Goal: Navigation & Orientation: Find specific page/section

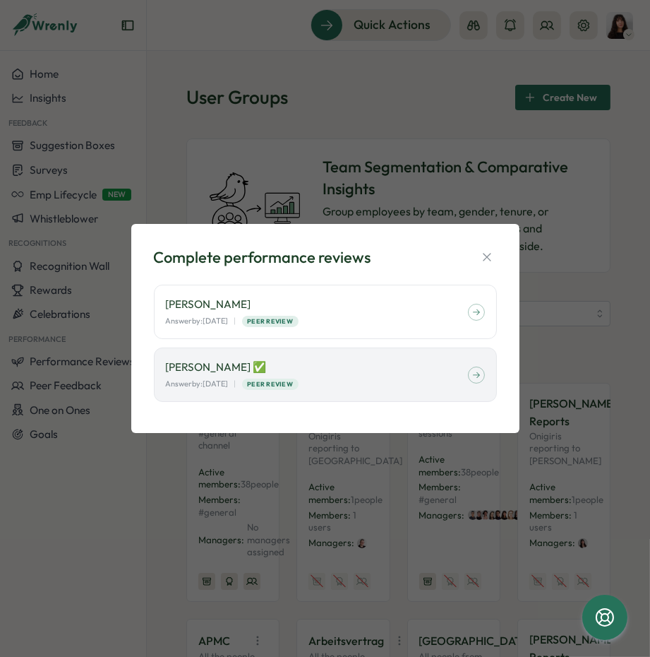
scroll to position [734, 0]
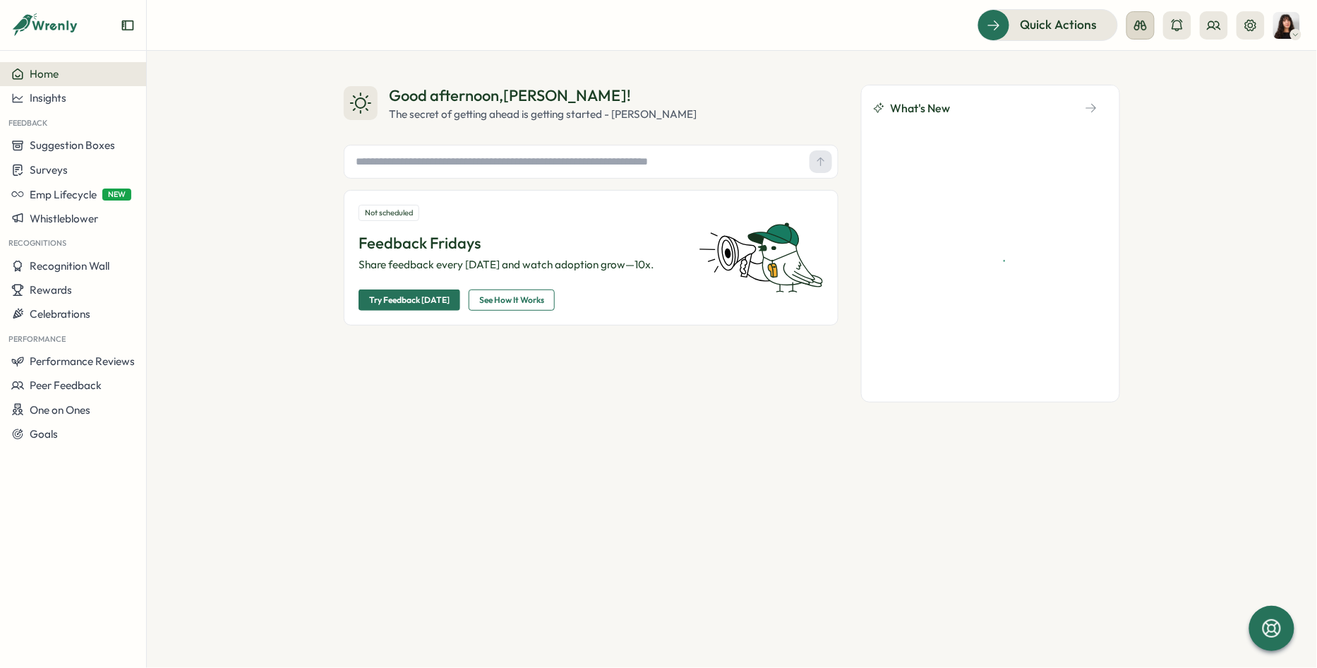
click at [1143, 32] on icon at bounding box center [1141, 25] width 14 height 14
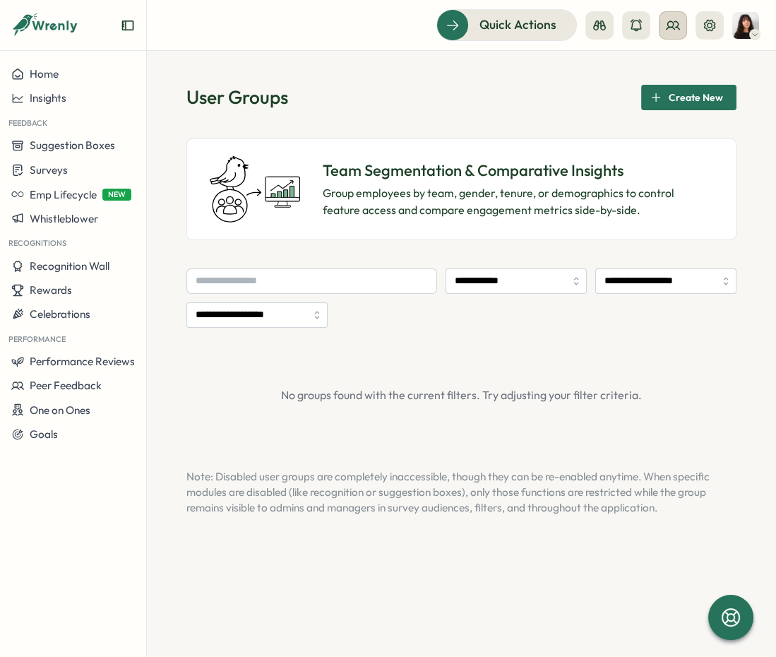
click at [649, 20] on icon at bounding box center [673, 25] width 14 height 14
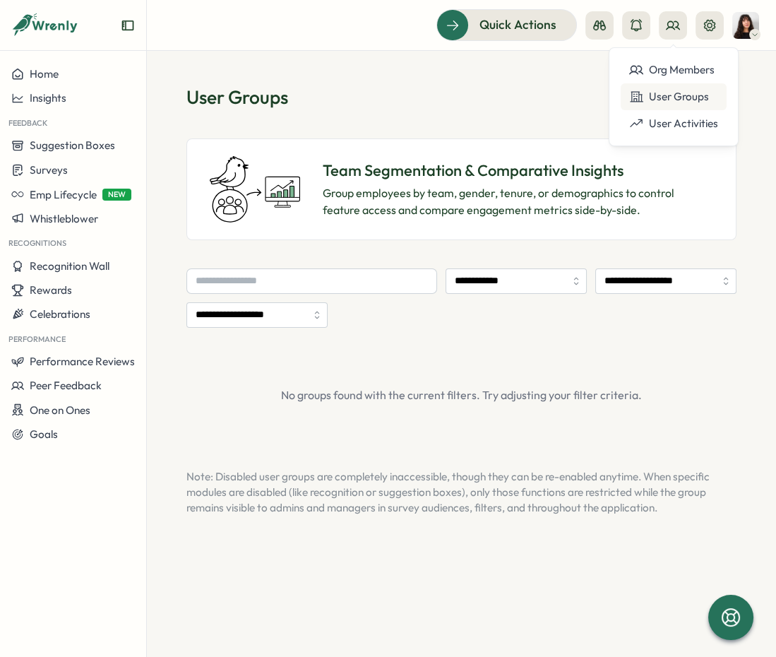
click at [642, 95] on div "User Groups" at bounding box center [673, 97] width 89 height 16
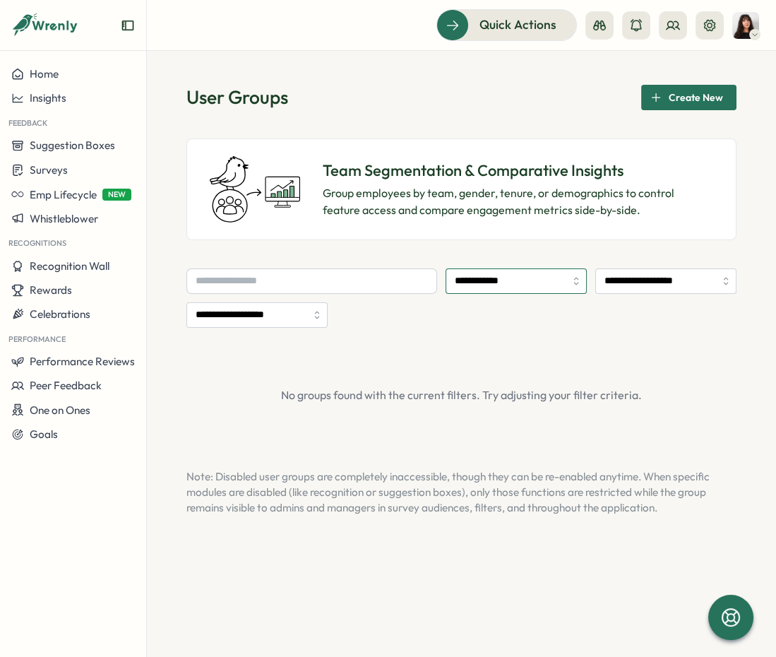
click at [505, 280] on input "**********" at bounding box center [515, 280] width 141 height 25
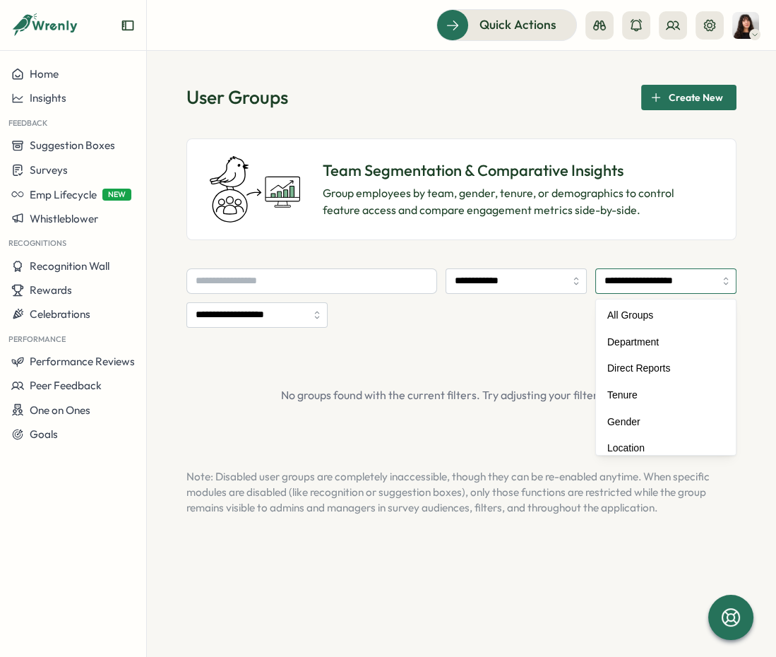
click at [631, 292] on input "**********" at bounding box center [665, 280] width 141 height 25
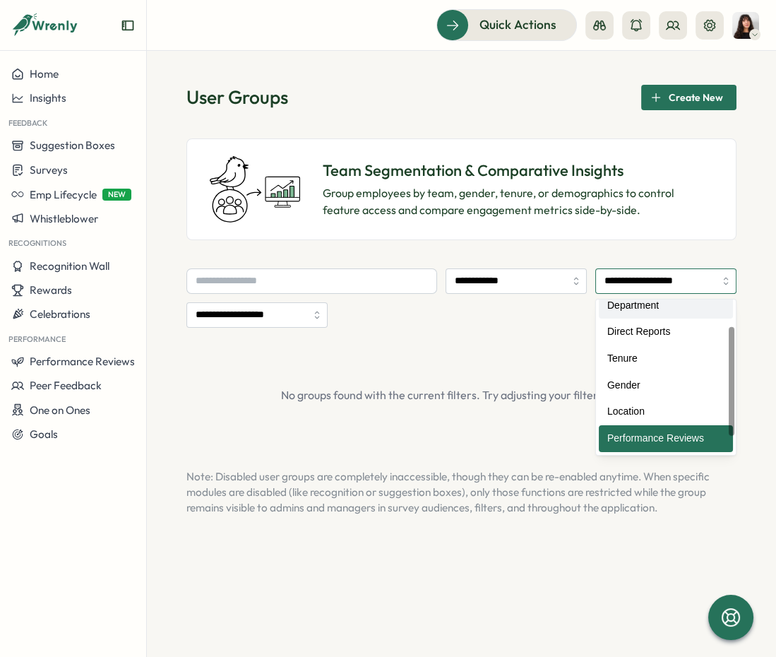
type input "**********"
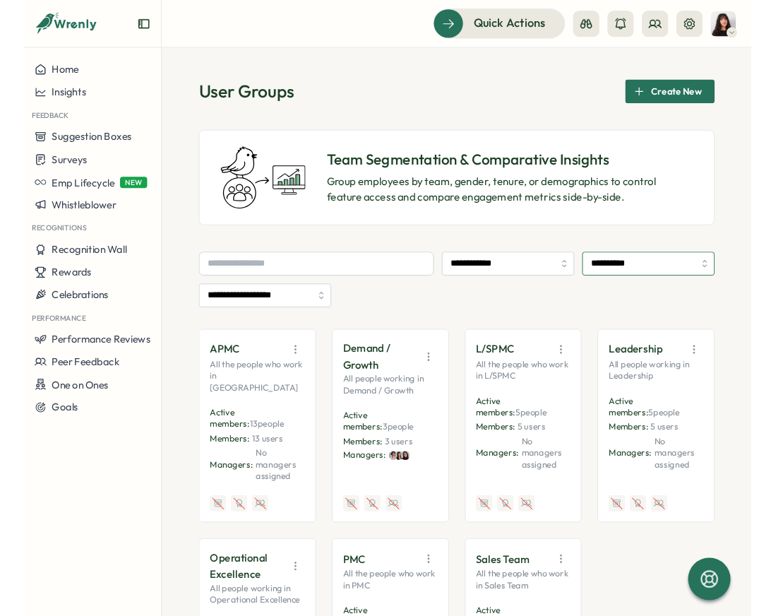
scroll to position [92, 0]
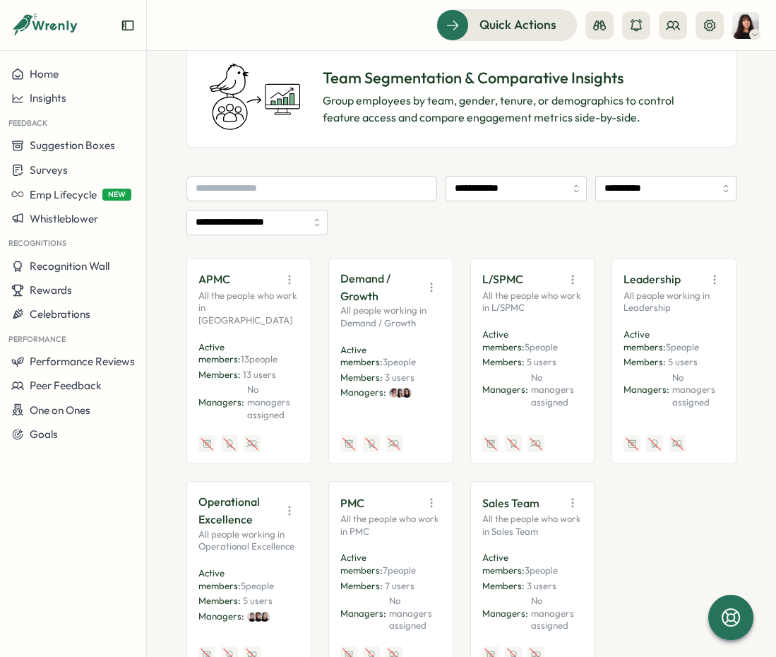
click at [649, 277] on icon "button" at bounding box center [714, 280] width 14 height 14
click at [649, 307] on button "View Audience" at bounding box center [677, 310] width 89 height 24
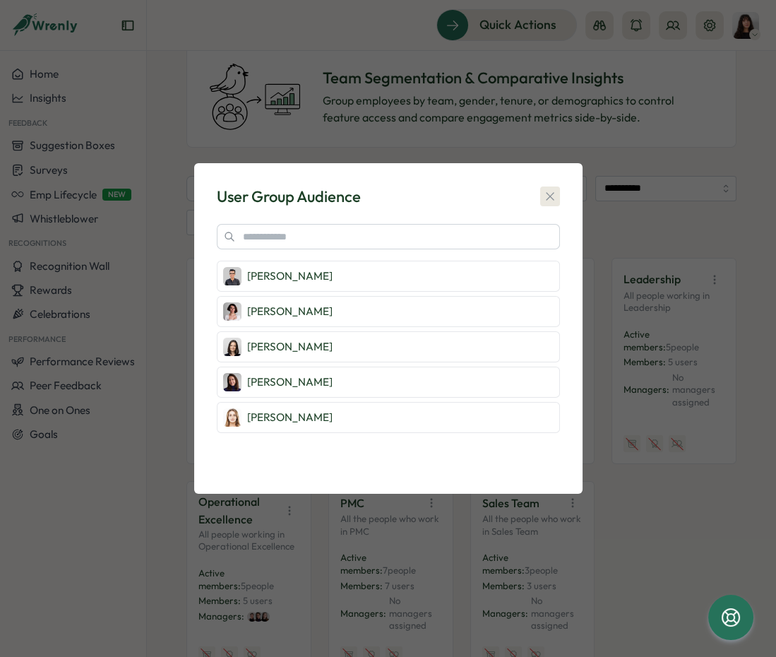
click at [549, 198] on icon "button" at bounding box center [550, 196] width 14 height 14
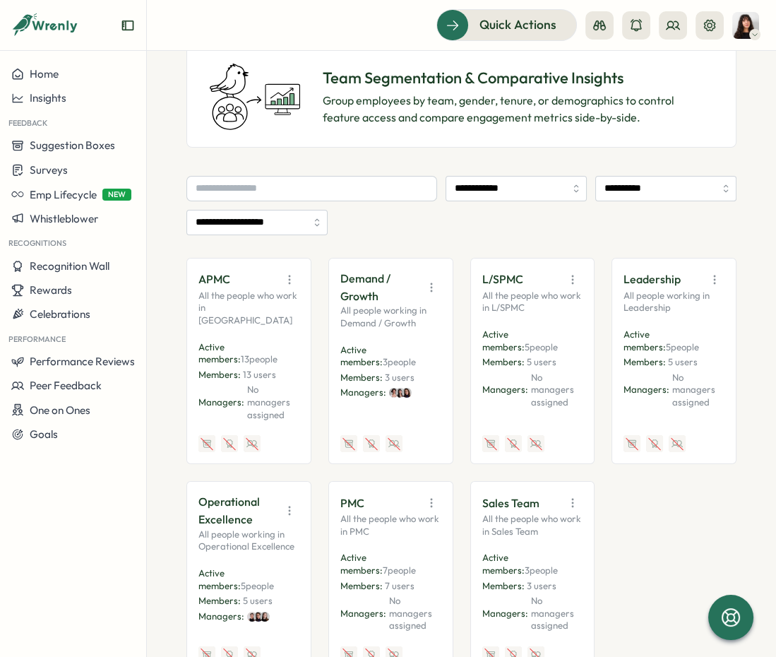
click at [649, 282] on icon "button" at bounding box center [714, 280] width 14 height 14
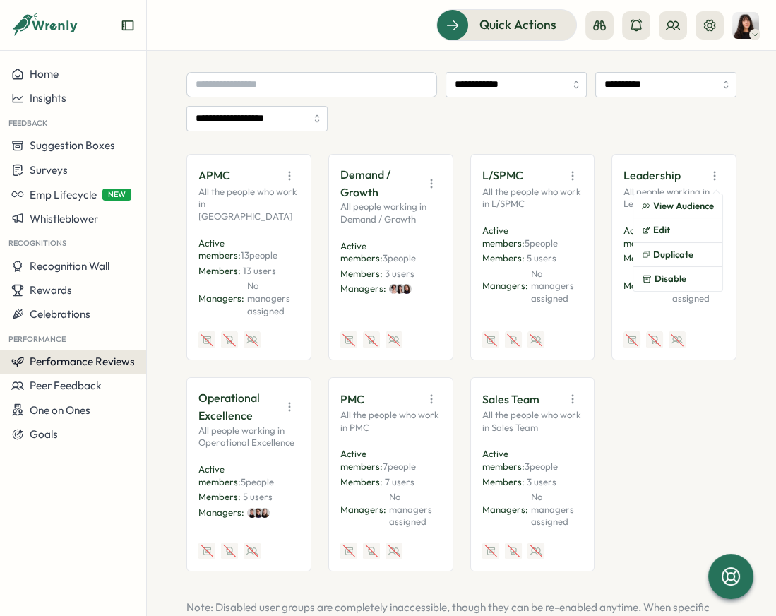
scroll to position [187, 0]
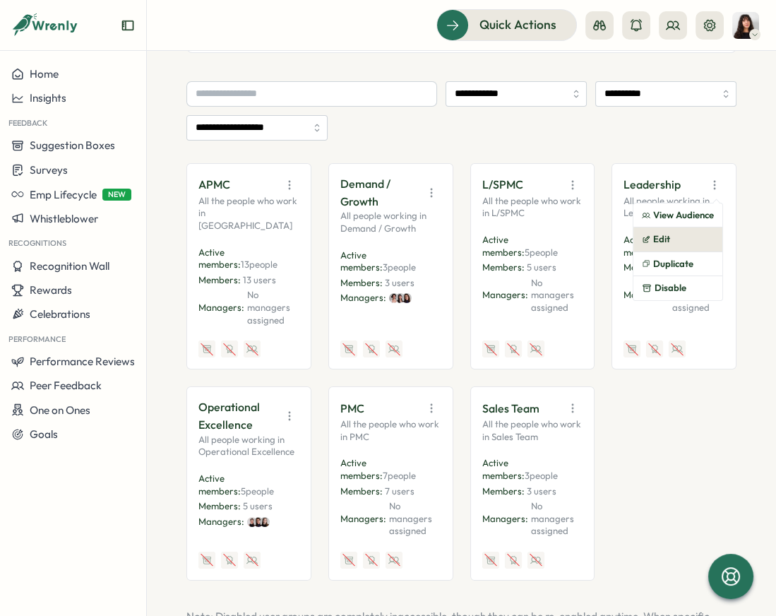
click at [649, 232] on button "Edit" at bounding box center [677, 239] width 89 height 24
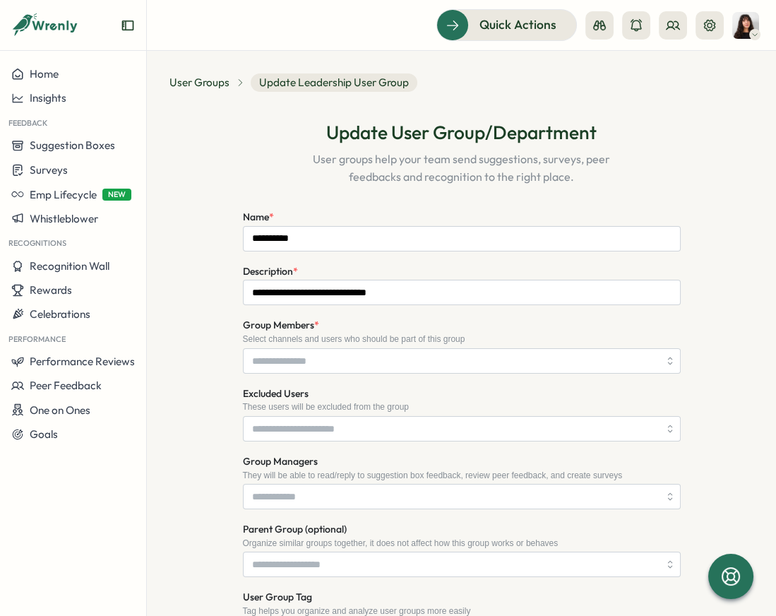
scroll to position [119, 0]
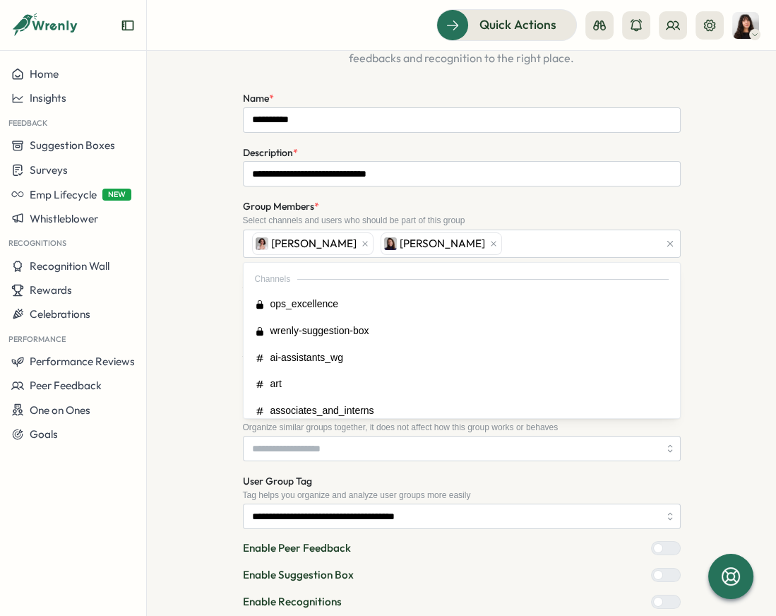
click at [611, 215] on div "Select channels and users who should be part of this group" at bounding box center [462, 220] width 438 height 10
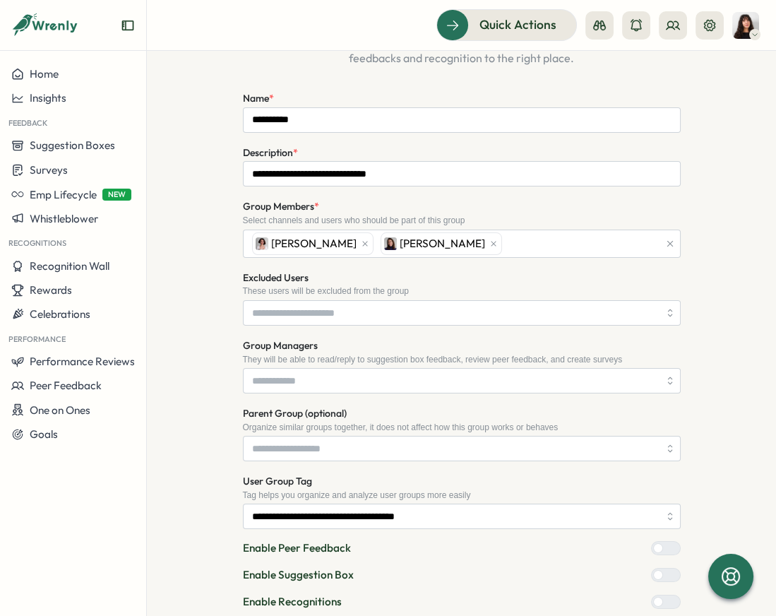
scroll to position [232, 0]
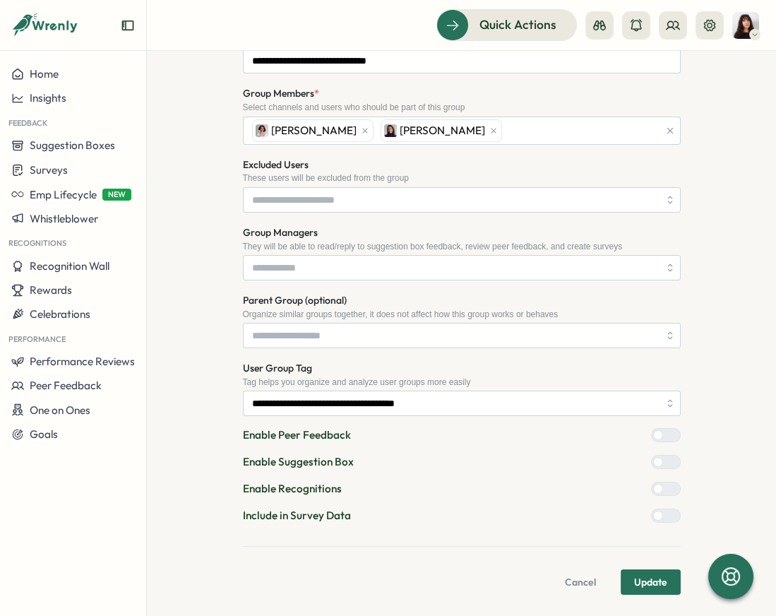
click at [643, 583] on span "Update" at bounding box center [650, 582] width 33 height 24
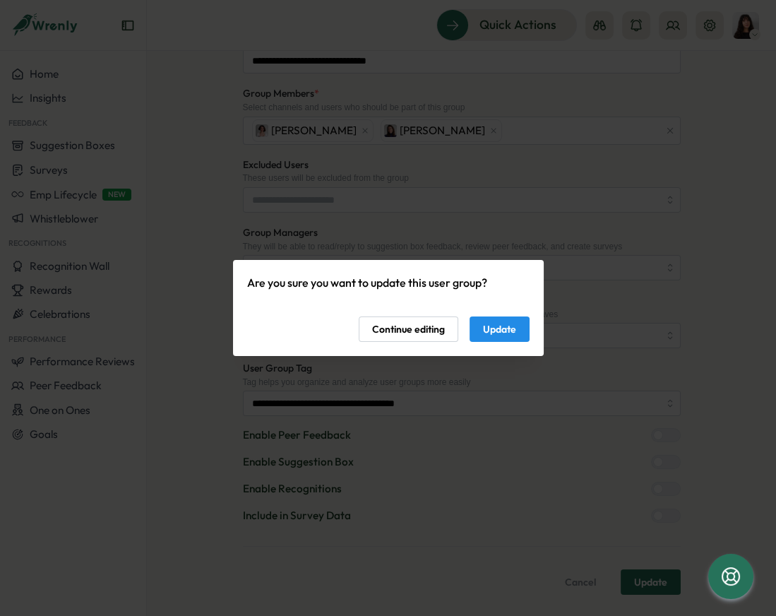
click at [498, 334] on span "Update" at bounding box center [499, 329] width 33 height 24
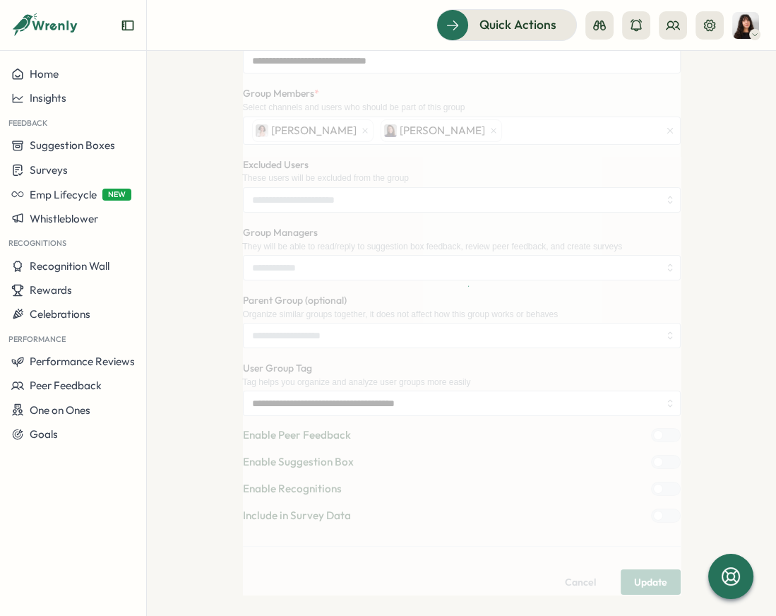
scroll to position [0, 0]
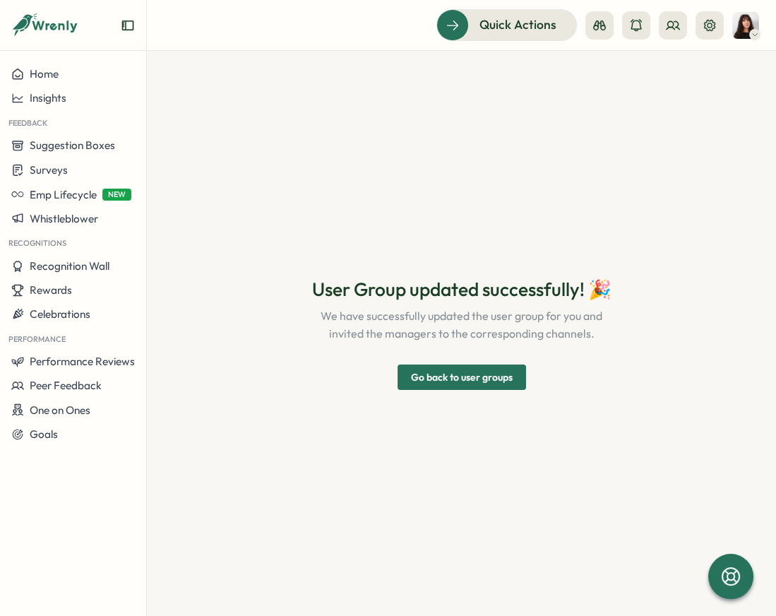
click at [491, 382] on span "Go back to user groups" at bounding box center [462, 377] width 102 height 24
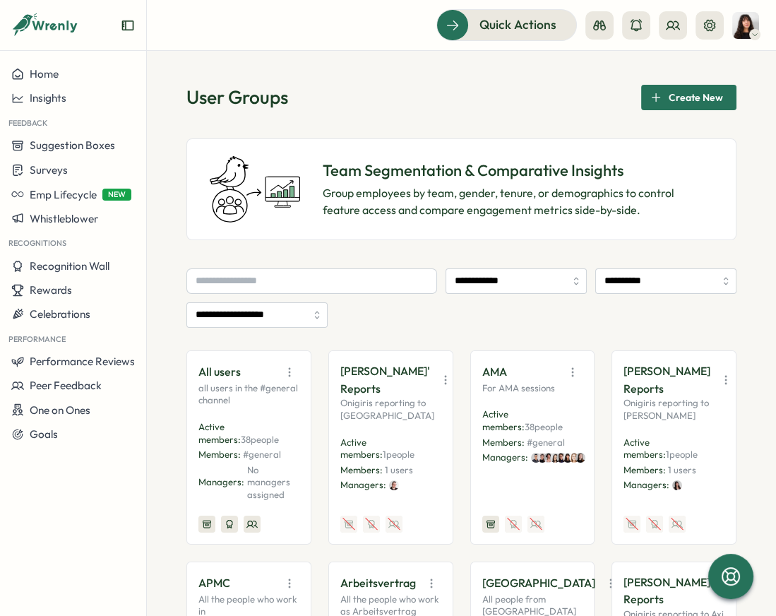
click at [649, 92] on div "Create New" at bounding box center [686, 97] width 73 height 24
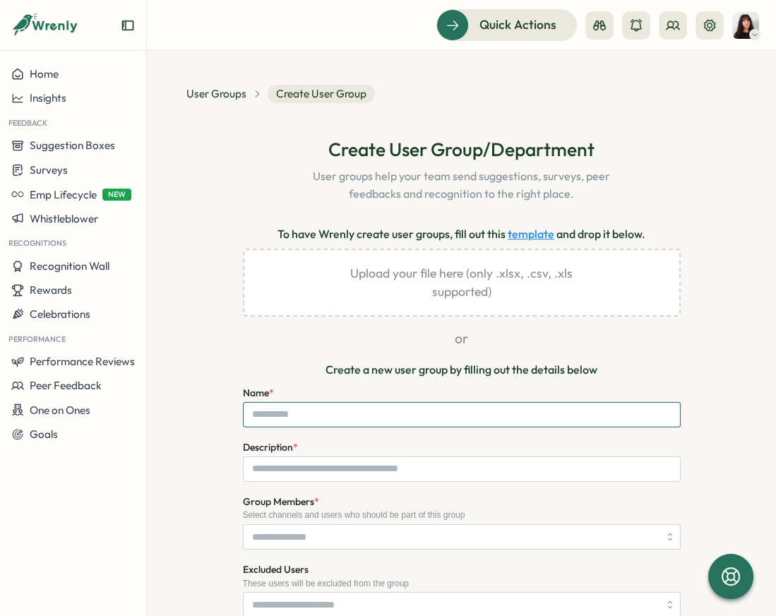
click at [313, 417] on input "Name *" at bounding box center [462, 414] width 438 height 25
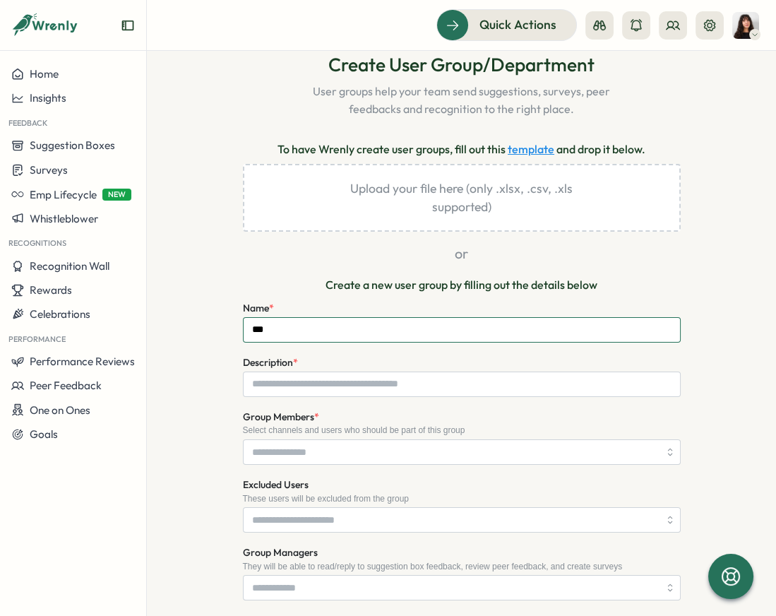
type input "***"
click at [272, 386] on input "Description *" at bounding box center [462, 383] width 438 height 25
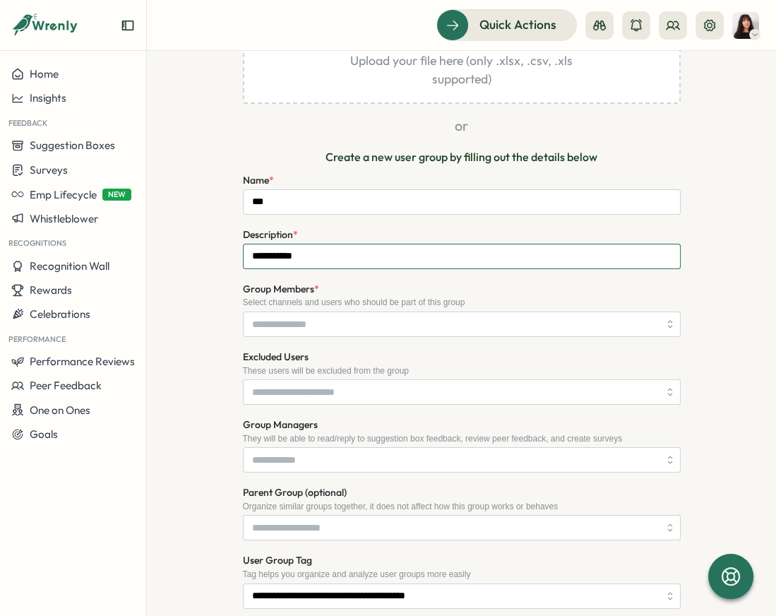
scroll to position [228, 0]
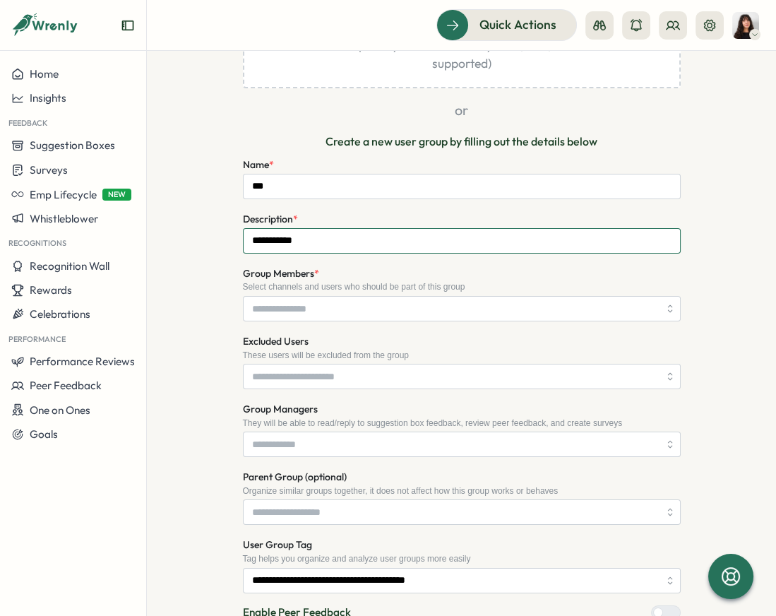
type input "**********"
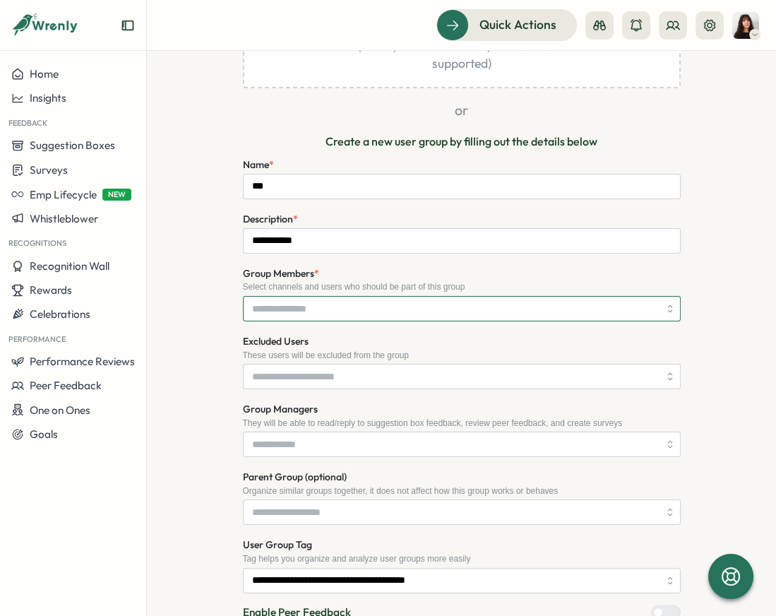
click at [279, 300] on input "Group Members *" at bounding box center [455, 309] width 407 height 24
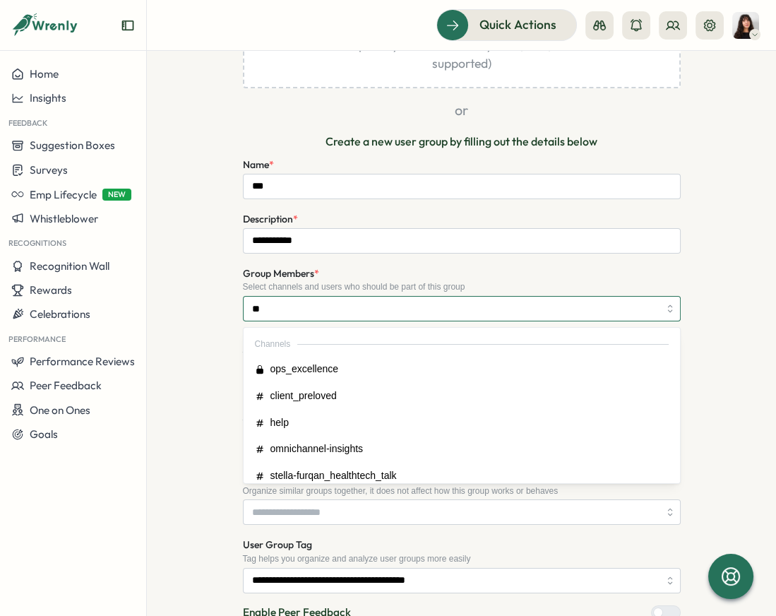
type input "***"
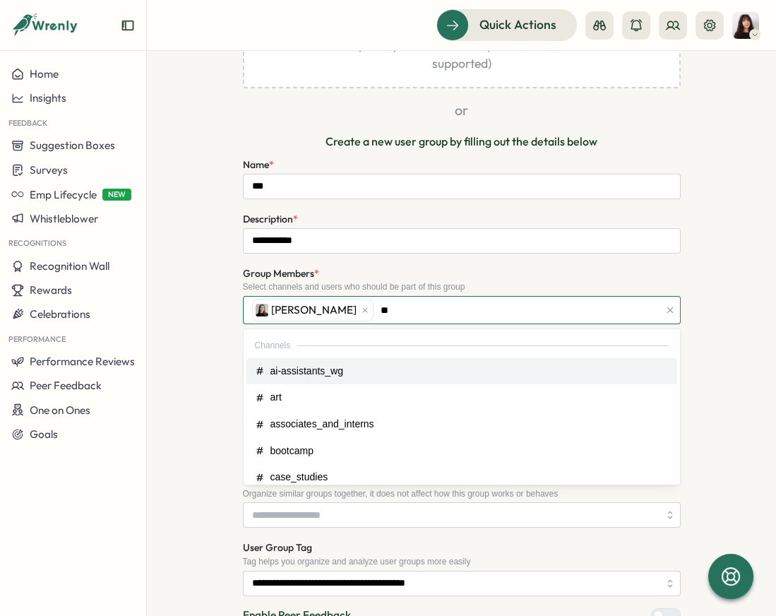
type input "***"
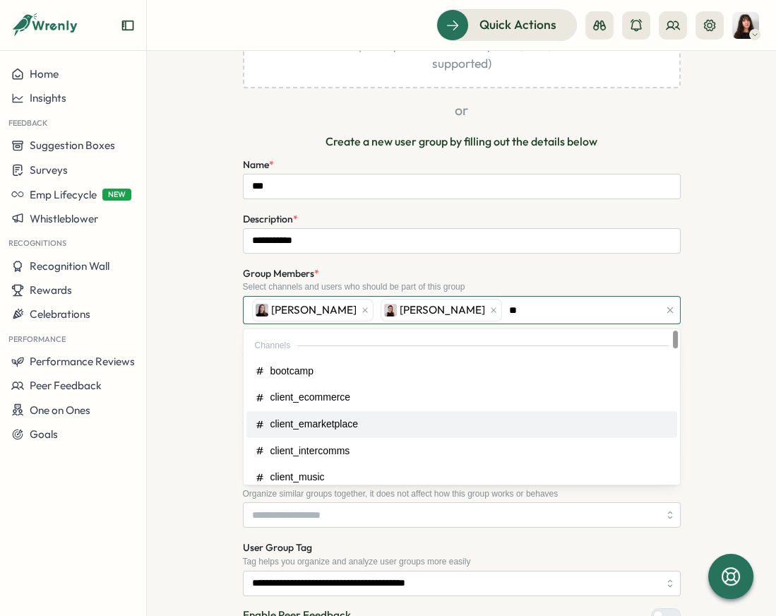
type input "***"
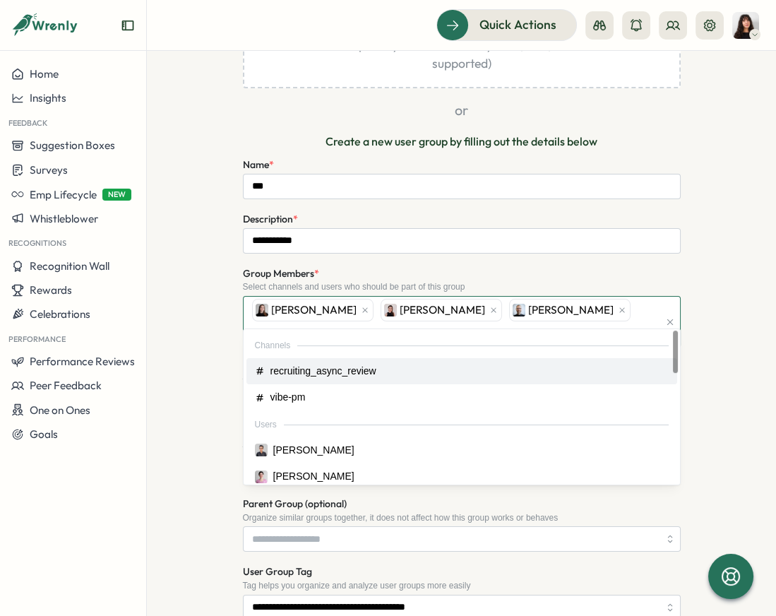
type input "***"
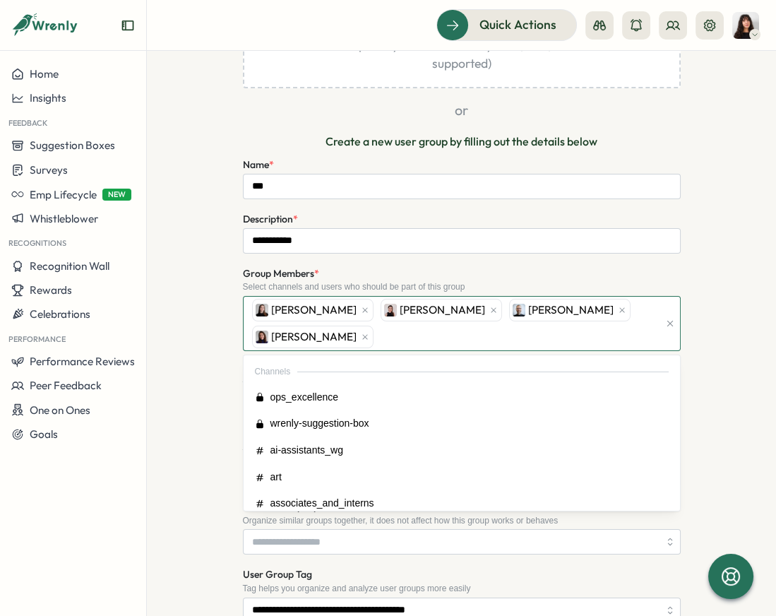
click at [412, 335] on div "Elena Ladushyna Axi Molnar Michael Johannes Viktoria Korzhova" at bounding box center [454, 324] width 410 height 54
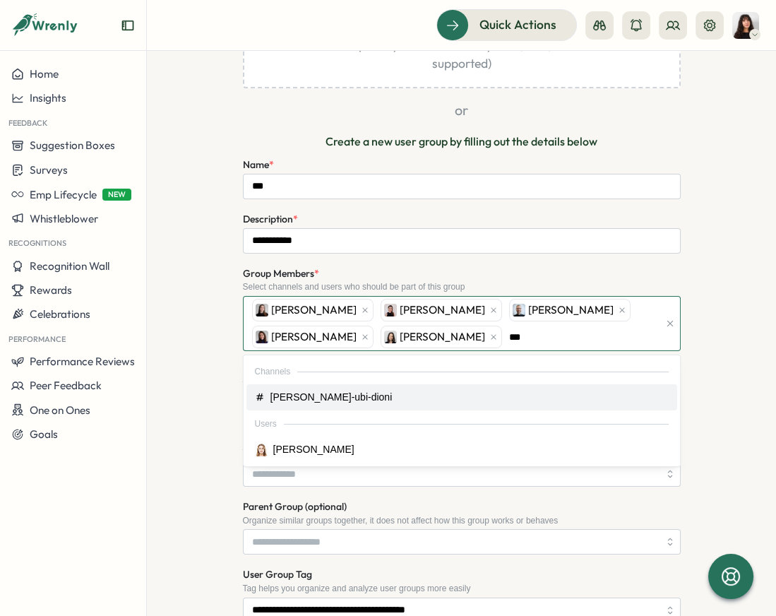
type input "****"
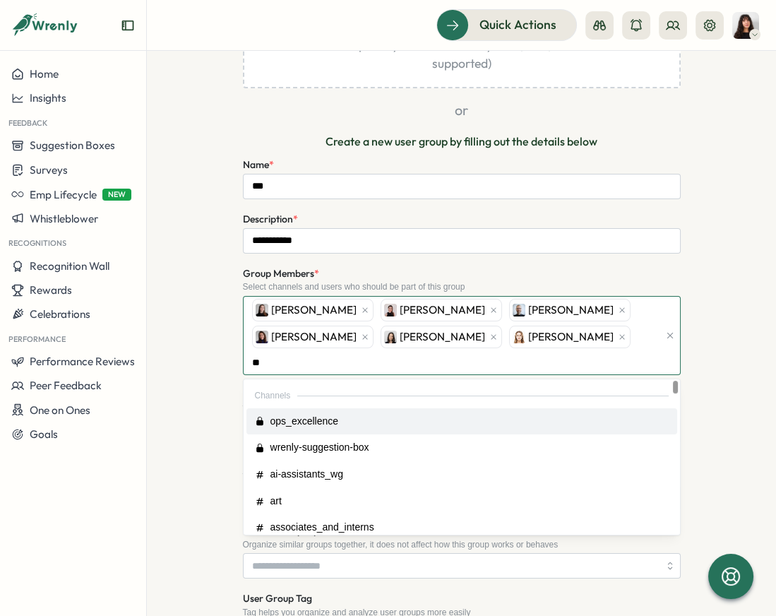
type input "***"
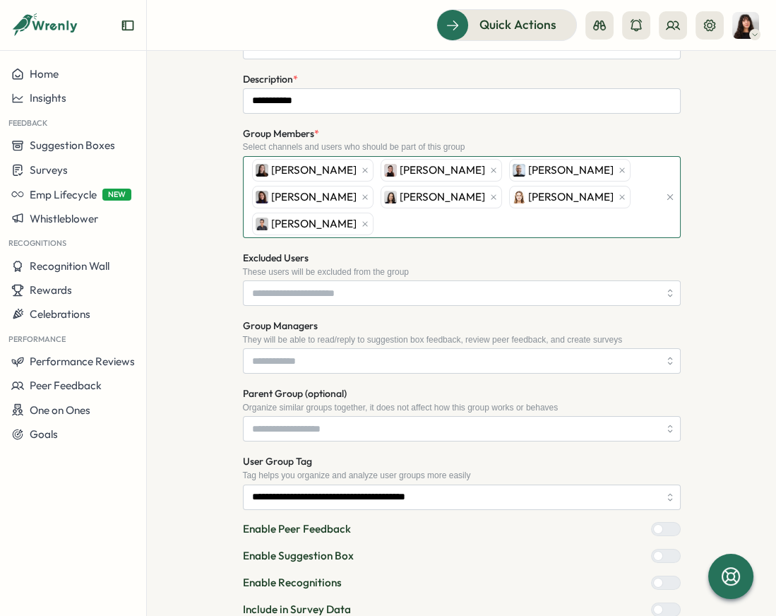
scroll to position [470, 0]
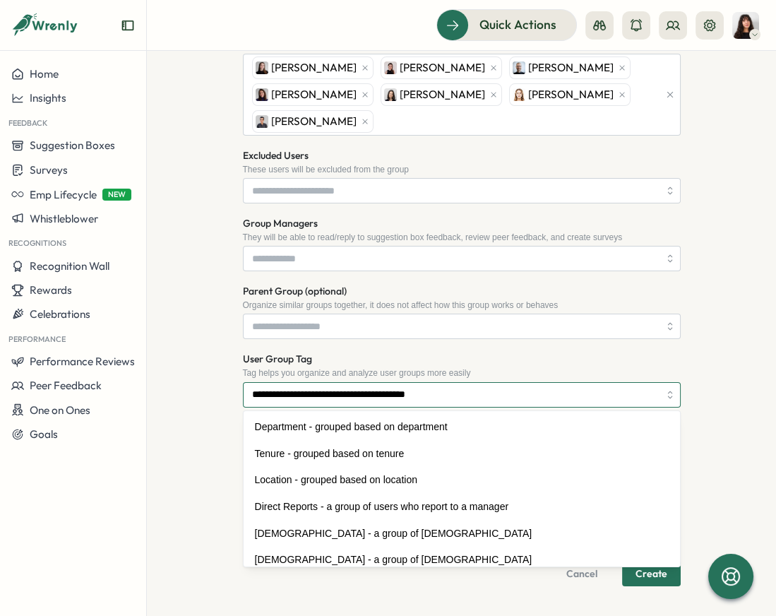
click at [392, 392] on input "**********" at bounding box center [462, 394] width 438 height 25
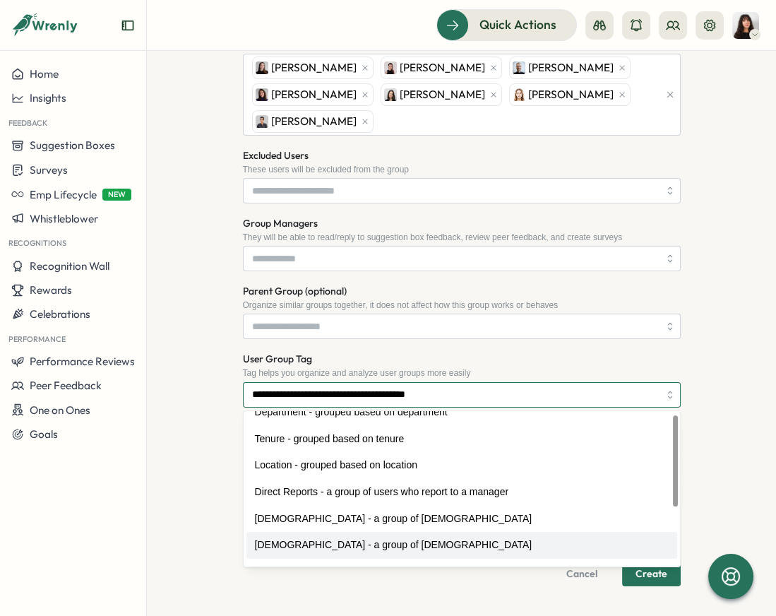
scroll to position [3, 0]
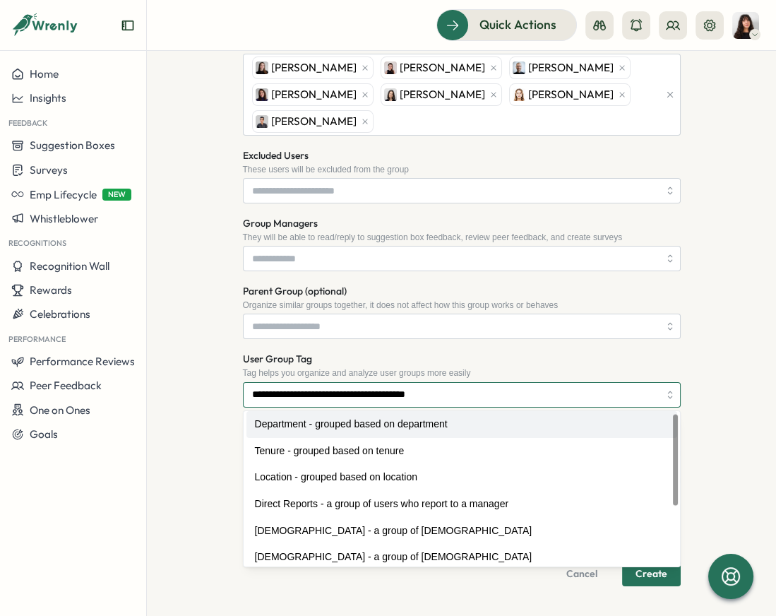
type input "**********"
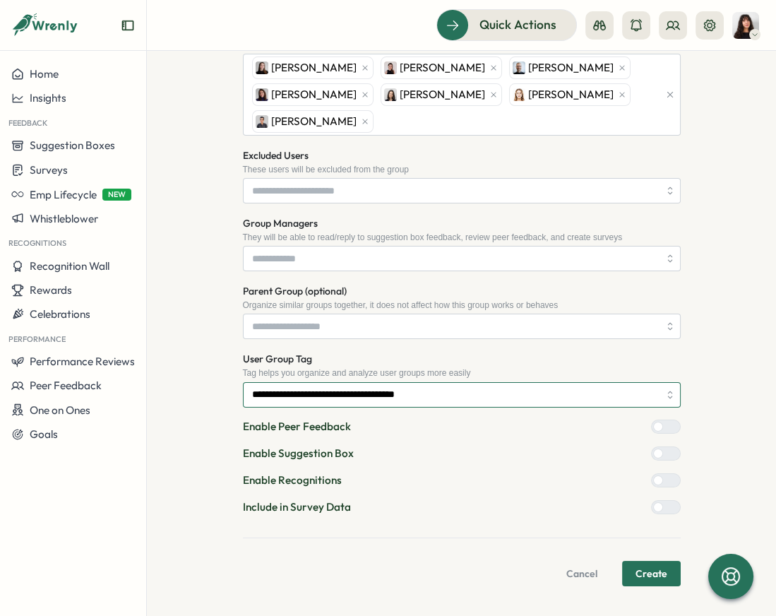
scroll to position [457, 0]
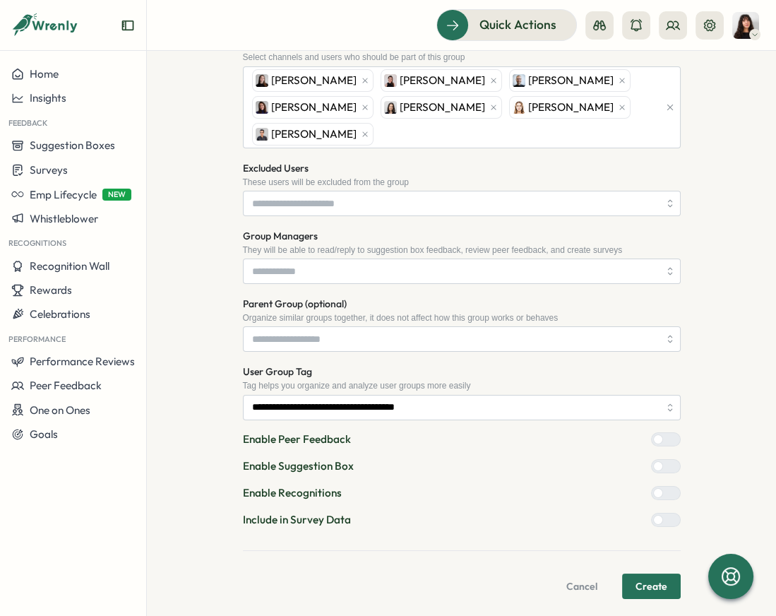
click at [625, 581] on button "Create" at bounding box center [651, 585] width 59 height 25
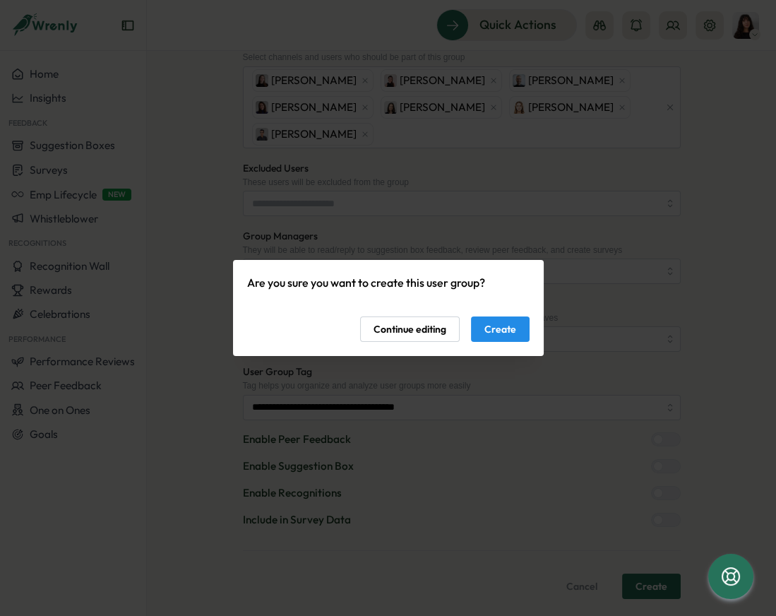
click at [505, 337] on span "Create" at bounding box center [500, 329] width 32 height 24
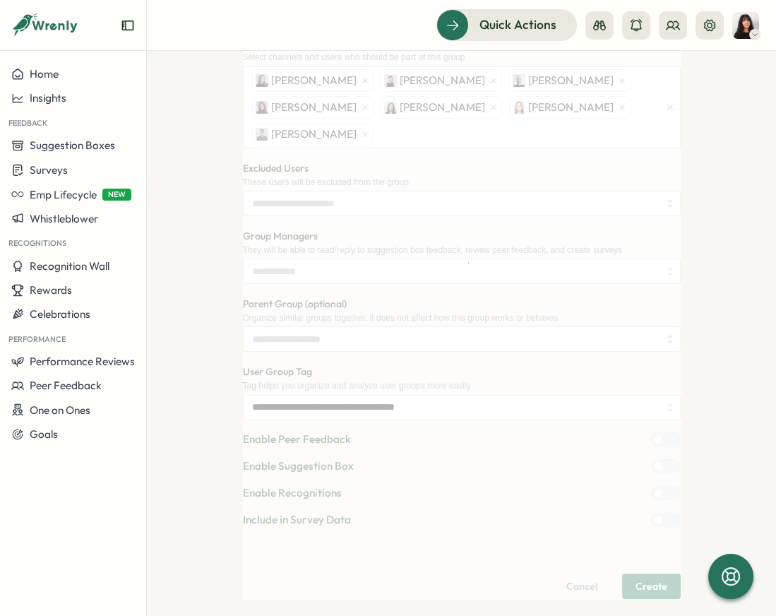
scroll to position [0, 0]
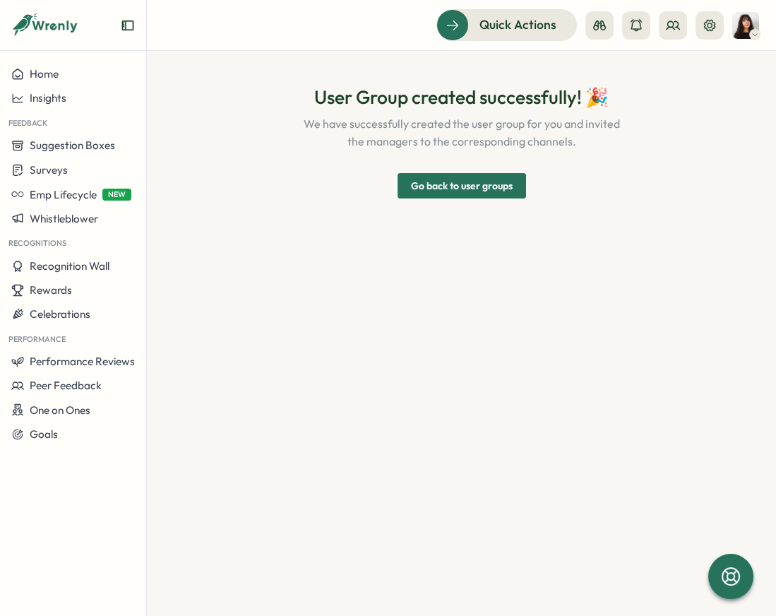
click at [489, 196] on span "Go back to user groups" at bounding box center [462, 186] width 102 height 24
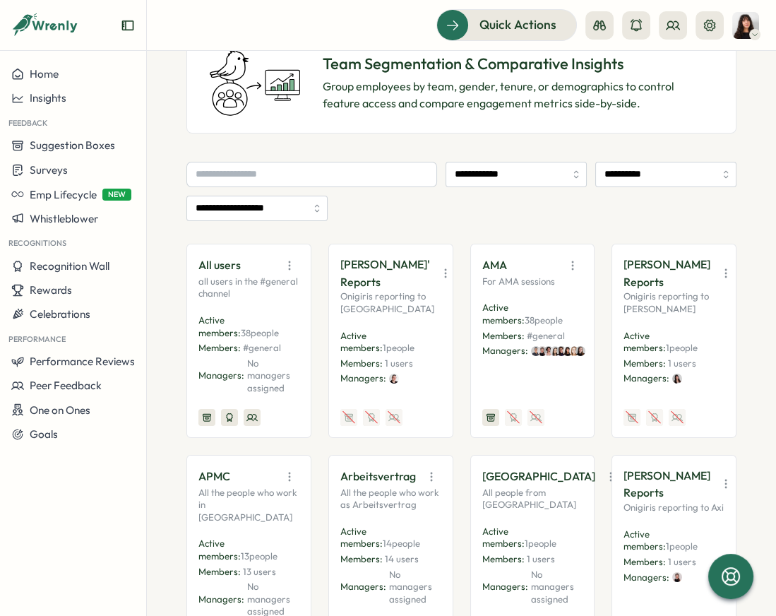
scroll to position [107, 0]
click at [570, 262] on icon "button" at bounding box center [572, 265] width 14 height 14
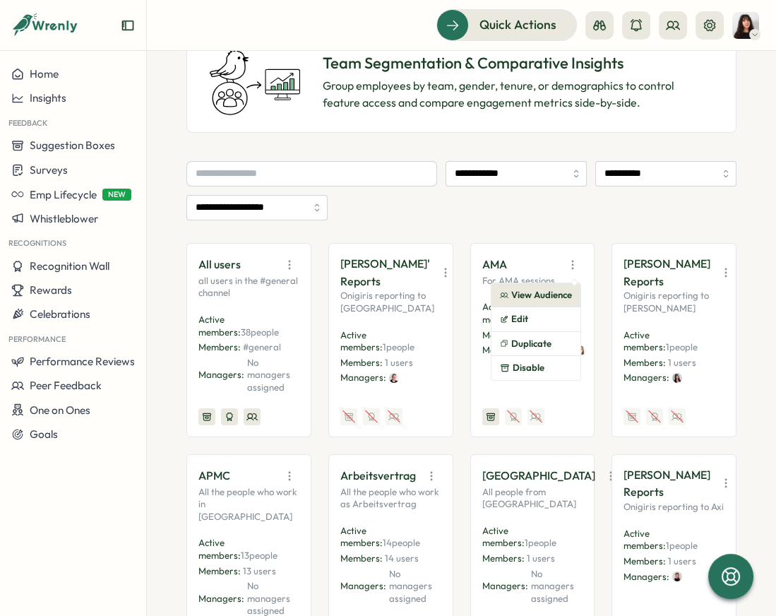
click at [541, 299] on button "View Audience" at bounding box center [535, 295] width 89 height 24
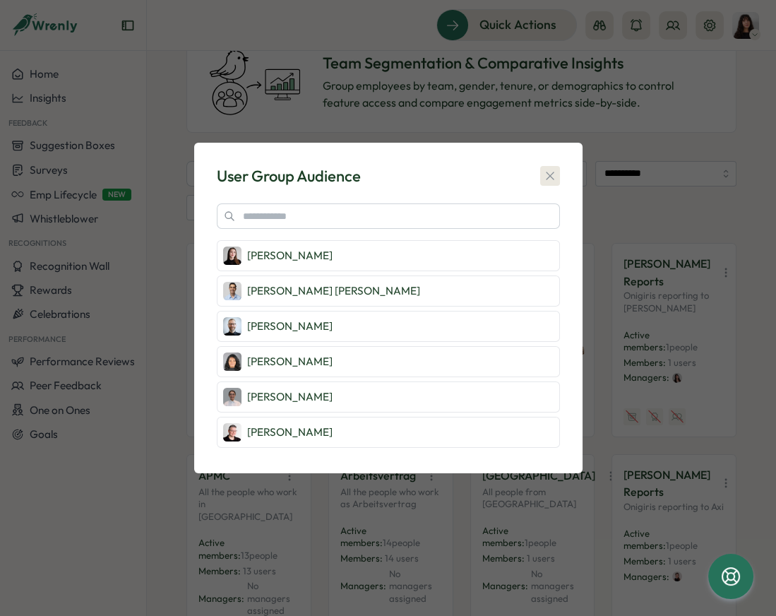
click at [549, 173] on icon "button" at bounding box center [550, 176] width 14 height 14
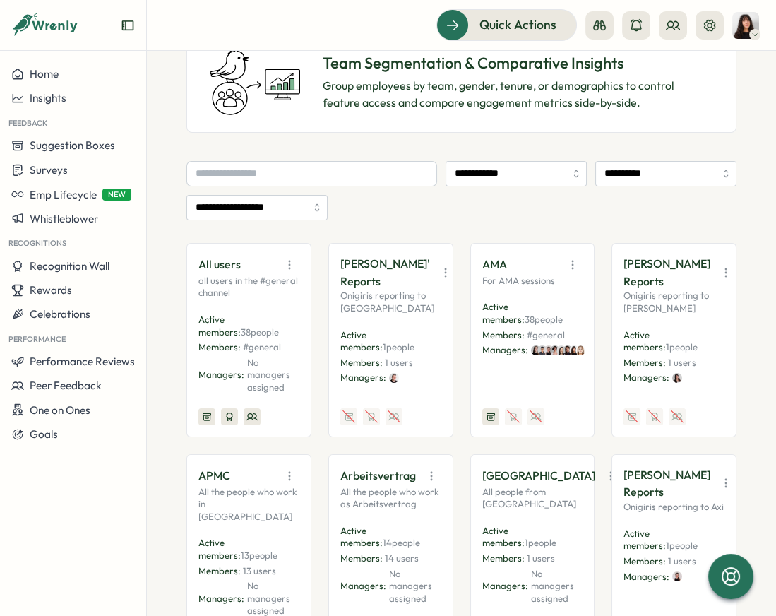
click at [572, 260] on icon "button" at bounding box center [572, 265] width 14 height 14
click at [527, 218] on div "**********" at bounding box center [461, 190] width 550 height 59
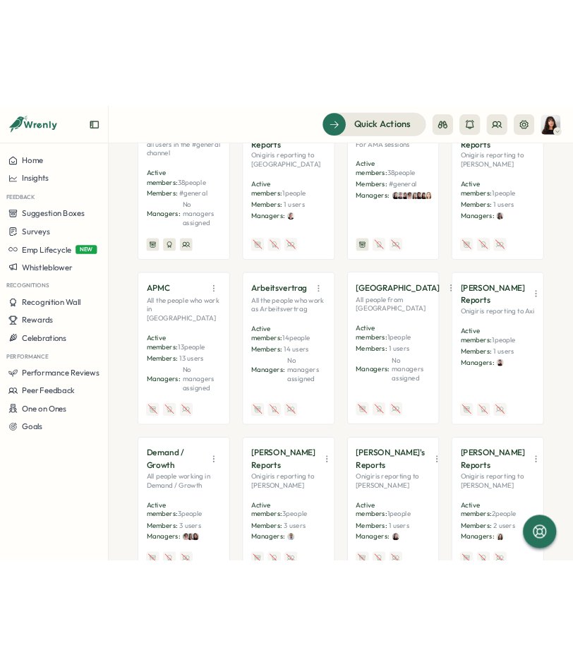
scroll to position [0, 0]
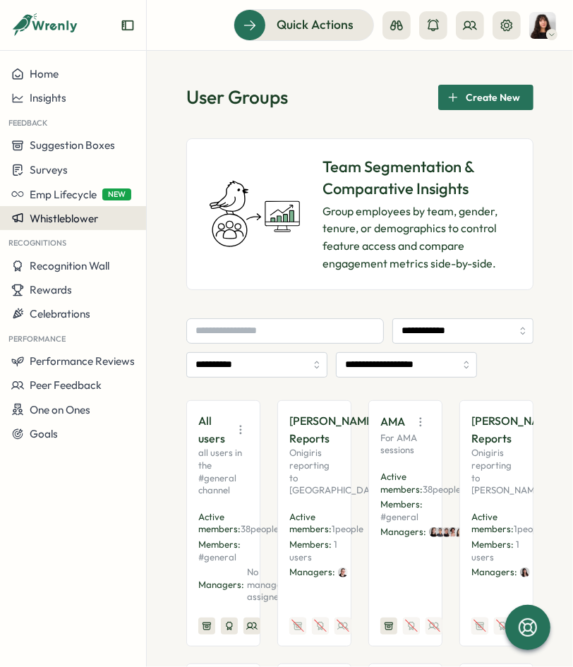
click at [71, 213] on span "Whistleblower" at bounding box center [64, 218] width 68 height 13
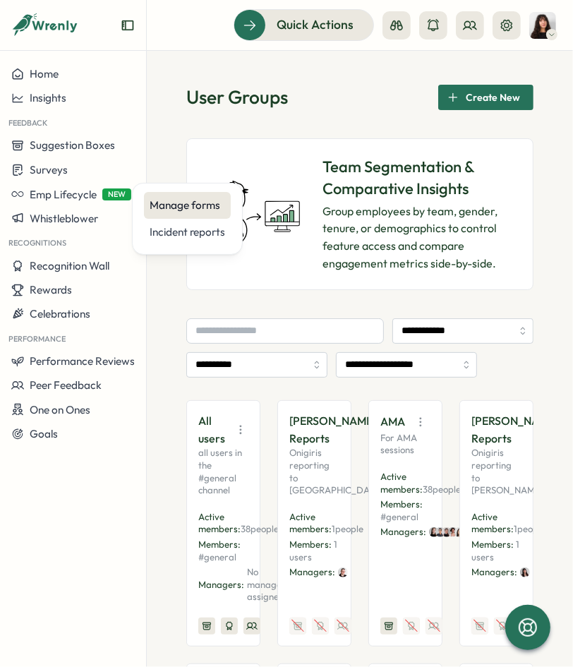
click at [176, 203] on div "Manage forms" at bounding box center [188, 206] width 76 height 16
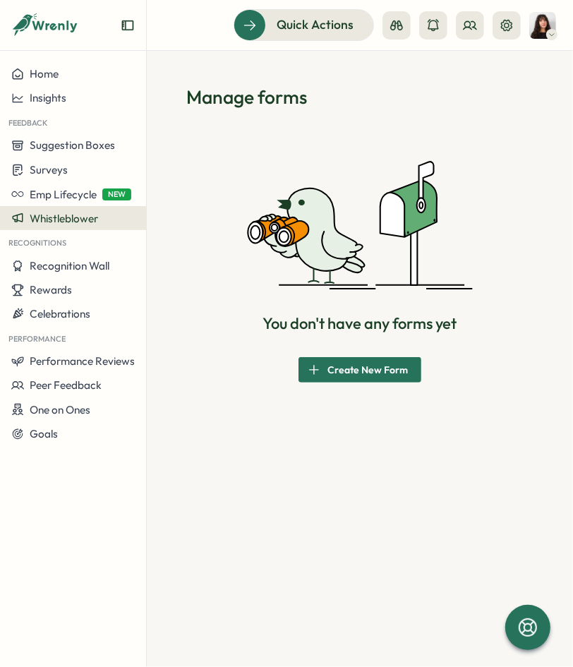
click at [97, 228] on button "Whistleblower" at bounding box center [73, 218] width 146 height 24
click at [175, 238] on div "Incident reports" at bounding box center [188, 233] width 76 height 16
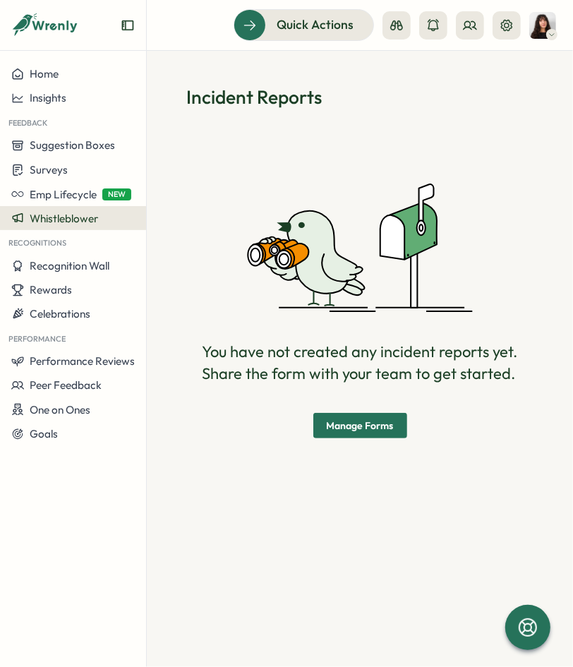
click at [56, 225] on span "Whistleblower" at bounding box center [64, 218] width 68 height 13
click at [166, 201] on div "Manage forms" at bounding box center [188, 206] width 76 height 16
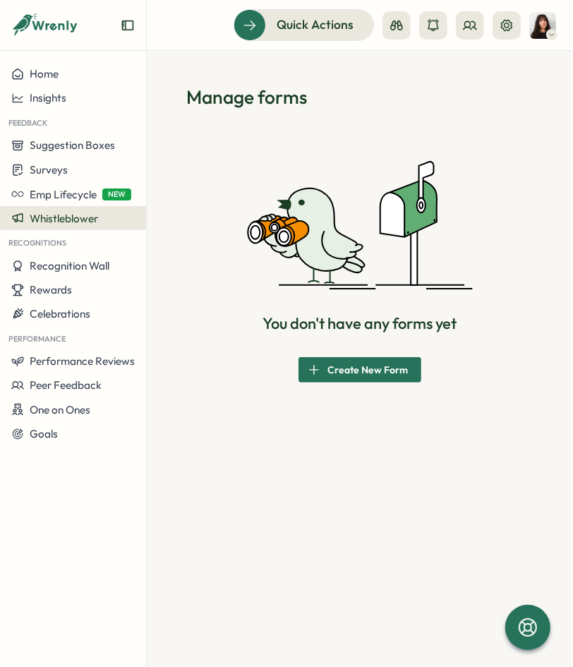
click at [414, 32] on div at bounding box center [452, 25] width 138 height 28
click at [407, 32] on button at bounding box center [397, 25] width 28 height 28
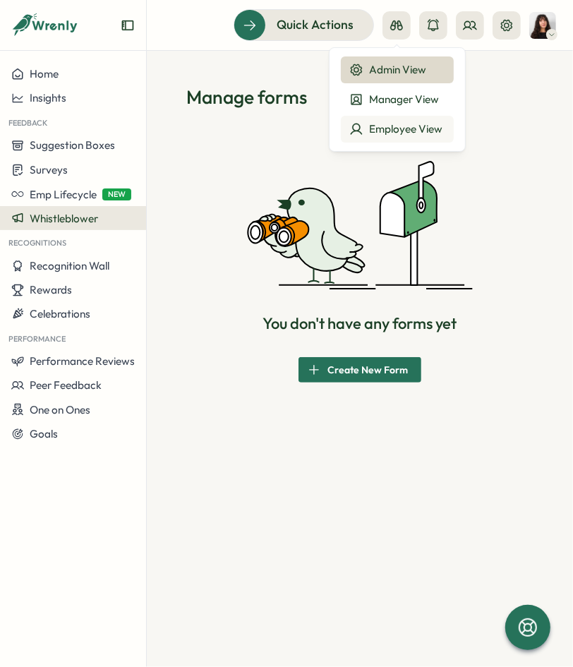
click at [402, 135] on div "Employee View" at bounding box center [397, 129] width 96 height 16
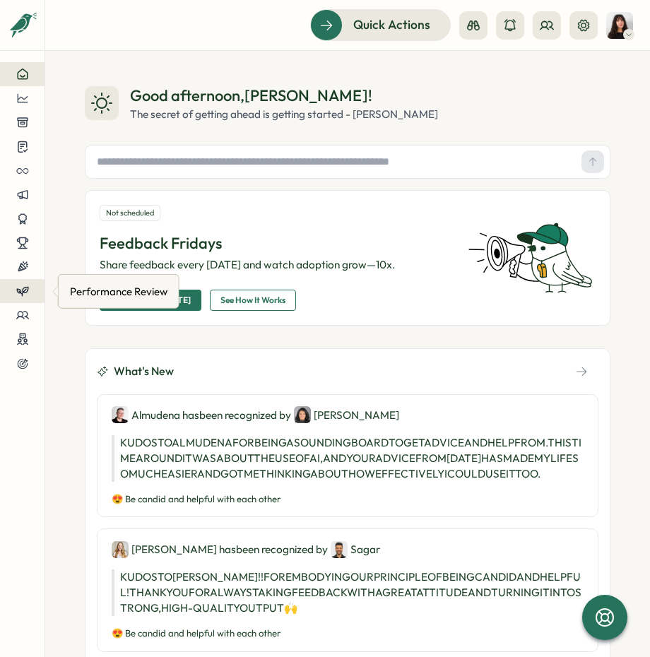
click at [16, 297] on button at bounding box center [22, 291] width 44 height 24
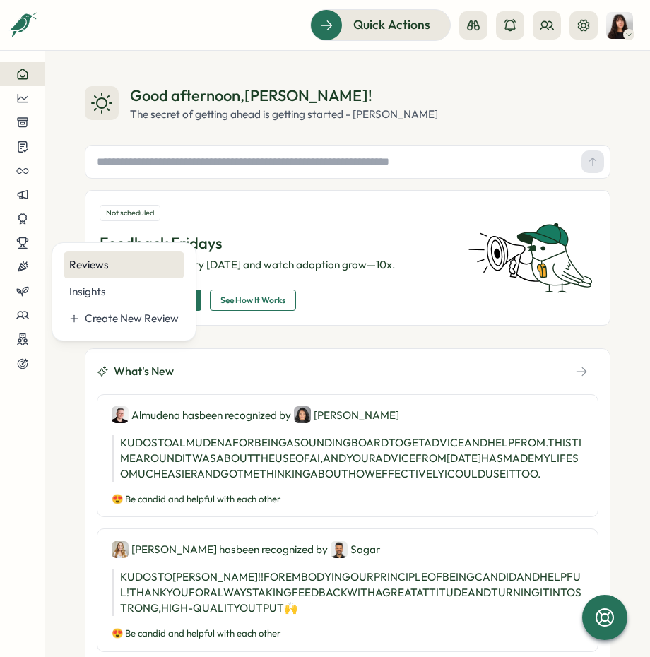
click at [159, 266] on div "Reviews" at bounding box center [123, 265] width 109 height 16
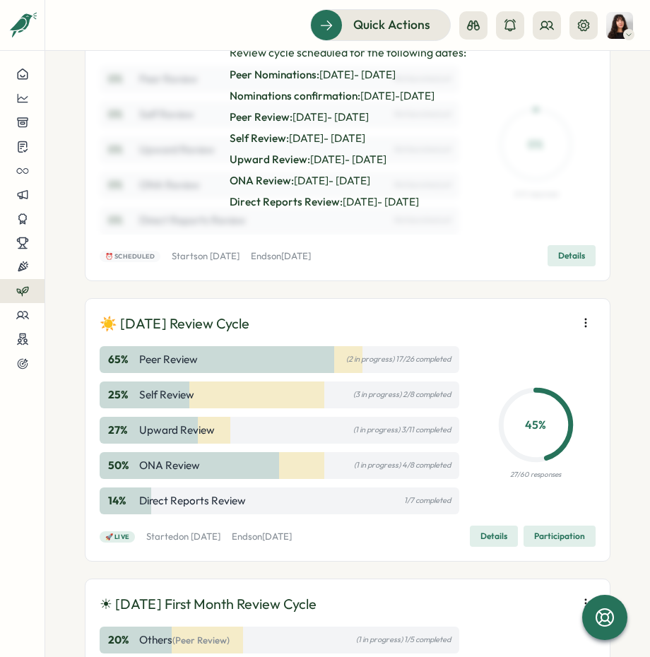
scroll to position [235, 0]
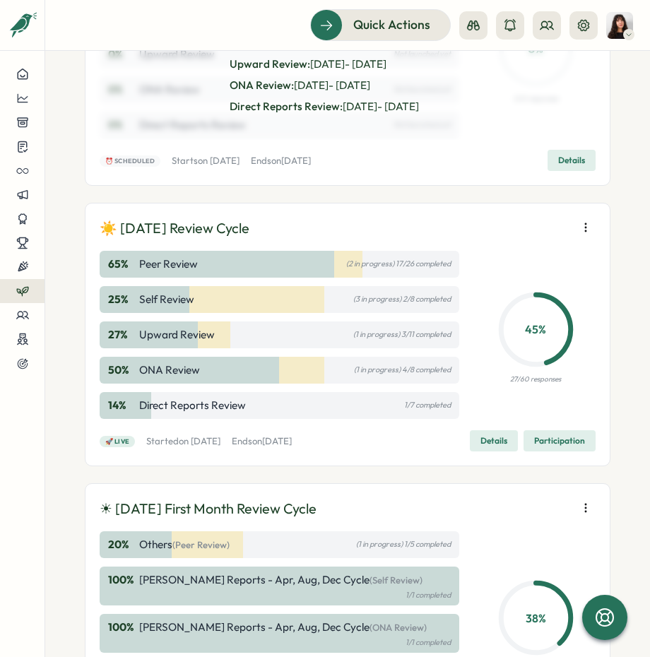
click at [578, 226] on icon "button" at bounding box center [585, 227] width 14 height 14
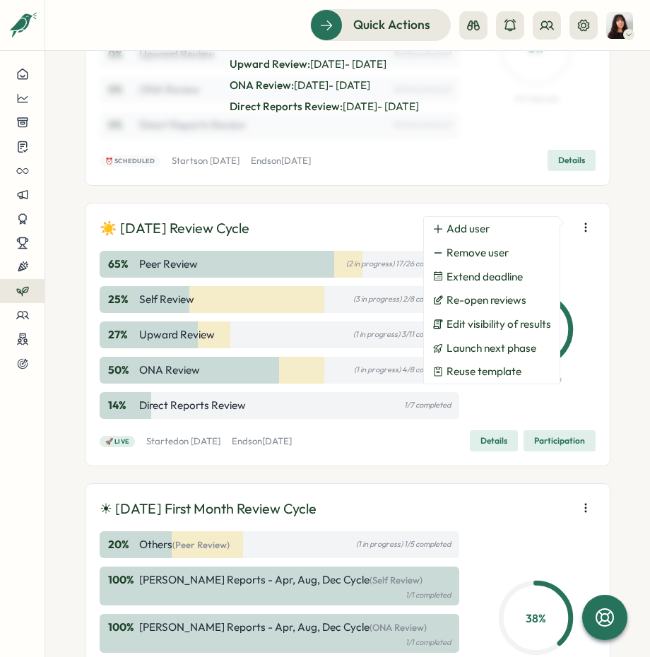
click at [286, 203] on div "☀️ August 2025 Review Cycle 65 % Peer Review (2 in progress) 17/26 completed 25…" at bounding box center [347, 334] width 525 height 263
click at [258, 214] on div "☀️ August 2025 Review Cycle 65 % Peer Review (2 in progress) 17/26 completed 25…" at bounding box center [347, 334] width 525 height 263
click at [318, 225] on div "☀️ August 2025 Review Cycle" at bounding box center [348, 228] width 496 height 22
click at [467, 511] on div "☀ August 2025 First Month Review Cycle" at bounding box center [348, 509] width 496 height 22
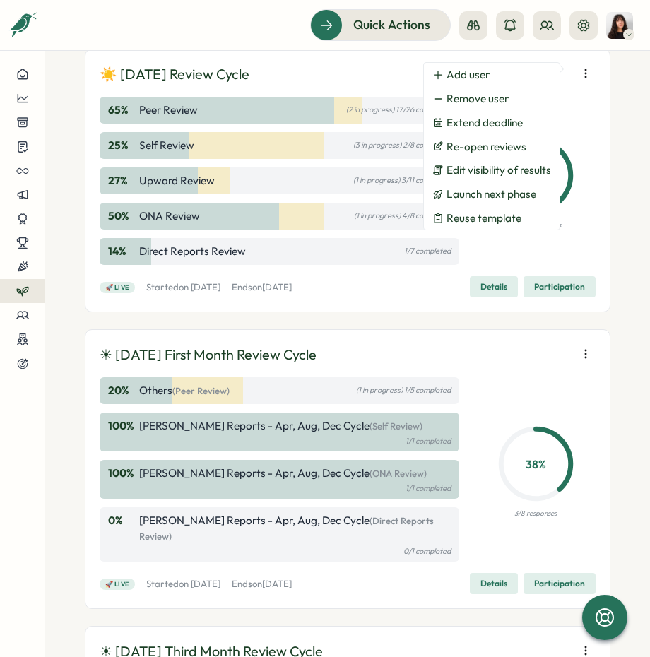
scroll to position [304, 0]
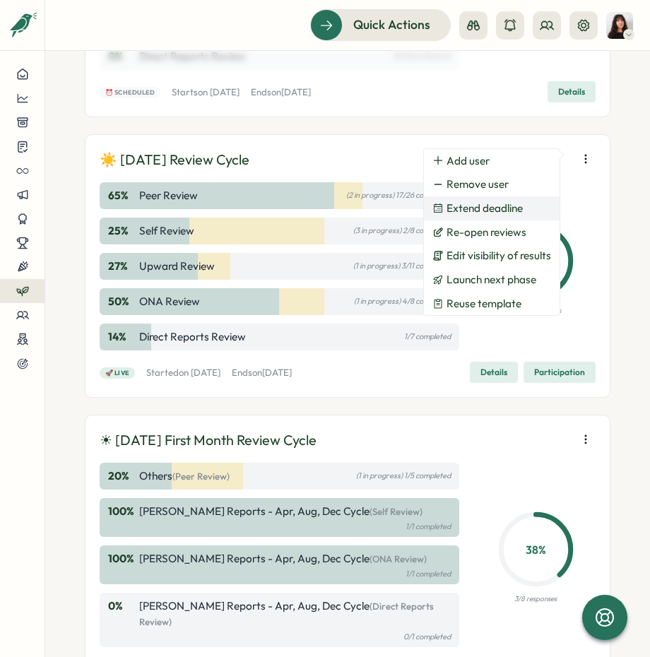
click at [498, 208] on span "Extend deadline" at bounding box center [484, 208] width 76 height 13
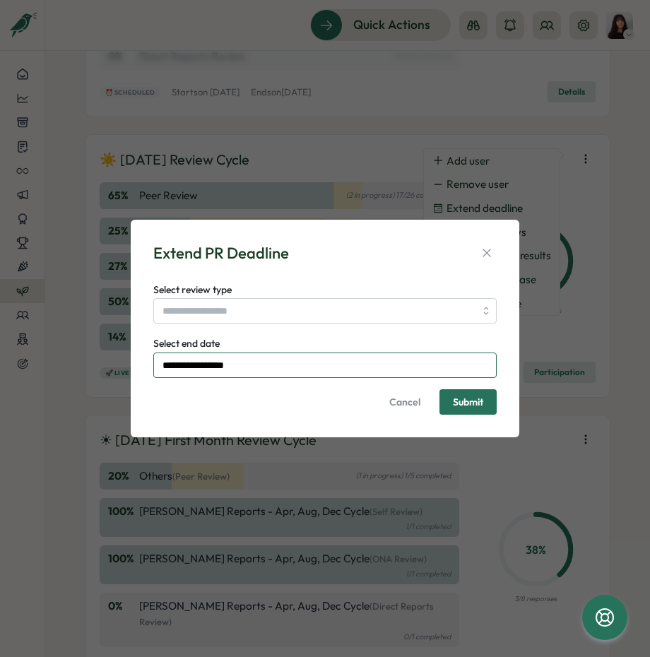
click at [213, 357] on input "**********" at bounding box center [324, 364] width 343 height 25
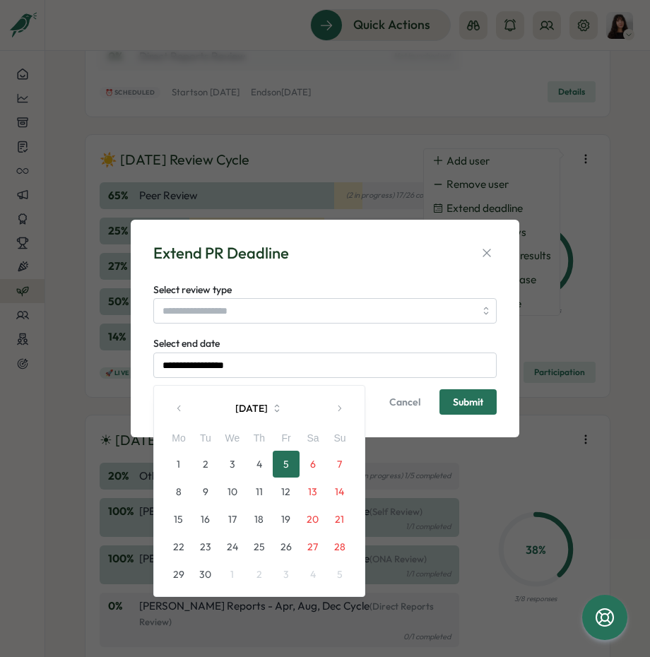
click at [211, 469] on button "2" at bounding box center [205, 463] width 27 height 27
type input "**********"
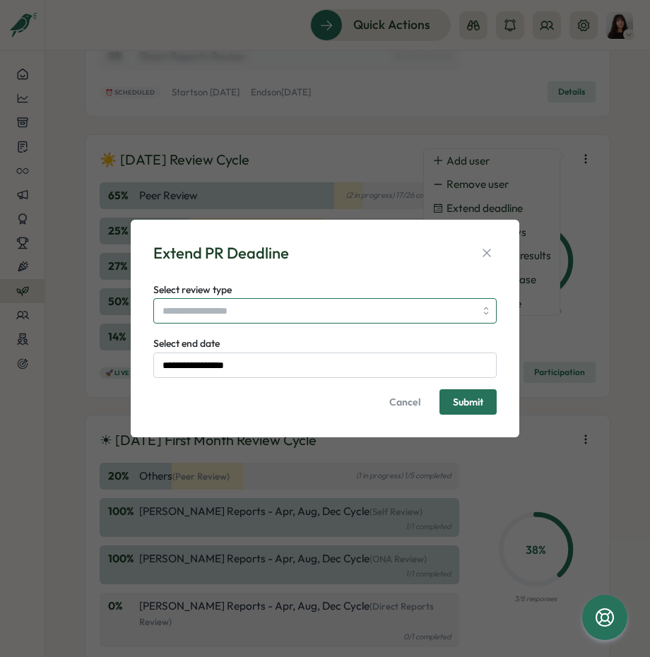
click at [247, 310] on input "Select review type" at bounding box center [324, 310] width 343 height 25
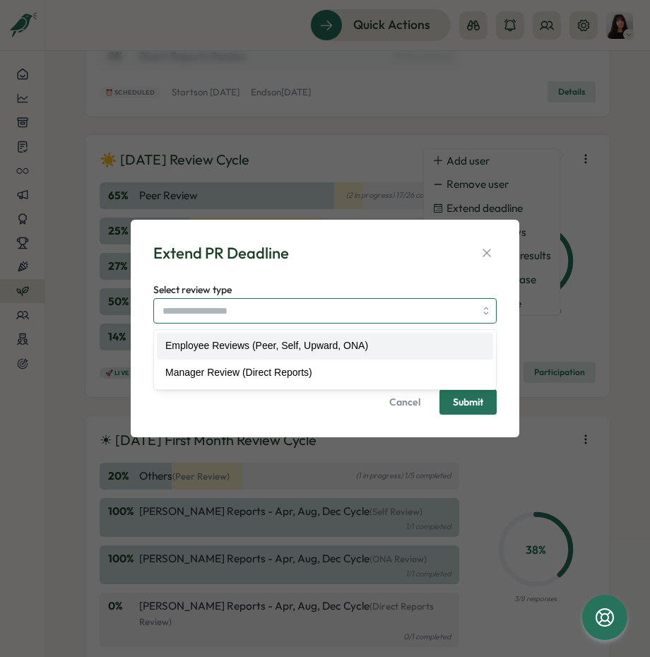
type input "**********"
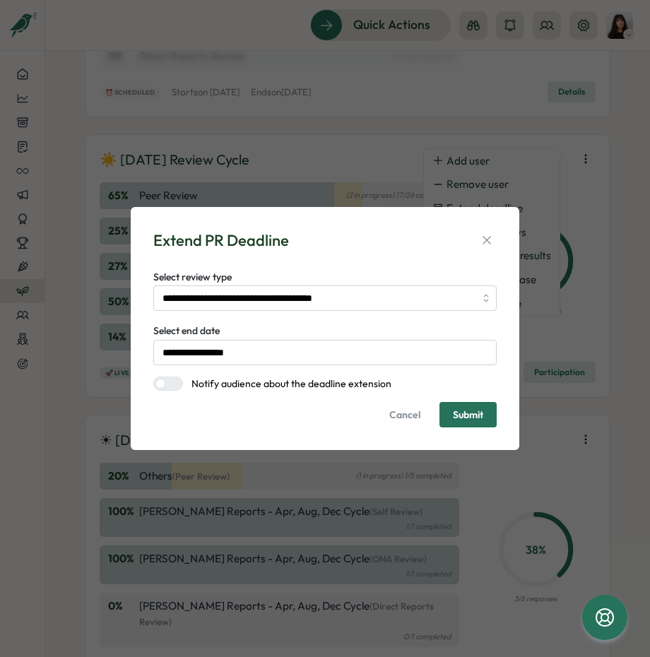
click at [172, 383] on div at bounding box center [173, 383] width 17 height 13
click at [254, 359] on input "**********" at bounding box center [324, 352] width 343 height 25
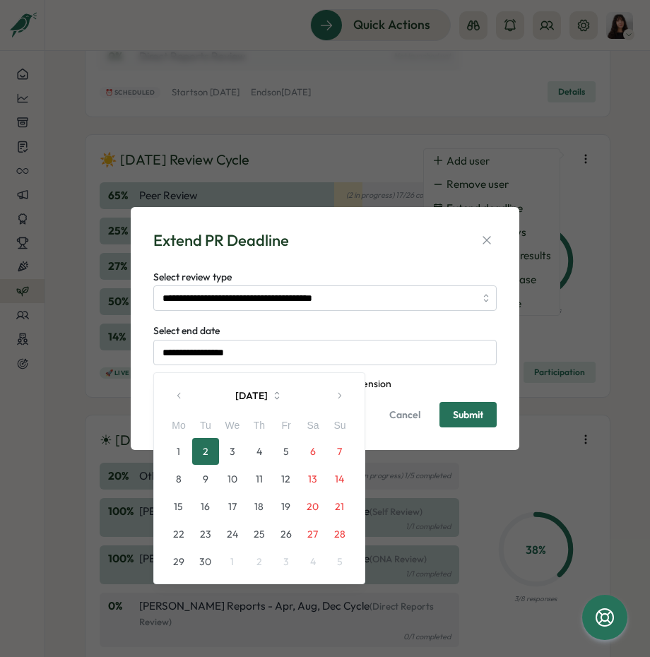
click at [234, 460] on button "3" at bounding box center [232, 451] width 27 height 27
type input "**********"
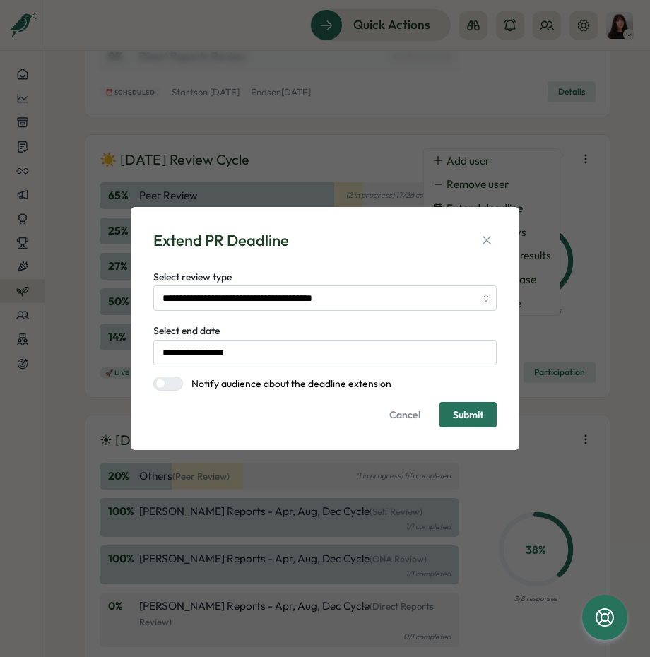
click at [474, 415] on span "Submit" at bounding box center [468, 414] width 30 height 10
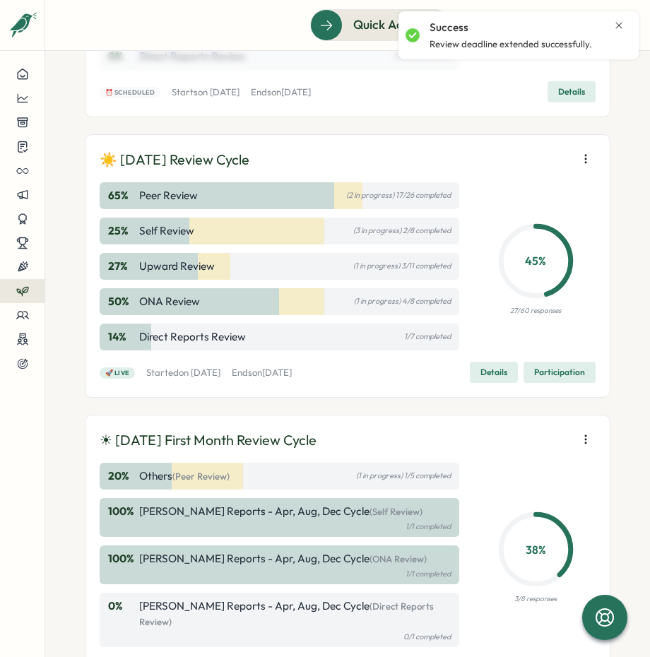
click at [585, 162] on icon "button" at bounding box center [585, 159] width 14 height 14
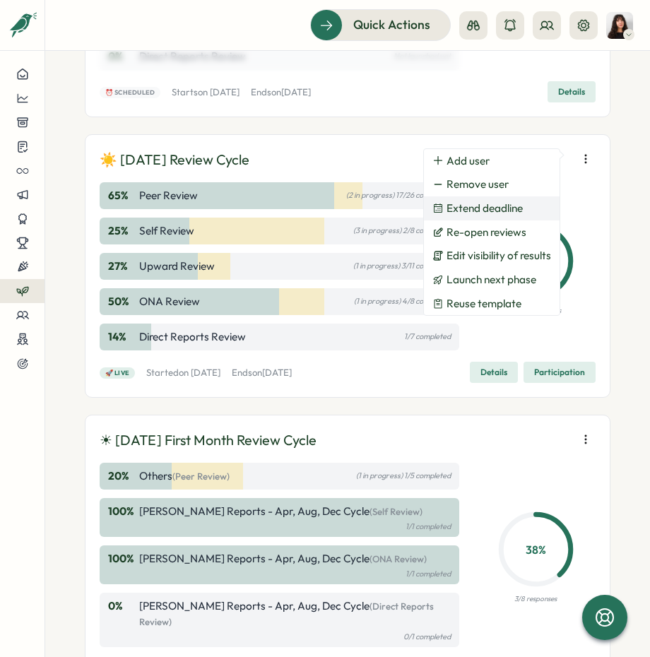
click at [503, 213] on span "Extend deadline" at bounding box center [484, 208] width 76 height 13
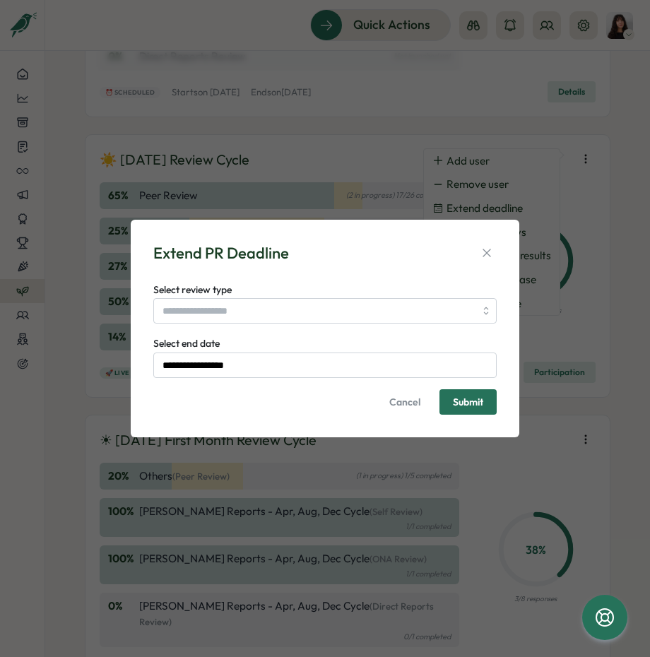
click at [215, 292] on label "Select review type" at bounding box center [192, 290] width 78 height 16
click at [215, 298] on input "Select review type" at bounding box center [324, 310] width 343 height 25
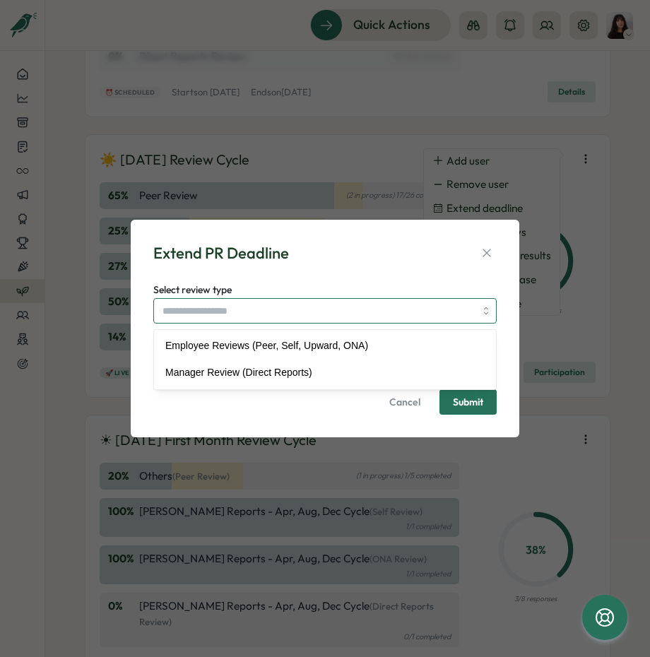
click at [207, 321] on input "Select review type" at bounding box center [324, 310] width 343 height 25
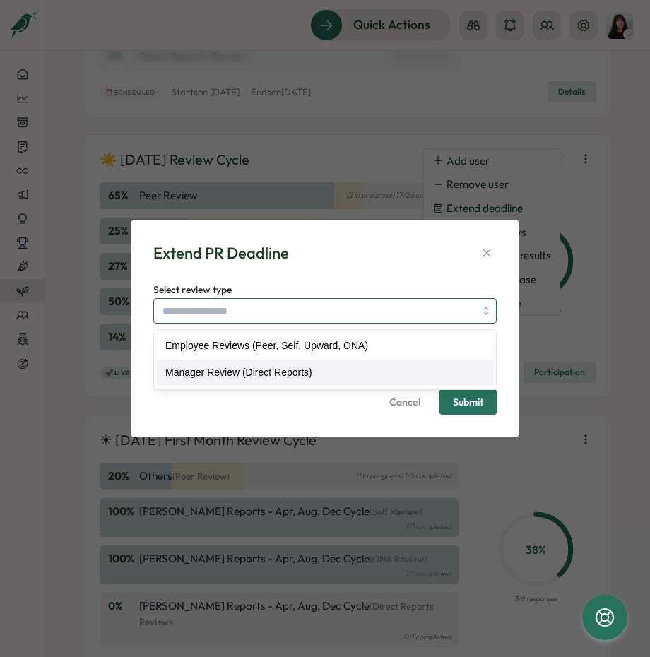
type input "**********"
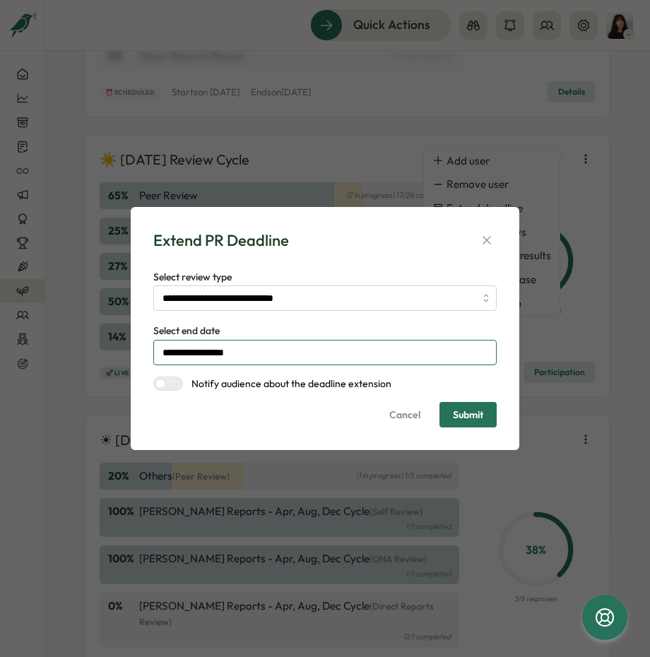
click at [218, 359] on input "**********" at bounding box center [324, 352] width 343 height 25
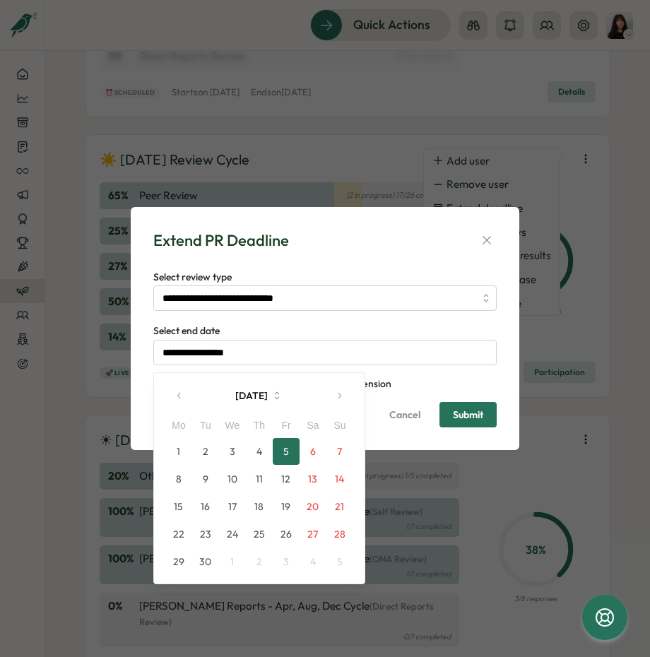
click at [237, 445] on button "3" at bounding box center [232, 451] width 27 height 27
type input "**********"
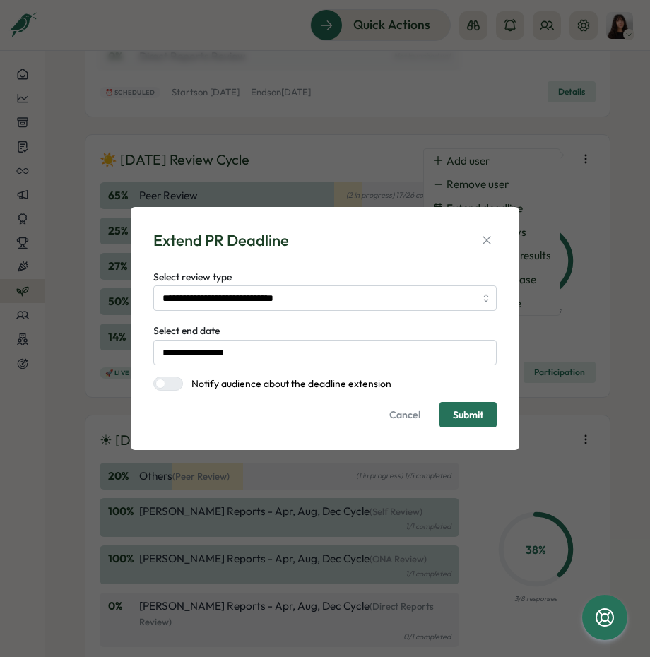
click at [173, 390] on label at bounding box center [168, 383] width 30 height 14
click at [477, 419] on span "Submit" at bounding box center [468, 414] width 30 height 10
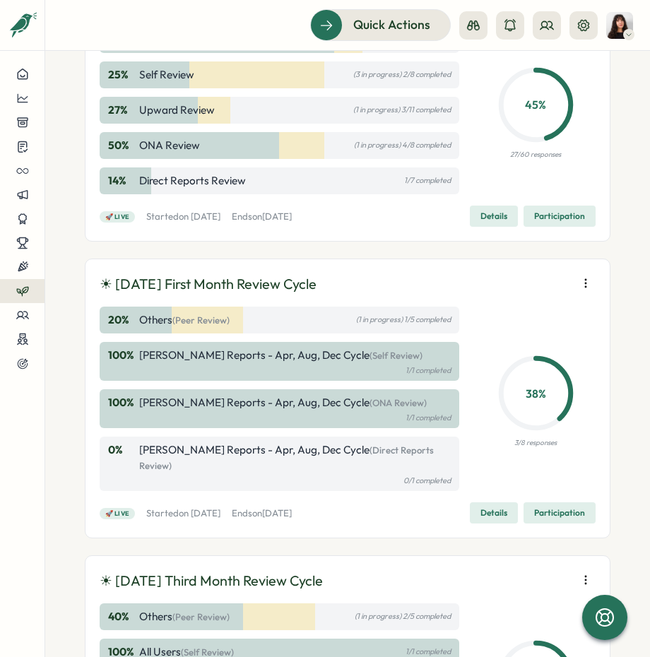
scroll to position [460, 0]
click at [221, 282] on p "☀ [DATE] First Month Review Cycle" at bounding box center [208, 284] width 217 height 22
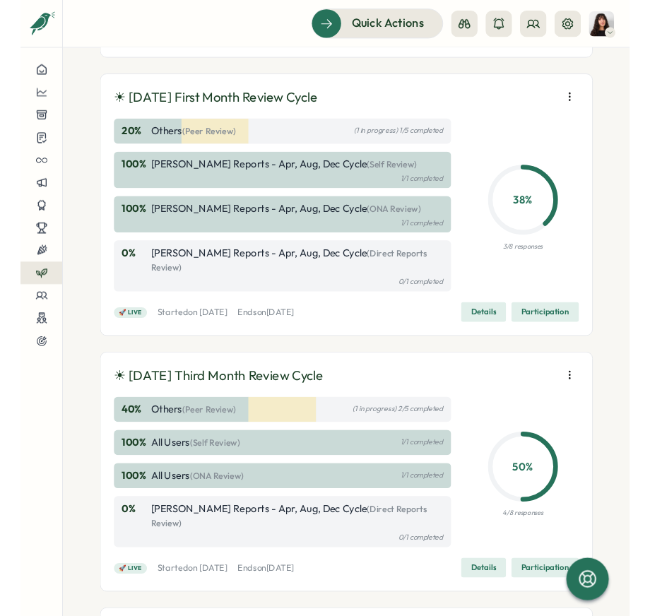
scroll to position [648, 0]
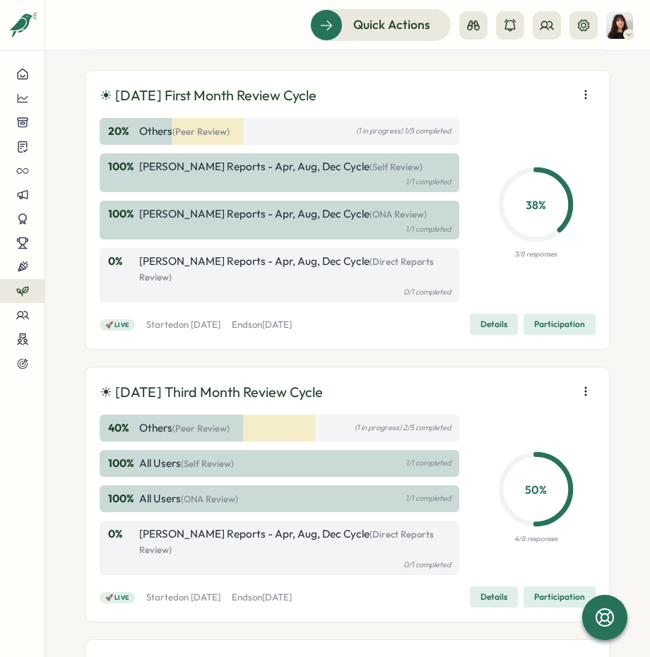
click at [578, 90] on icon "button" at bounding box center [585, 95] width 14 height 14
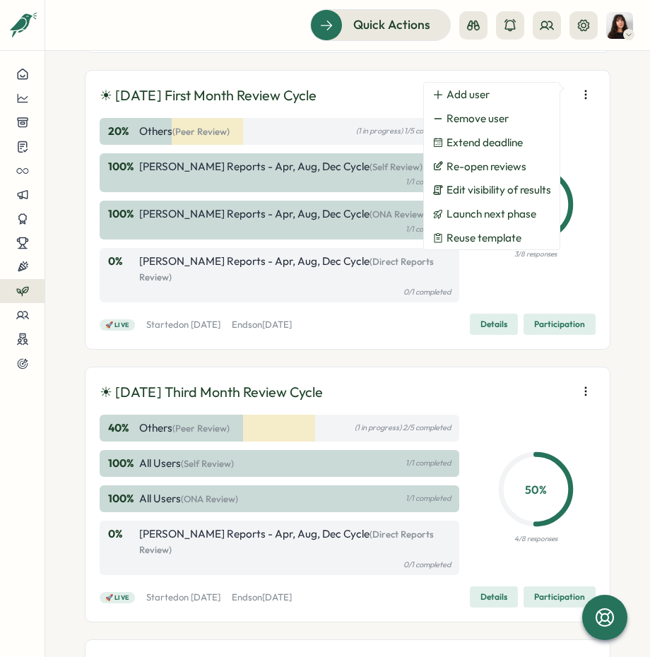
click at [632, 262] on div "Performance Reviews Complete your reviews Preview Sample Report Create 🍂 Septem…" at bounding box center [347, 354] width 604 height 606
click at [539, 314] on span "Participation" at bounding box center [559, 324] width 51 height 20
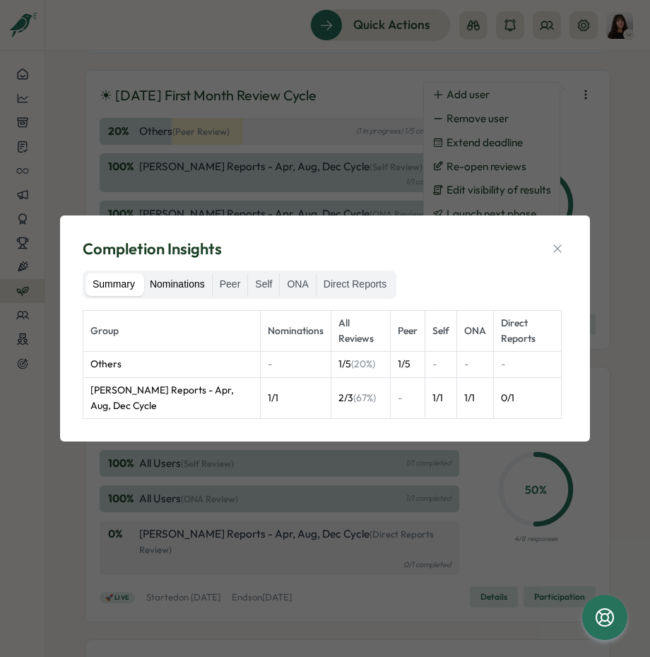
click at [177, 283] on label "Nominations" at bounding box center [177, 284] width 69 height 23
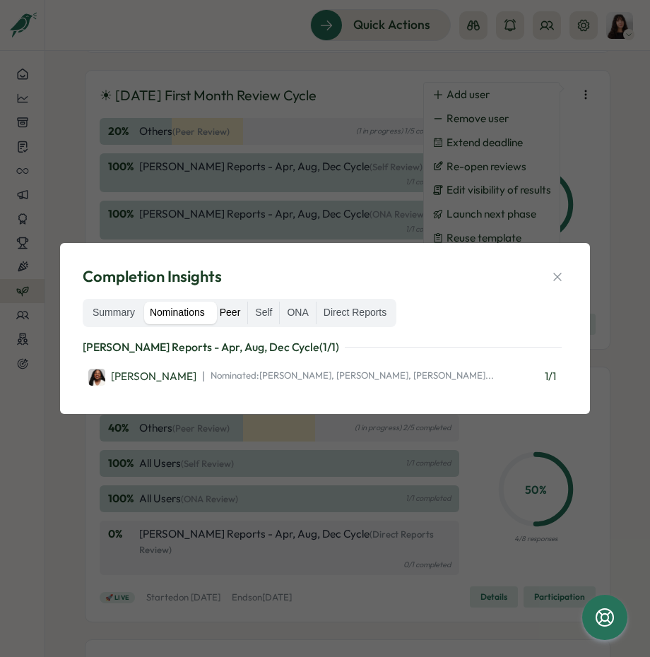
click at [230, 315] on label "Peer" at bounding box center [230, 312] width 35 height 23
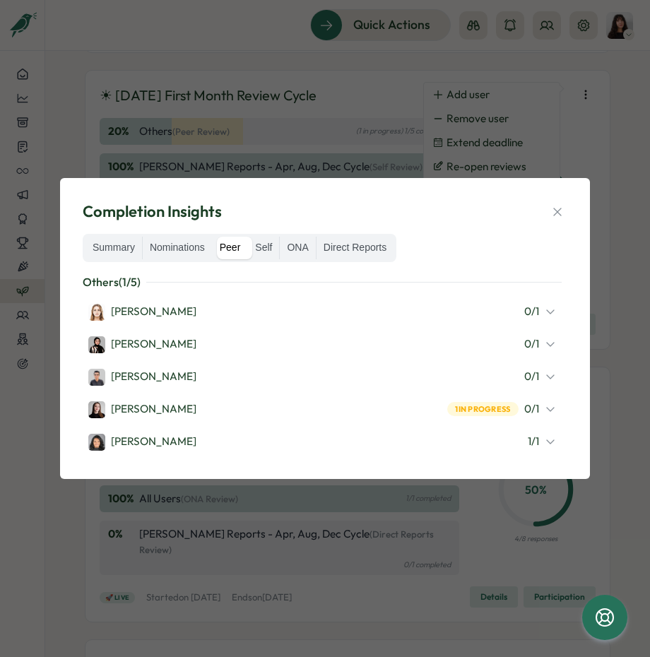
click at [527, 309] on span "0 / 1" at bounding box center [531, 312] width 15 height 16
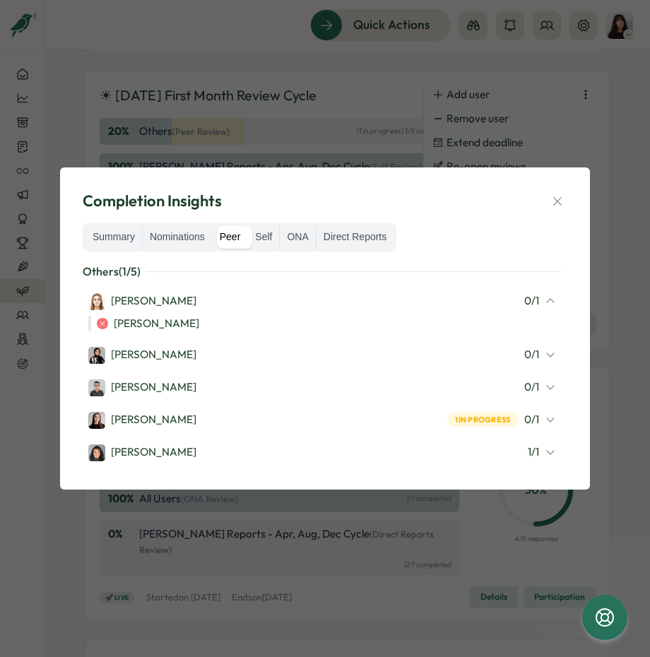
click at [544, 356] on icon at bounding box center [549, 354] width 11 height 11
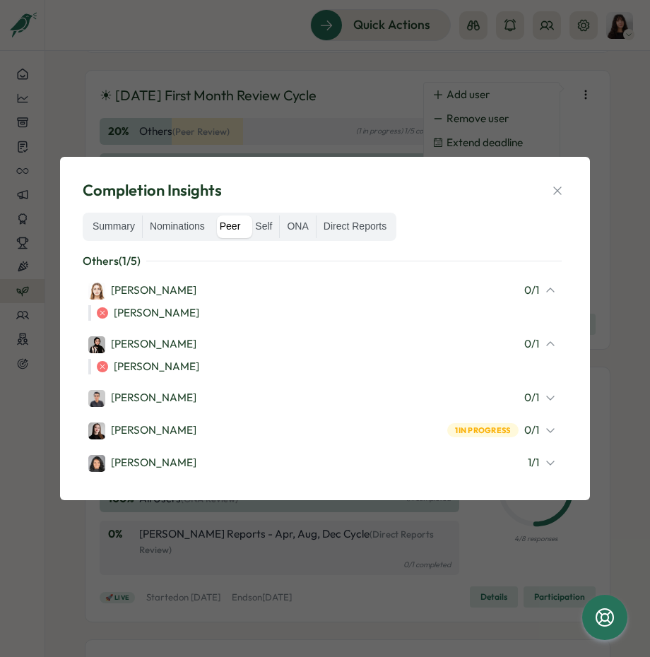
click at [539, 396] on div "0 / 1" at bounding box center [540, 398] width 32 height 16
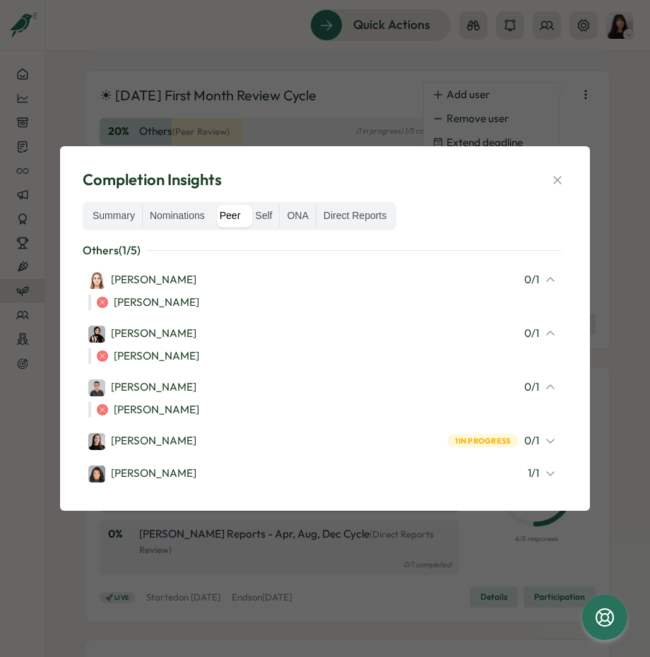
click at [544, 435] on icon at bounding box center [549, 440] width 11 height 11
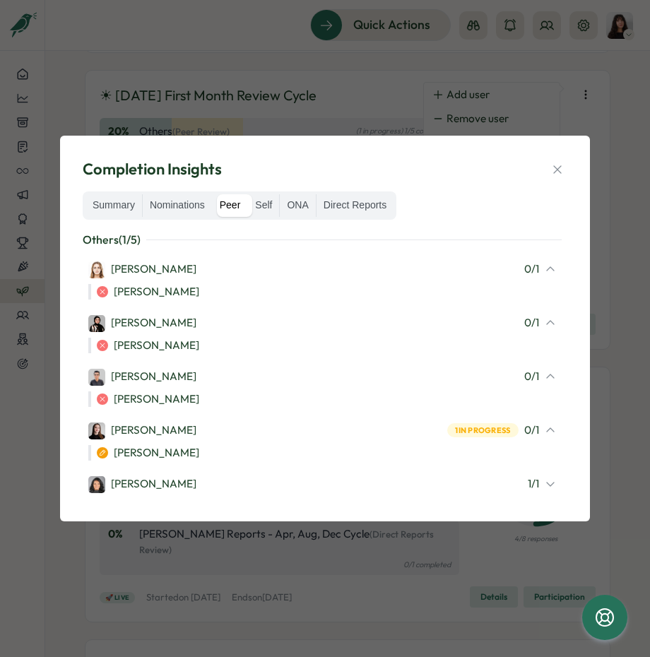
click at [541, 481] on div "1 / 1" at bounding box center [541, 484] width 28 height 16
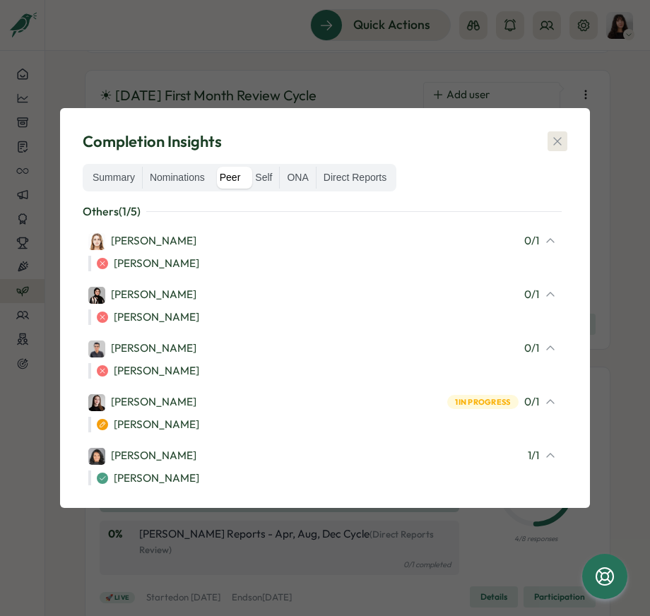
click at [557, 133] on button "button" at bounding box center [557, 141] width 20 height 20
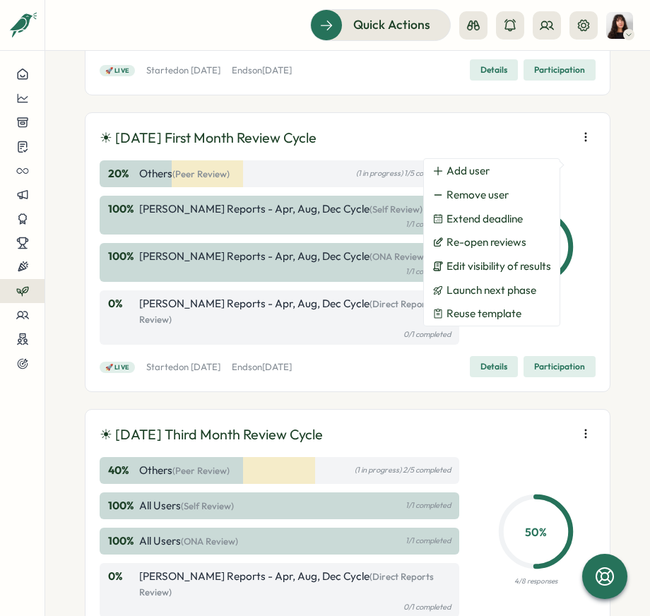
scroll to position [569, 0]
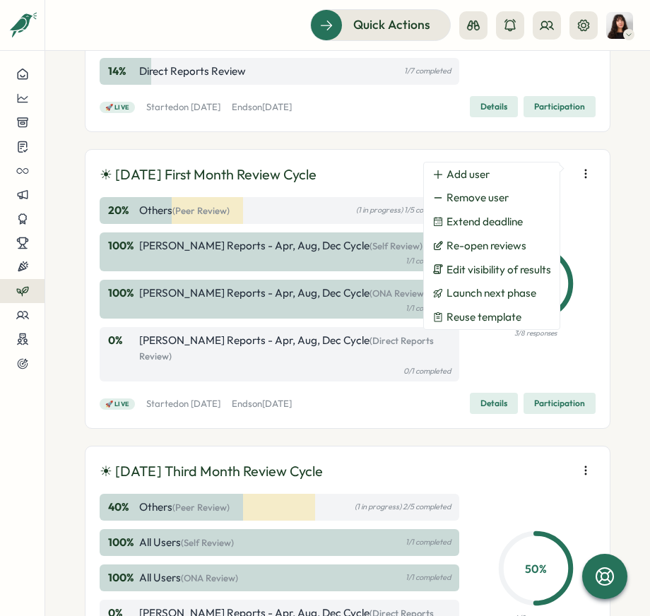
click at [558, 460] on div "☀ August 2025 Third Month Review Cycle" at bounding box center [348, 471] width 496 height 22
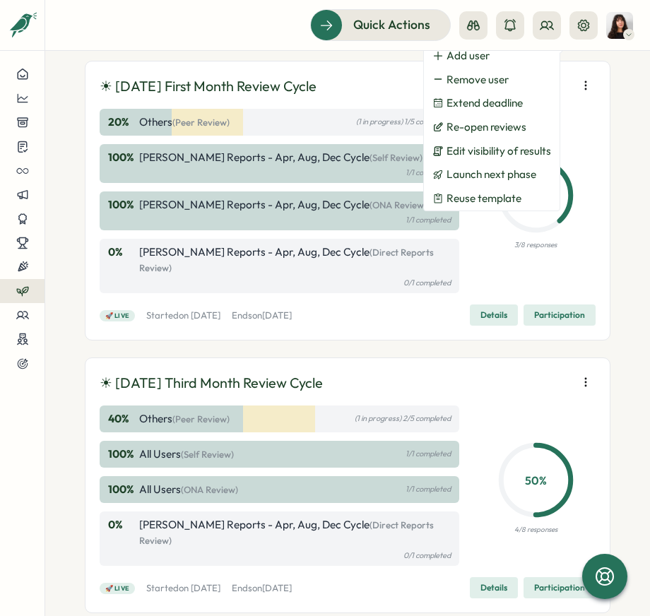
scroll to position [688, 0]
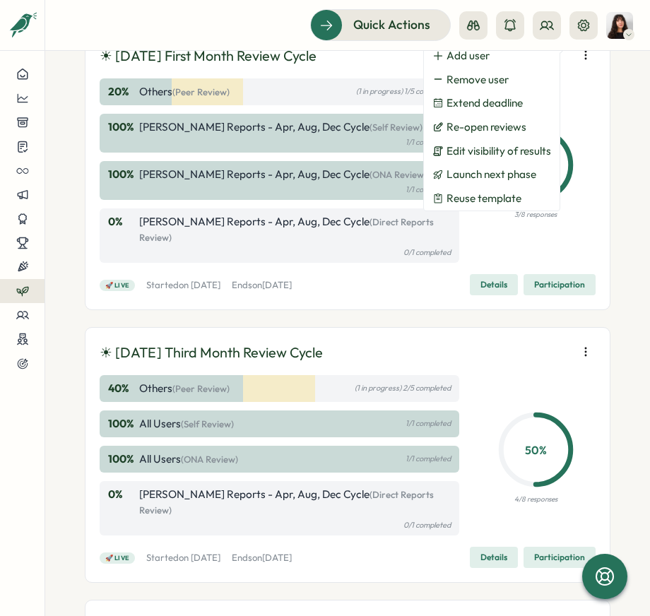
click at [578, 345] on icon "button" at bounding box center [585, 352] width 14 height 14
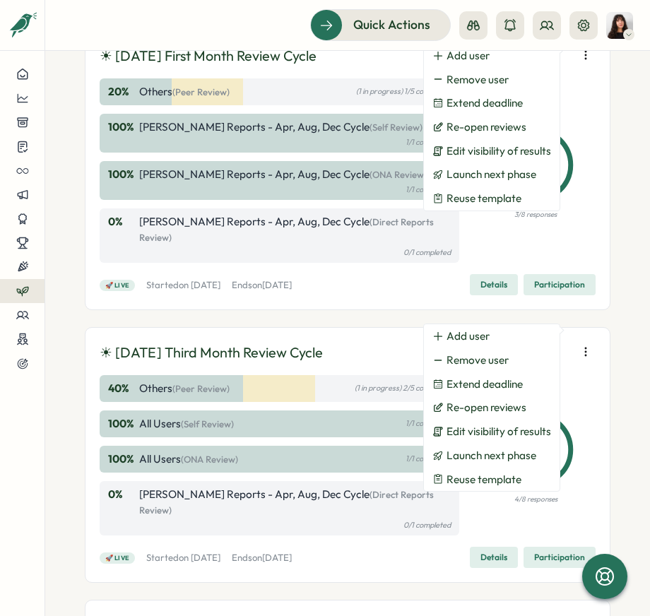
click at [544, 547] on span "Participation" at bounding box center [559, 557] width 51 height 20
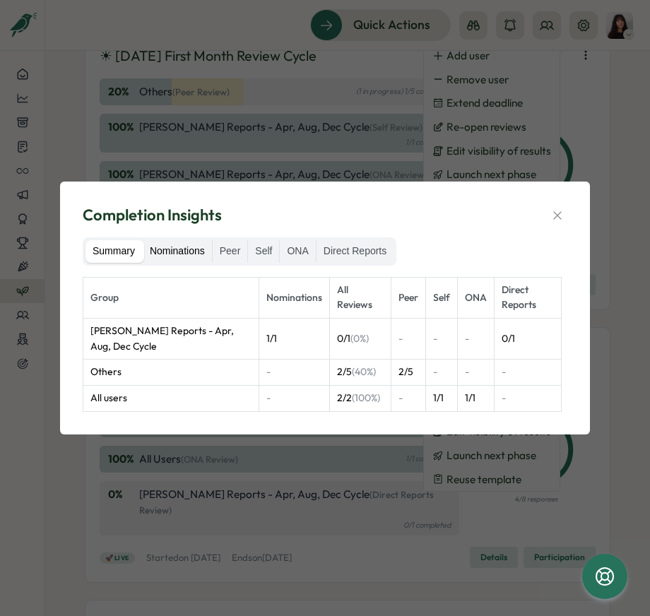
click at [187, 246] on label "Nominations" at bounding box center [177, 251] width 69 height 23
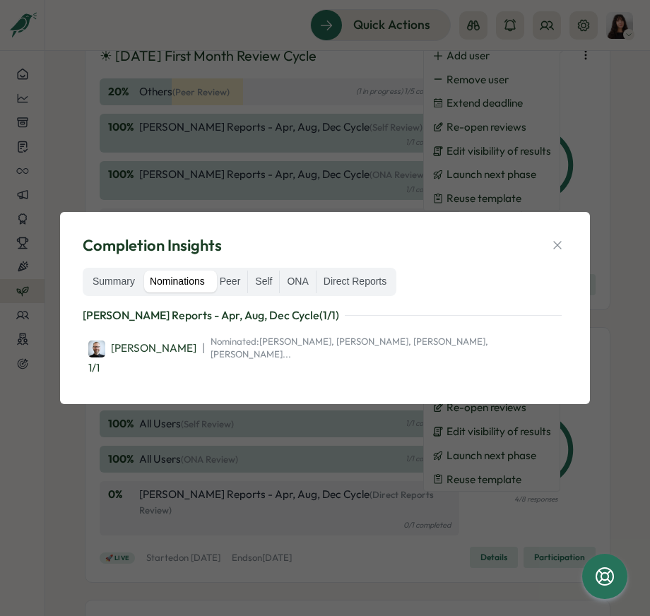
click at [212, 293] on label "Nominations" at bounding box center [177, 281] width 69 height 23
click at [231, 293] on label "Peer" at bounding box center [230, 281] width 35 height 23
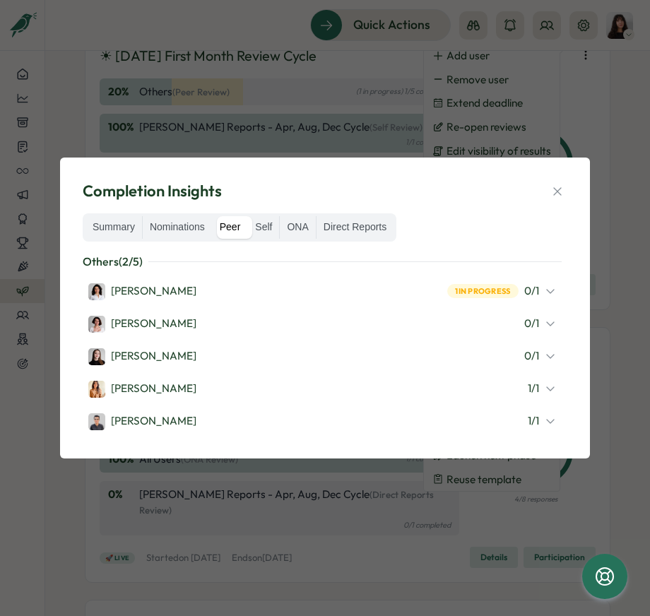
click at [266, 292] on div "Valentina Gonzalez 1 in progress 0 / 1" at bounding box center [321, 291] width 467 height 18
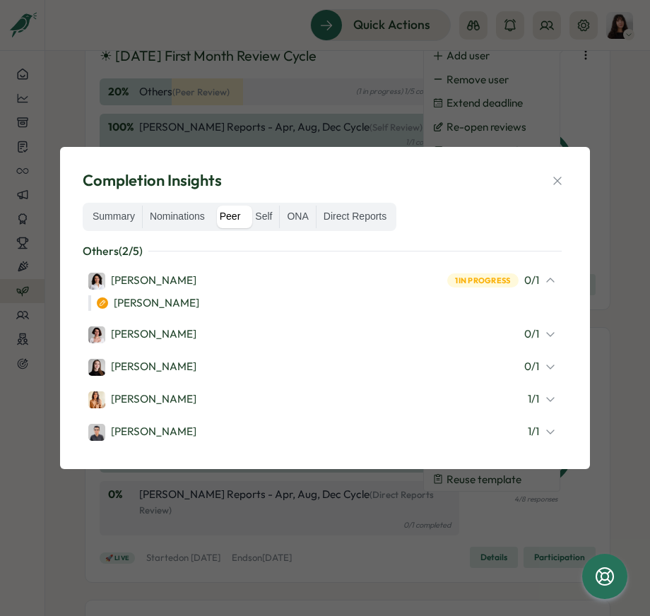
click at [241, 335] on div "Mirela Mus 0 / 1" at bounding box center [321, 334] width 467 height 18
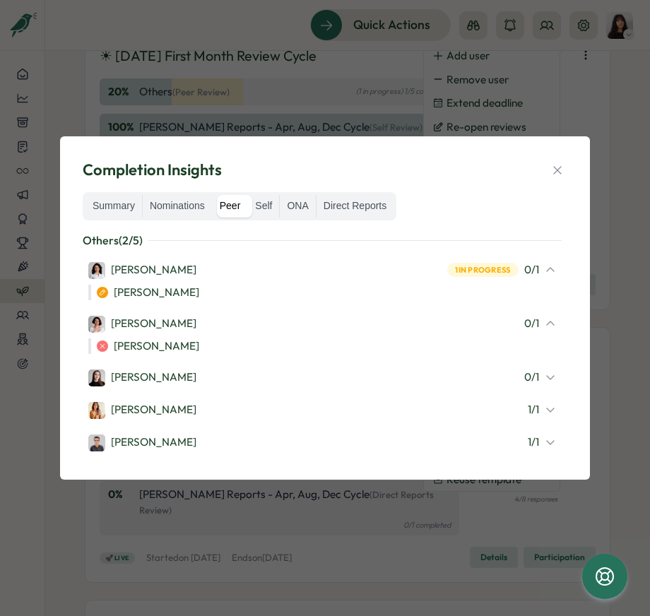
click at [220, 376] on div "Elena Ladushyna 0 / 1" at bounding box center [321, 377] width 467 height 18
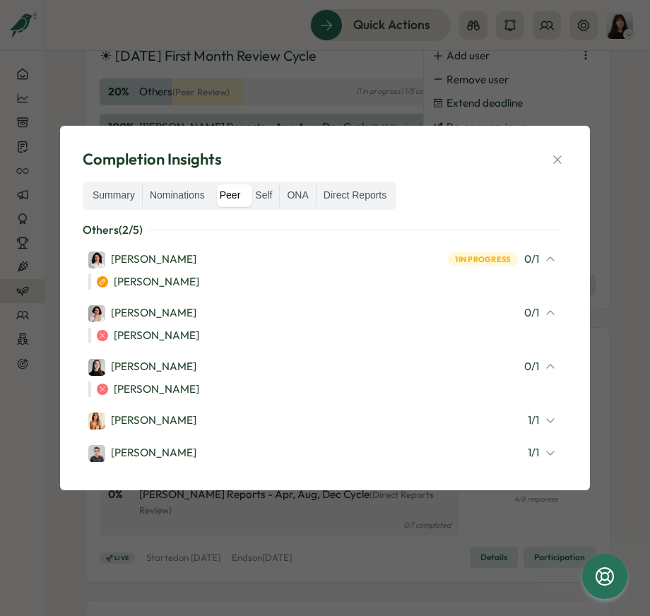
click at [181, 417] on div "Mariana Silva 1 / 1" at bounding box center [321, 420] width 467 height 18
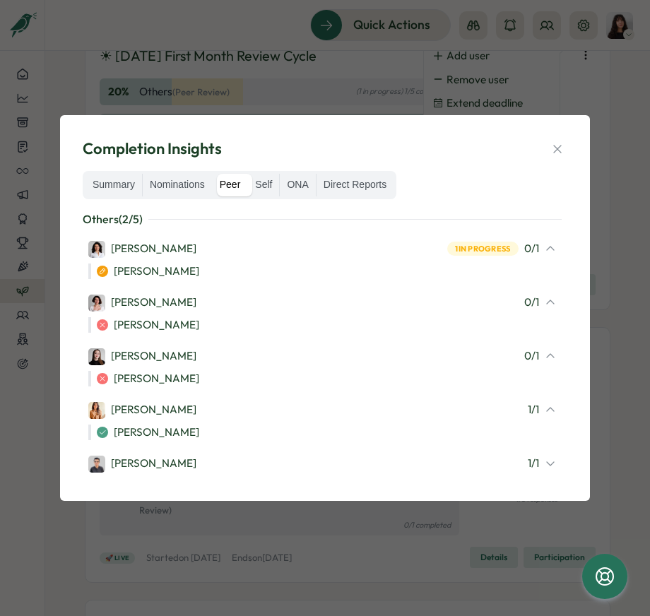
click at [159, 471] on div "Hasan Naqvi" at bounding box center [142, 463] width 108 height 17
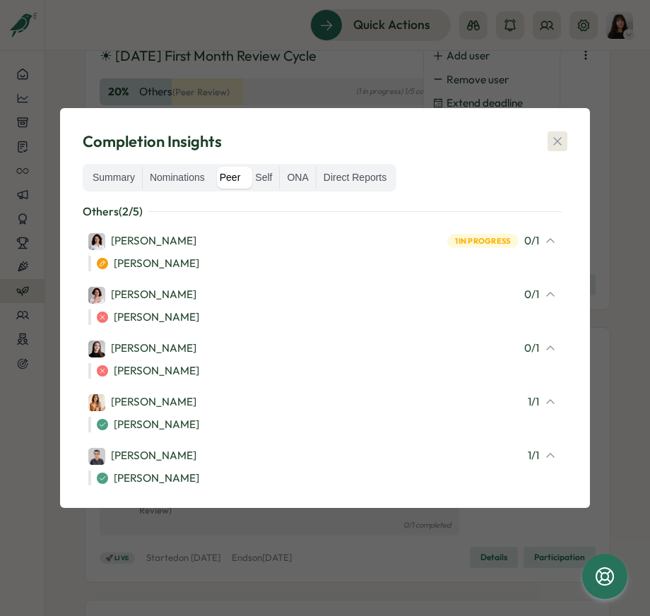
click at [558, 140] on icon "button" at bounding box center [557, 142] width 8 height 8
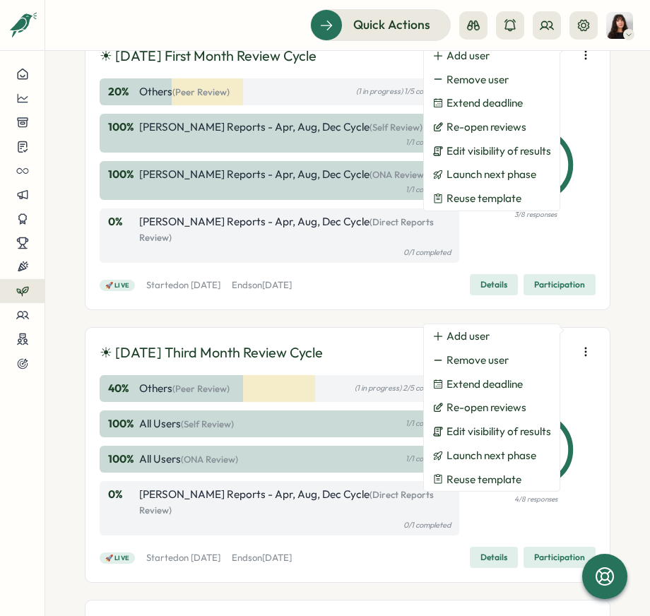
click at [621, 144] on div "Performance Reviews Complete your reviews Preview Sample Report Create 🍂 Septem…" at bounding box center [347, 333] width 604 height 565
click at [596, 227] on div "☀ August 2025 First Month Review Cycle 20 % Others (Peer Review) (1 in progress…" at bounding box center [347, 170] width 525 height 280
click at [581, 345] on icon "button" at bounding box center [585, 352] width 14 height 14
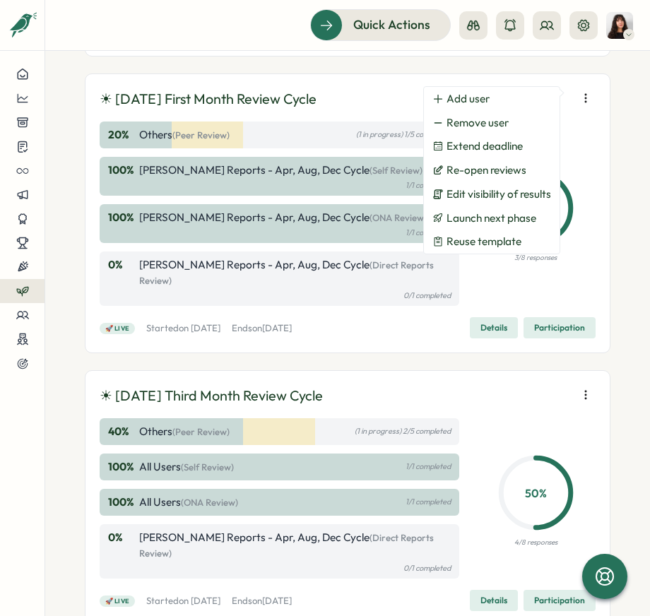
click at [578, 91] on icon "button" at bounding box center [585, 98] width 14 height 14
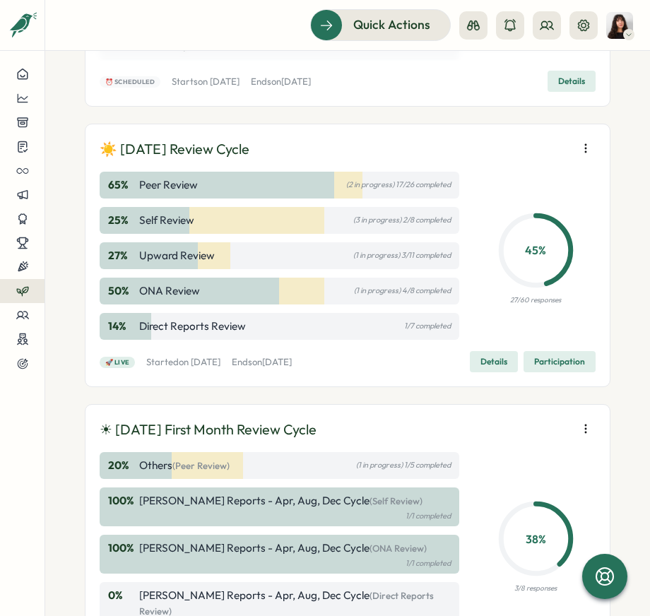
scroll to position [297, 0]
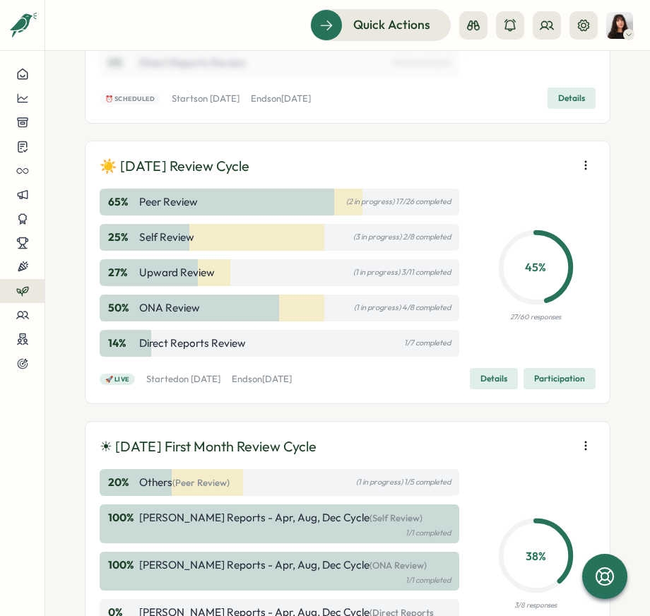
drag, startPoint x: 543, startPoint y: 273, endPoint x: 520, endPoint y: 273, distance: 22.6
click at [520, 273] on p "45 %" at bounding box center [535, 267] width 68 height 18
click at [578, 170] on icon "button" at bounding box center [585, 165] width 14 height 14
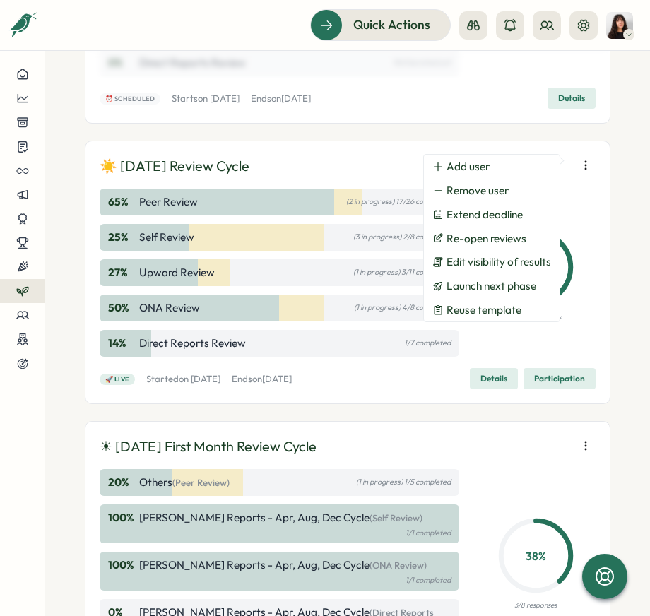
click at [604, 241] on div "Performance Reviews Complete your reviews Preview Sample Report Create 🍂 Septem…" at bounding box center [347, 333] width 604 height 565
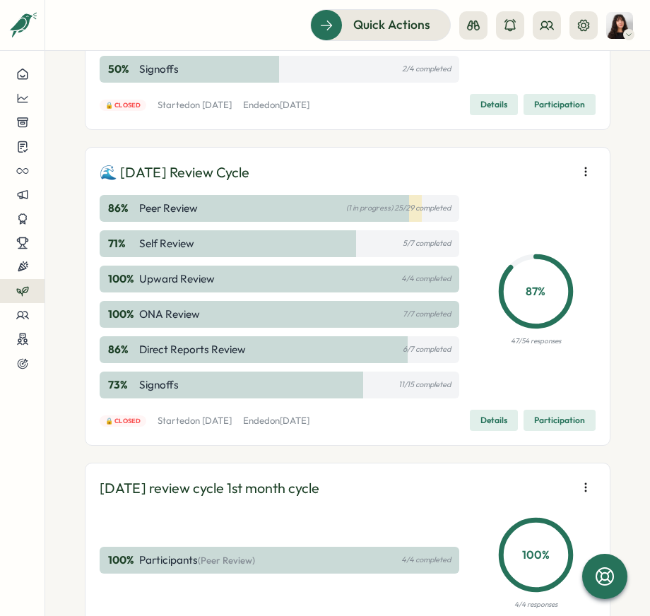
scroll to position [1490, 0]
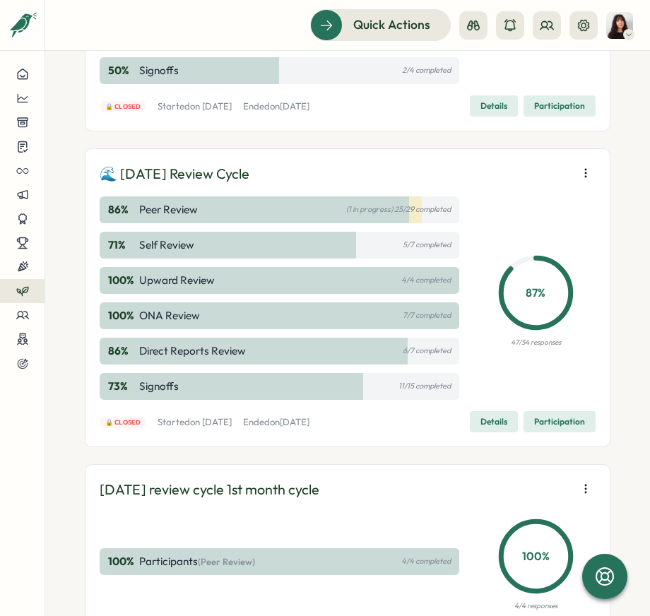
drag, startPoint x: 318, startPoint y: 405, endPoint x: 401, endPoint y: 405, distance: 83.3
click at [401, 411] on div "🔒 Closed Started on Tue, 01 Jul 2025 Ended on Fri, 08 Aug 2025 Details Particip…" at bounding box center [348, 421] width 496 height 21
click at [309, 416] on p "Ended on Fri, 08 Aug 2025" at bounding box center [276, 422] width 66 height 13
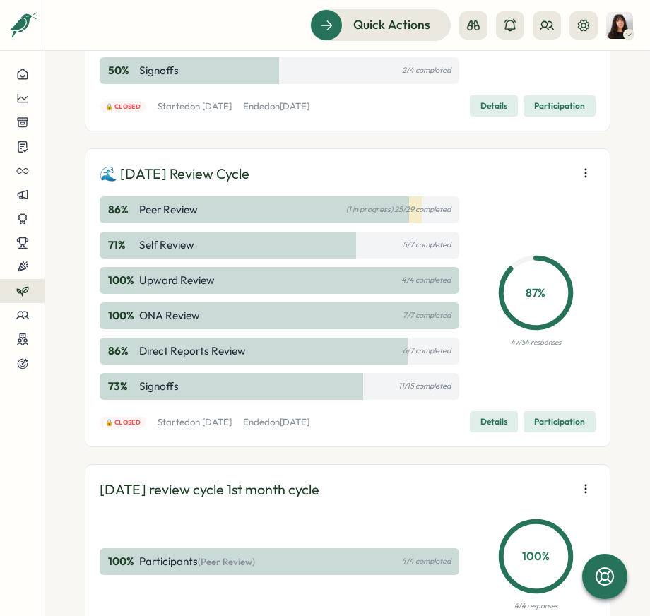
click at [309, 416] on p "Ended on Fri, 08 Aug 2025" at bounding box center [276, 422] width 66 height 13
click at [362, 417] on div "🌊 July 2025 Review Cycle 86 % Peer Review (1 in progress) 25/29 completed 71 % …" at bounding box center [347, 297] width 525 height 299
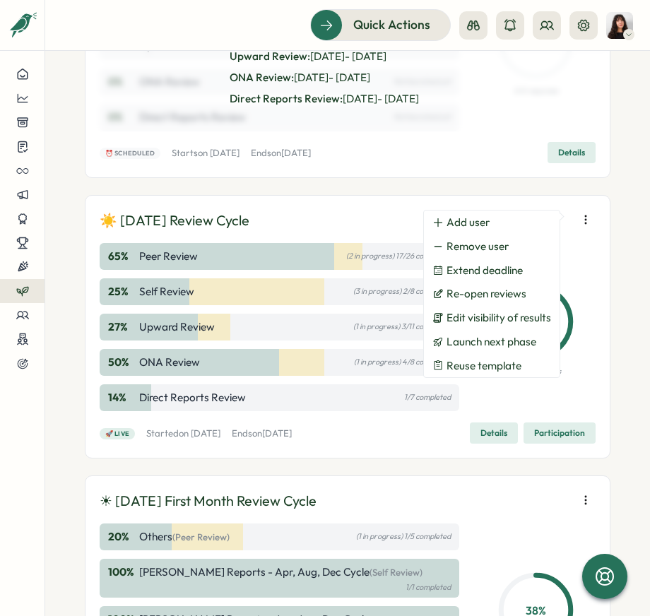
scroll to position [238, 0]
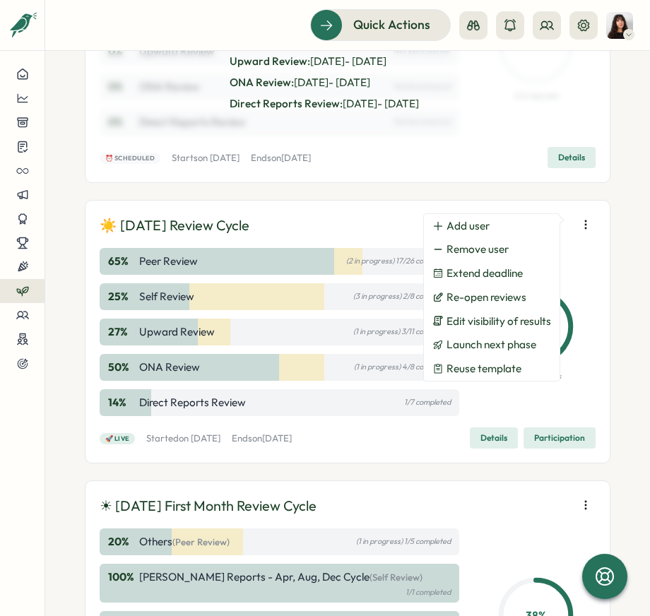
click at [609, 330] on div "Performance Reviews Complete your reviews Preview Sample Report Create 🍂 Septem…" at bounding box center [347, 333] width 604 height 565
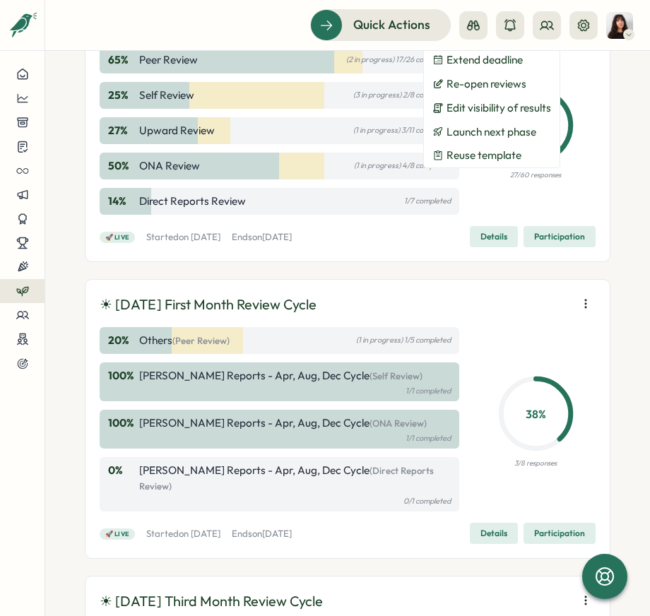
scroll to position [477, 0]
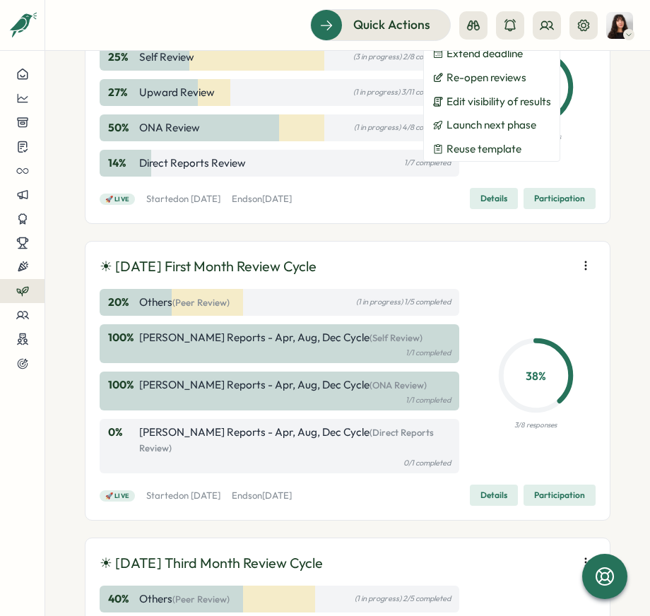
click at [342, 208] on div "☀️ August 2025 Review Cycle 65 % Peer Review (2 in progress) 17/26 completed 25…" at bounding box center [347, 91] width 525 height 263
click at [567, 263] on div "☀ August 2025 First Month Review Cycle" at bounding box center [348, 267] width 496 height 22
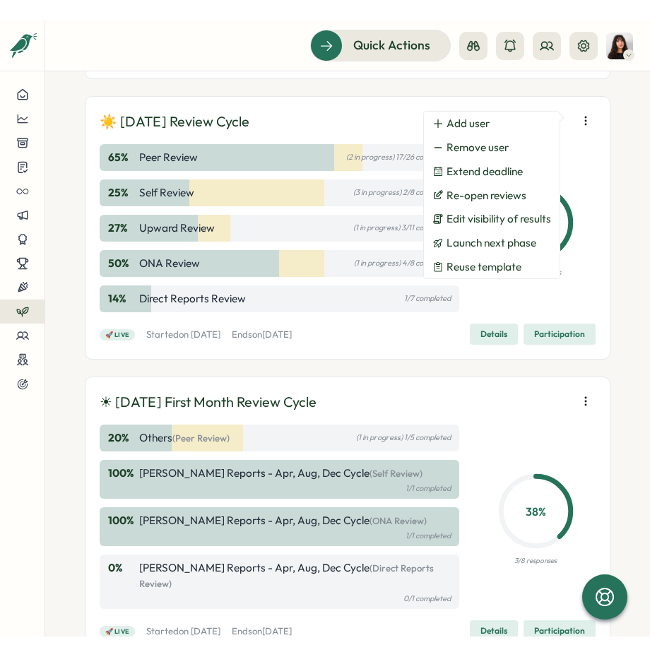
scroll to position [357, 0]
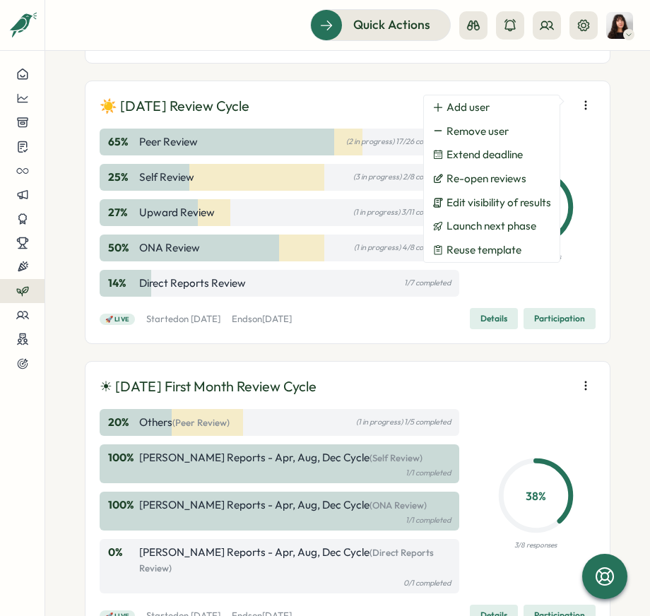
click at [585, 102] on button "button" at bounding box center [585, 105] width 20 height 20
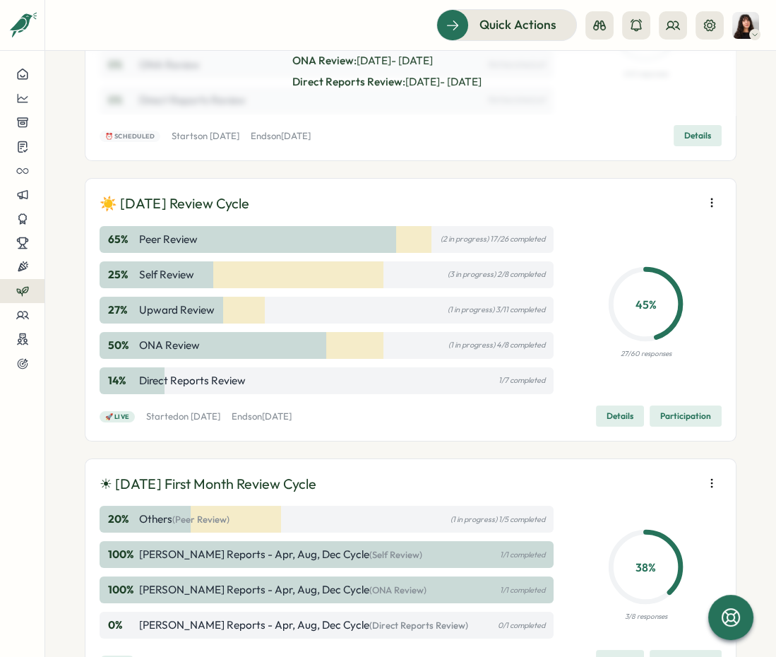
scroll to position [199, 0]
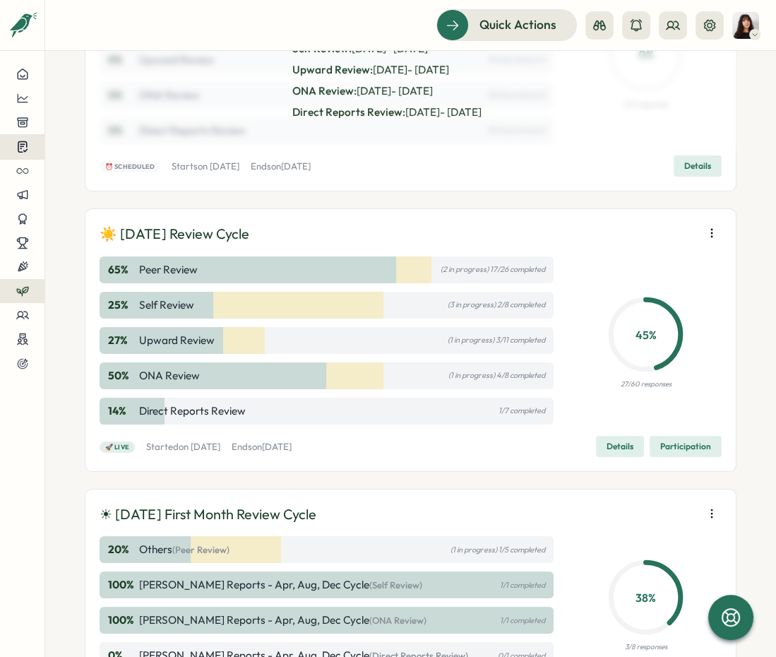
click at [22, 140] on icon at bounding box center [22, 146] width 13 height 13
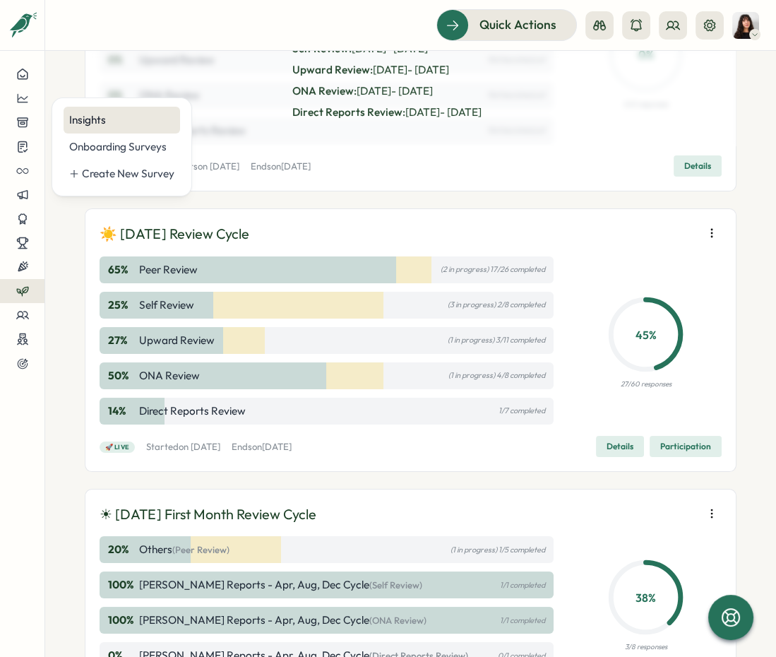
click at [99, 126] on div "Insights" at bounding box center [121, 120] width 105 height 16
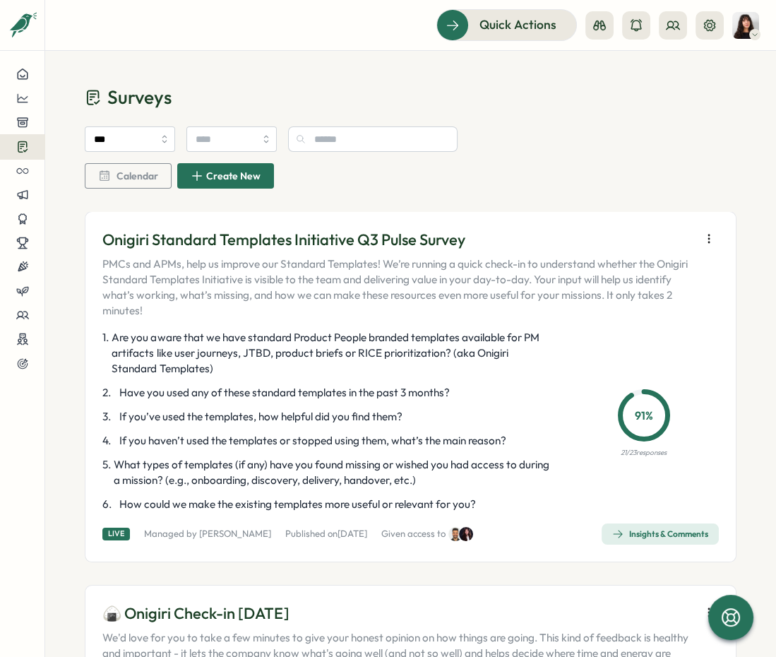
click at [26, 148] on icon at bounding box center [22, 146] width 13 height 13
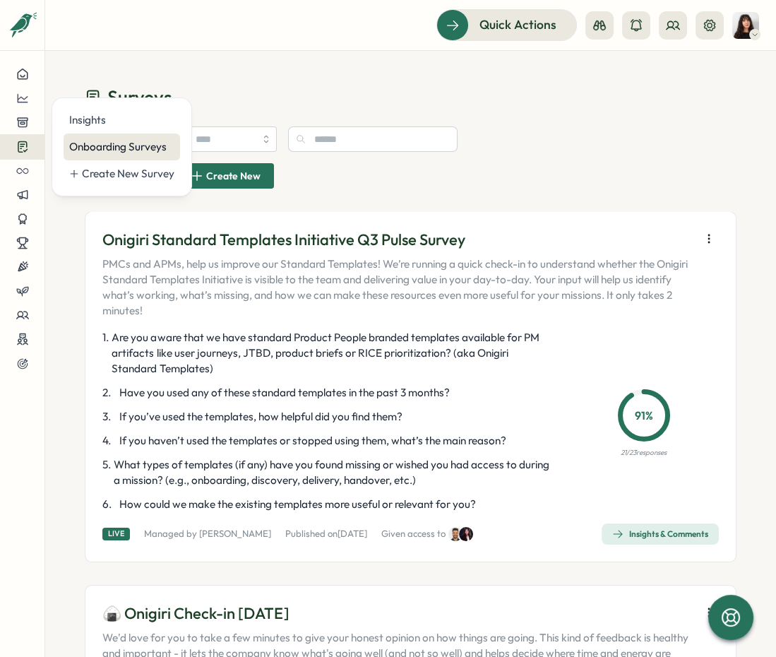
click at [138, 153] on div "Onboarding Surveys" at bounding box center [121, 147] width 105 height 16
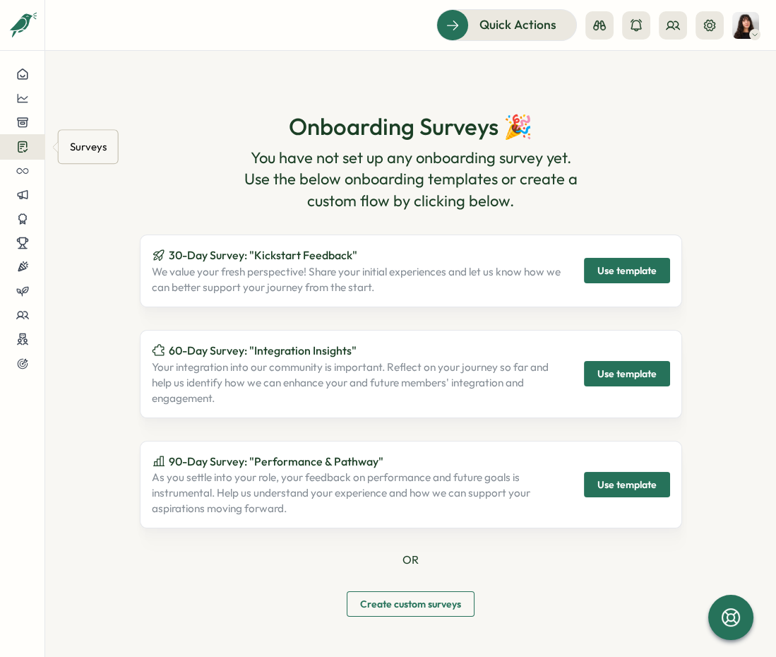
click at [16, 144] on icon at bounding box center [22, 146] width 13 height 13
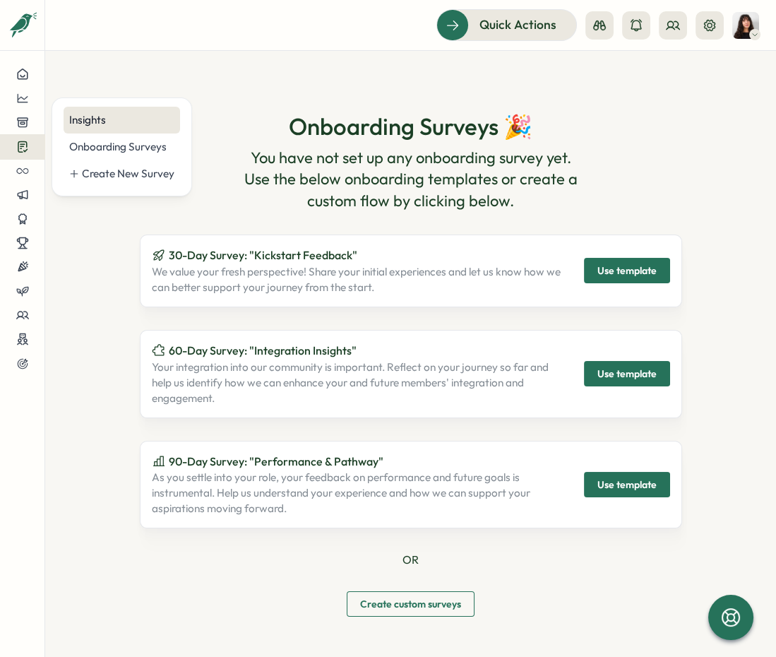
click at [87, 117] on div "Insights" at bounding box center [121, 120] width 105 height 16
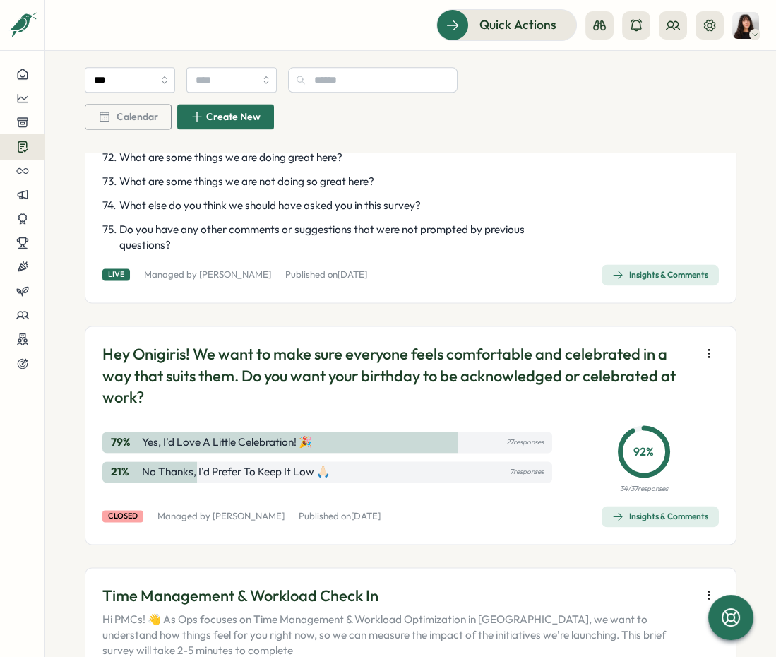
scroll to position [2571, 0]
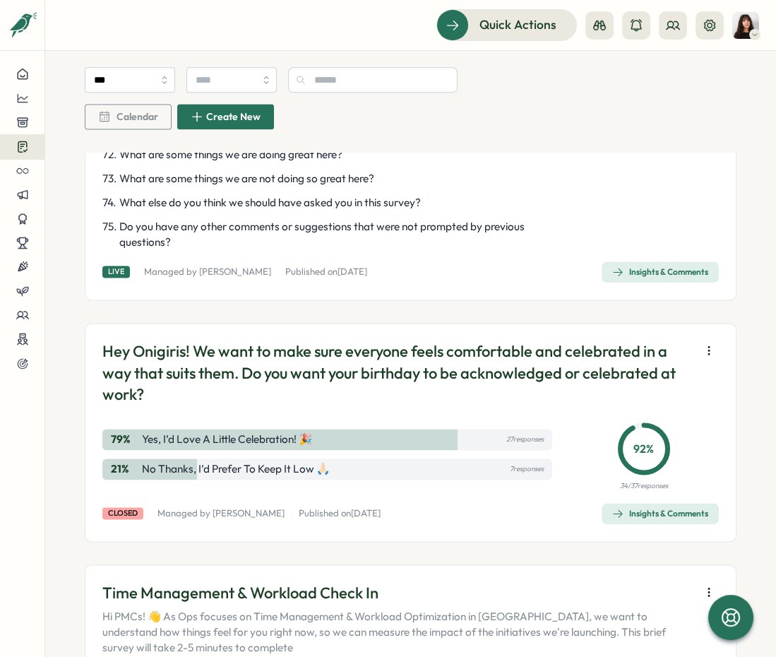
click at [649, 277] on div "Insights & Comments" at bounding box center [660, 271] width 96 height 11
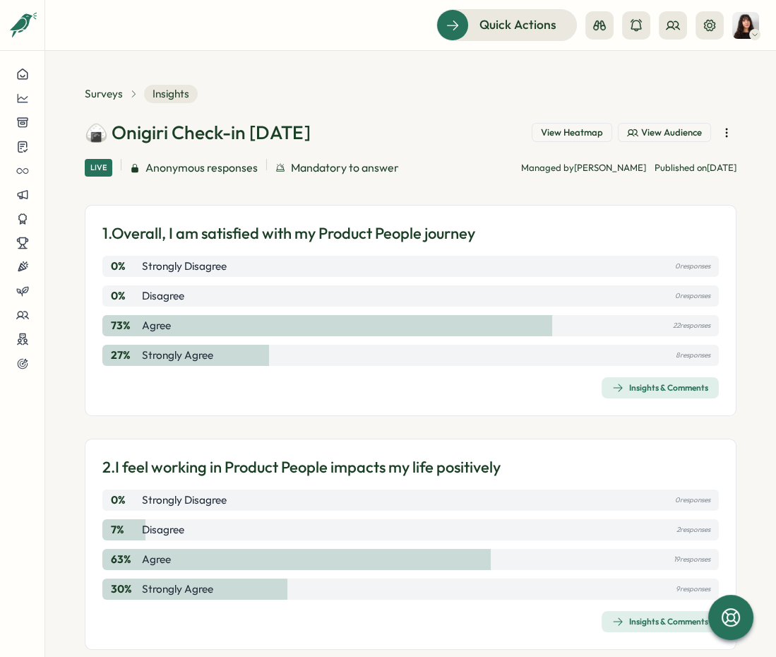
click at [580, 131] on span "View Heatmap" at bounding box center [572, 132] width 62 height 13
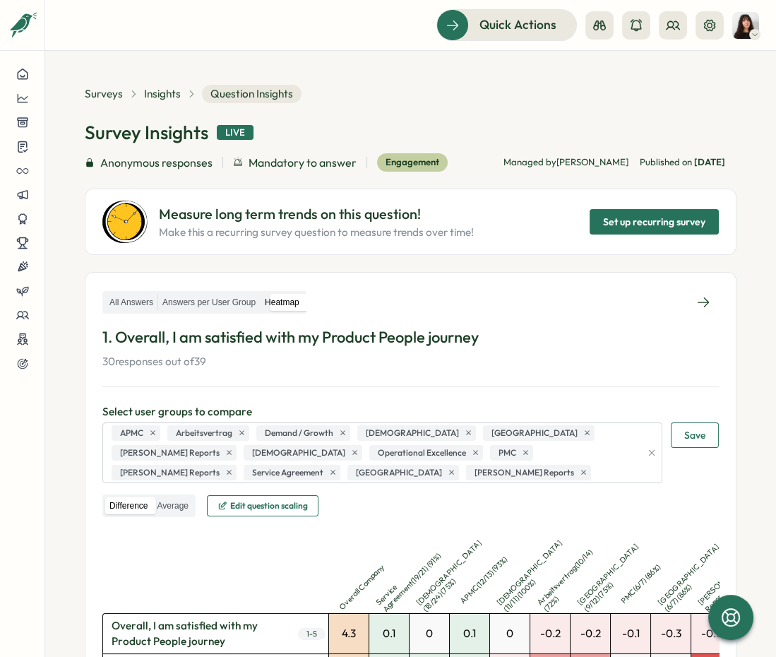
click at [294, 300] on label "Heatmap" at bounding box center [282, 303] width 43 height 18
click at [215, 309] on label "Answers per User Group" at bounding box center [209, 303] width 102 height 18
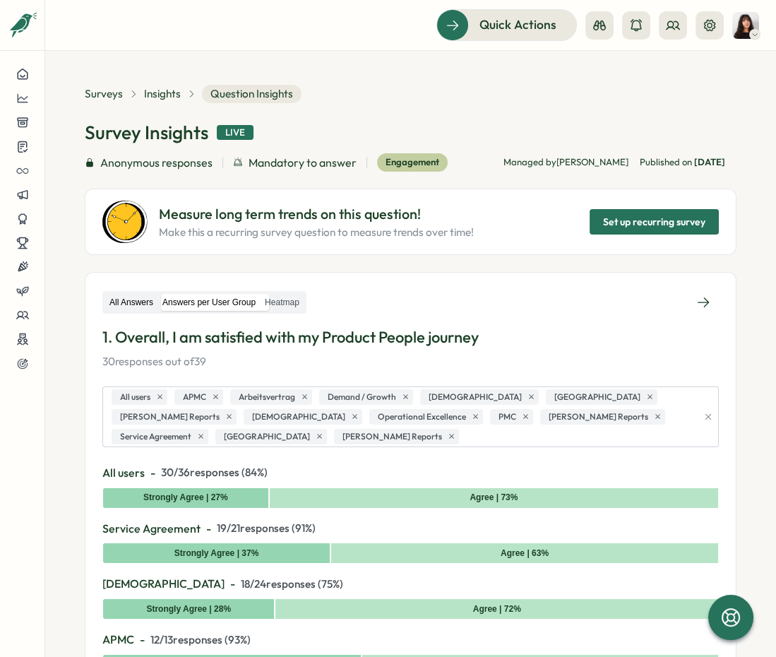
click at [137, 299] on label "All Answers" at bounding box center [131, 303] width 52 height 18
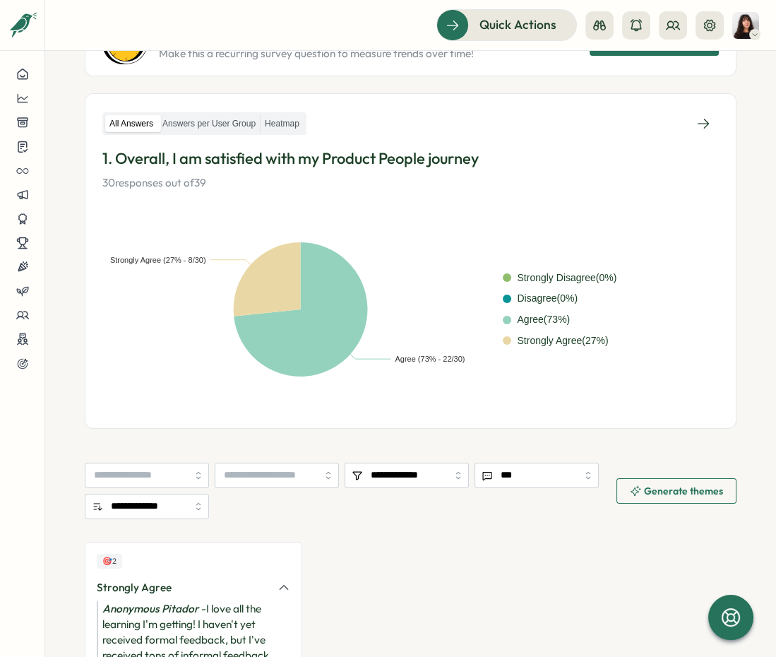
scroll to position [159, 0]
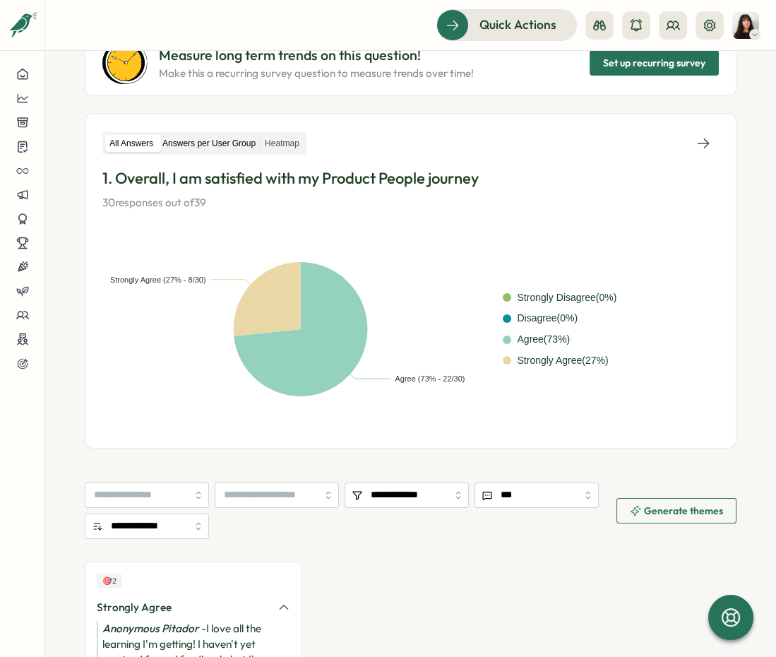
click at [246, 145] on label "Answers per User Group" at bounding box center [209, 144] width 102 height 18
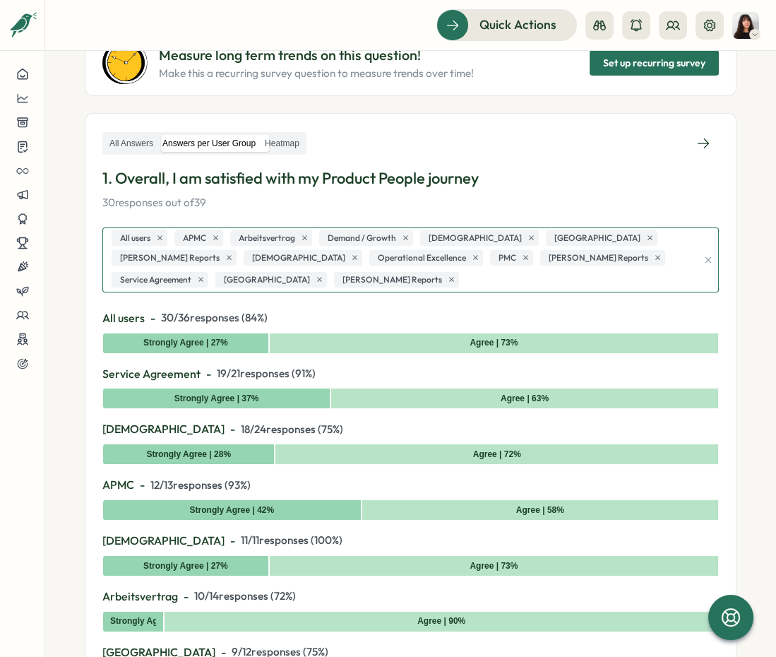
click at [357, 276] on div "All users APMC Arbeitsvertrag Demand / Growth Females Germany Hasan Naqvi's Rep…" at bounding box center [402, 260] width 589 height 64
click at [346, 339] on div "Agree | 73%" at bounding box center [494, 343] width 450 height 21
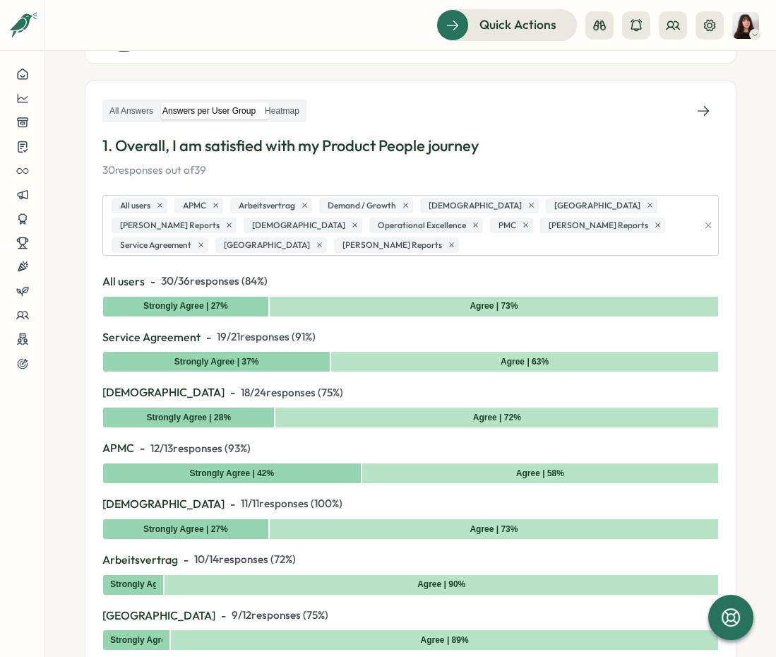
scroll to position [201, 0]
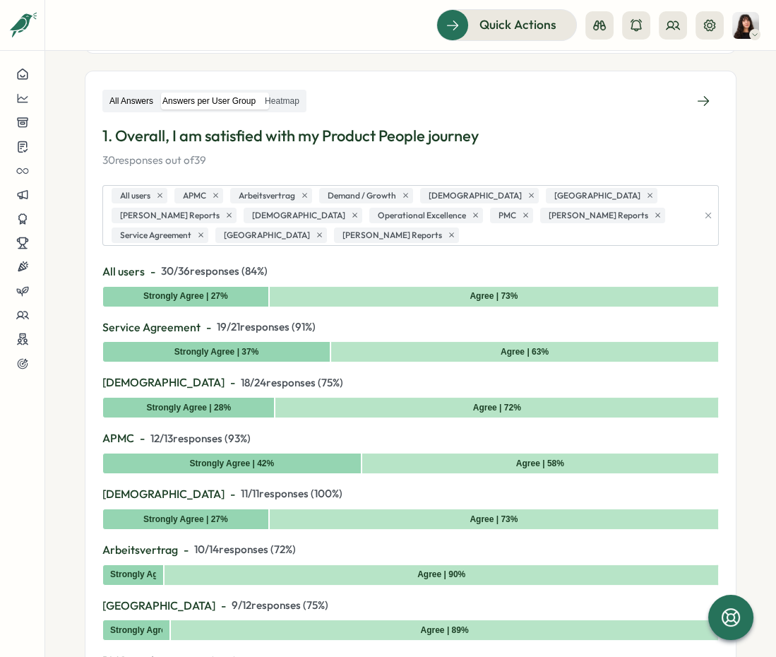
click at [133, 96] on label "All Answers" at bounding box center [131, 101] width 52 height 18
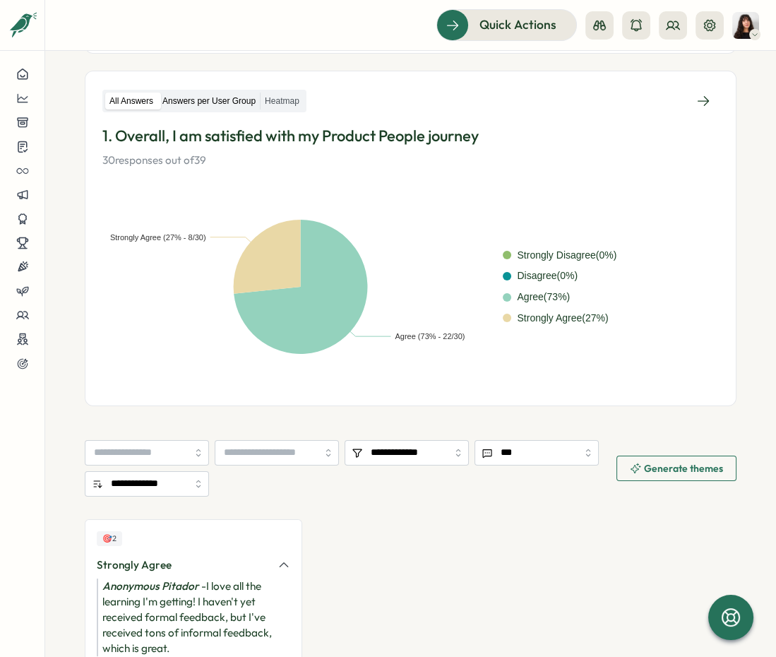
click at [191, 104] on label "Answers per User Group" at bounding box center [209, 101] width 102 height 18
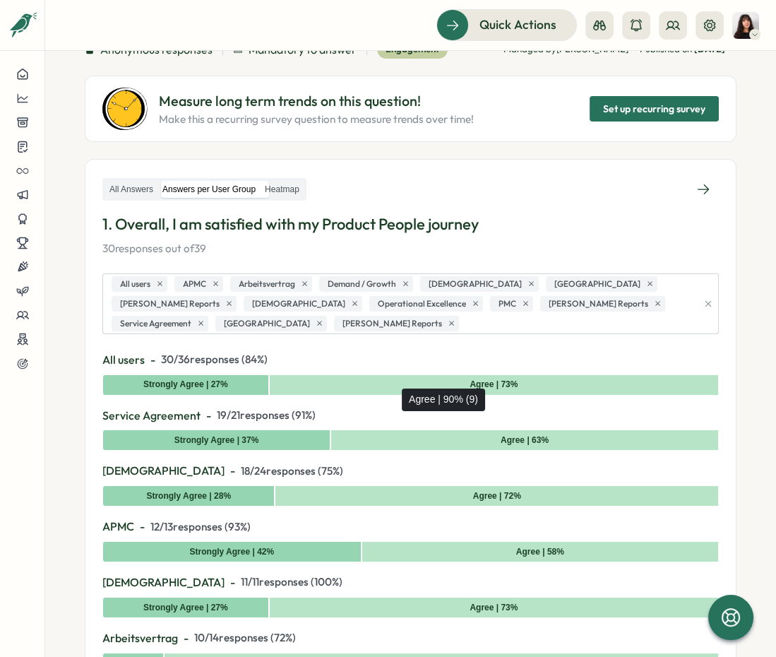
scroll to position [90, 0]
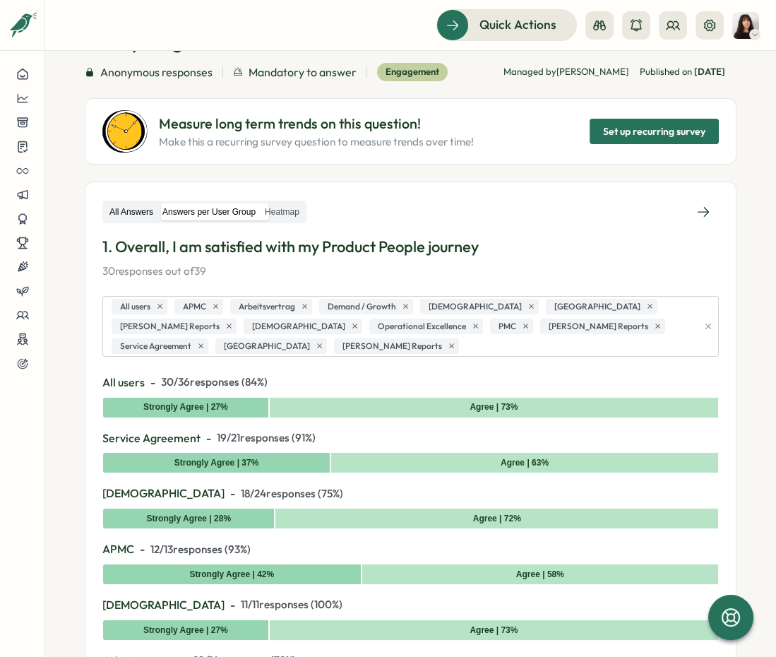
click at [134, 203] on label "All Answers" at bounding box center [131, 212] width 52 height 18
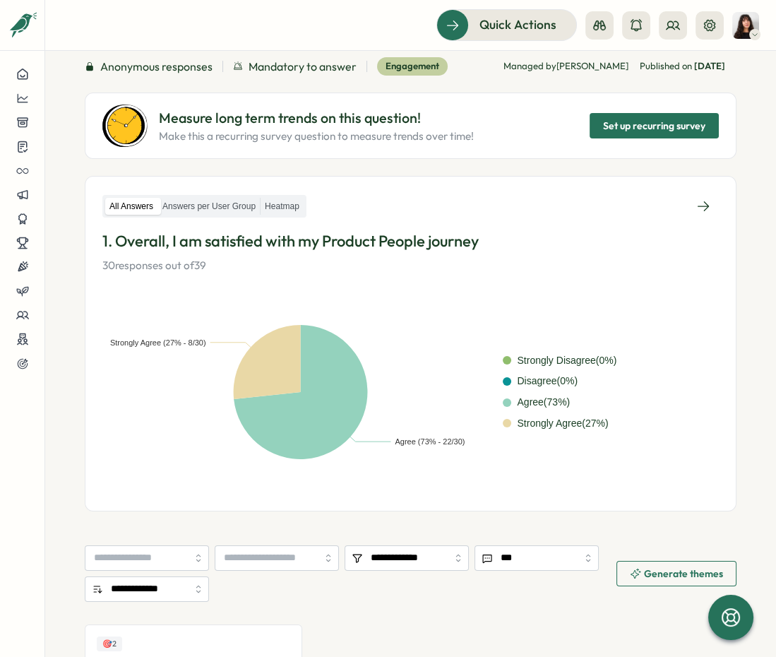
scroll to position [0, 0]
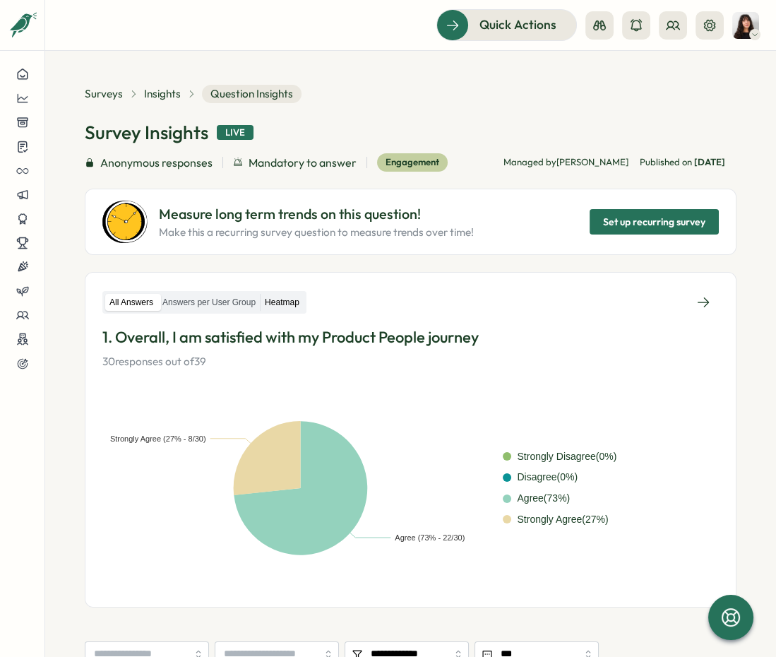
click at [277, 299] on label "Heatmap" at bounding box center [282, 303] width 43 height 18
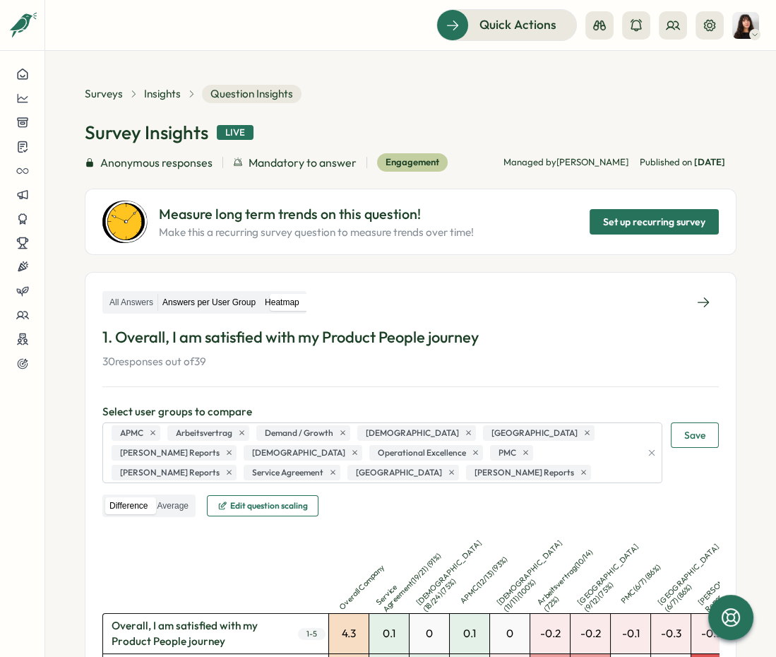
click at [221, 296] on label "Answers per User Group" at bounding box center [209, 303] width 102 height 18
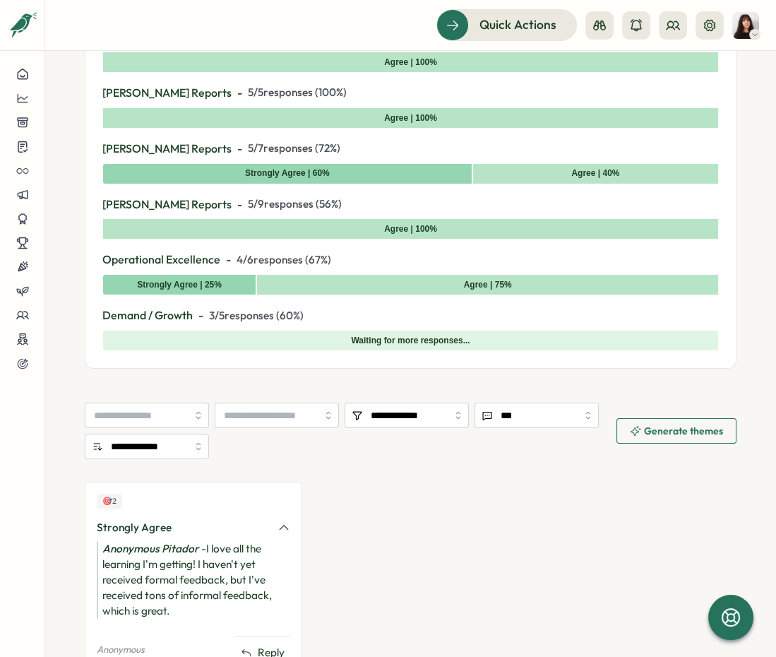
scroll to position [876, 0]
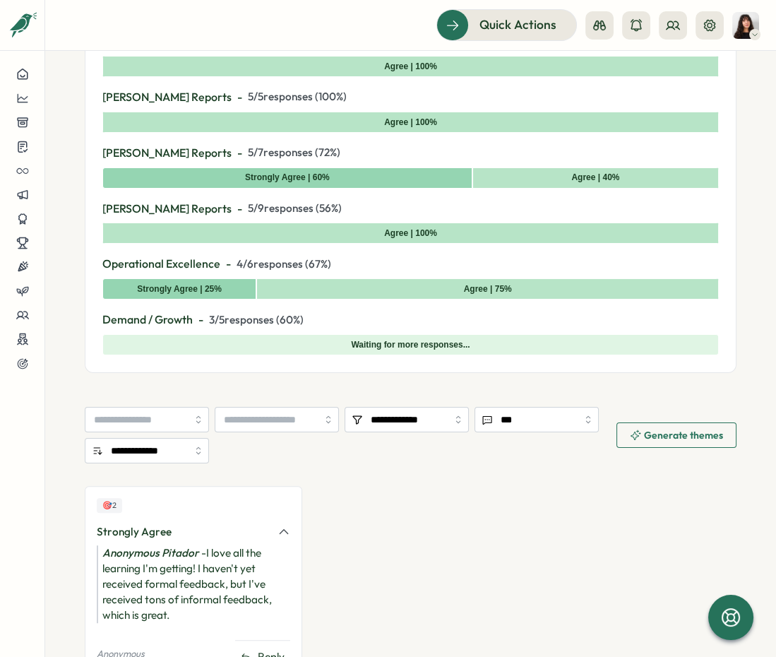
click at [238, 272] on span "4 / 6 responses ( 67 %)" at bounding box center [284, 264] width 95 height 16
click at [243, 343] on div "Waiting for more responses..." at bounding box center [410, 344] width 616 height 21
click at [248, 157] on span "5 / 7 responses ( 72 %)" at bounding box center [294, 153] width 92 height 16
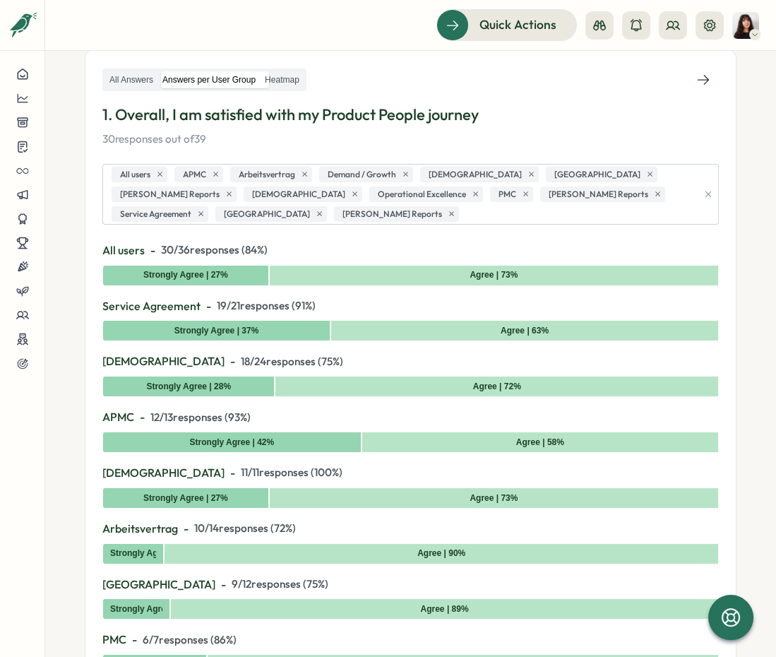
scroll to position [221, 0]
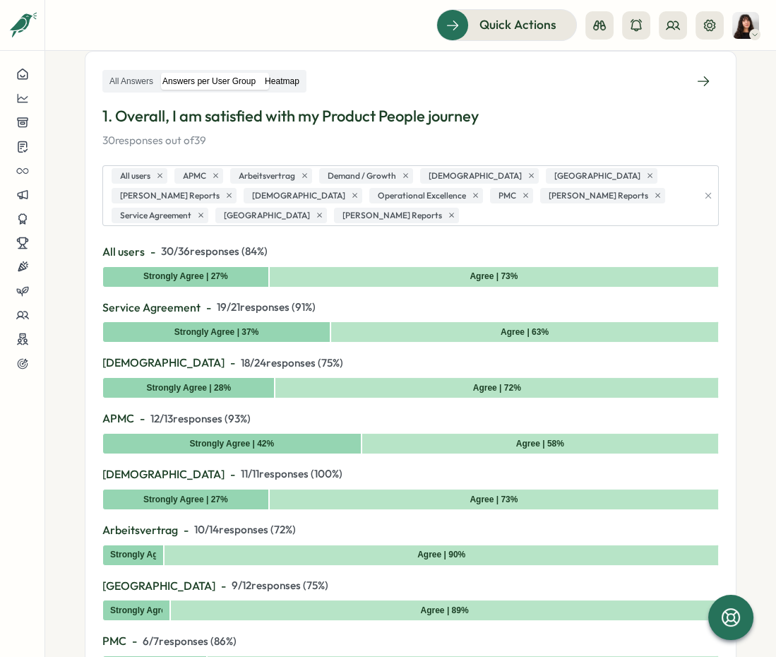
click at [287, 78] on label "Heatmap" at bounding box center [282, 82] width 43 height 18
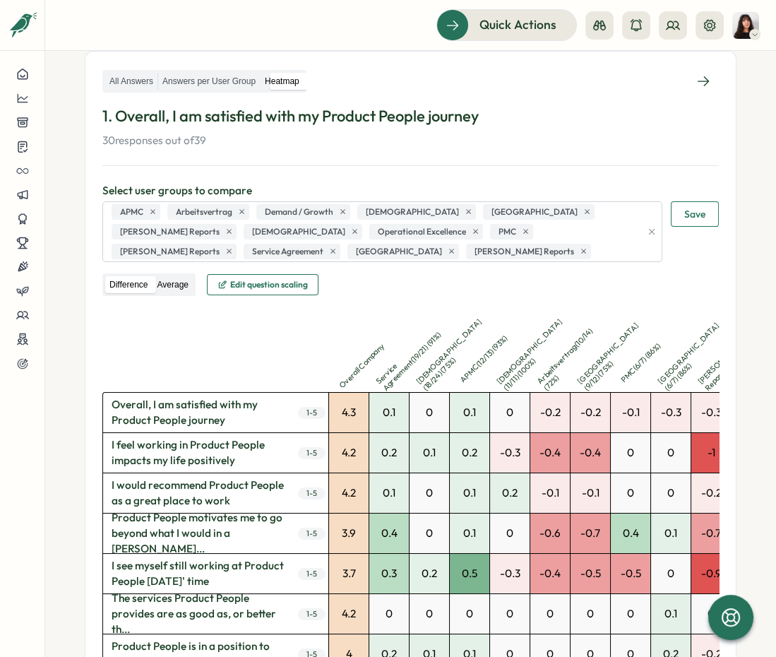
click at [172, 277] on label "Average" at bounding box center [172, 285] width 40 height 18
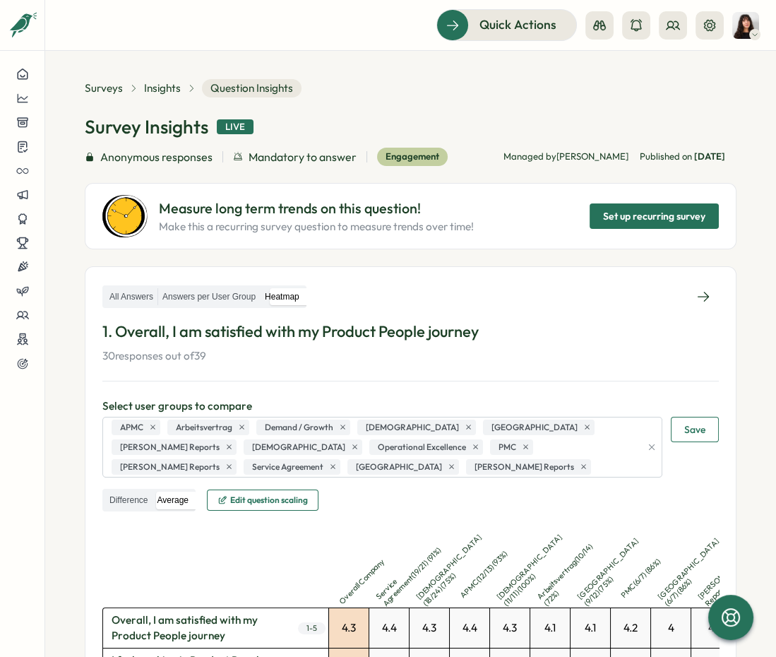
scroll to position [0, 0]
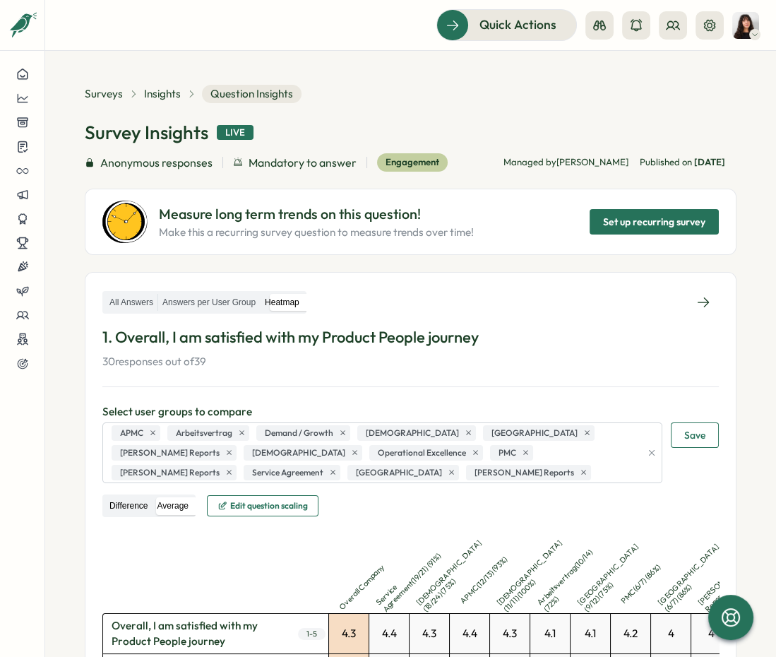
click at [136, 506] on label "Difference" at bounding box center [128, 506] width 47 height 18
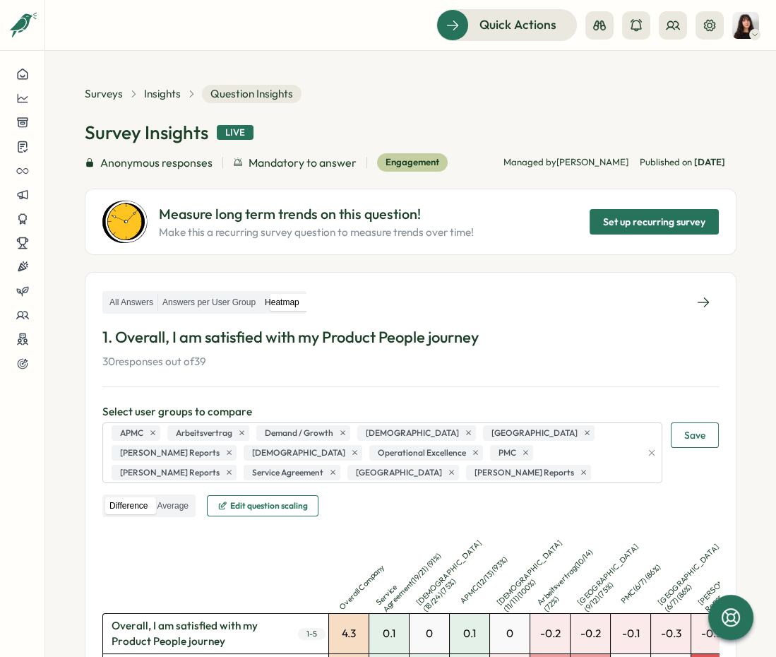
scroll to position [200, 0]
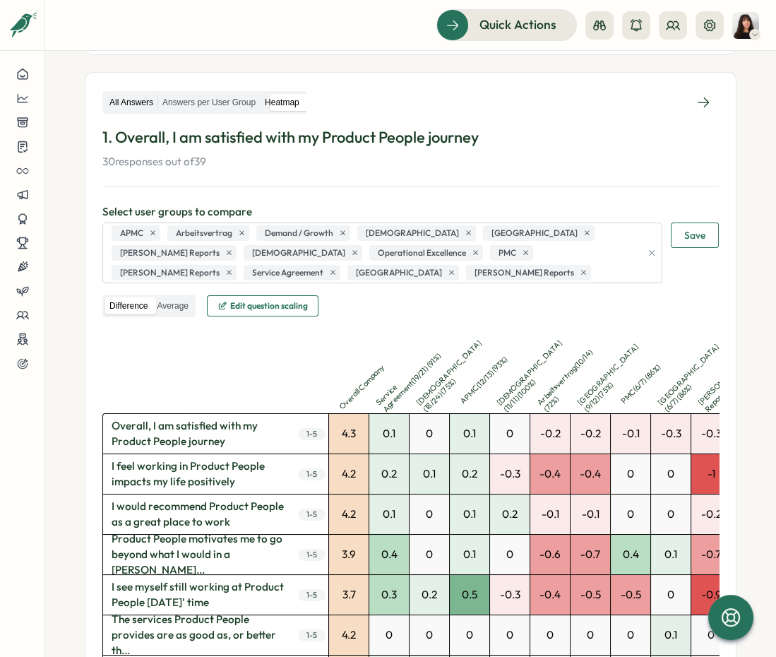
click at [145, 97] on label "All Answers" at bounding box center [131, 103] width 52 height 18
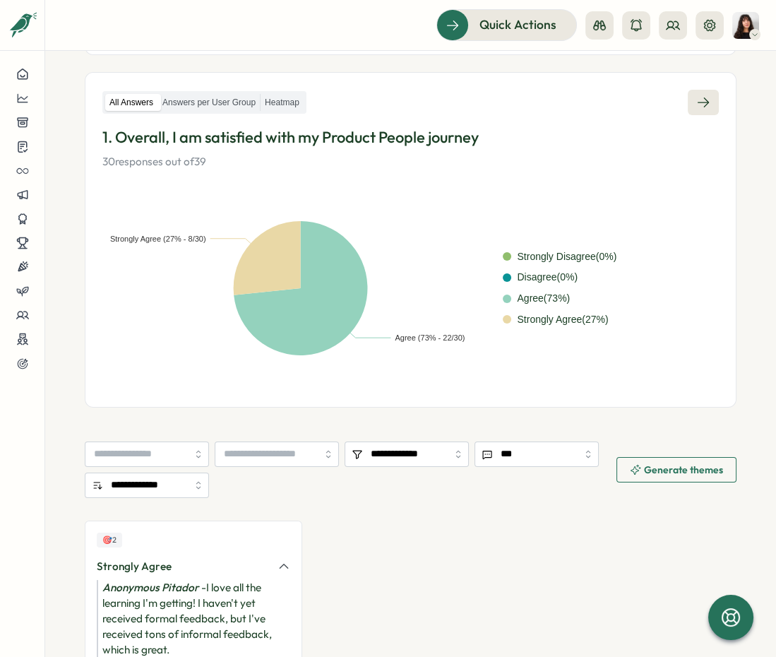
click at [649, 110] on link at bounding box center [703, 102] width 31 height 25
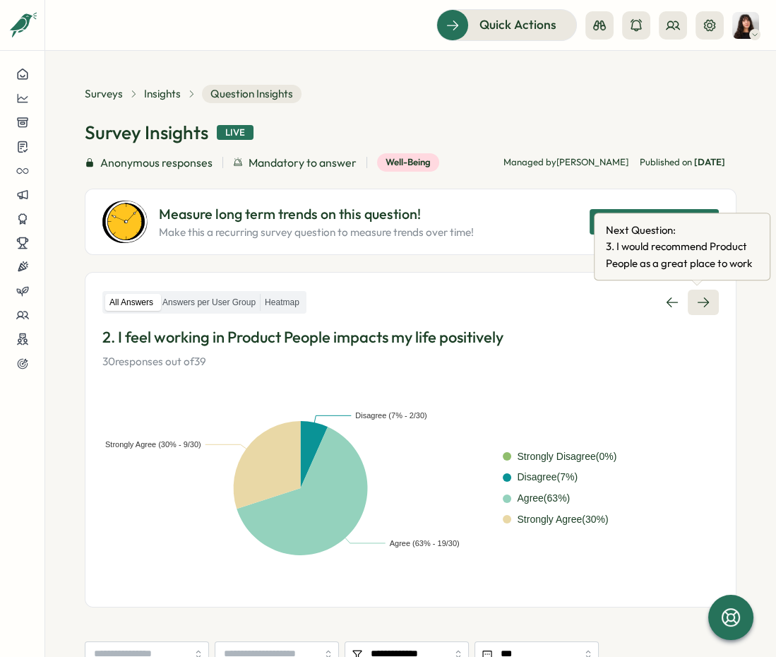
click at [649, 311] on link at bounding box center [703, 301] width 31 height 25
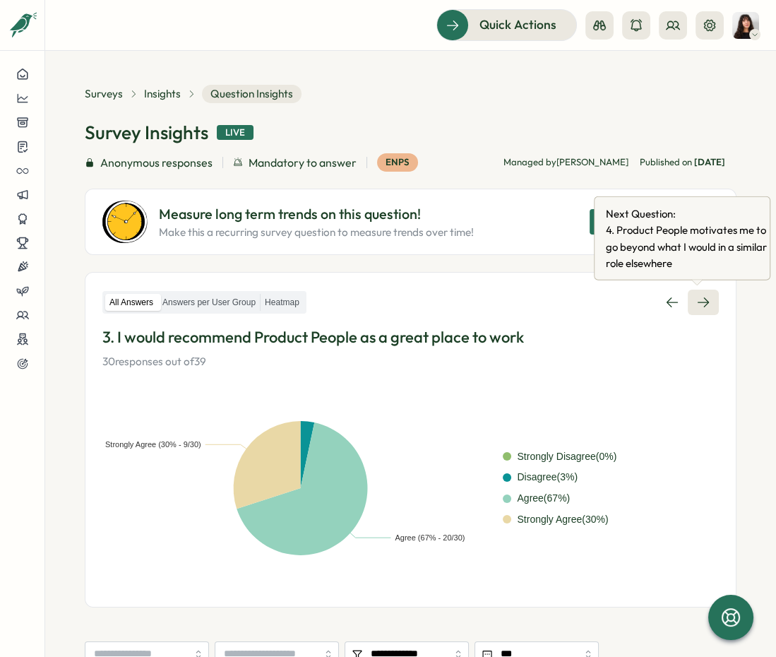
click at [649, 295] on icon at bounding box center [703, 302] width 14 height 14
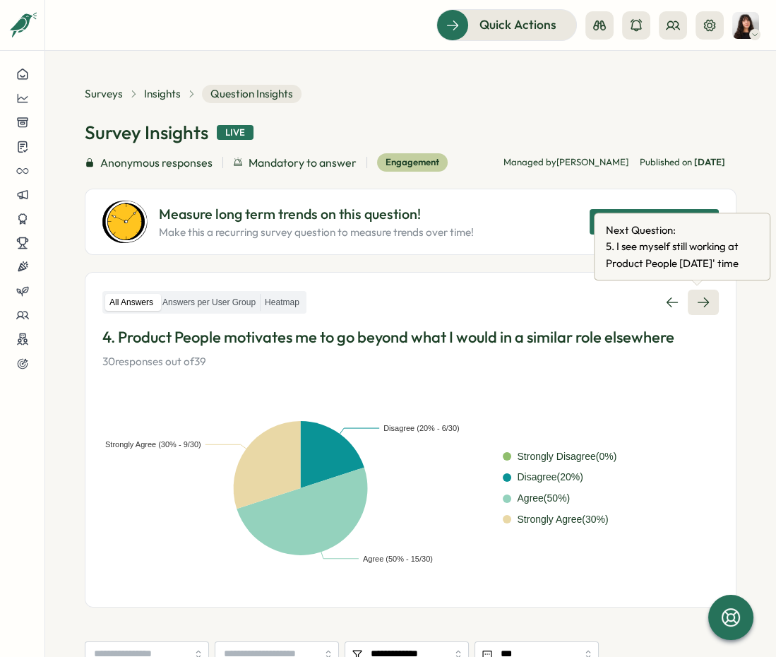
click at [649, 310] on link at bounding box center [703, 301] width 31 height 25
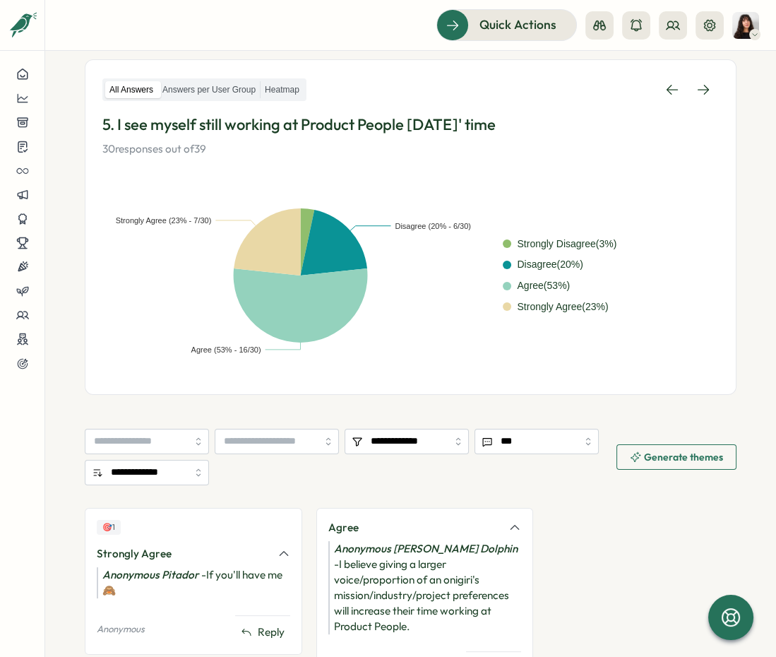
scroll to position [209, 0]
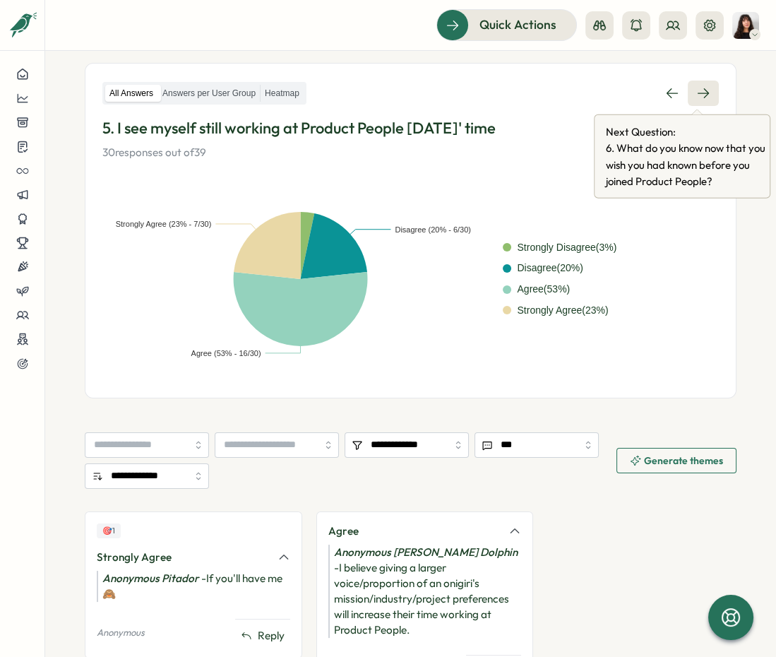
click at [649, 101] on link at bounding box center [703, 92] width 31 height 25
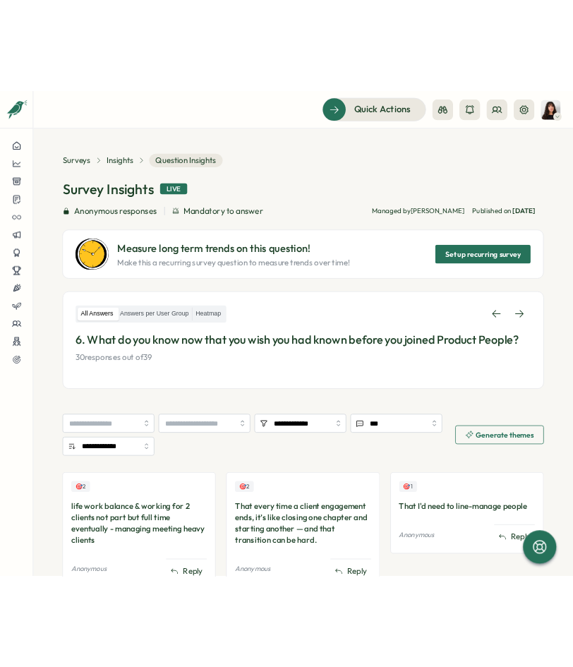
scroll to position [196, 0]
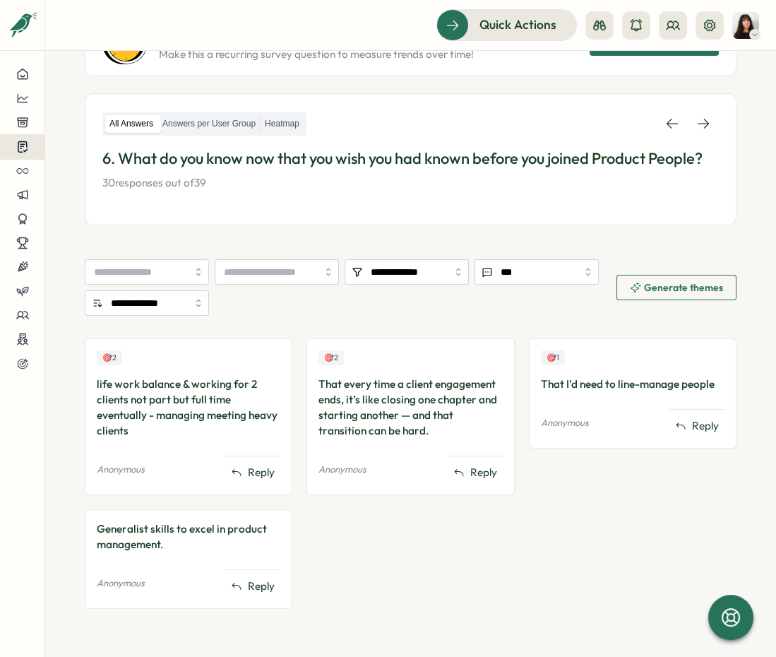
click at [23, 148] on icon at bounding box center [22, 146] width 13 height 13
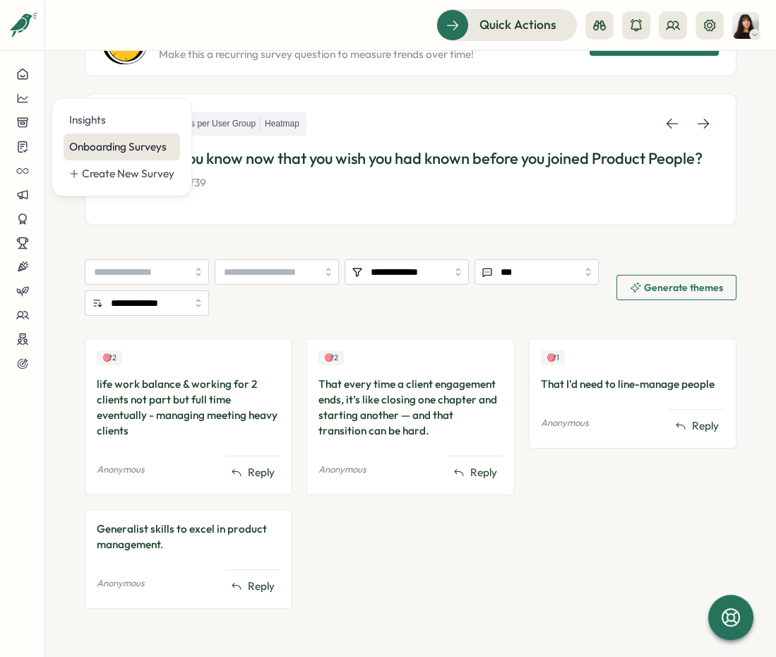
click at [134, 152] on div "Onboarding Surveys" at bounding box center [121, 147] width 105 height 16
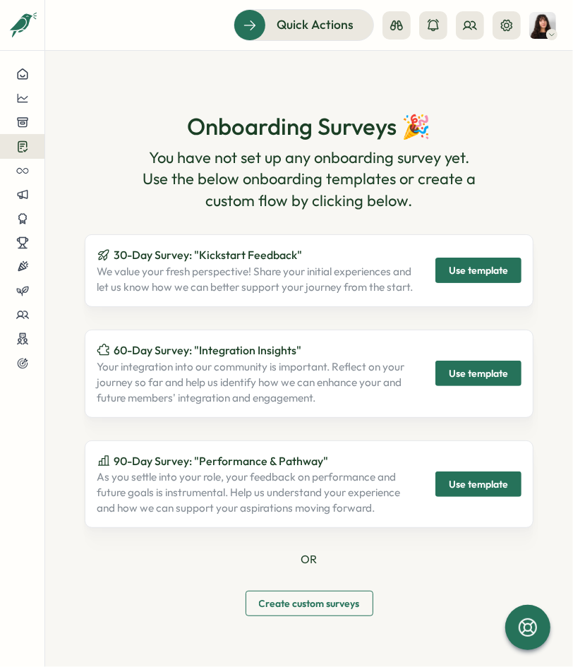
click at [309, 261] on p "30-Day Survey: "Kickstart Feedback"" at bounding box center [258, 255] width 322 height 18
click at [369, 287] on p "We value your fresh perspective! Share your initial experiences and let us know…" at bounding box center [258, 279] width 322 height 31
click at [28, 176] on icon at bounding box center [22, 170] width 13 height 13
click at [76, 176] on div "Create New" at bounding box center [104, 172] width 70 height 16
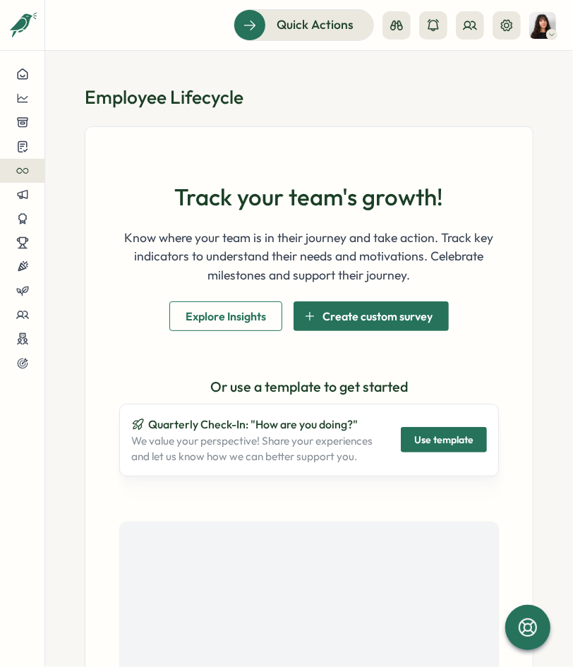
click at [205, 311] on span "Explore Insights" at bounding box center [226, 316] width 80 height 28
click at [17, 291] on icon at bounding box center [22, 290] width 11 height 6
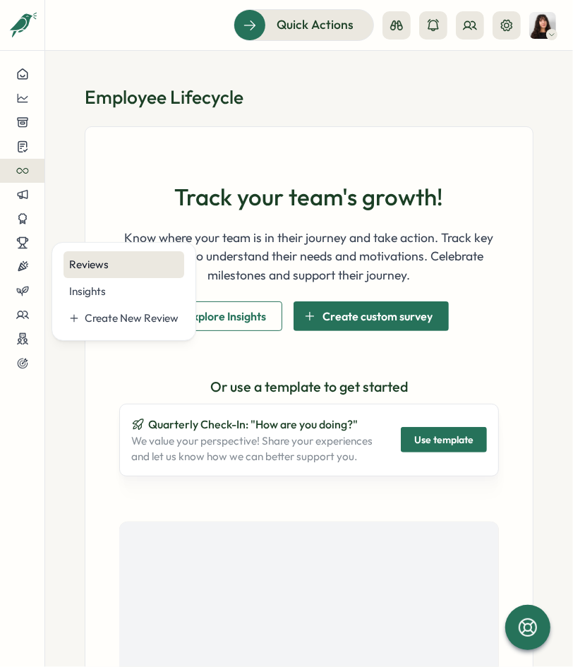
click at [104, 271] on div "Reviews" at bounding box center [123, 265] width 109 height 16
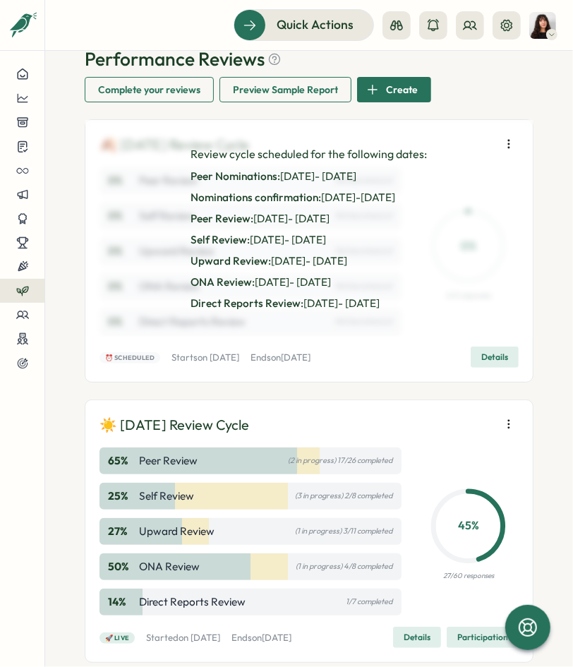
scroll to position [60, 0]
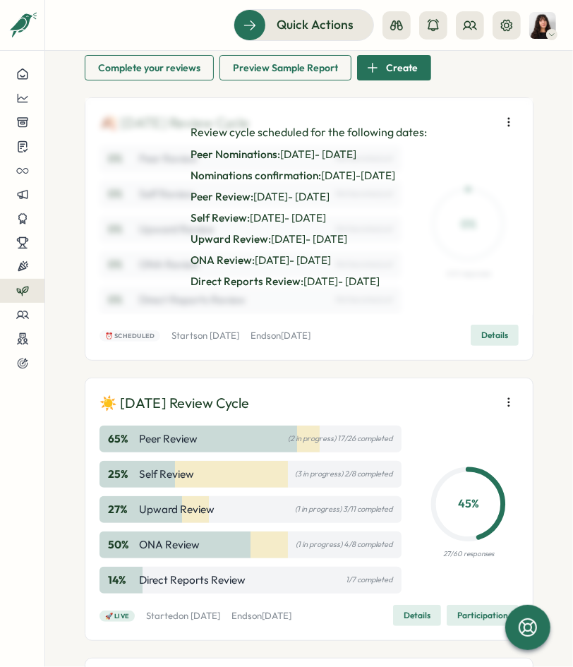
click at [502, 398] on icon "button" at bounding box center [509, 402] width 14 height 14
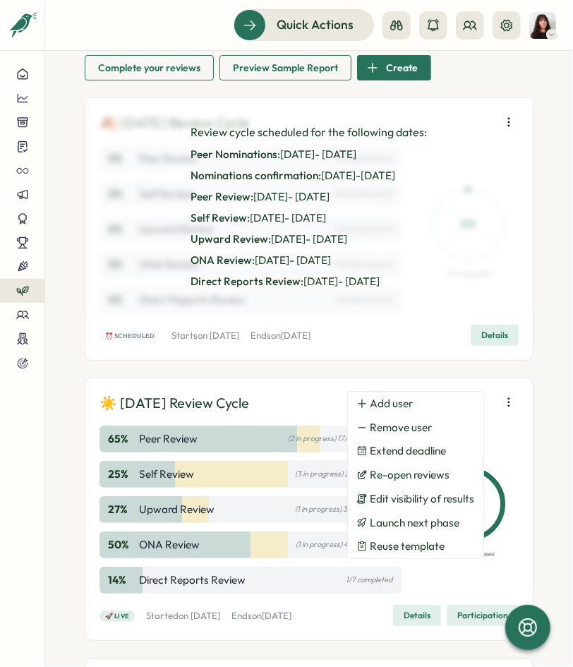
click at [447, 585] on div "45 % 27/60 responses" at bounding box center [469, 510] width 101 height 168
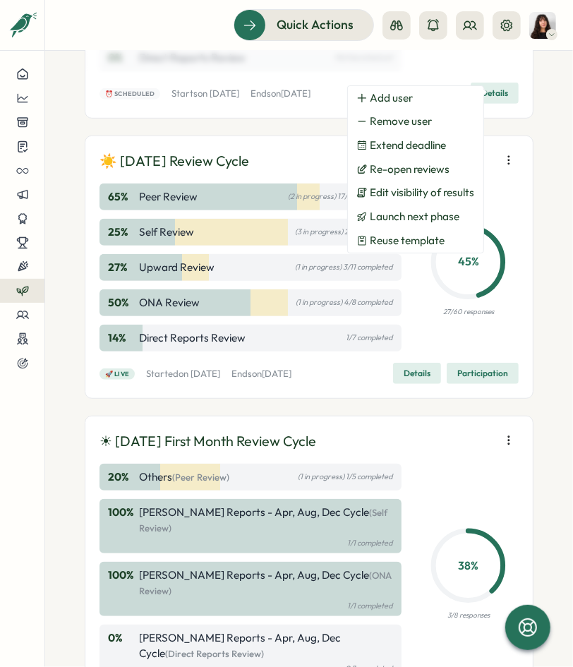
scroll to position [366, 0]
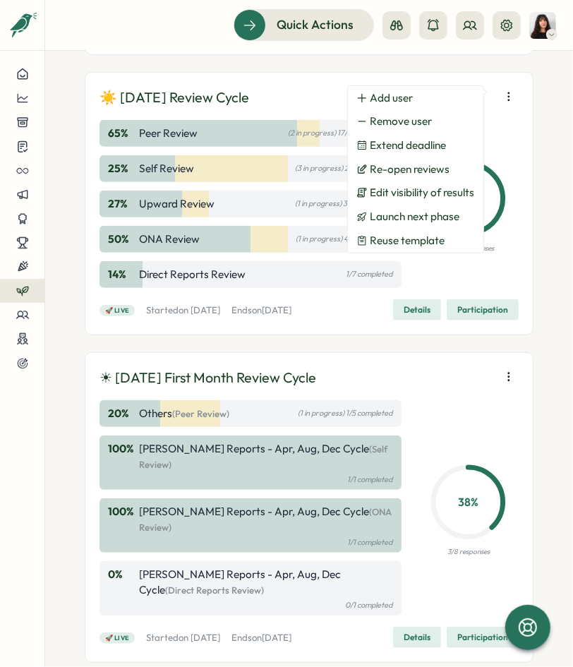
click at [446, 321] on div "🚀 Live Started on Wed, 06 Aug 2025 Ends on Wed, 03 Sep 2025 Details Participati…" at bounding box center [309, 309] width 419 height 21
click at [404, 320] on span "Details" at bounding box center [417, 310] width 27 height 20
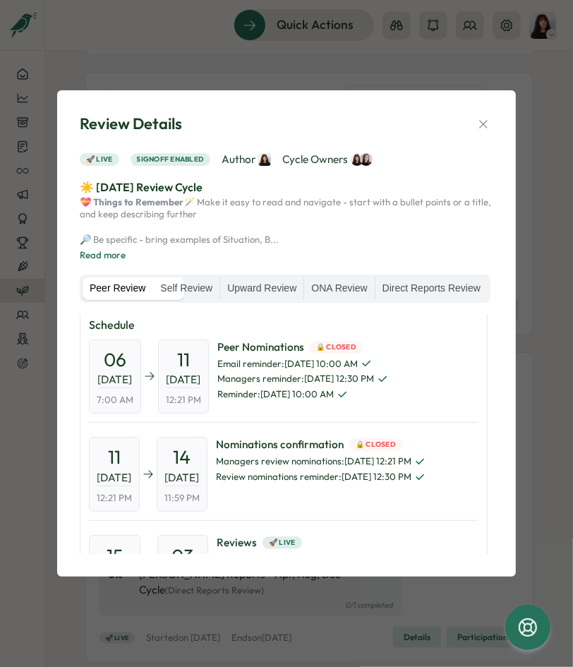
scroll to position [0, 0]
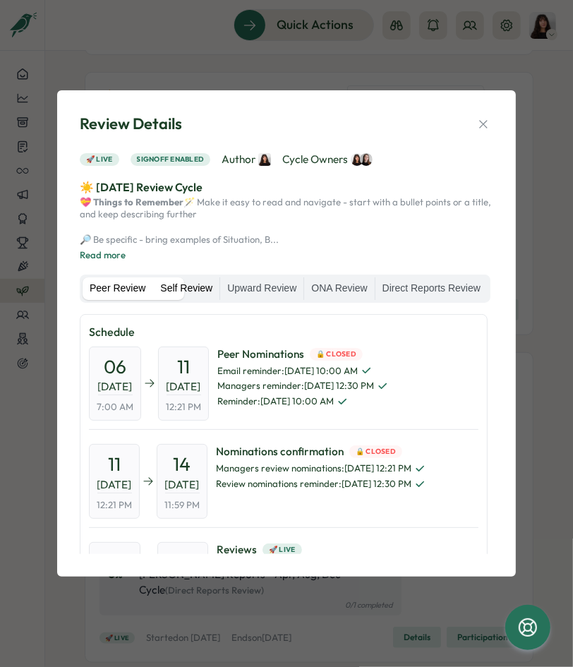
click at [220, 280] on label "Self Review" at bounding box center [186, 288] width 66 height 23
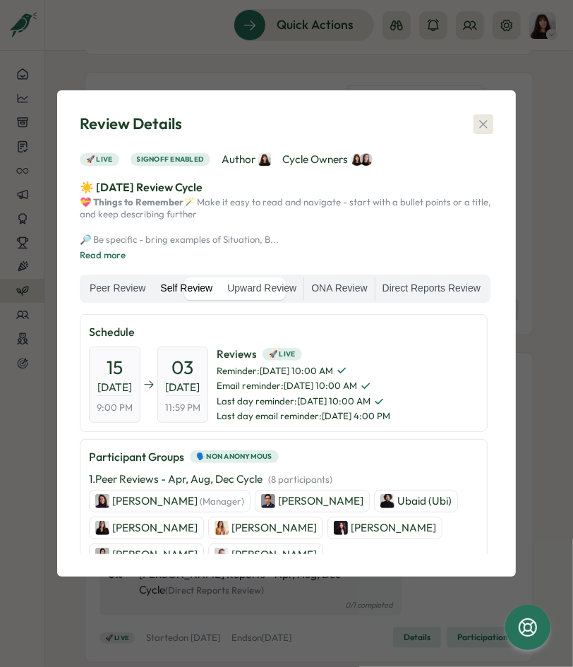
click at [484, 117] on icon "button" at bounding box center [484, 124] width 14 height 14
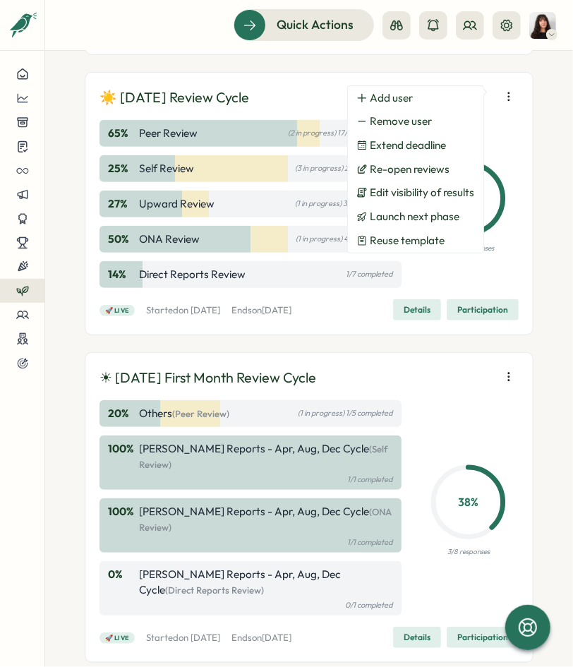
click at [411, 321] on div "🚀 Live Started on Wed, 06 Aug 2025 Ends on Wed, 03 Sep 2025 Details Participati…" at bounding box center [309, 309] width 419 height 21
click at [457, 320] on span "Participation" at bounding box center [482, 310] width 51 height 20
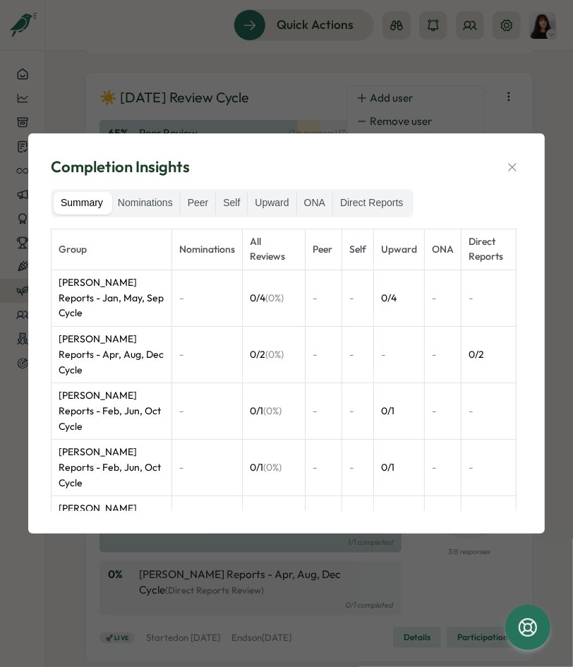
scroll to position [438, 0]
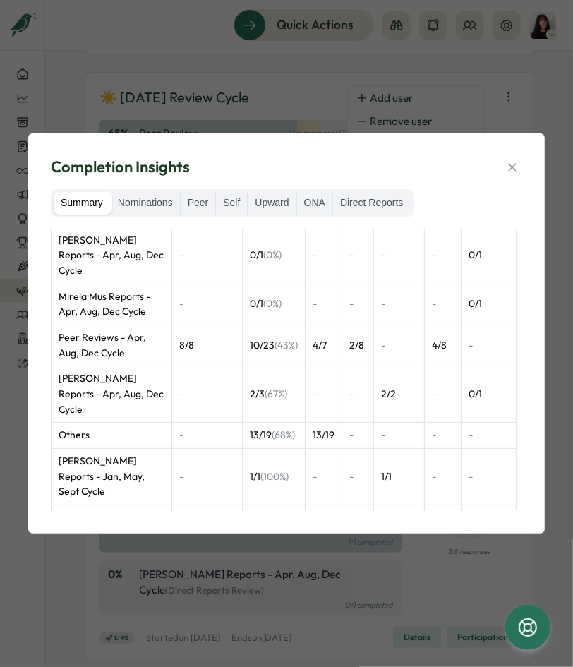
click at [148, 220] on div "Summary Nominations Peer Self Upward ONA Direct Reports Group Nominations All R…" at bounding box center [287, 350] width 472 height 322
click at [148, 206] on label "Nominations" at bounding box center [145, 203] width 69 height 23
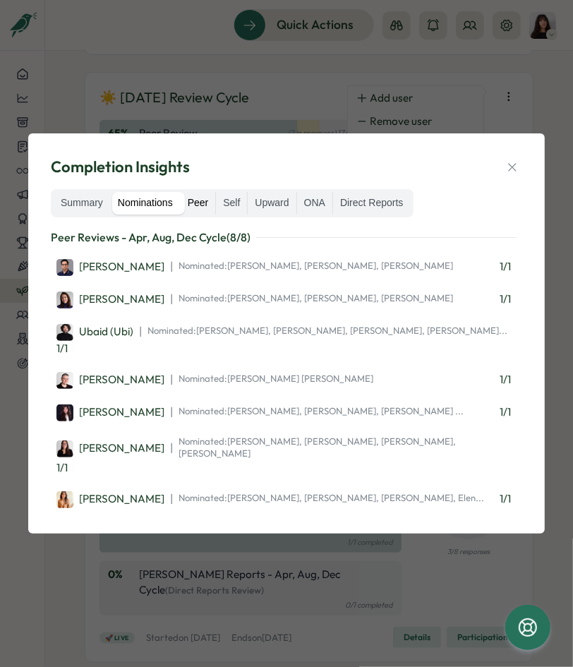
click at [205, 208] on label "Peer" at bounding box center [198, 203] width 35 height 23
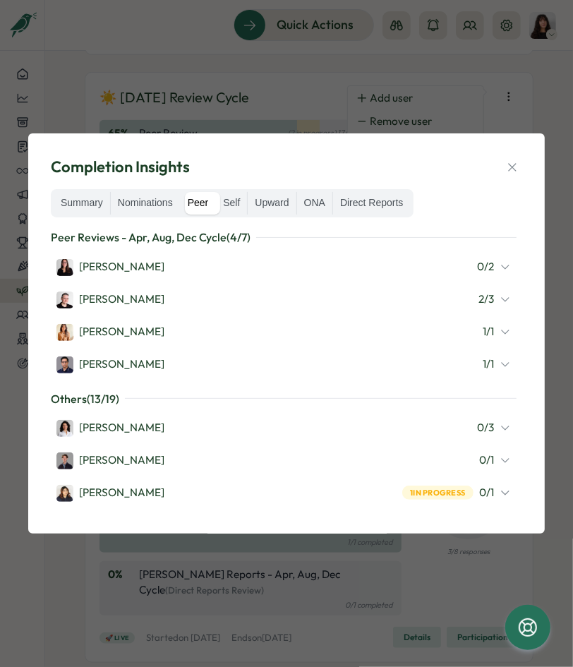
click at [500, 271] on icon at bounding box center [505, 266] width 11 height 11
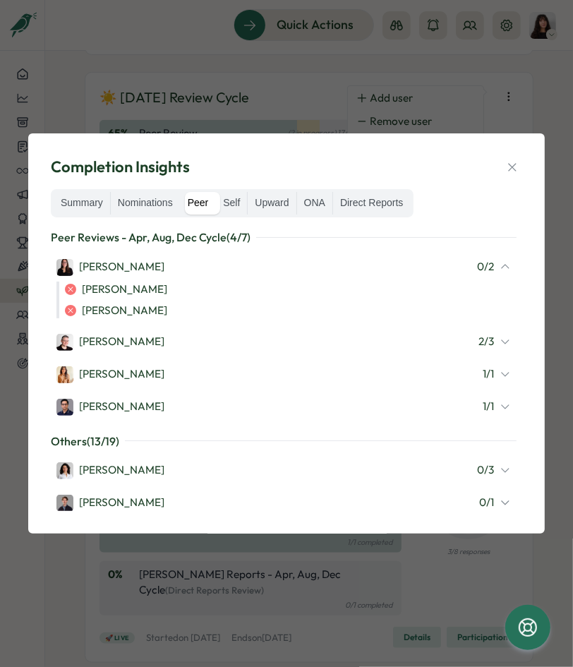
click at [500, 271] on icon at bounding box center [505, 266] width 11 height 11
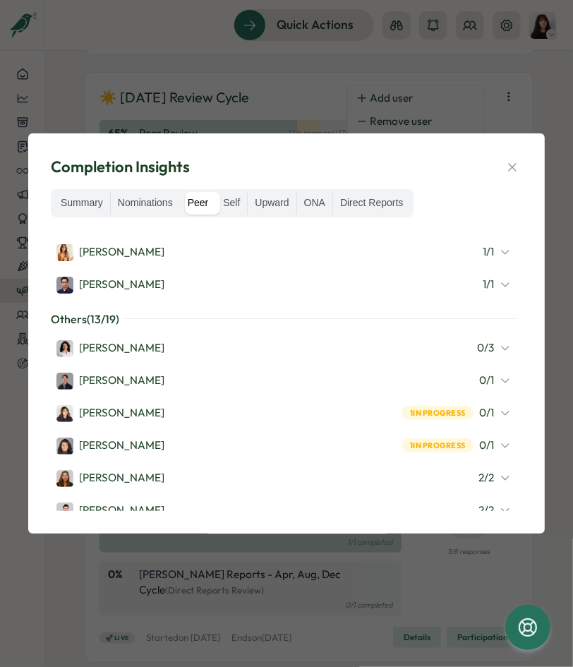
scroll to position [285, 0]
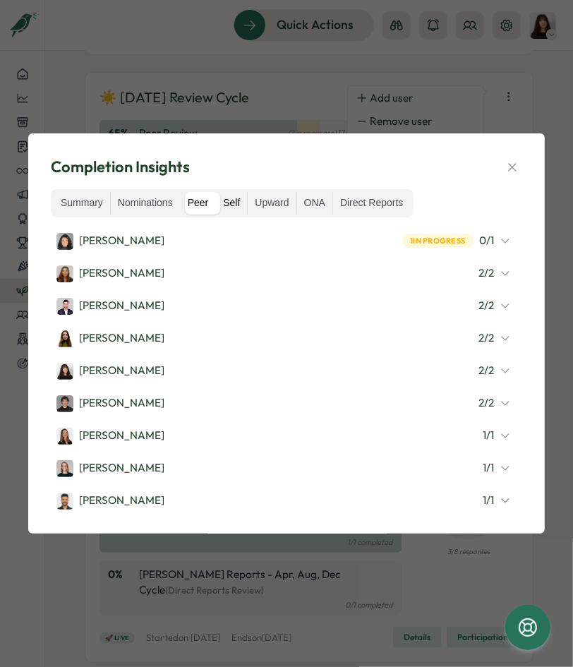
click at [232, 202] on label "Self" at bounding box center [231, 203] width 31 height 23
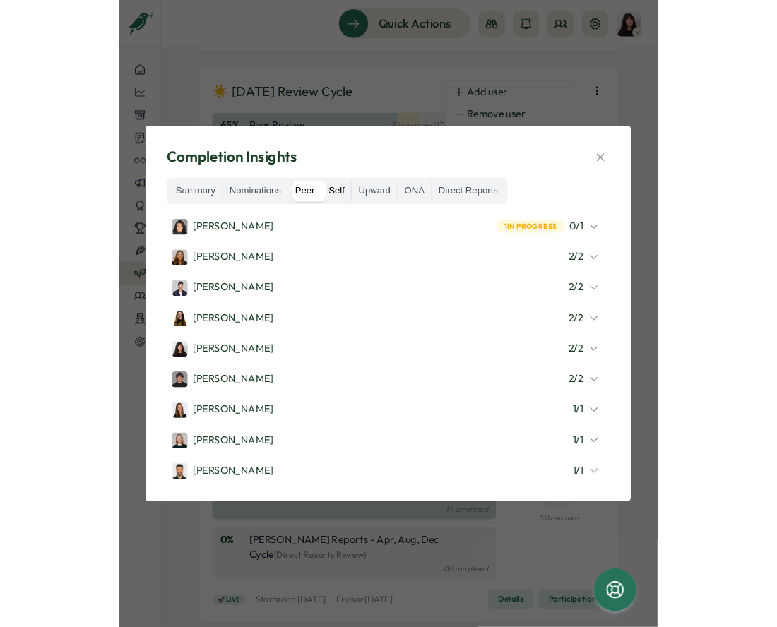
scroll to position [0, 0]
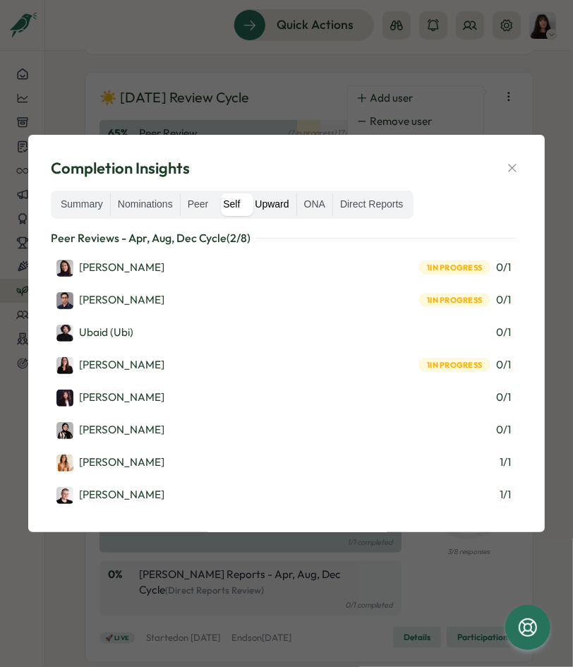
click at [266, 209] on label "Upward" at bounding box center [272, 204] width 48 height 23
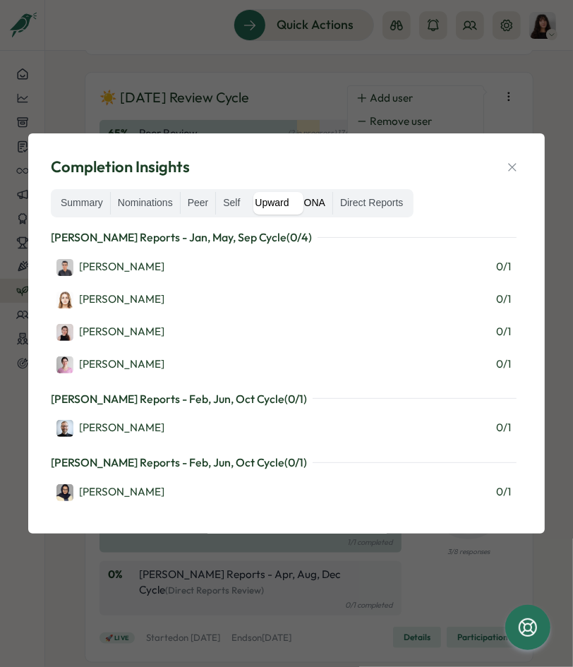
click at [307, 206] on label "ONA" at bounding box center [314, 203] width 35 height 23
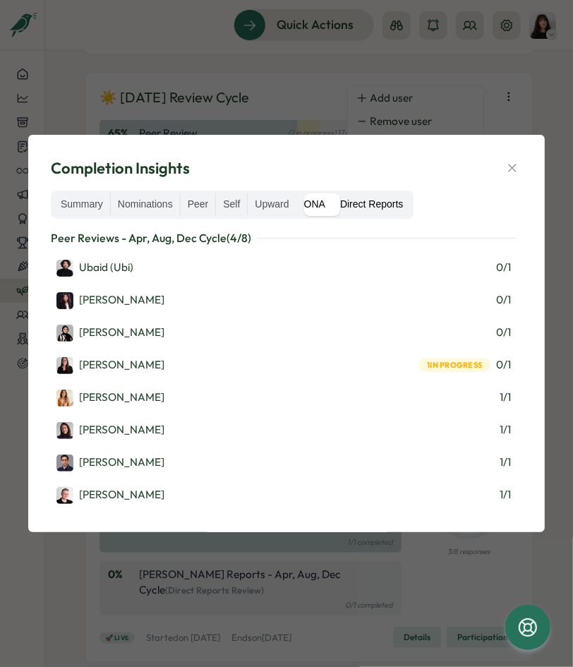
click at [373, 210] on label "Direct Reports" at bounding box center [371, 204] width 77 height 23
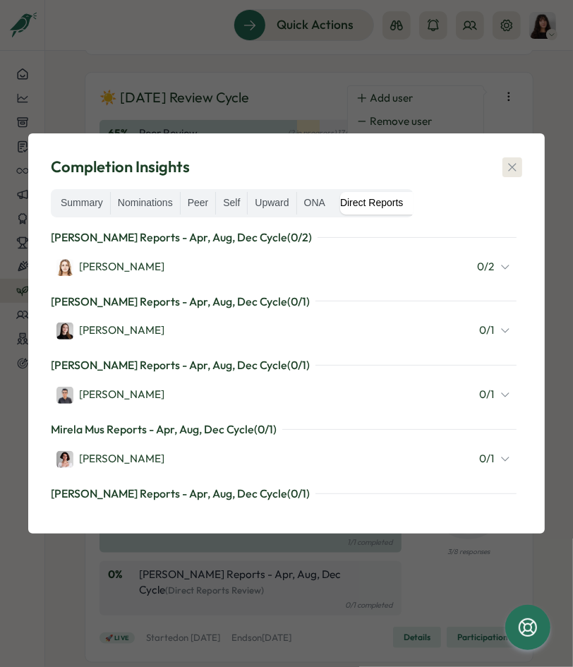
click at [504, 172] on button "button" at bounding box center [513, 167] width 20 height 20
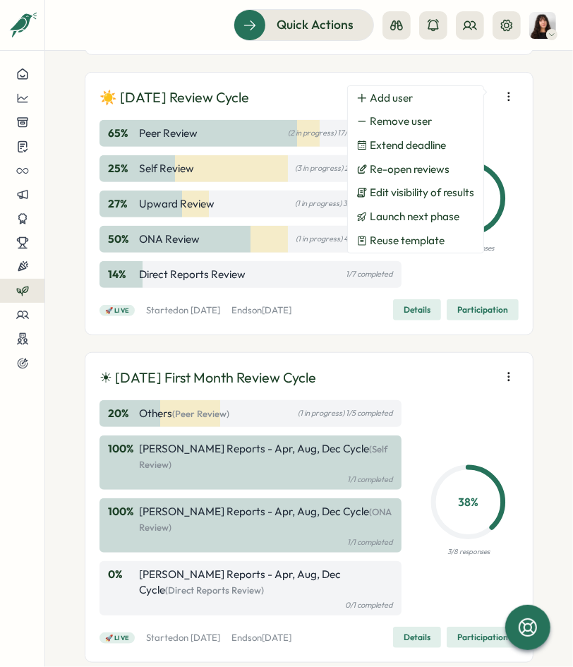
click at [249, 88] on p "☀️ August 2025 Review Cycle" at bounding box center [175, 98] width 150 height 22
click at [249, 104] on p "☀️ August 2025 Review Cycle" at bounding box center [175, 98] width 150 height 22
click at [499, 93] on button "button" at bounding box center [509, 97] width 20 height 20
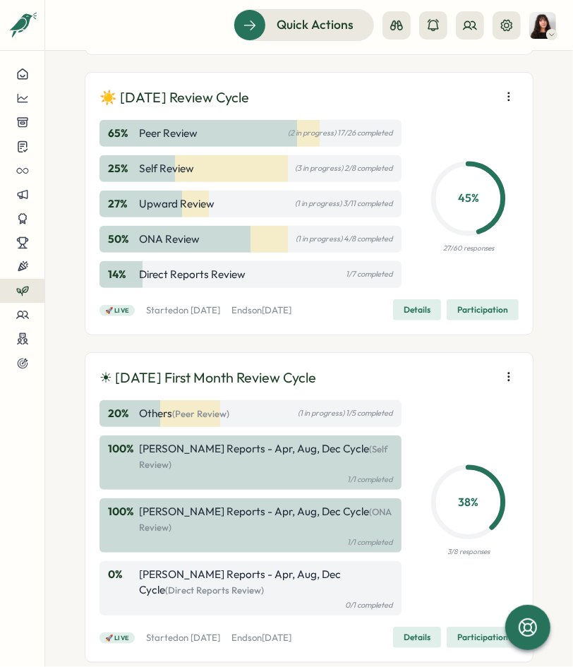
click at [506, 93] on icon "button" at bounding box center [509, 97] width 14 height 14
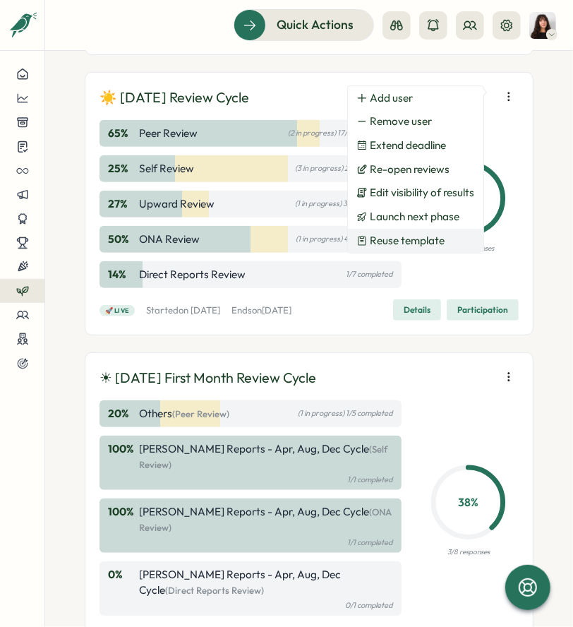
click at [417, 241] on span "Reuse template" at bounding box center [408, 240] width 75 height 13
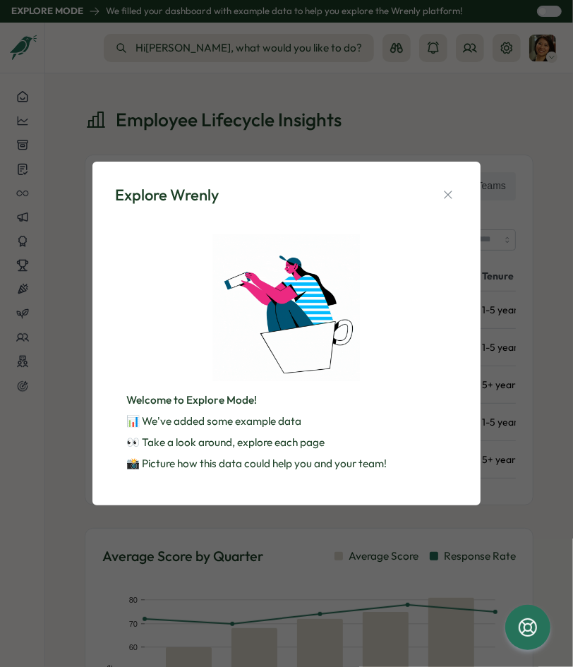
click at [455, 205] on div "Explore Wrenly" at bounding box center [286, 195] width 343 height 22
click at [455, 201] on button "button" at bounding box center [448, 195] width 20 height 20
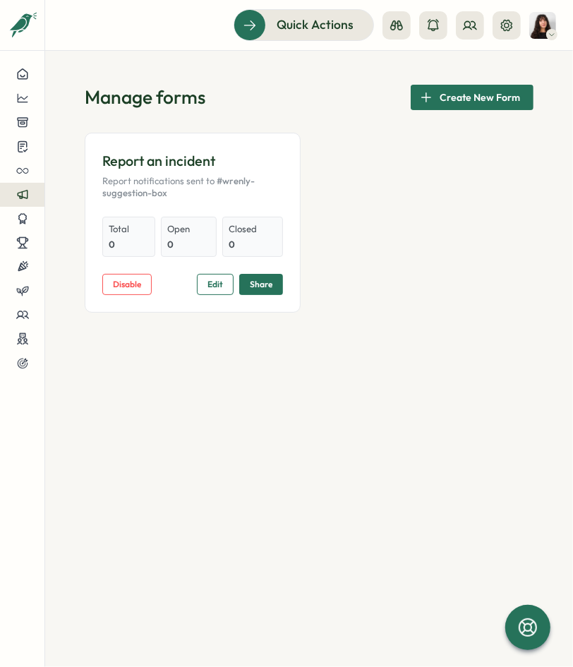
click at [430, 156] on div "Report an incident Report notifications sent to #wrenly-suggestion-box Total 0 …" at bounding box center [309, 223] width 449 height 180
click at [466, 18] on icon at bounding box center [470, 25] width 14 height 14
click at [404, 27] on button at bounding box center [397, 25] width 28 height 28
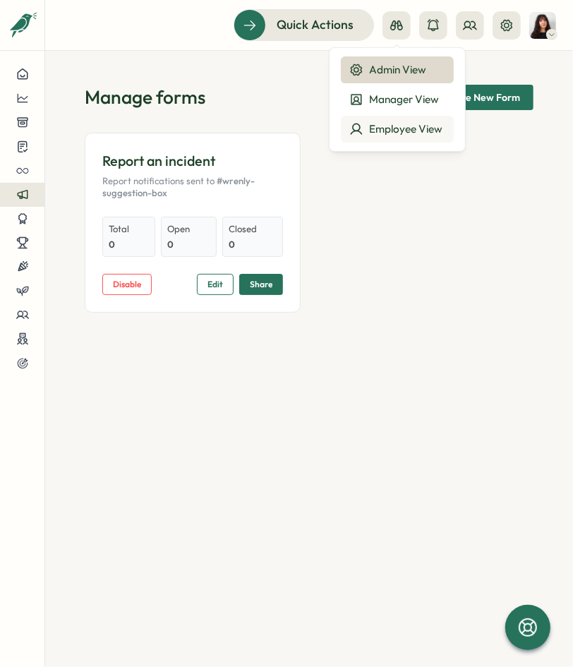
click at [399, 124] on div "Employee View" at bounding box center [397, 129] width 96 height 16
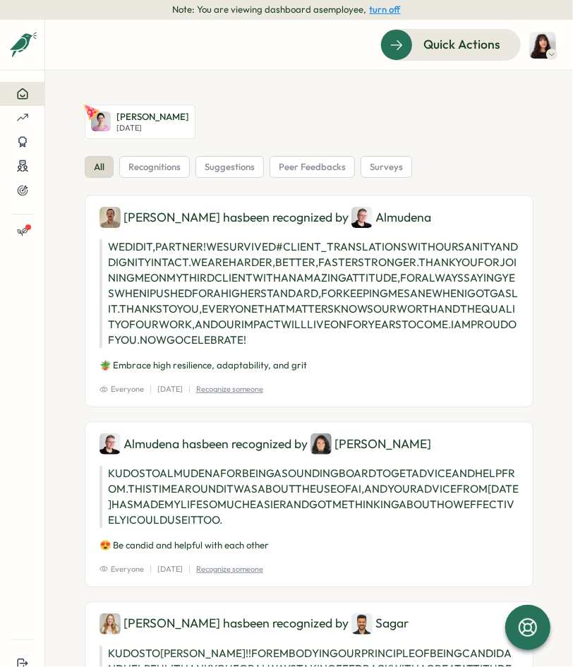
click at [391, 10] on button "turn off" at bounding box center [385, 9] width 31 height 11
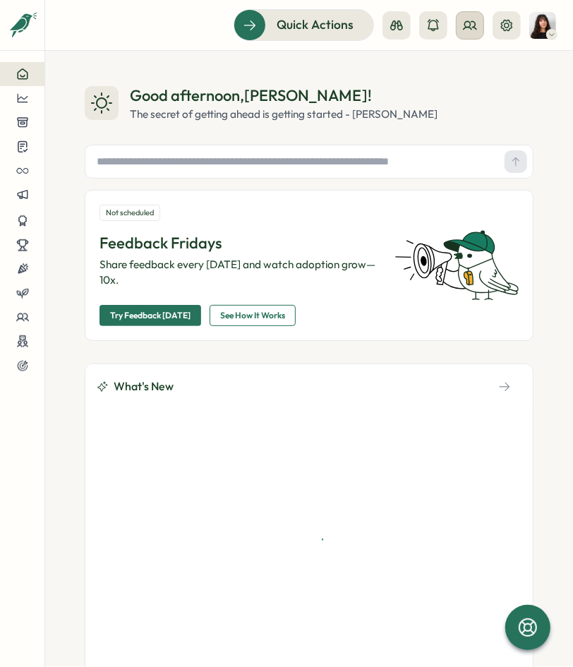
click at [468, 30] on icon at bounding box center [470, 25] width 14 height 14
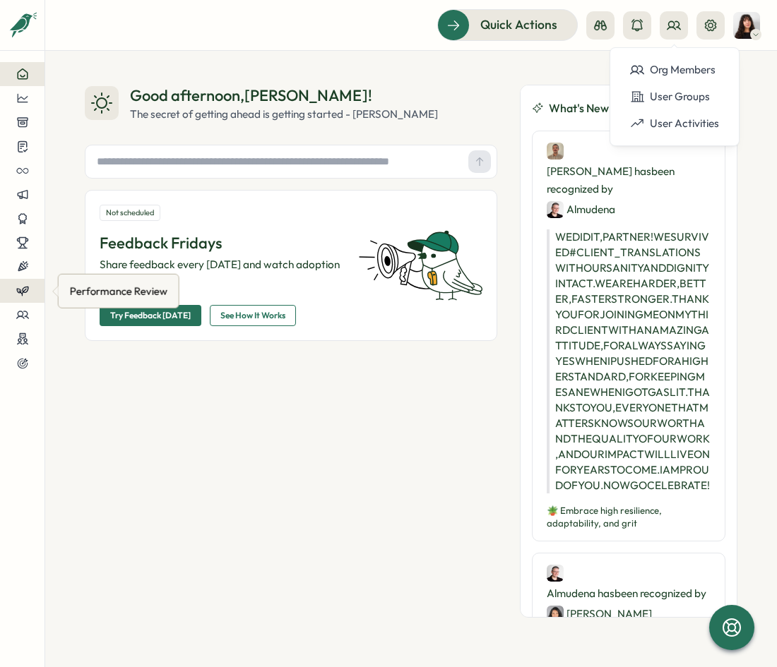
click at [24, 294] on icon at bounding box center [22, 291] width 13 height 13
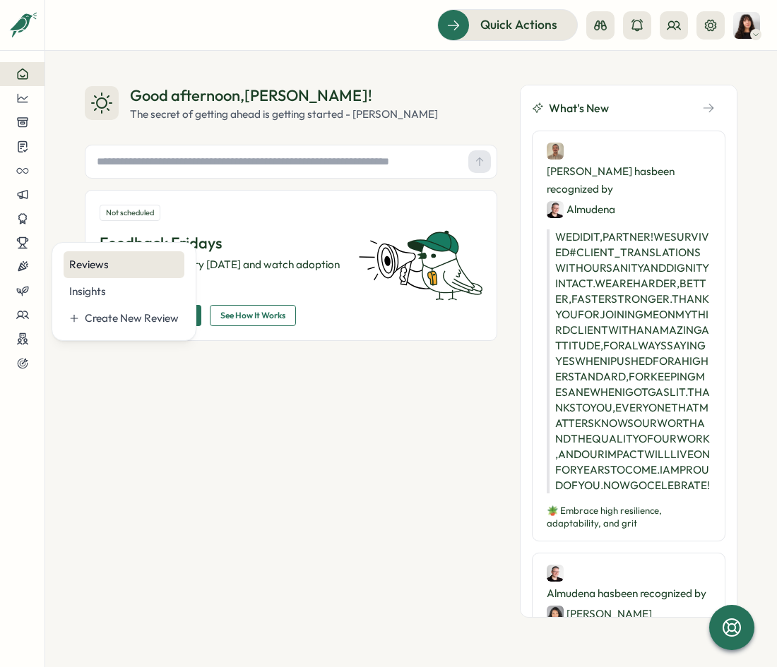
click at [98, 273] on div "Reviews" at bounding box center [124, 264] width 121 height 27
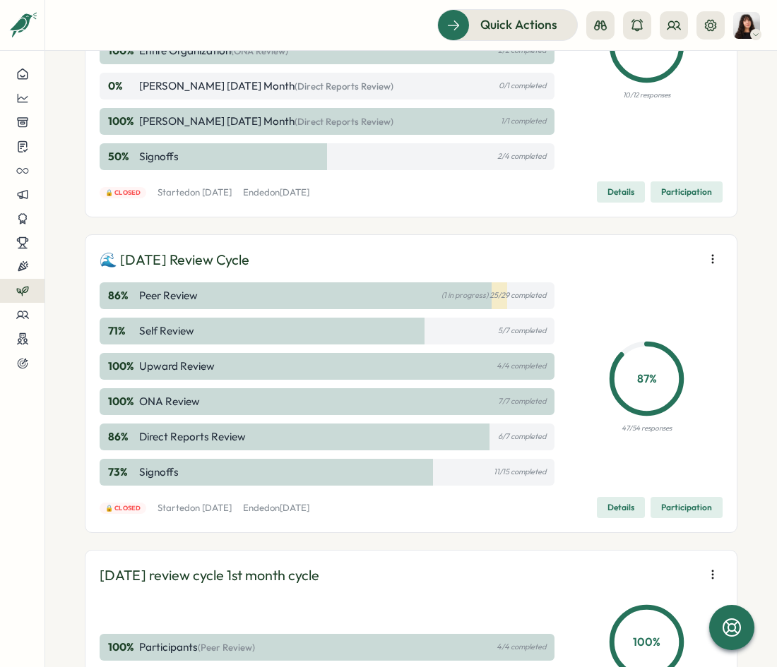
scroll to position [1294, 0]
click at [573, 251] on icon "button" at bounding box center [712, 258] width 14 height 14
click at [573, 414] on div "87 % 47/54 responses" at bounding box center [647, 383] width 152 height 203
click at [573, 502] on span "Details" at bounding box center [620, 507] width 27 height 20
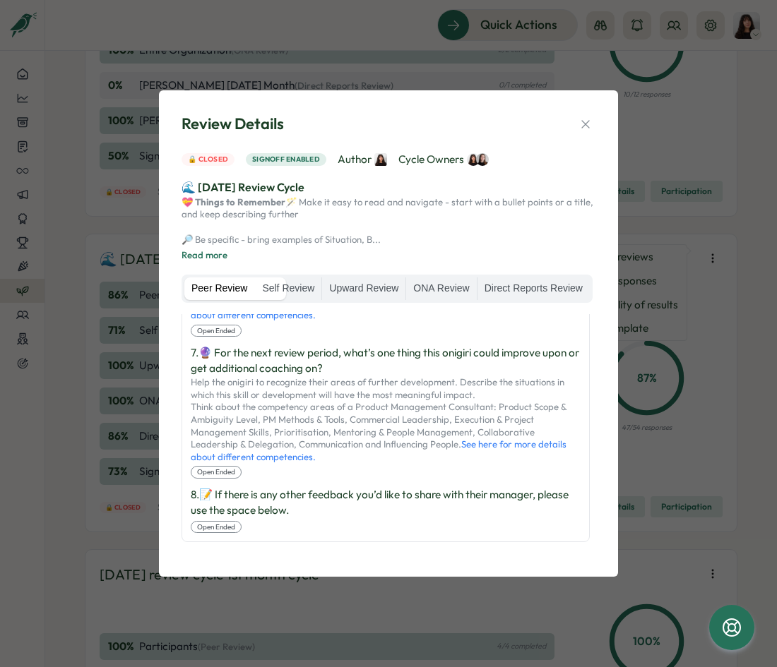
scroll to position [0, 0]
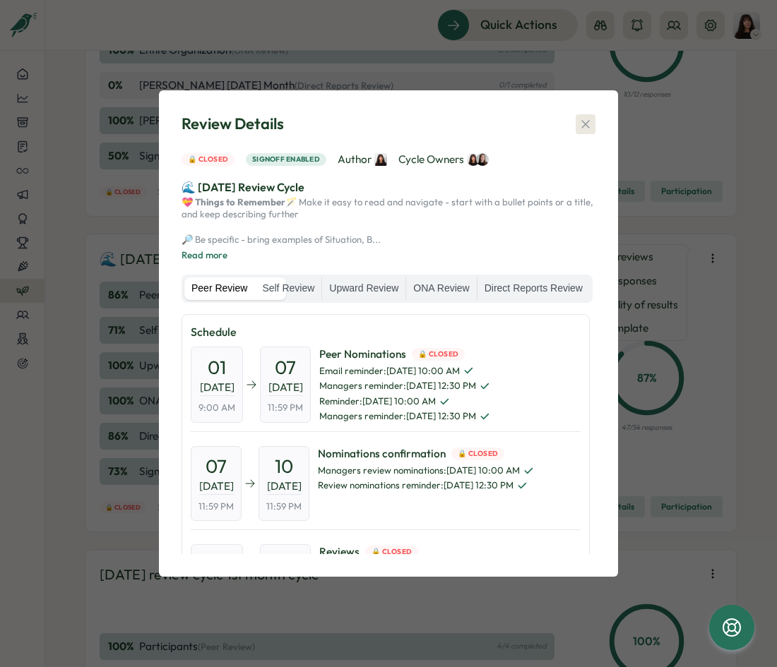
click at [573, 117] on icon "button" at bounding box center [585, 124] width 14 height 14
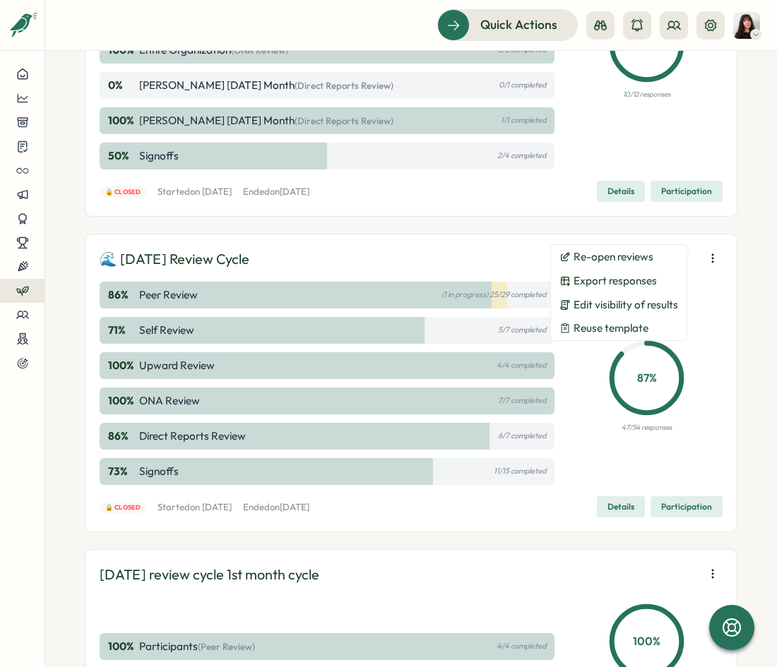
click at [573, 510] on span "Participation" at bounding box center [686, 507] width 51 height 20
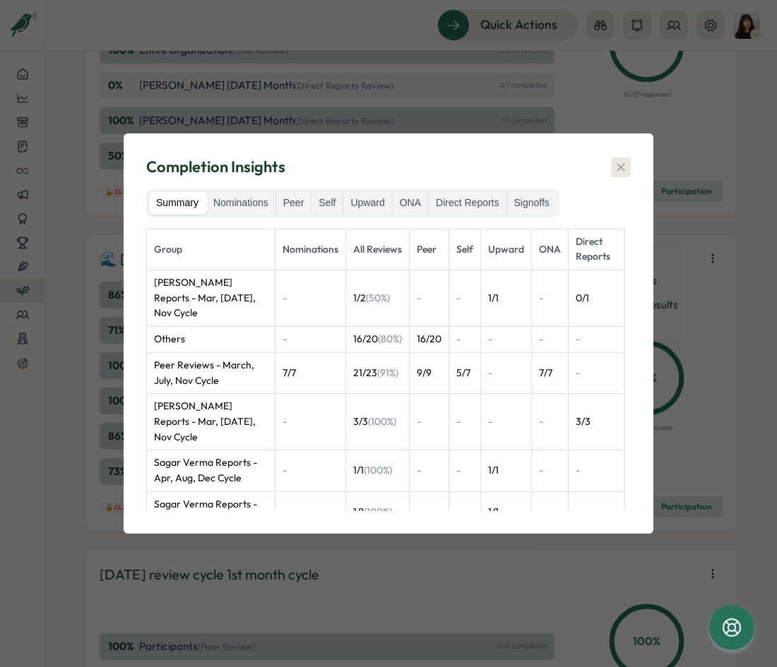
click at [573, 160] on button "button" at bounding box center [621, 167] width 20 height 20
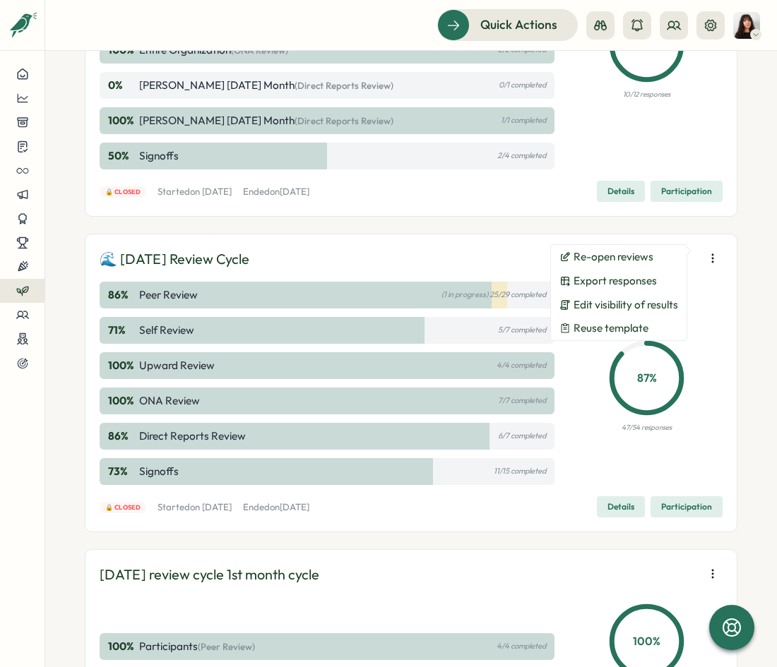
click at [117, 27] on div "Quick Actions" at bounding box center [411, 24] width 698 height 31
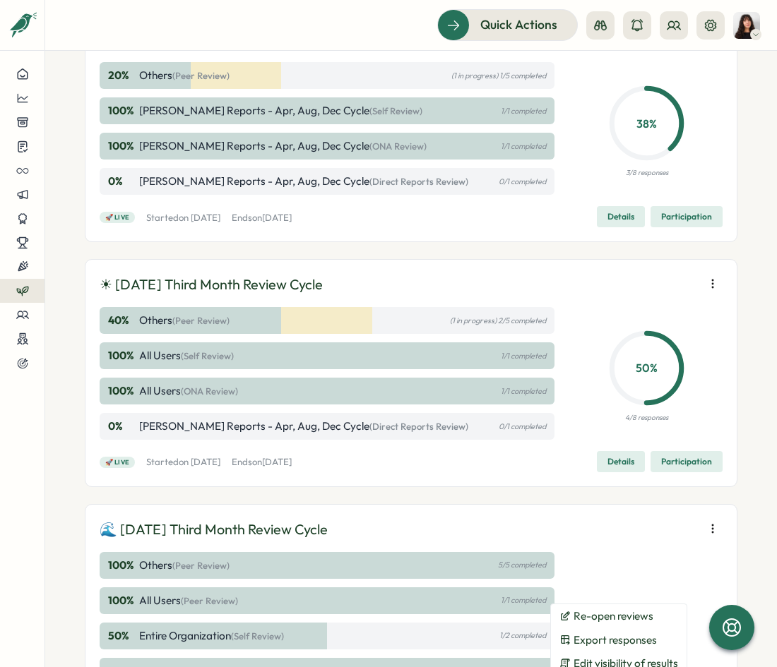
scroll to position [579, 0]
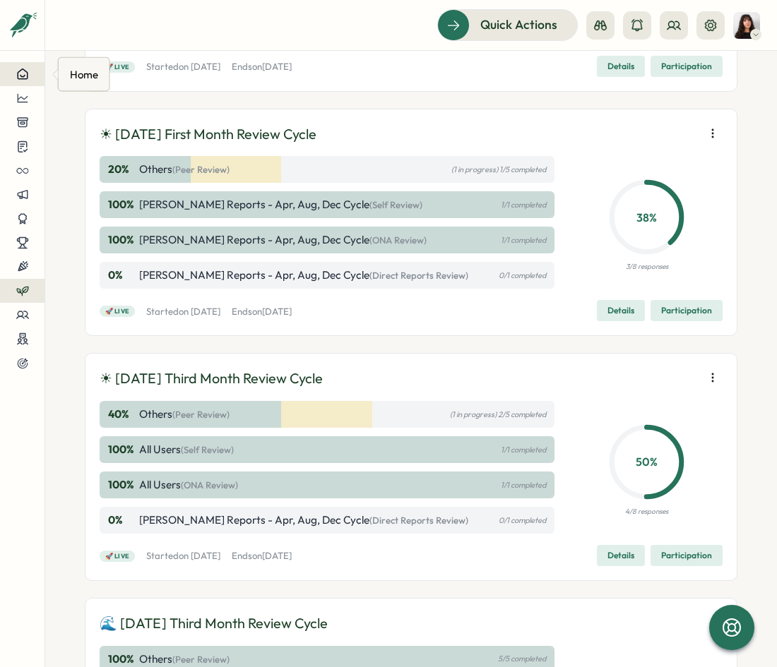
click at [20, 73] on icon at bounding box center [22, 74] width 13 height 13
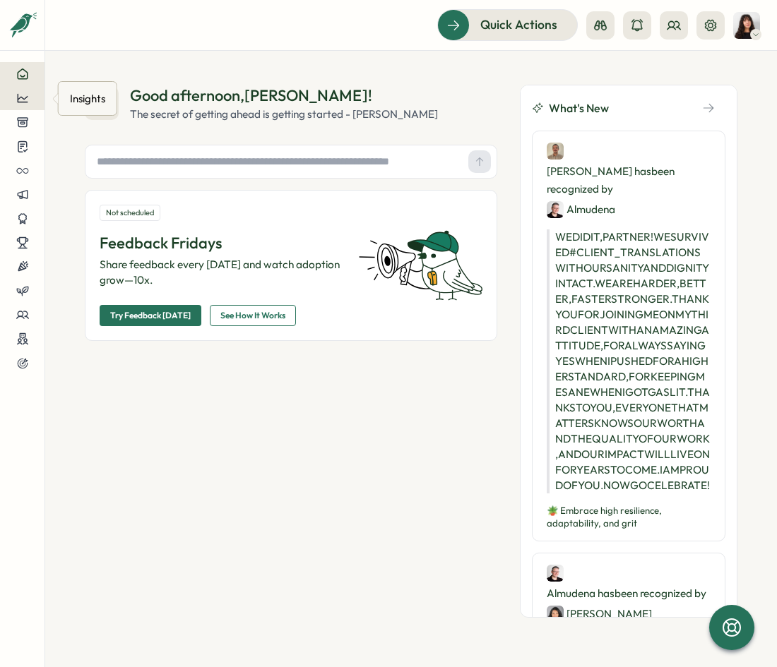
click at [20, 101] on icon at bounding box center [22, 98] width 13 height 13
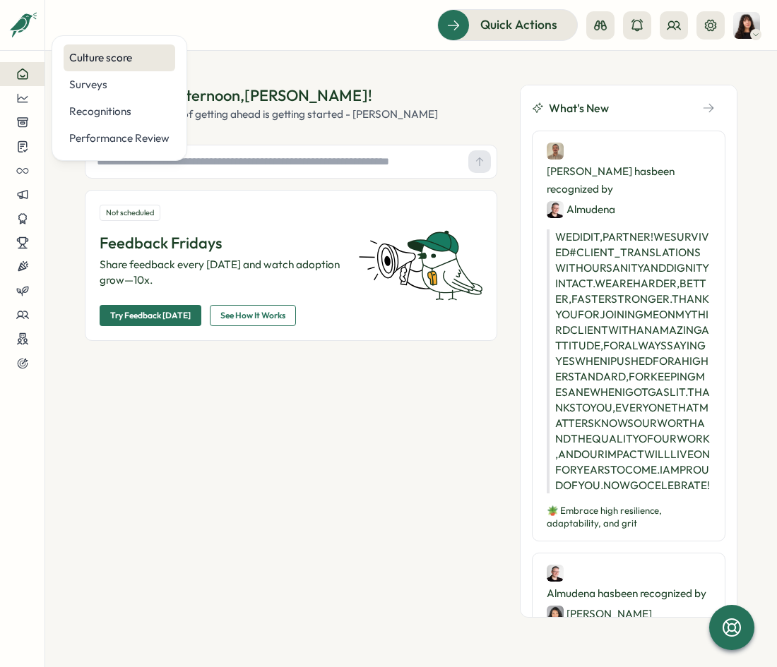
click at [107, 57] on div "Culture score" at bounding box center [119, 58] width 100 height 16
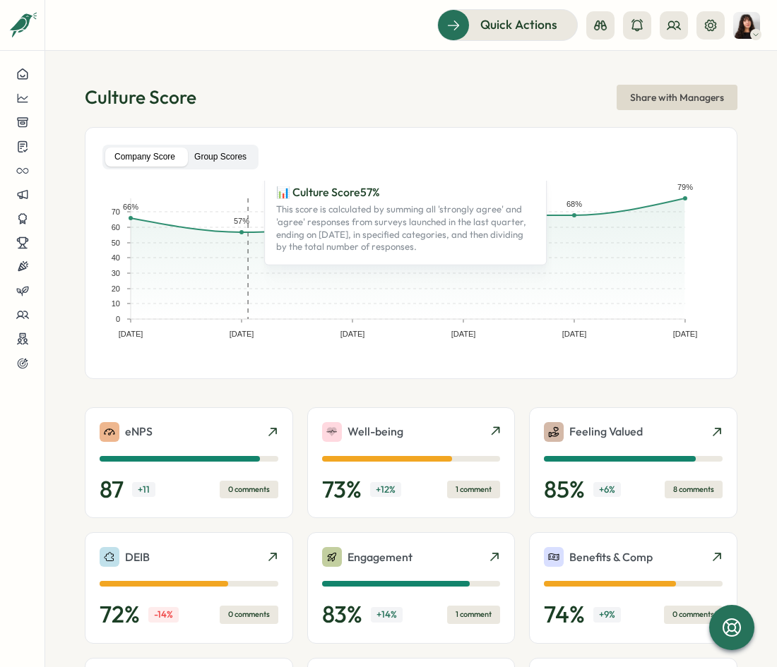
click at [217, 156] on label "Group Scores" at bounding box center [220, 157] width 71 height 19
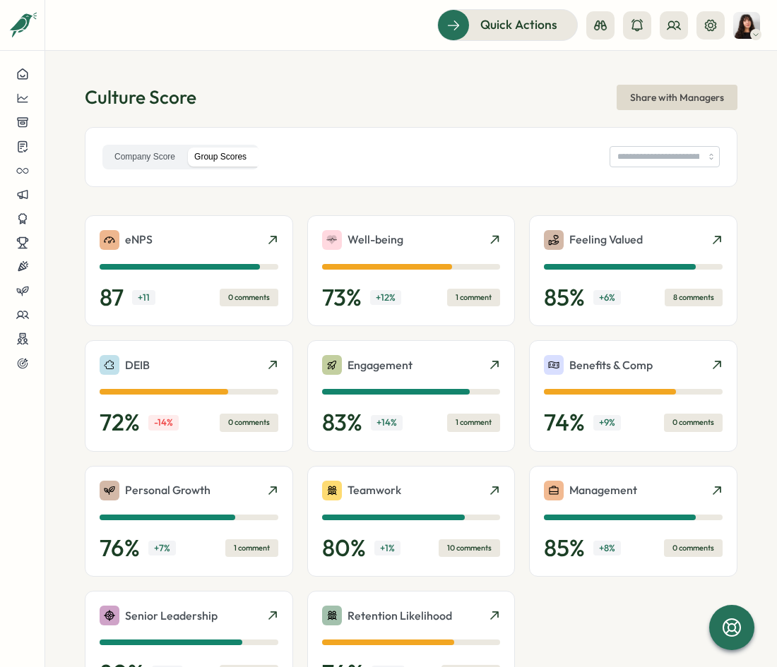
type input "**********"
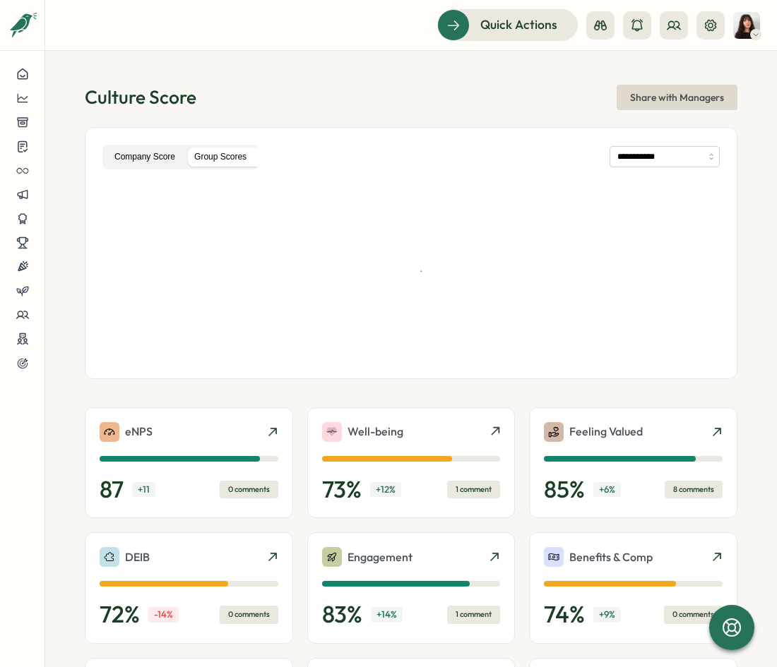
click at [167, 157] on label "Company Score" at bounding box center [144, 157] width 79 height 19
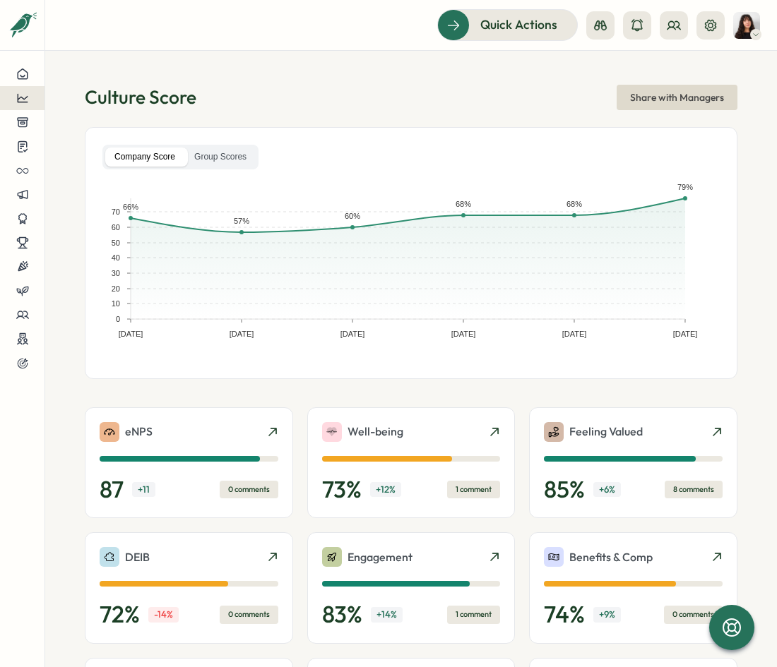
click at [24, 93] on icon at bounding box center [22, 98] width 13 height 13
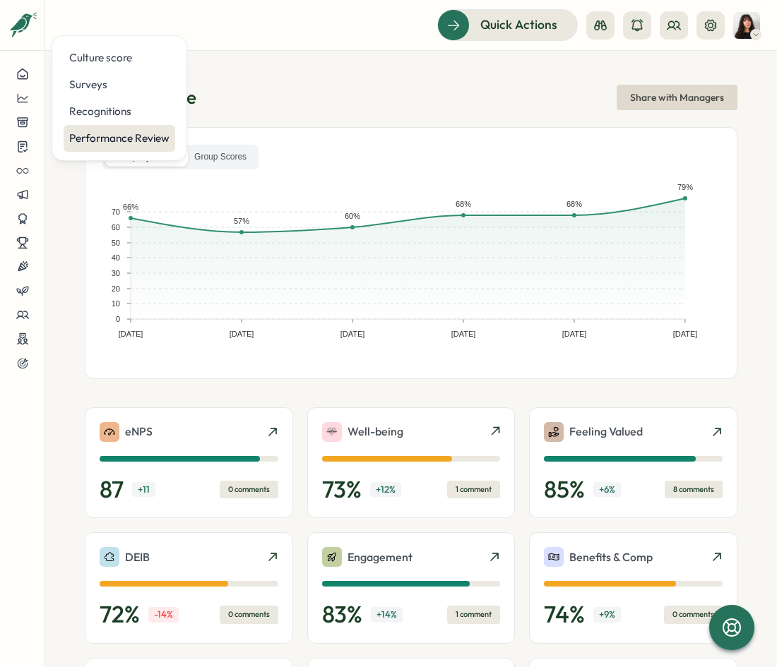
click at [144, 130] on div "Performance Review" at bounding box center [120, 138] width 112 height 27
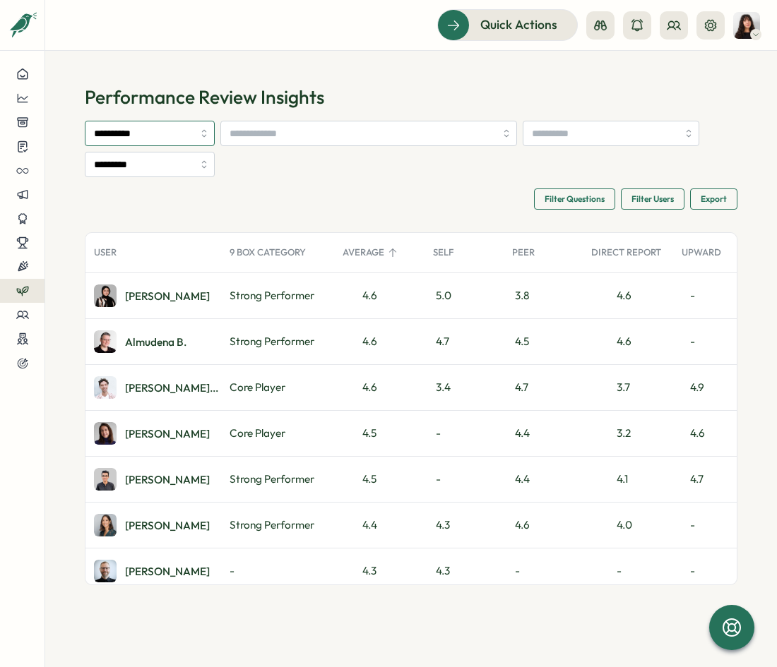
click at [196, 137] on input "**********" at bounding box center [150, 133] width 130 height 25
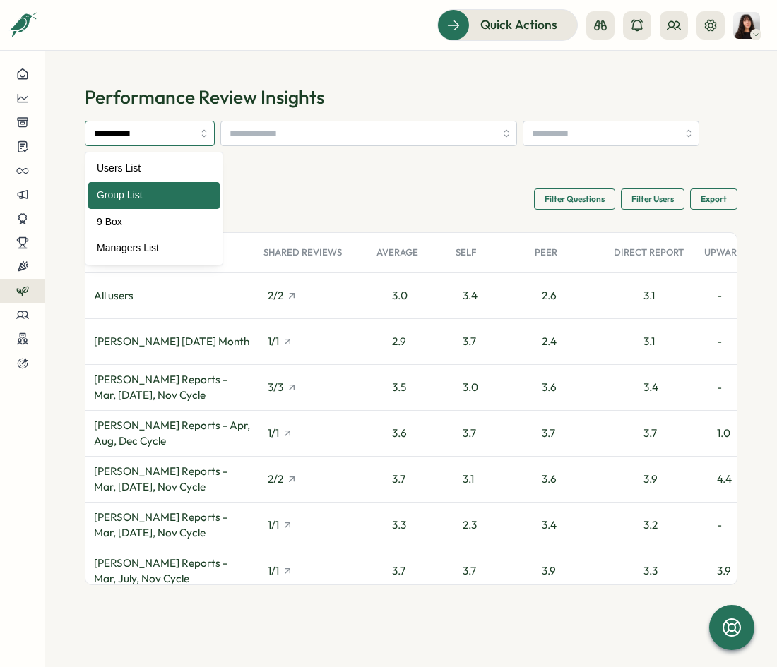
click at [162, 130] on input "**********" at bounding box center [150, 133] width 130 height 25
type input "*****"
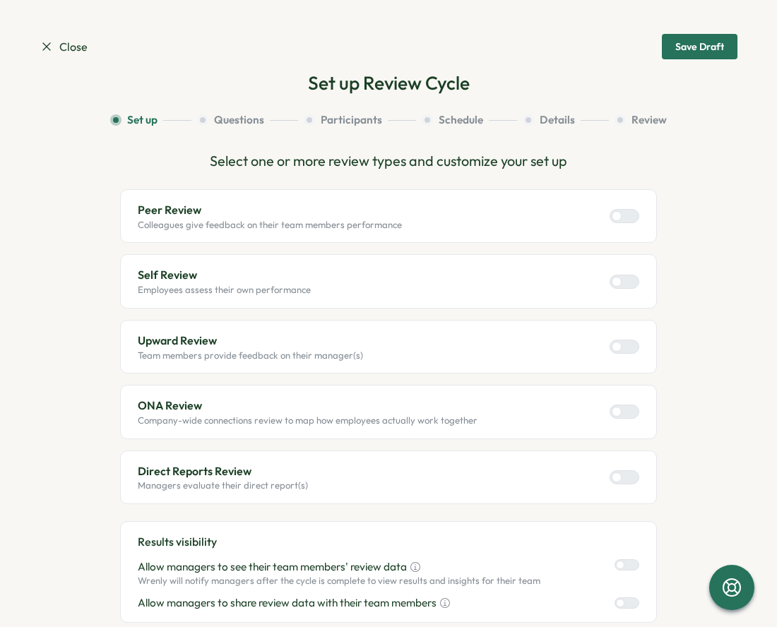
scroll to position [285, 0]
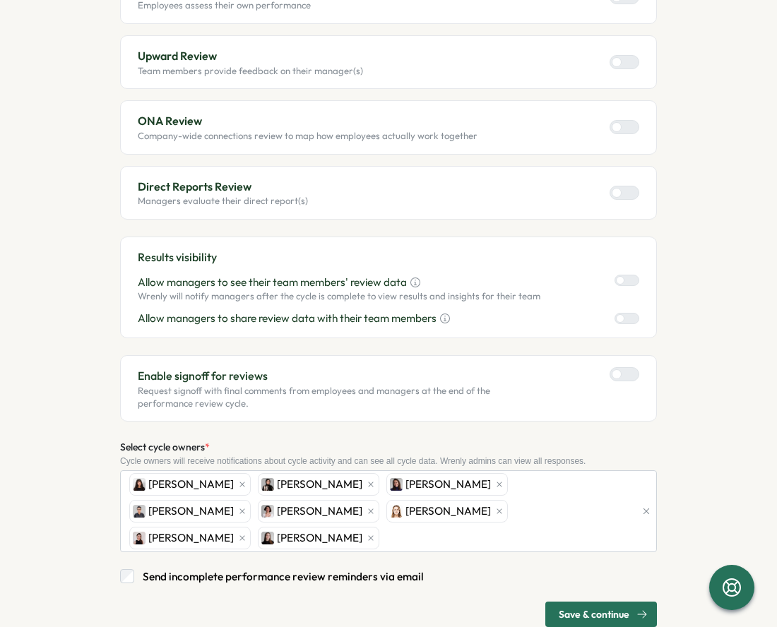
click at [558, 602] on span "Save & continue" at bounding box center [593, 614] width 71 height 24
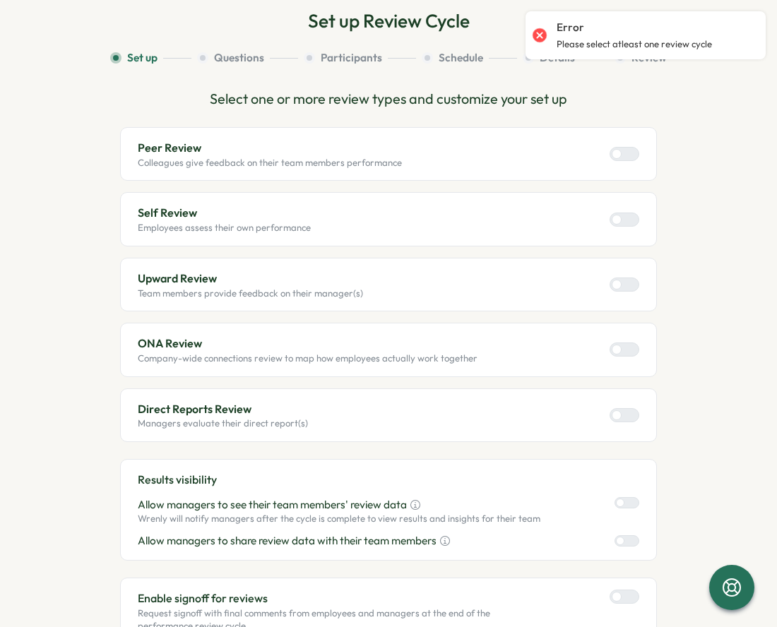
scroll to position [50, 0]
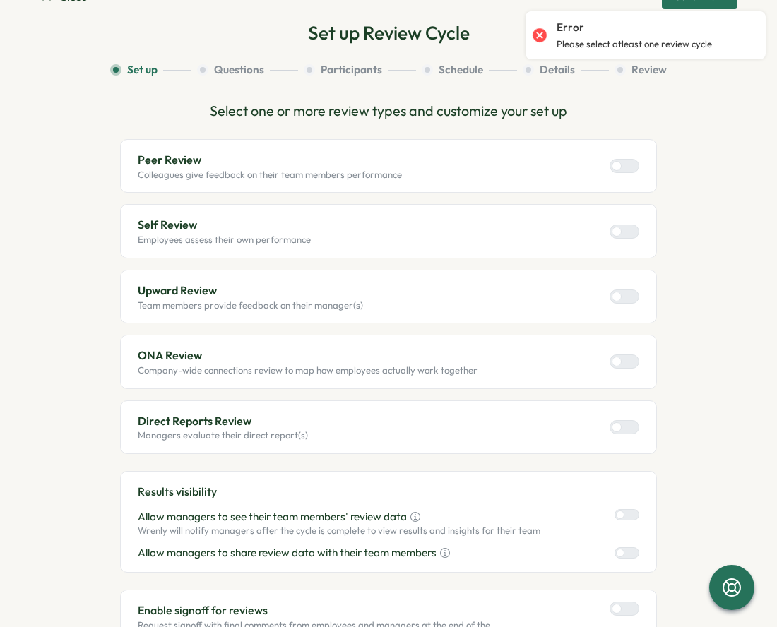
click at [621, 166] on div at bounding box center [629, 166] width 17 height 13
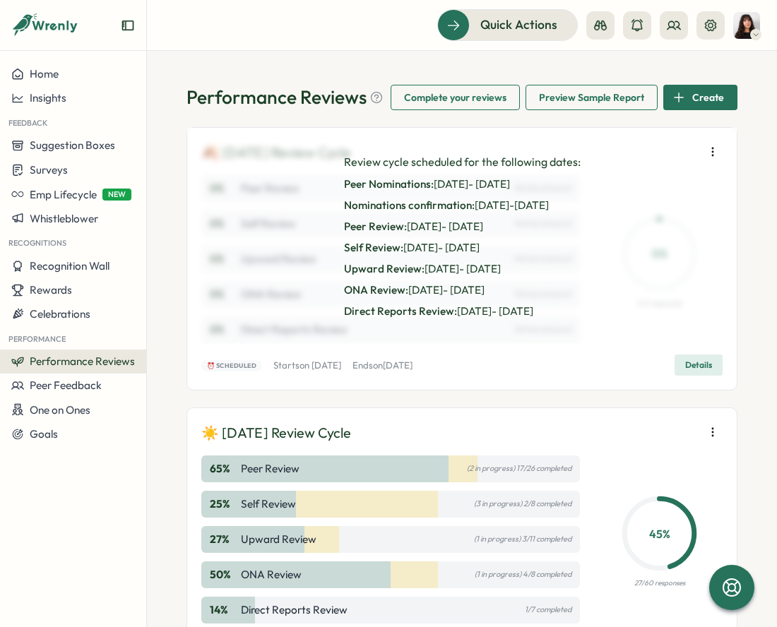
click at [705, 439] on icon "button" at bounding box center [712, 432] width 14 height 14
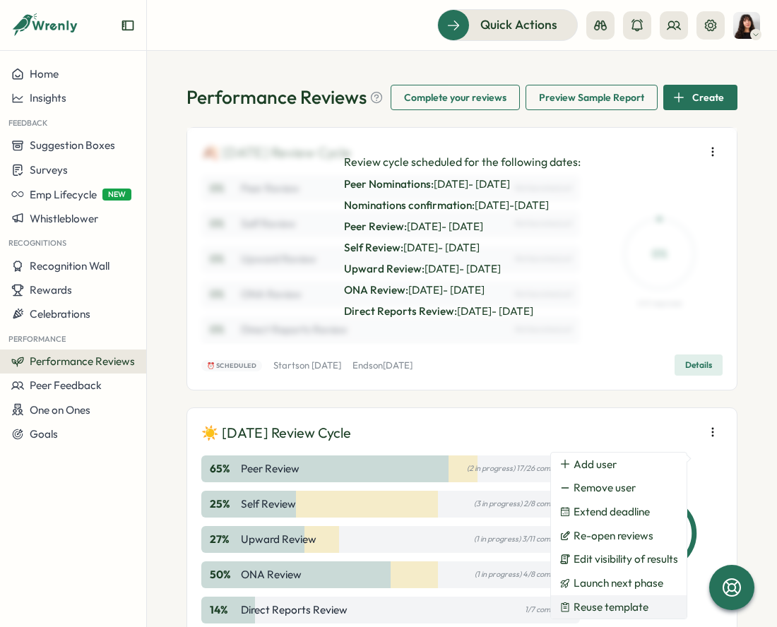
click at [599, 609] on span "Reuse template" at bounding box center [610, 607] width 75 height 13
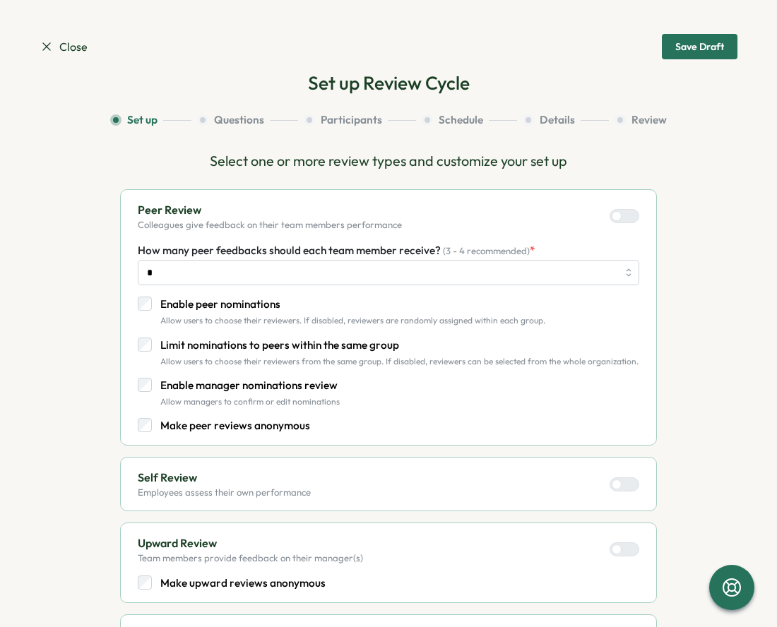
scroll to position [622, 0]
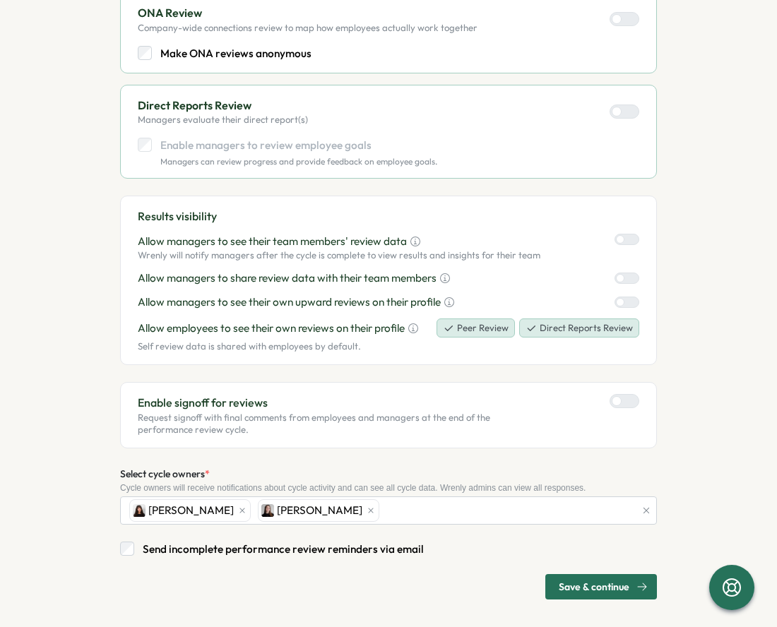
click at [606, 585] on span "Save & continue" at bounding box center [593, 587] width 71 height 24
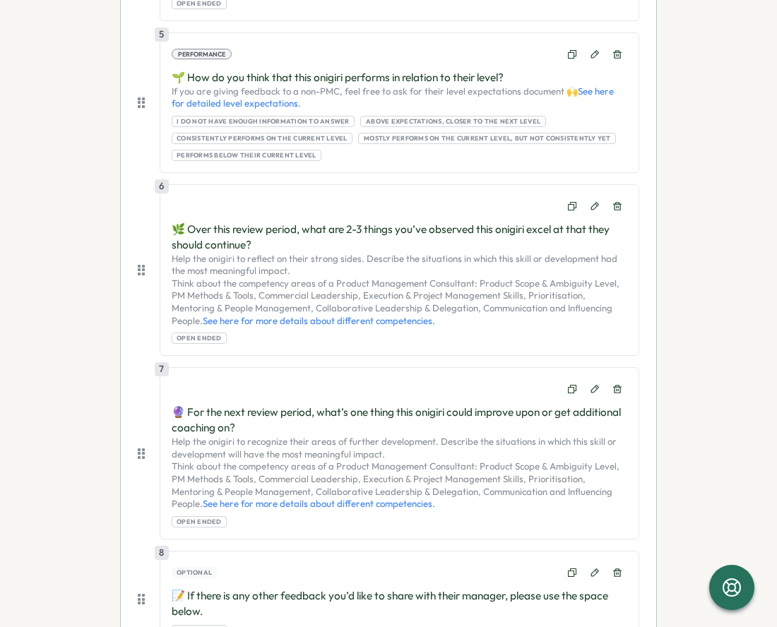
scroll to position [1258, 0]
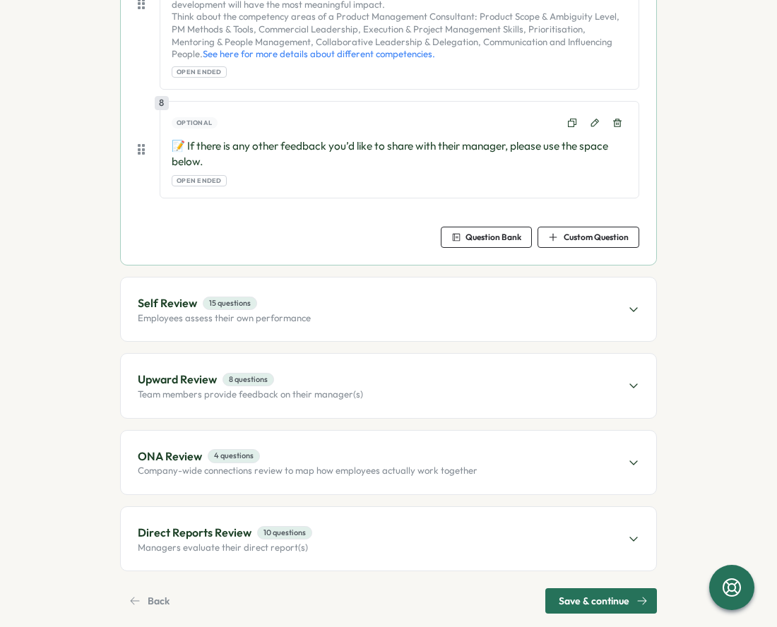
click at [138, 589] on div "Back" at bounding box center [149, 601] width 40 height 24
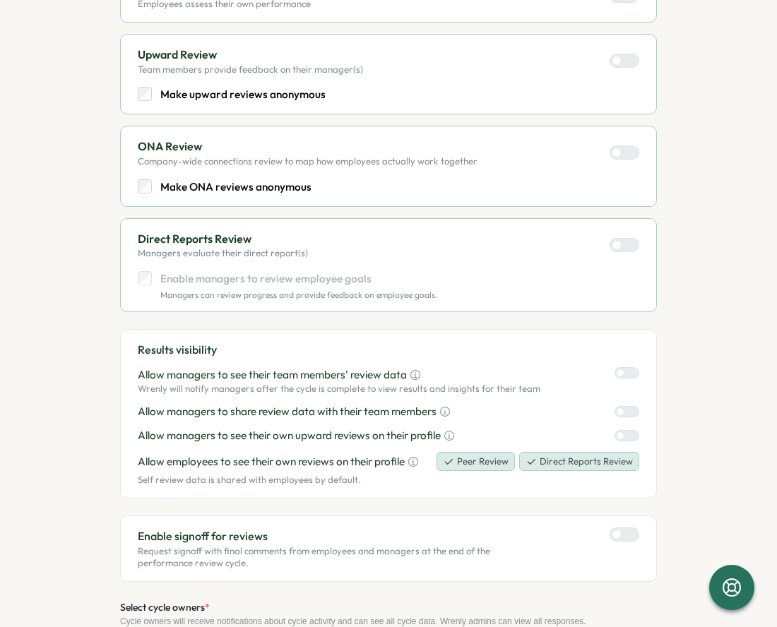
scroll to position [622, 0]
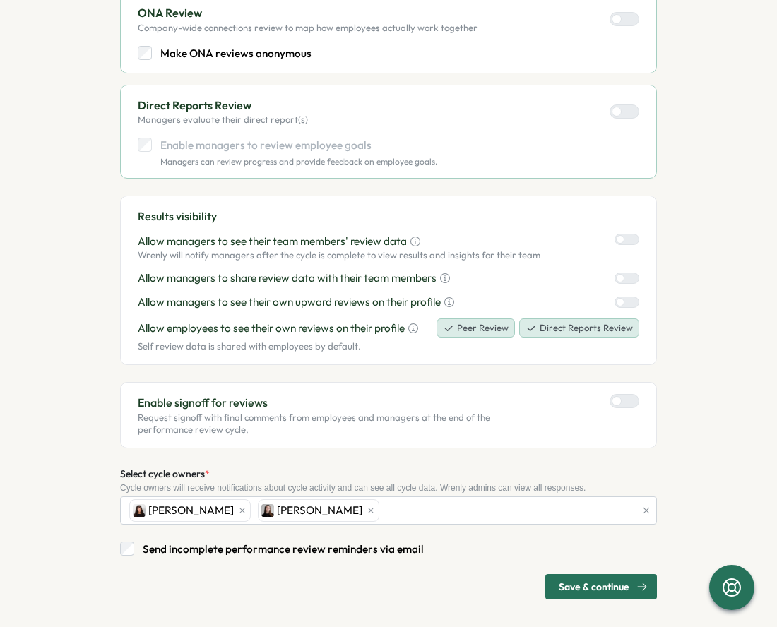
click at [568, 587] on span "Save & continue" at bounding box center [593, 587] width 71 height 24
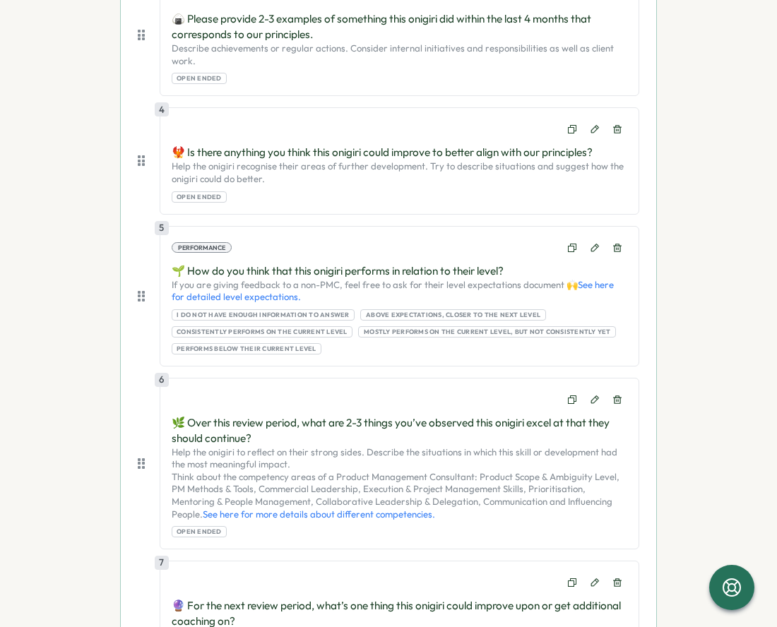
scroll to position [1258, 0]
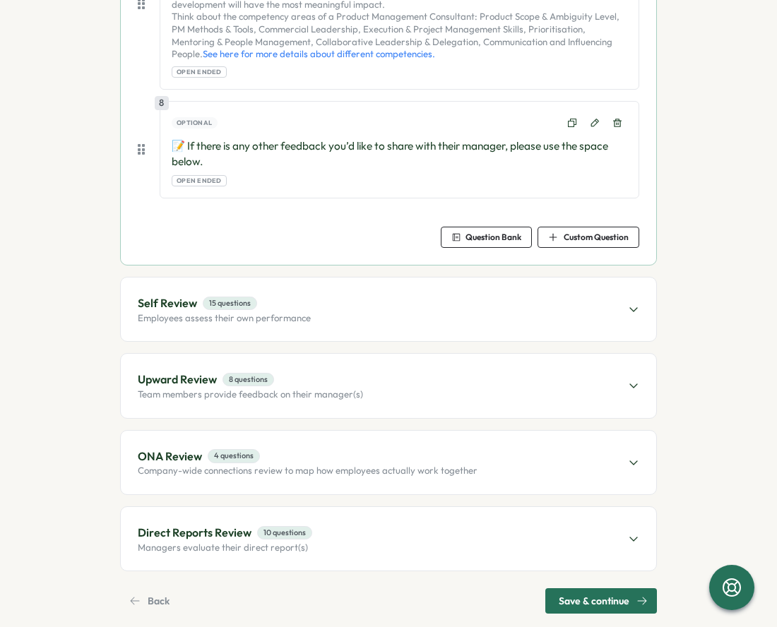
click at [593, 589] on span "Save & continue" at bounding box center [593, 601] width 71 height 24
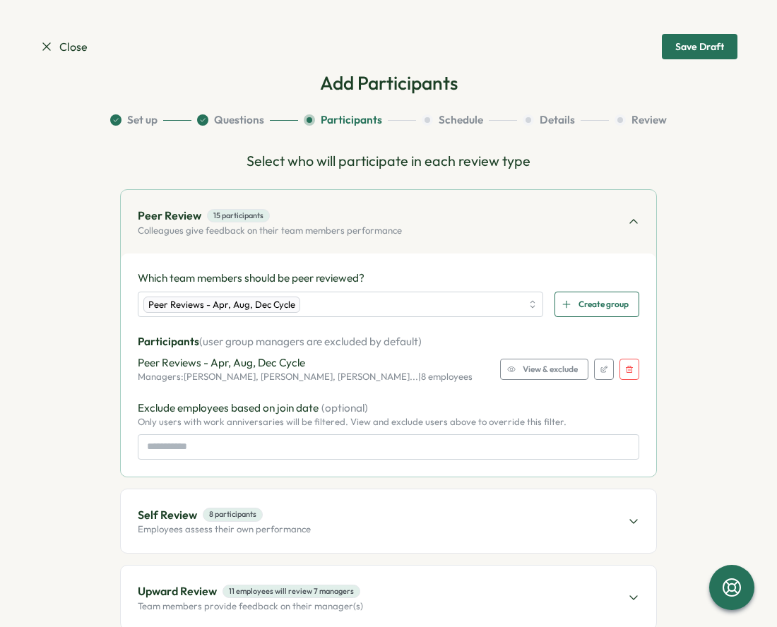
scroll to position [229, 0]
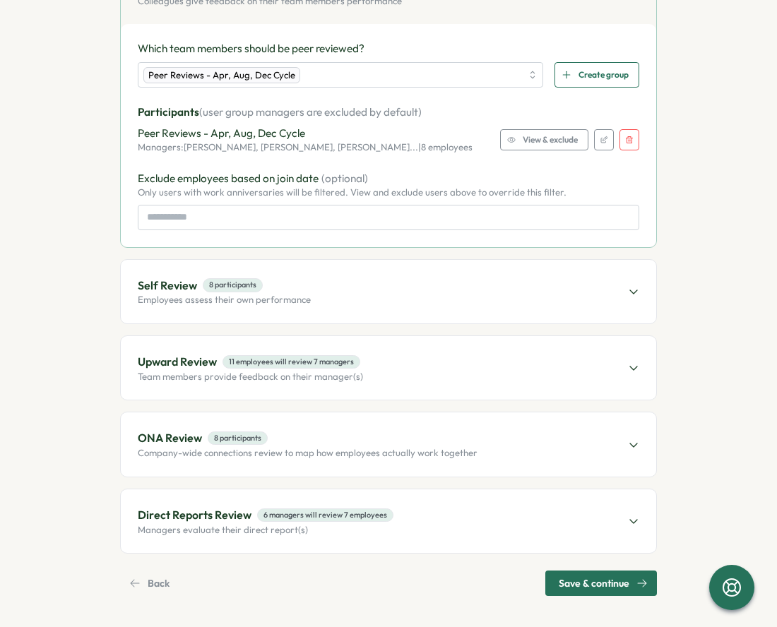
click at [582, 585] on span "Save & continue" at bounding box center [593, 583] width 71 height 24
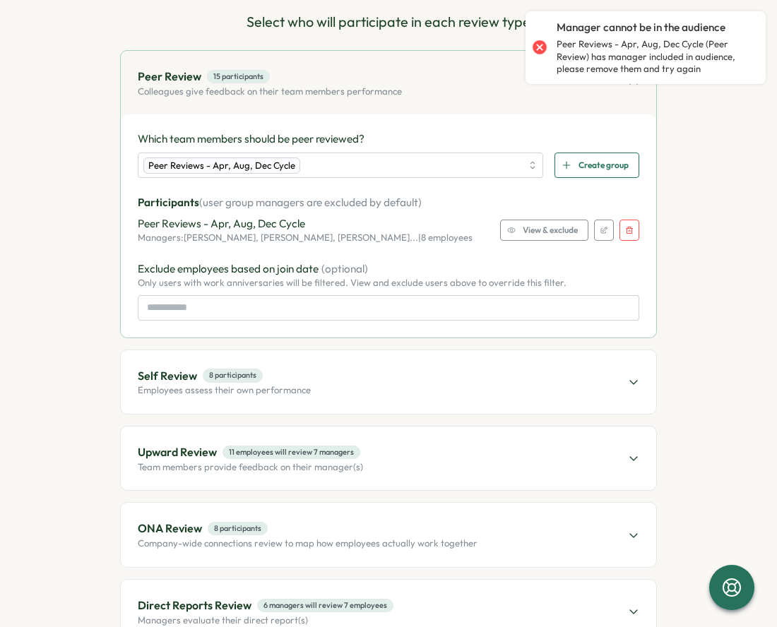
scroll to position [134, 0]
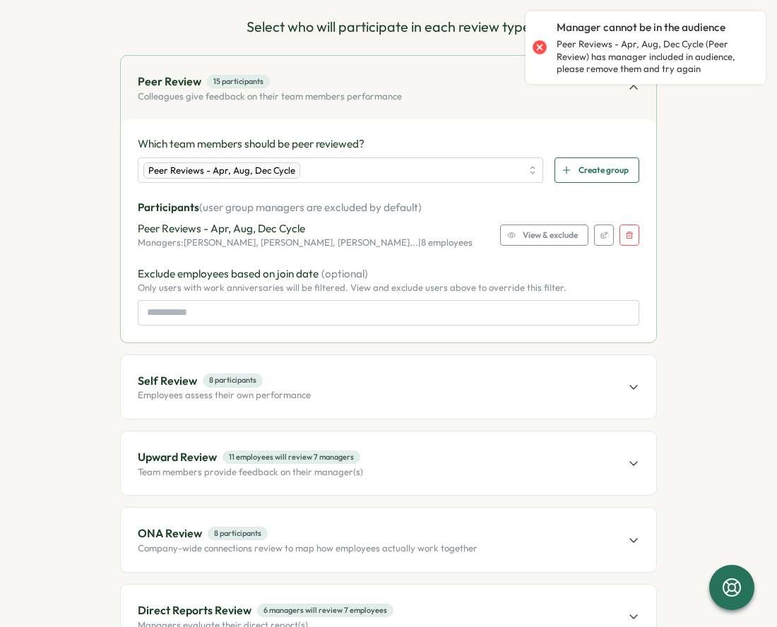
click at [621, 231] on button "button" at bounding box center [629, 235] width 20 height 21
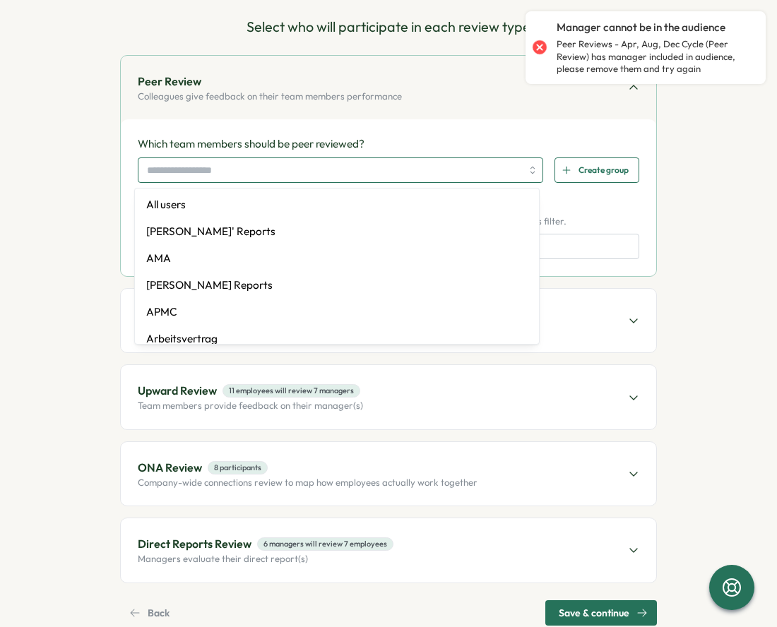
click at [417, 181] on input "search" at bounding box center [334, 170] width 374 height 24
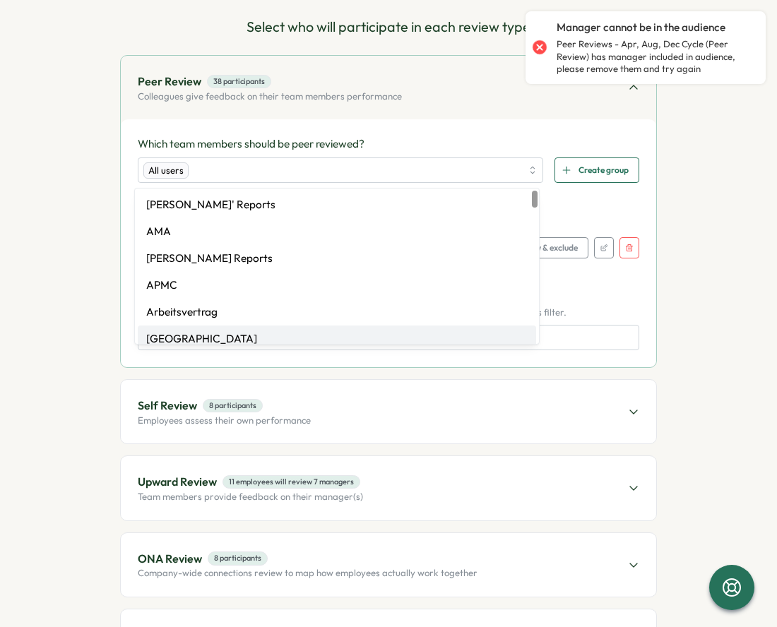
click at [549, 381] on div "Self Review 8 participants Employees assess their own performance" at bounding box center [388, 412] width 535 height 64
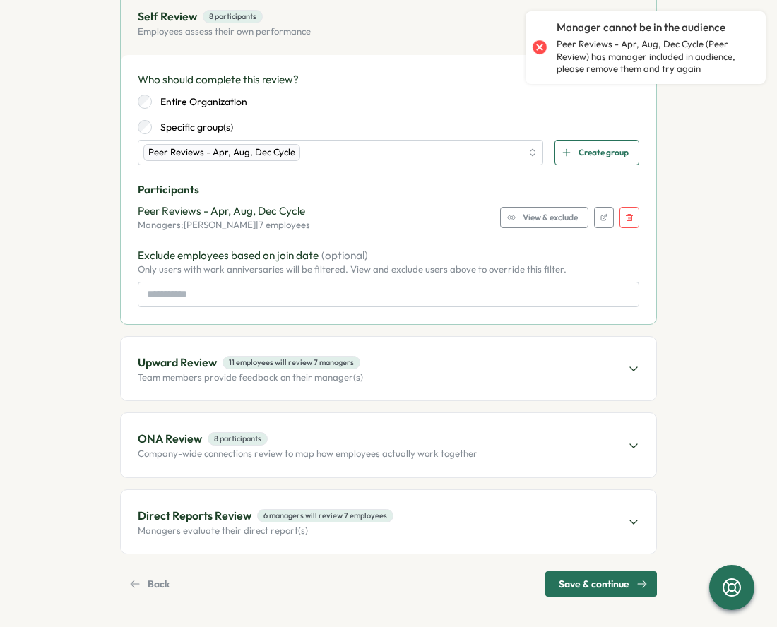
click at [580, 574] on span "Save & continue" at bounding box center [593, 584] width 71 height 24
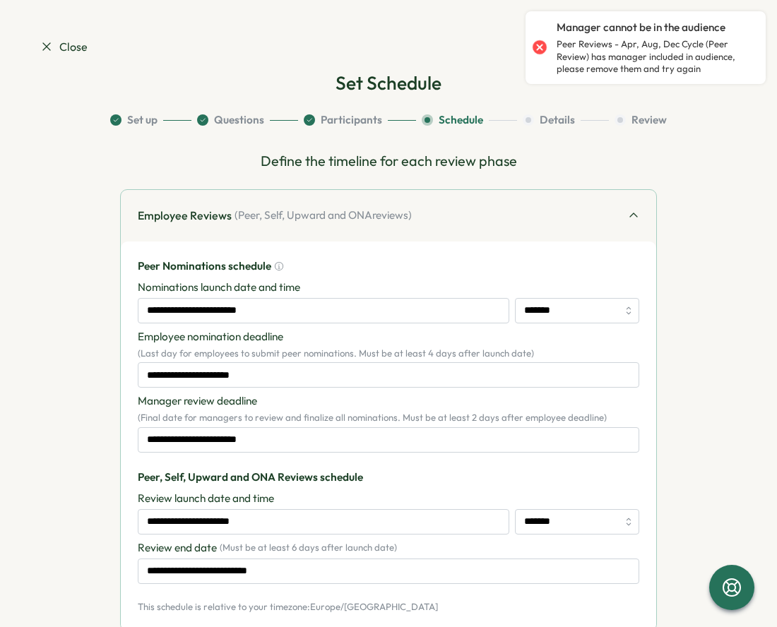
scroll to position [143, 0]
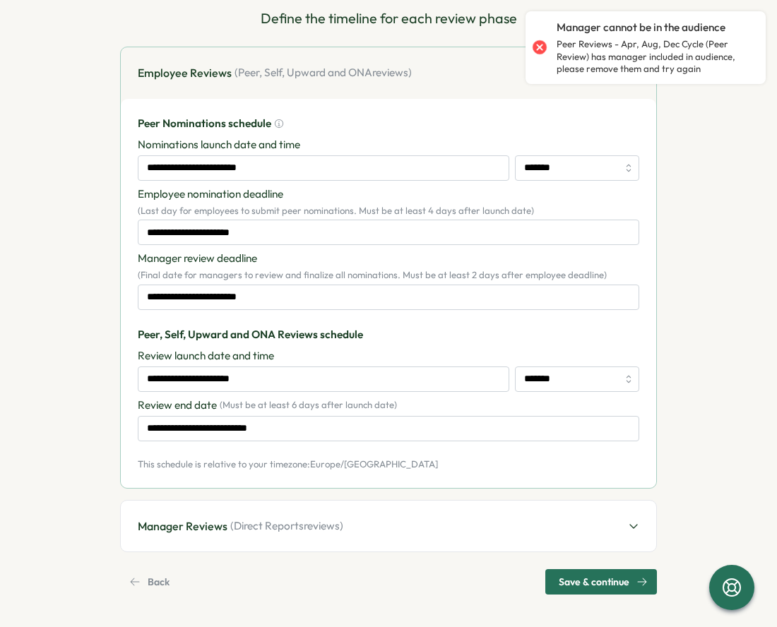
click at [573, 594] on section "**********" at bounding box center [388, 313] width 777 height 627
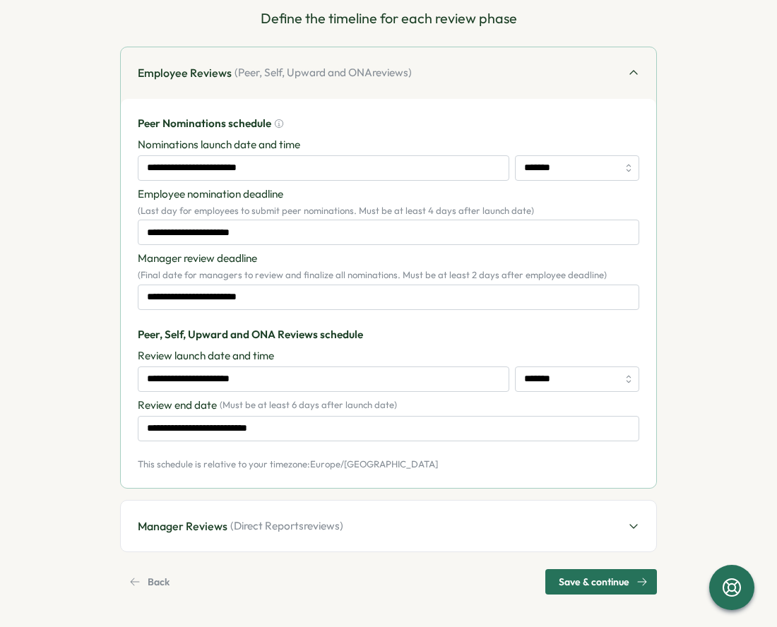
click at [573, 585] on span "Save & continue" at bounding box center [593, 582] width 71 height 24
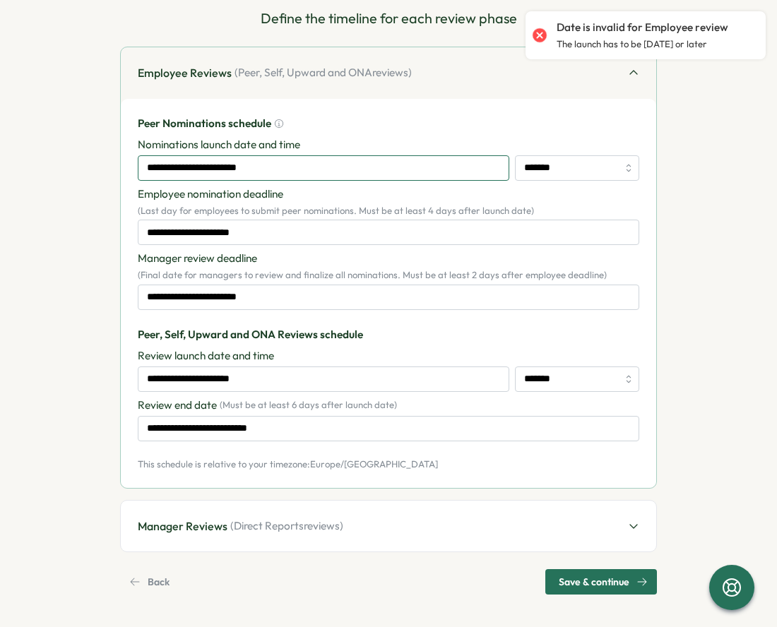
click at [234, 166] on input "**********" at bounding box center [323, 167] width 371 height 25
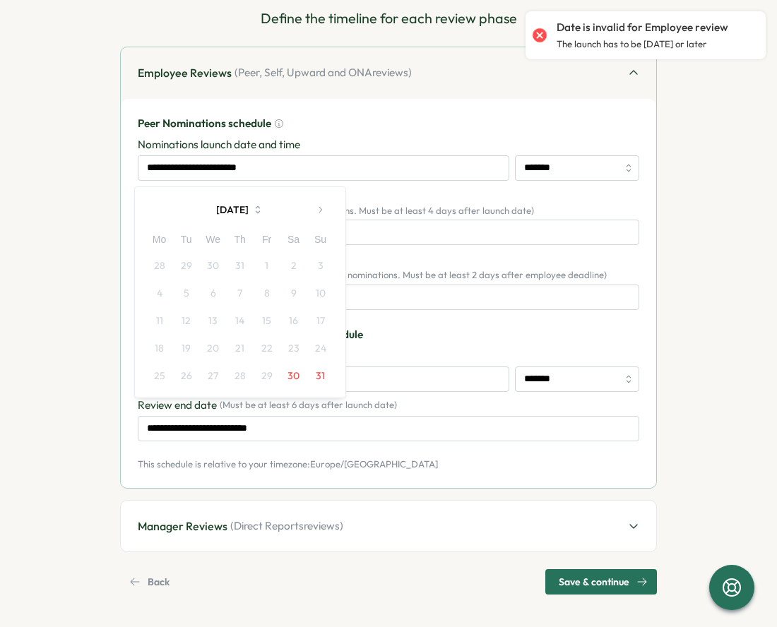
click at [321, 213] on icon "button" at bounding box center [320, 210] width 10 height 10
click at [156, 258] on button "1" at bounding box center [159, 265] width 27 height 27
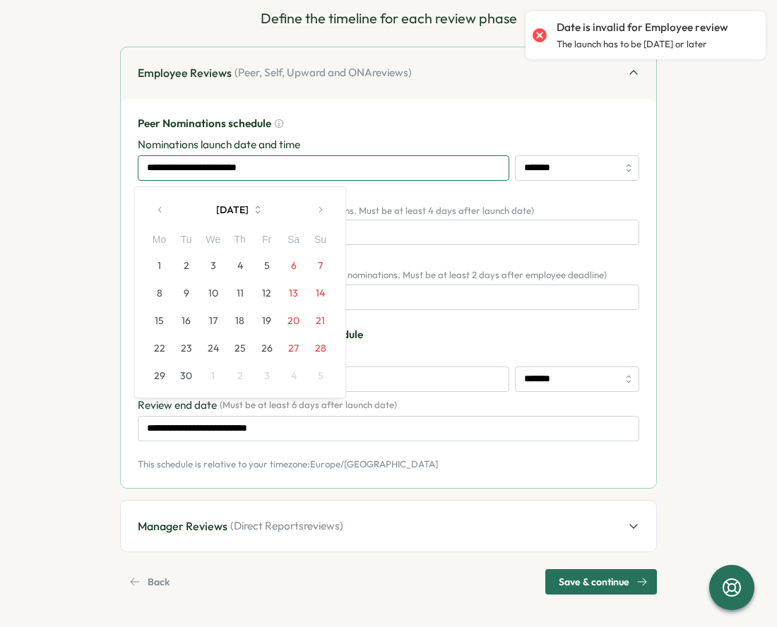
type input "**********"
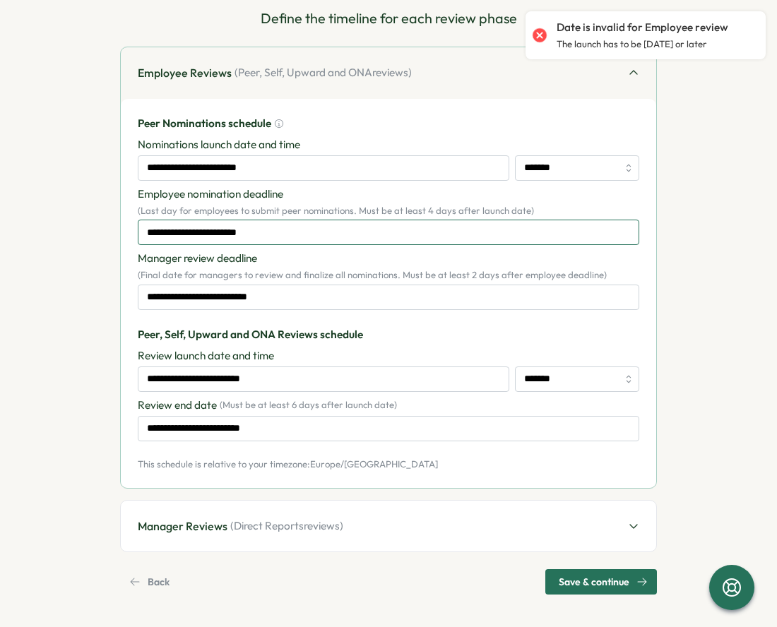
click at [335, 232] on input "**********" at bounding box center [388, 232] width 501 height 25
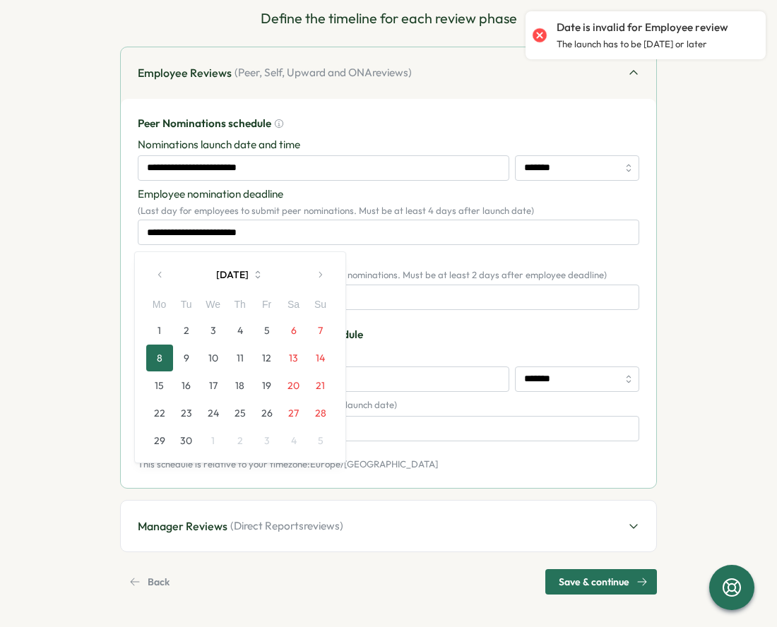
click at [258, 327] on button "5" at bounding box center [266, 330] width 27 height 27
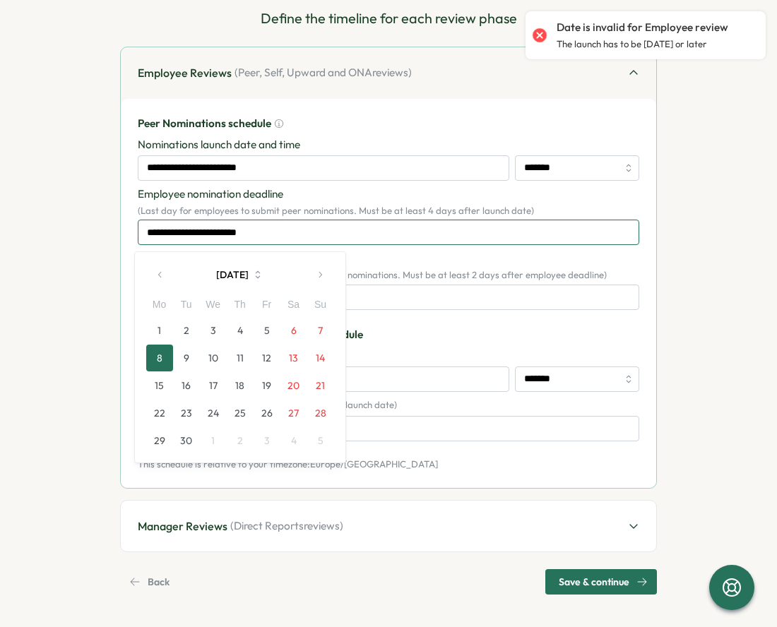
type input "**********"
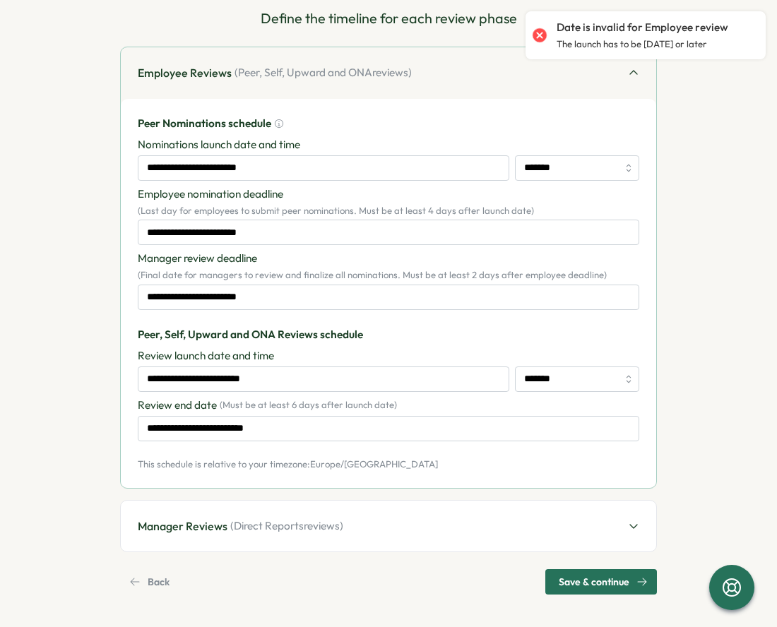
click at [595, 572] on span "Save & continue" at bounding box center [593, 582] width 71 height 24
click at [238, 503] on div "Manager Reviews ( Direct Reports reviews)" at bounding box center [388, 527] width 535 height 52
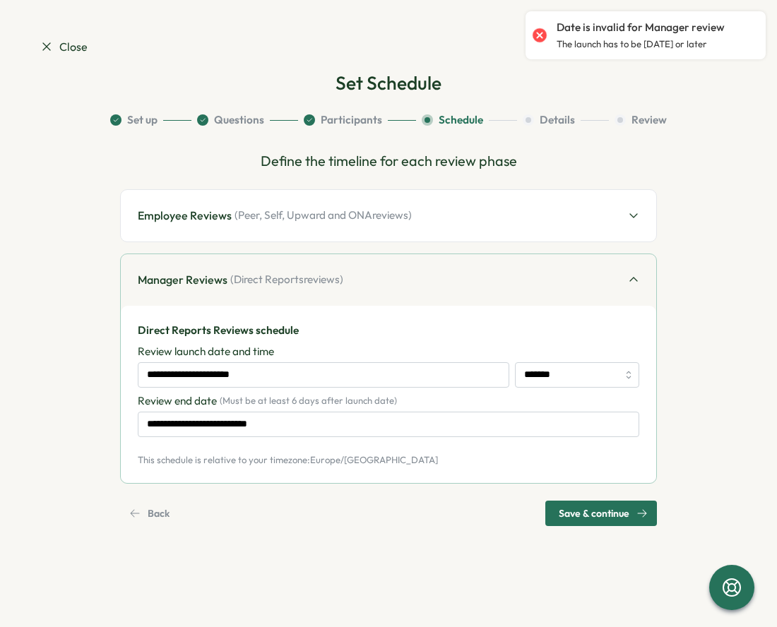
click at [239, 349] on p "Review launch date and time" at bounding box center [206, 352] width 136 height 16
click at [233, 388] on div "**********" at bounding box center [388, 380] width 501 height 114
click at [233, 373] on input "**********" at bounding box center [323, 374] width 371 height 25
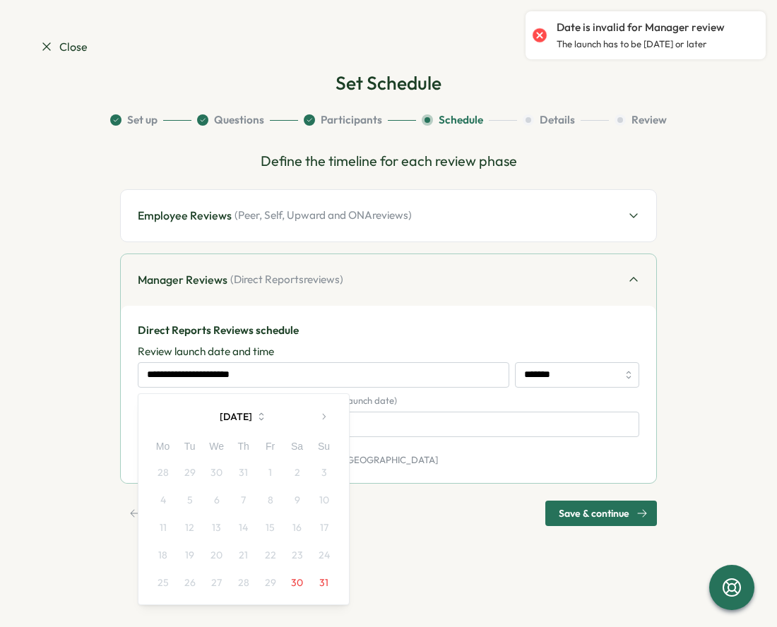
click at [321, 412] on icon "button" at bounding box center [323, 417] width 10 height 10
click at [169, 496] on button "8" at bounding box center [163, 499] width 27 height 27
type input "**********"
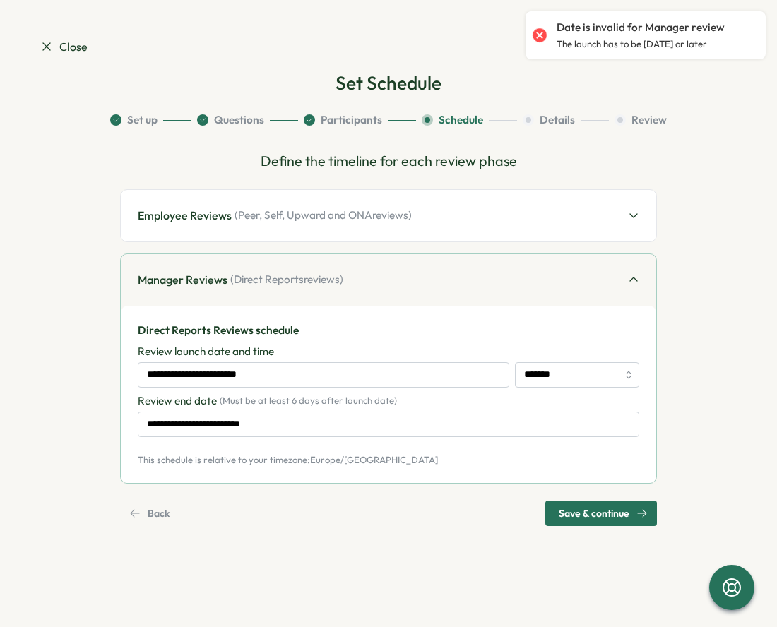
click at [383, 501] on div "Back Save & continue" at bounding box center [388, 513] width 537 height 25
click at [582, 516] on span "Save & continue" at bounding box center [593, 513] width 71 height 24
click at [289, 383] on input "**********" at bounding box center [323, 374] width 371 height 25
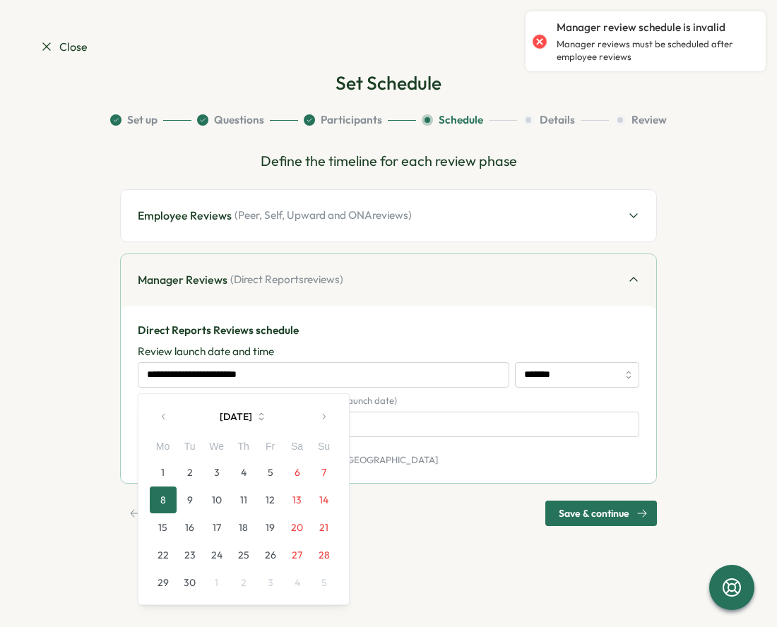
click at [151, 523] on button "15" at bounding box center [163, 527] width 27 height 27
type input "**********"
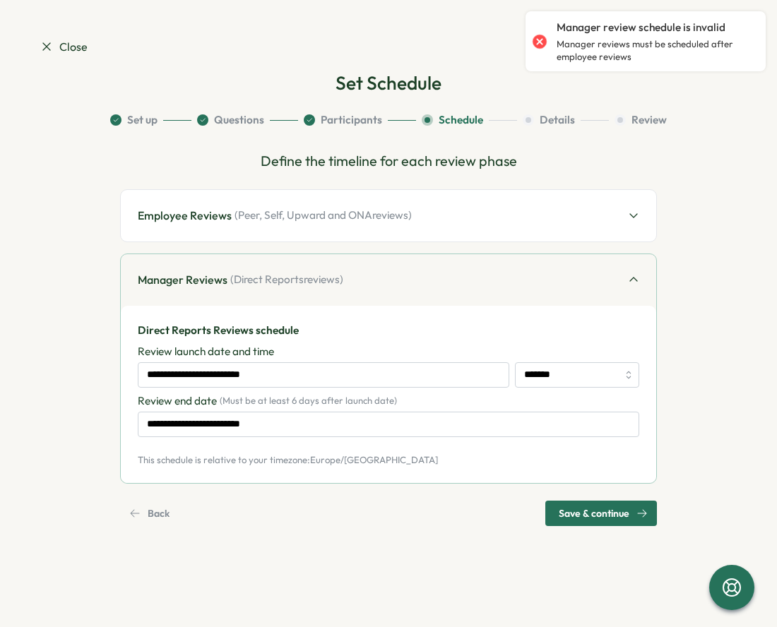
click at [602, 505] on span "Save & continue" at bounding box center [593, 513] width 71 height 24
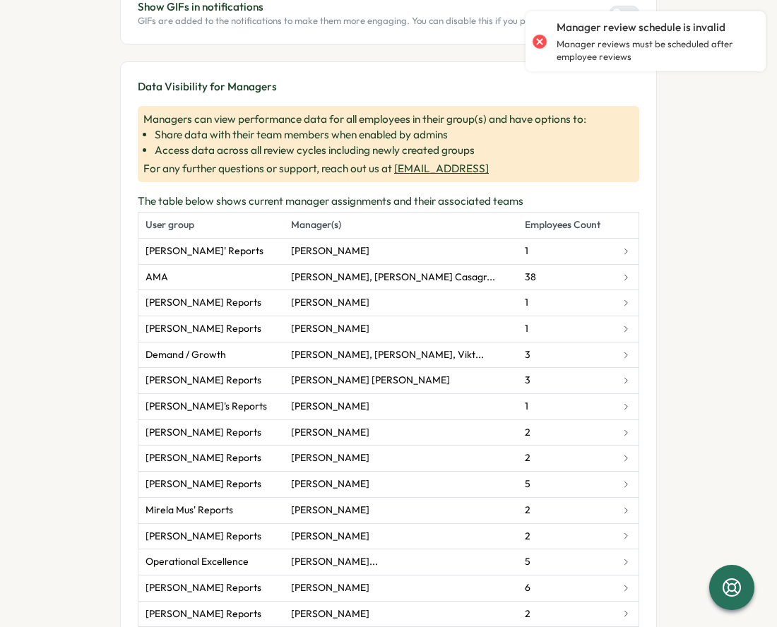
scroll to position [573, 0]
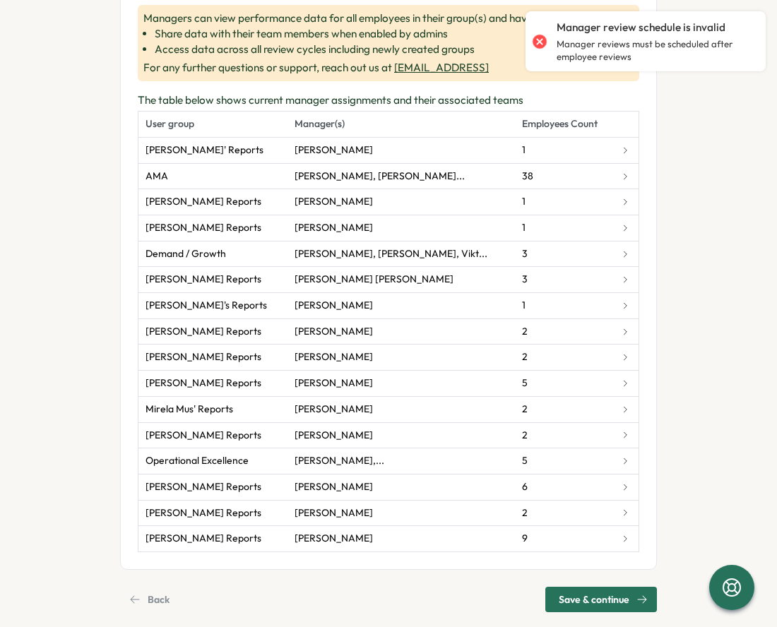
click at [572, 587] on span "Save & continue" at bounding box center [593, 599] width 71 height 24
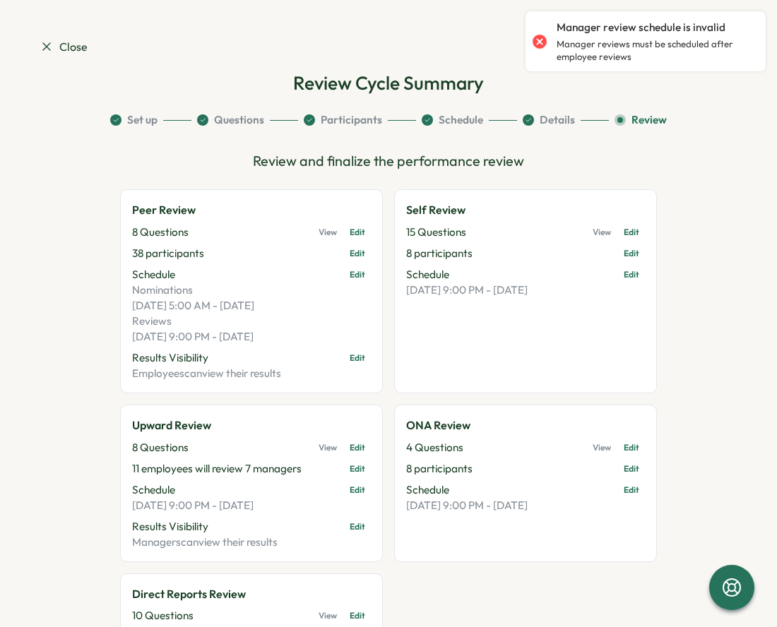
scroll to position [231, 0]
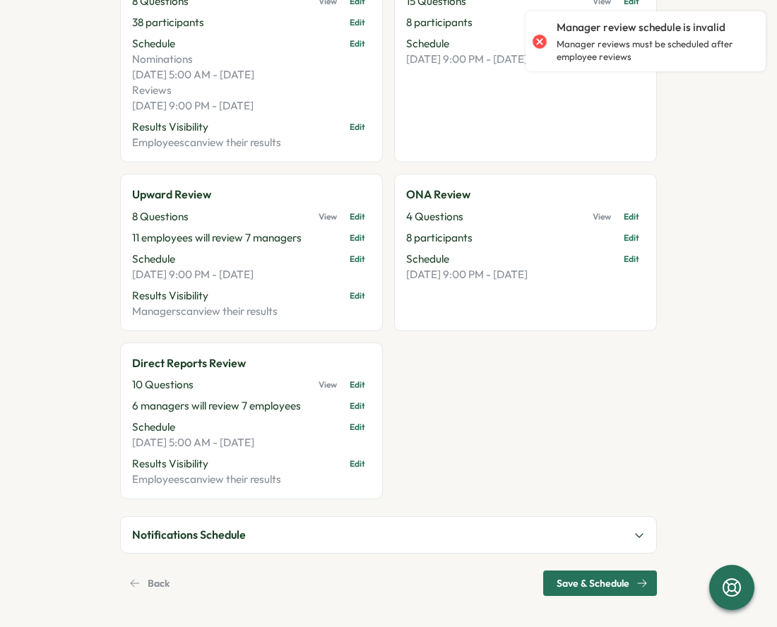
click at [379, 535] on button "Notifications Schedule" at bounding box center [388, 534] width 535 height 35
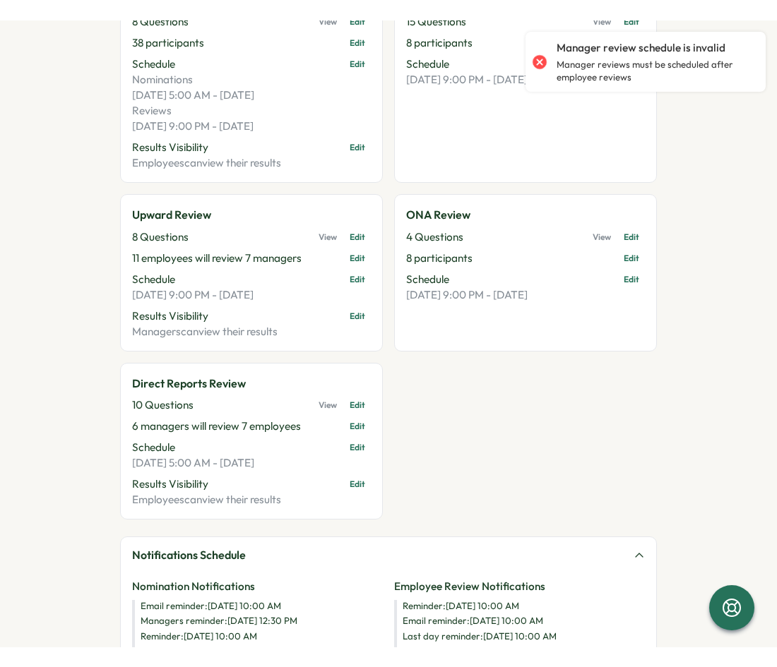
scroll to position [433, 0]
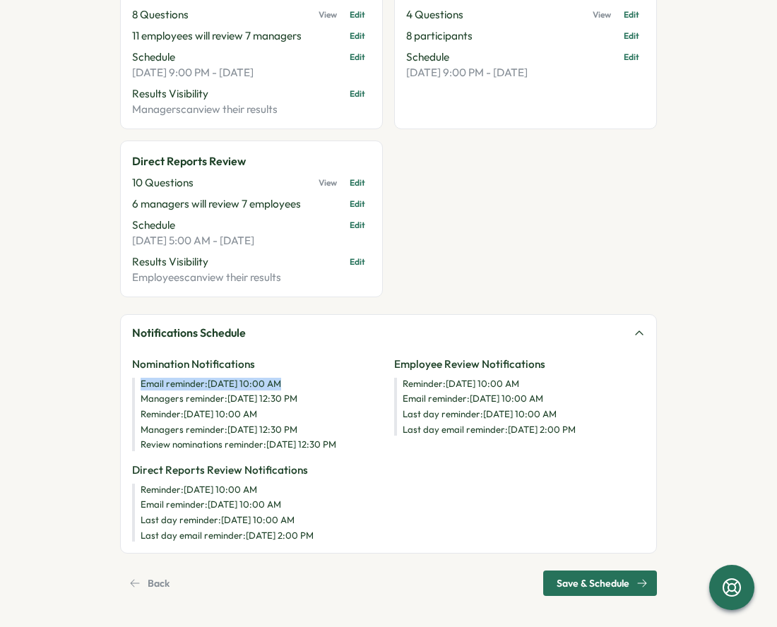
drag, startPoint x: 136, startPoint y: 381, endPoint x: 277, endPoint y: 387, distance: 141.3
click at [277, 387] on div "Email reminder : Sep 4, 10:00 AM Managers reminder : Sep 4, 12:30 PM Reminder :…" at bounding box center [257, 414] width 251 height 73
drag, startPoint x: 134, startPoint y: 398, endPoint x: 296, endPoint y: 402, distance: 161.7
click at [296, 402] on div "Email reminder : Sep 4, 10:00 AM Managers reminder : Sep 4, 12:30 PM Reminder :…" at bounding box center [257, 414] width 251 height 73
drag, startPoint x: 139, startPoint y: 414, endPoint x: 298, endPoint y: 417, distance: 158.9
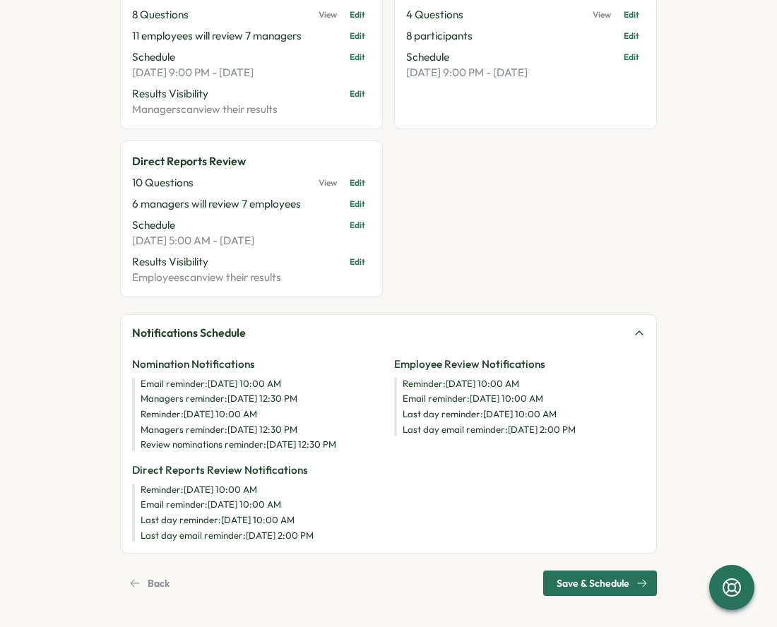
click at [298, 417] on span "Reminder : Sep 5, 10:00 AM" at bounding box center [261, 414] width 242 height 13
drag, startPoint x: 139, startPoint y: 431, endPoint x: 287, endPoint y: 431, distance: 148.3
click at [287, 431] on span "Managers reminder : Sep 5, 12:30 PM" at bounding box center [261, 430] width 242 height 13
click at [244, 431] on span "Managers reminder : Sep 5, 12:30 PM" at bounding box center [261, 430] width 242 height 13
drag, startPoint x: 136, startPoint y: 443, endPoint x: 327, endPoint y: 448, distance: 191.4
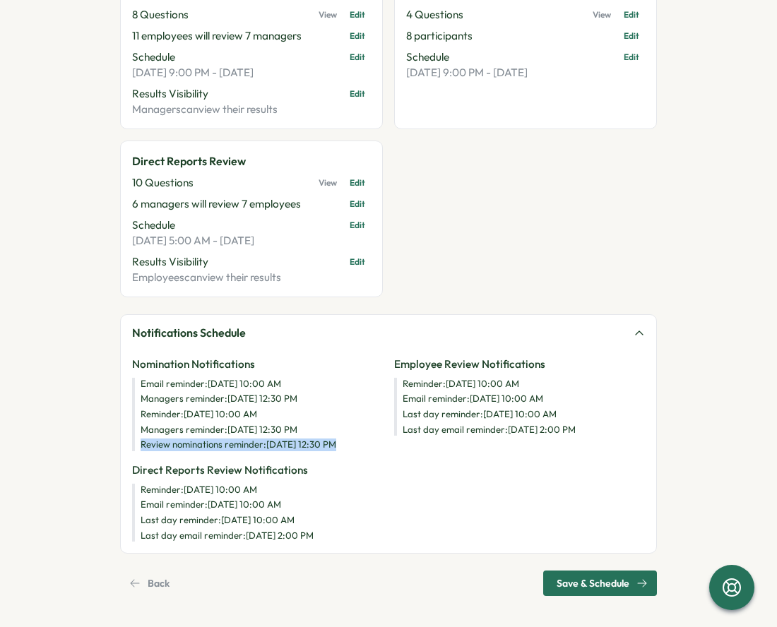
click at [327, 448] on span "Review nominations reminder : Sep 8, 12:30 PM" at bounding box center [261, 444] width 242 height 13
click at [292, 447] on span "Review nominations reminder : Sep 8, 12:30 PM" at bounding box center [261, 444] width 242 height 13
drag, startPoint x: 399, startPoint y: 379, endPoint x: 561, endPoint y: 379, distance: 162.4
click at [561, 379] on span "Reminder : Sep 11, 10:00 AM" at bounding box center [523, 384] width 242 height 13
click at [402, 395] on span "Email reminder : Sep 15, 10:00 AM" at bounding box center [523, 399] width 242 height 13
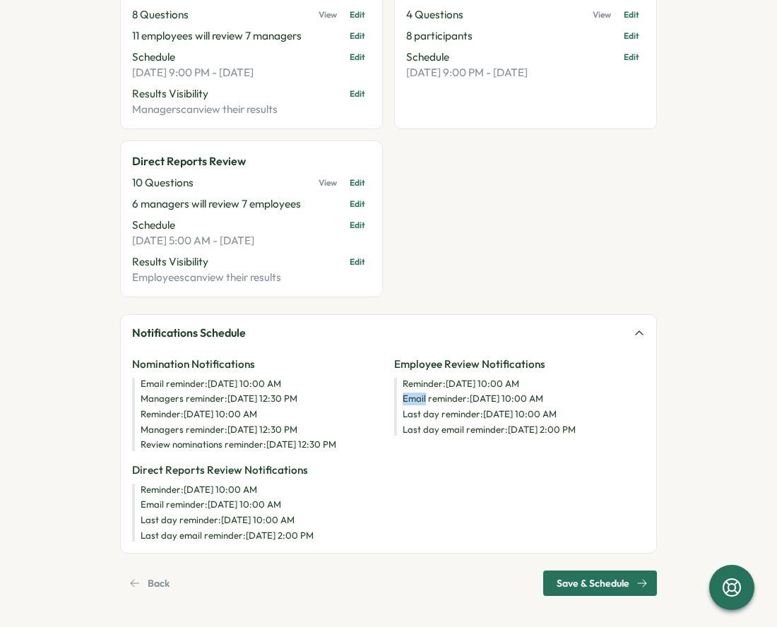
click at [402, 395] on span "Email reminder : Sep 15, 10:00 AM" at bounding box center [523, 399] width 242 height 13
click at [407, 408] on span "Last day reminder : Sep 16, 10:00 AM" at bounding box center [523, 414] width 242 height 13
drag, startPoint x: 399, startPoint y: 408, endPoint x: 581, endPoint y: 437, distance: 184.4
click at [581, 437] on div "Employee Review Notifications Reminder : Sep 11, 10:00 AM Email reminder : Sep …" at bounding box center [519, 404] width 251 height 95
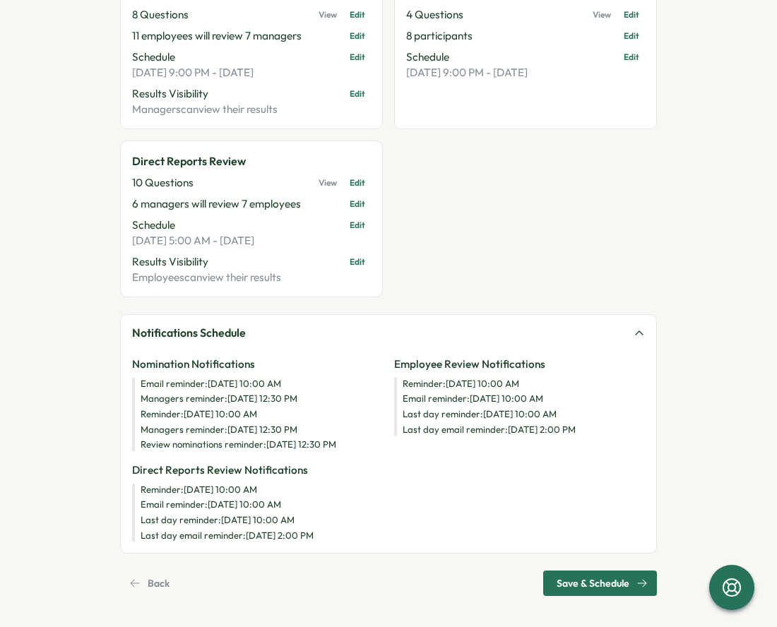
click at [519, 415] on span "Last day reminder : Sep 16, 10:00 AM" at bounding box center [523, 414] width 242 height 13
click at [402, 383] on span "Reminder : Sep 11, 10:00 AM" at bounding box center [523, 384] width 242 height 13
click at [407, 383] on span "Reminder : Sep 11, 10:00 AM" at bounding box center [523, 384] width 242 height 13
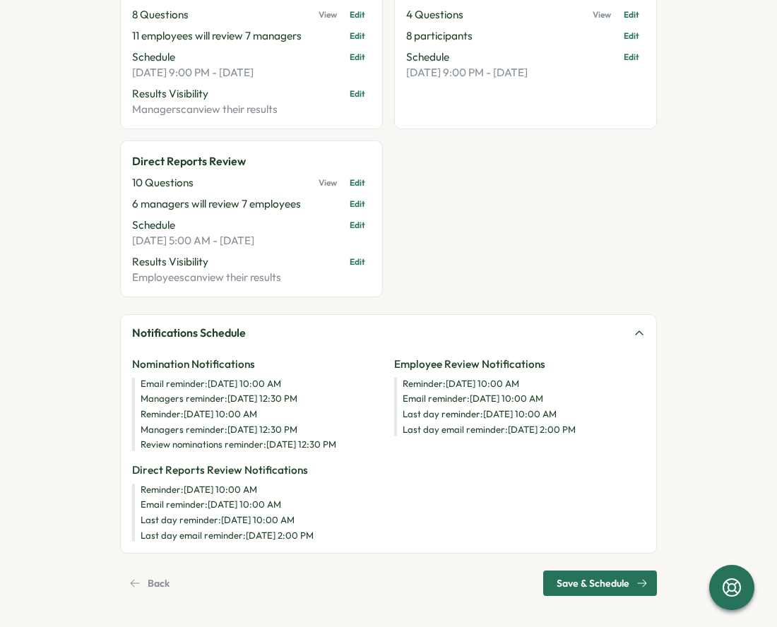
click at [469, 379] on span "Reminder : Sep 11, 10:00 AM" at bounding box center [523, 384] width 242 height 13
click at [467, 379] on span "Reminder : Sep 11, 10:00 AM" at bounding box center [523, 384] width 242 height 13
click at [462, 379] on span "Reminder : Sep 11, 10:00 AM" at bounding box center [523, 384] width 242 height 13
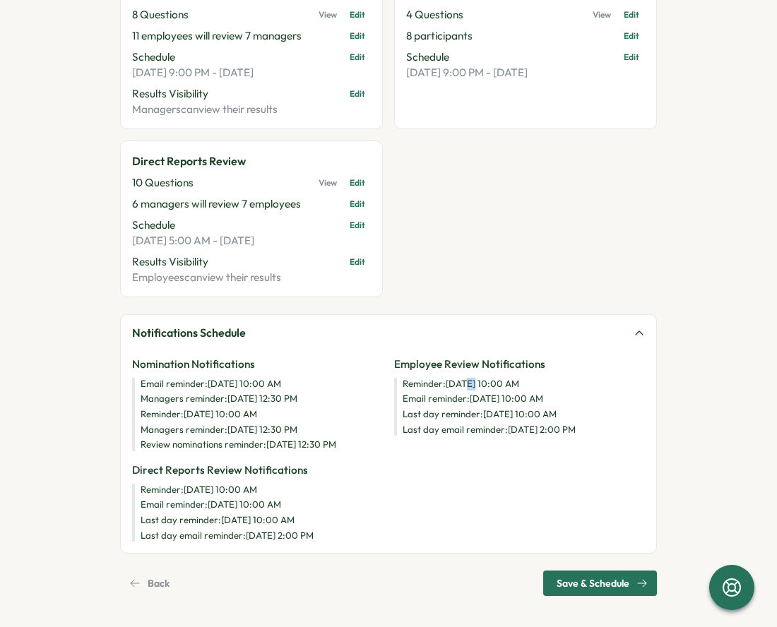
click at [462, 379] on span "Reminder : Sep 11, 10:00 AM" at bounding box center [523, 384] width 242 height 13
click at [436, 400] on span "Email reminder : Sep 15, 10:00 AM" at bounding box center [523, 399] width 242 height 13
click at [154, 393] on span "Managers reminder : Sep 4, 12:30 PM" at bounding box center [261, 399] width 242 height 13
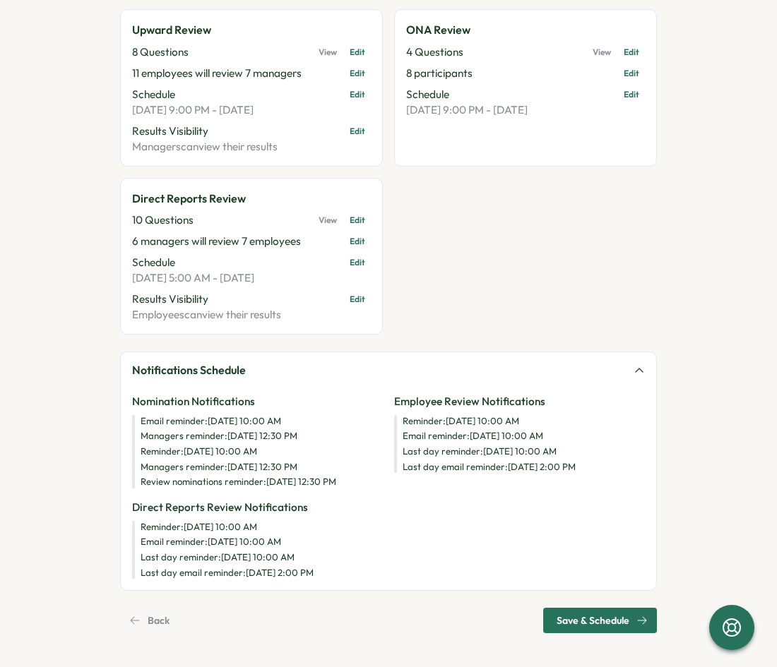
scroll to position [392, 0]
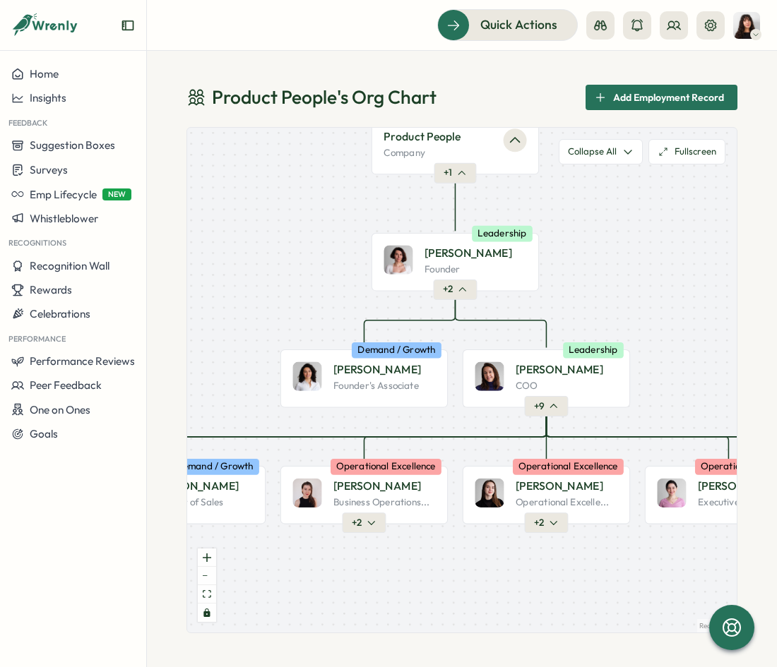
drag, startPoint x: 489, startPoint y: 395, endPoint x: 606, endPoint y: 225, distance: 206.6
click at [607, 225] on div "Product People Company + 1 [PERSON_NAME] Founder Leadership + 2 [PERSON_NAME] F…" at bounding box center [461, 380] width 549 height 505
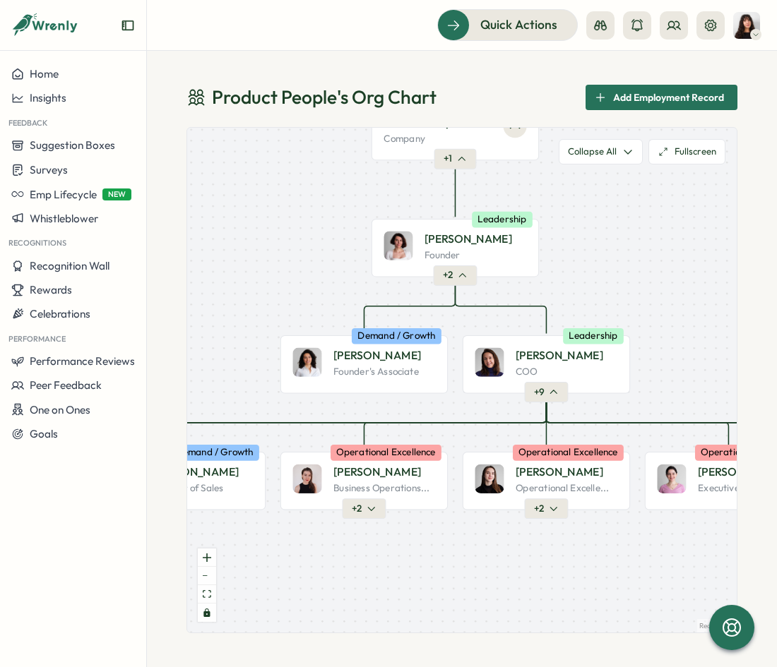
drag, startPoint x: 606, startPoint y: 225, endPoint x: 602, endPoint y: 198, distance: 27.9
click at [602, 198] on div "Product People Company + 1 [PERSON_NAME] Founder Leadership + 2 [PERSON_NAME] F…" at bounding box center [461, 380] width 549 height 505
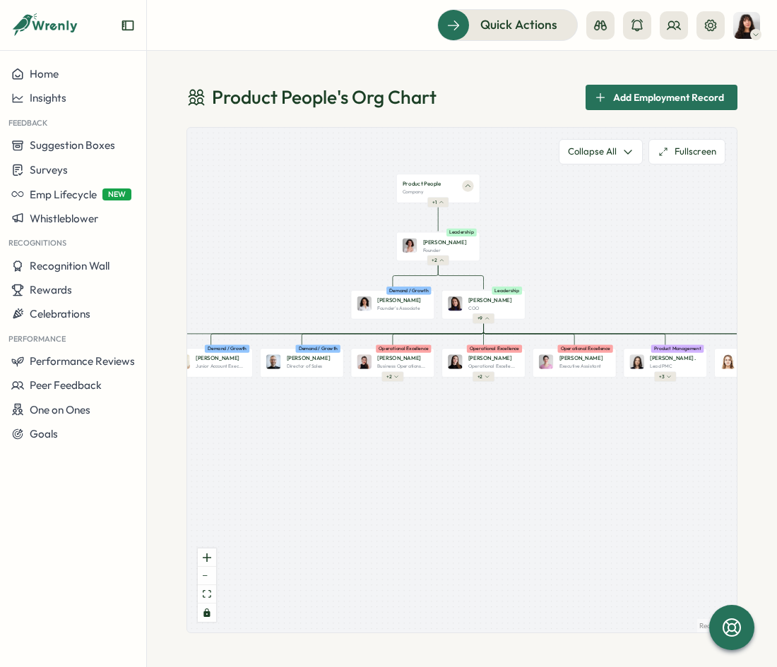
drag, startPoint x: 472, startPoint y: 406, endPoint x: 363, endPoint y: 406, distance: 109.4
click at [363, 406] on div "Product People Company + 1 [PERSON_NAME] Founder Leadership + 2 [PERSON_NAME] F…" at bounding box center [461, 380] width 549 height 505
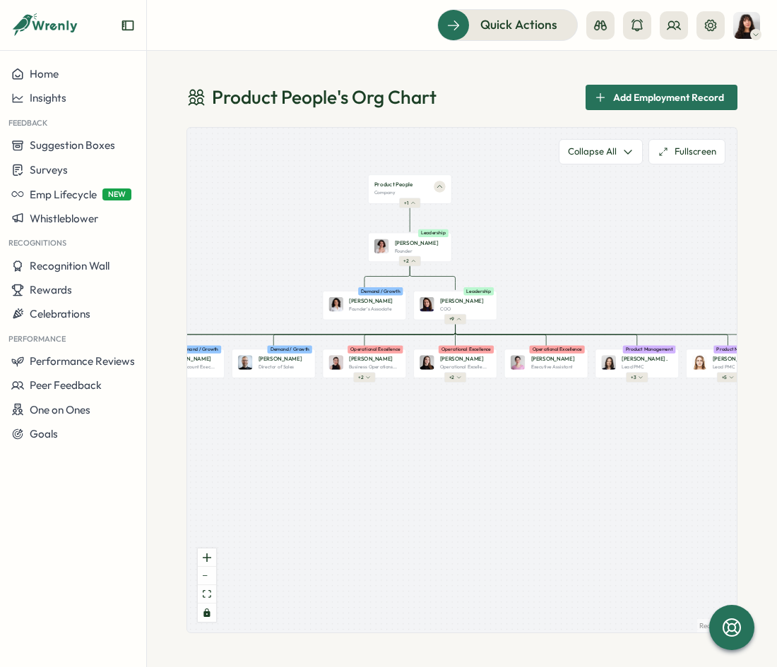
drag, startPoint x: 487, startPoint y: 422, endPoint x: 467, endPoint y: 422, distance: 19.8
click at [467, 422] on div "Product People Company + 1 [PERSON_NAME] Founder Leadership + 2 [PERSON_NAME] F…" at bounding box center [461, 380] width 549 height 505
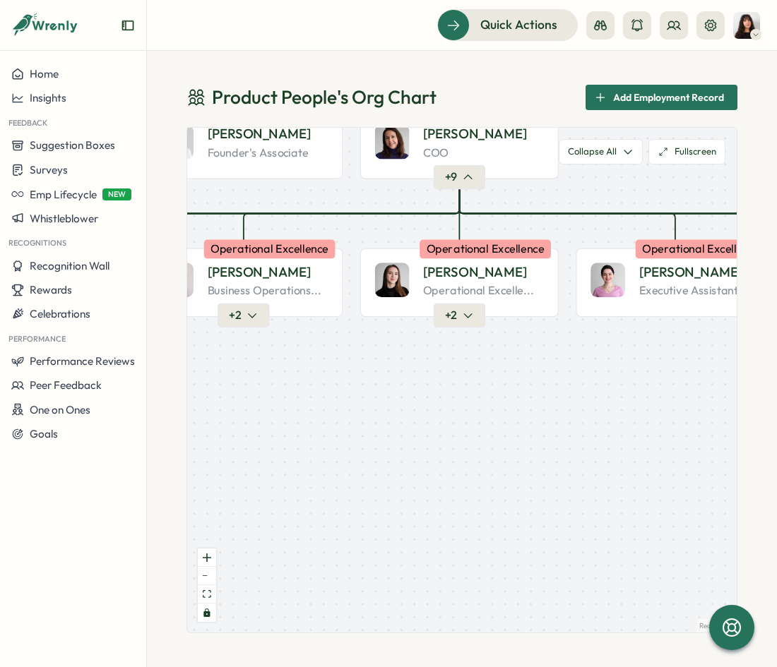
drag, startPoint x: 453, startPoint y: 422, endPoint x: 616, endPoint y: 422, distance: 163.1
click at [616, 422] on div "Product People Company + 1 [PERSON_NAME] Founder Leadership + 2 [PERSON_NAME] F…" at bounding box center [461, 380] width 549 height 505
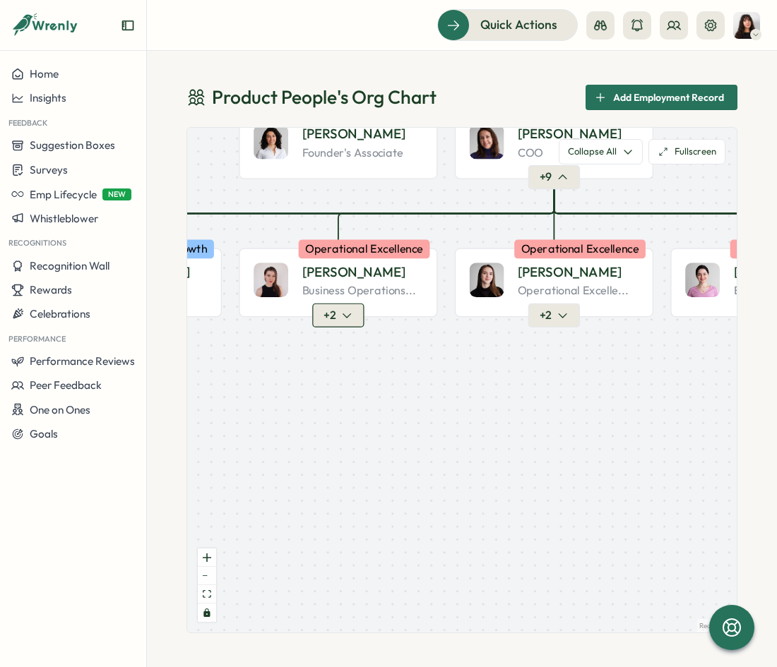
click at [335, 310] on button "+ 2" at bounding box center [338, 316] width 52 height 24
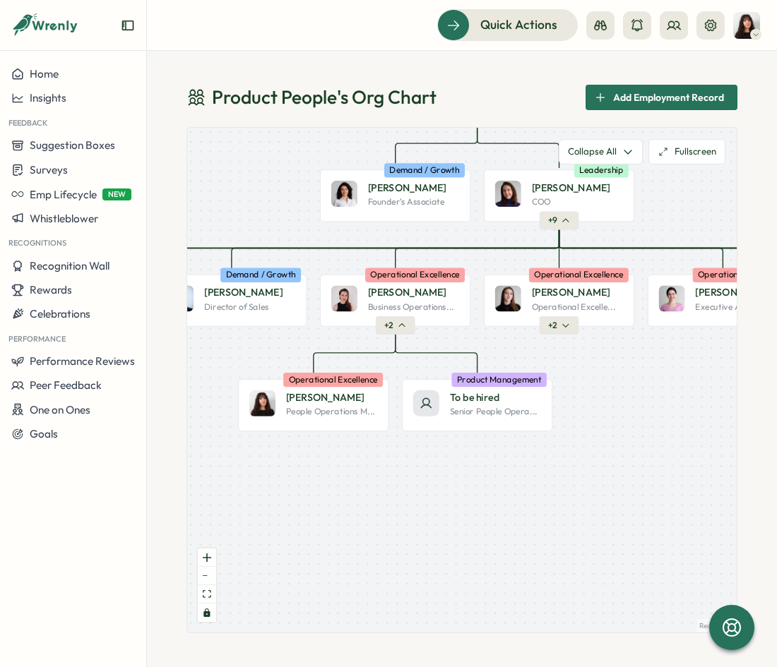
drag, startPoint x: 430, startPoint y: 452, endPoint x: 455, endPoint y: 460, distance: 25.9
click at [455, 460] on div "Product People Company + 1 [PERSON_NAME] Founder Leadership + 2 [PERSON_NAME] F…" at bounding box center [461, 380] width 549 height 505
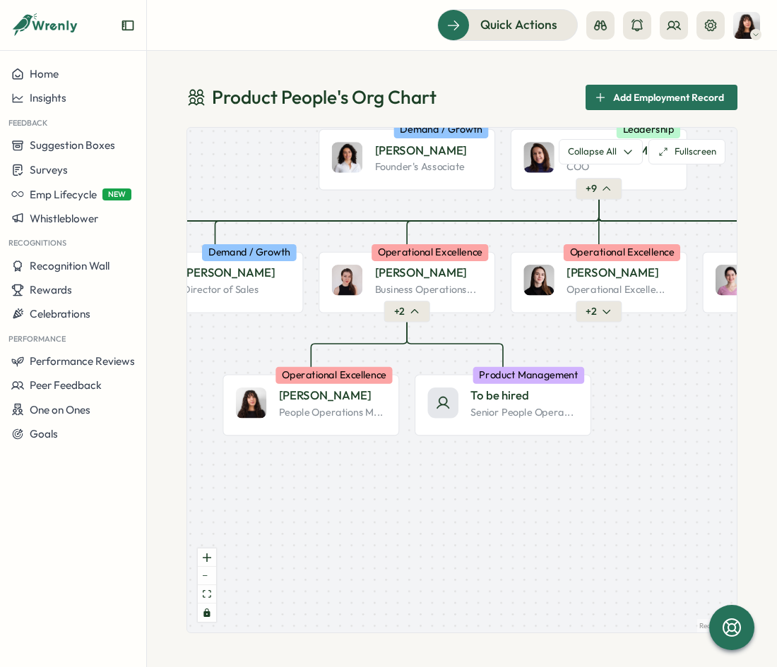
drag, startPoint x: 457, startPoint y: 462, endPoint x: 479, endPoint y: 471, distance: 23.5
click at [479, 471] on div "Product People Company + 1 [PERSON_NAME] Founder Leadership + 2 [PERSON_NAME] F…" at bounding box center [461, 380] width 549 height 505
click at [602, 318] on button "+ 2" at bounding box center [598, 311] width 46 height 21
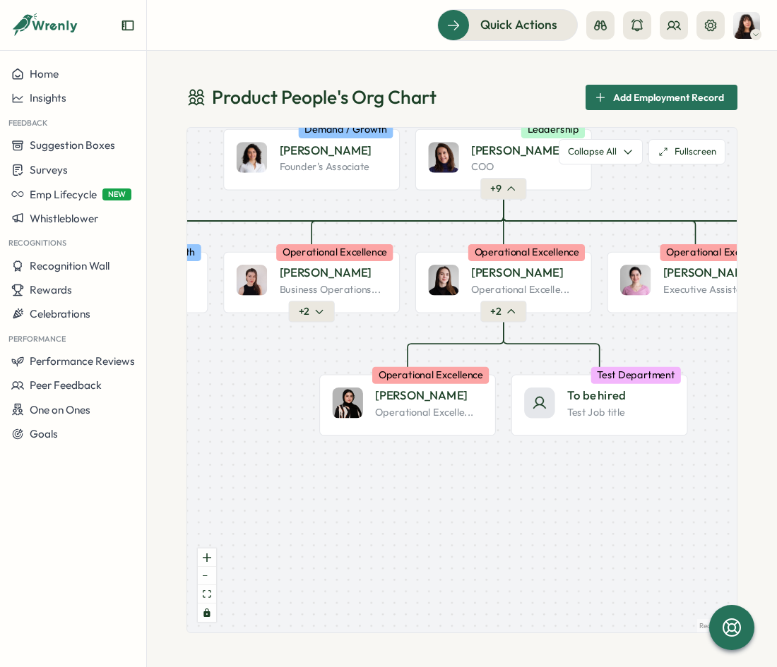
drag, startPoint x: 599, startPoint y: 491, endPoint x: 504, endPoint y: 491, distance: 95.3
click at [504, 491] on div "Product People Company + 1 [PERSON_NAME] Founder Leadership + 2 [PERSON_NAME] F…" at bounding box center [461, 380] width 549 height 505
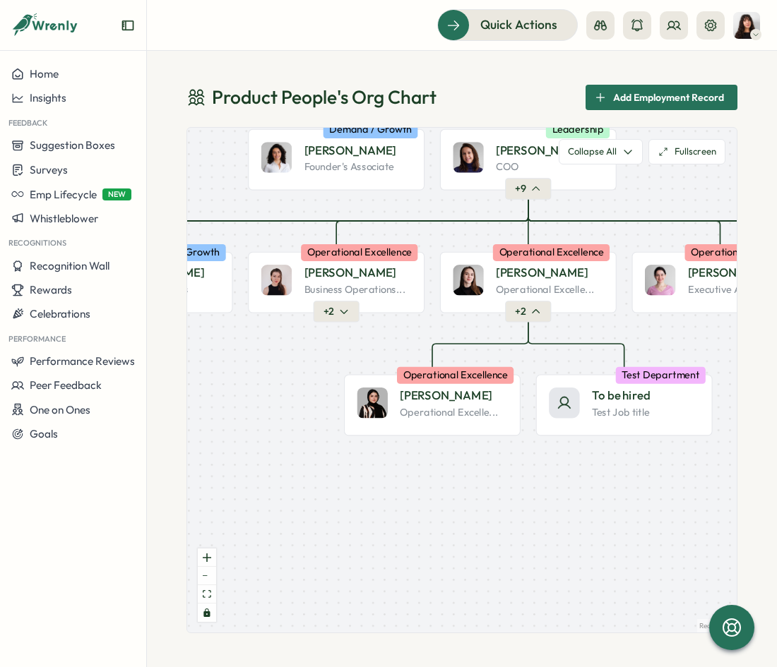
drag, startPoint x: 507, startPoint y: 491, endPoint x: 539, endPoint y: 491, distance: 31.8
click at [539, 491] on div "Product People Company + 1 Mirela M. Founder Leadership + 2 Valentina G. Founde…" at bounding box center [461, 380] width 549 height 505
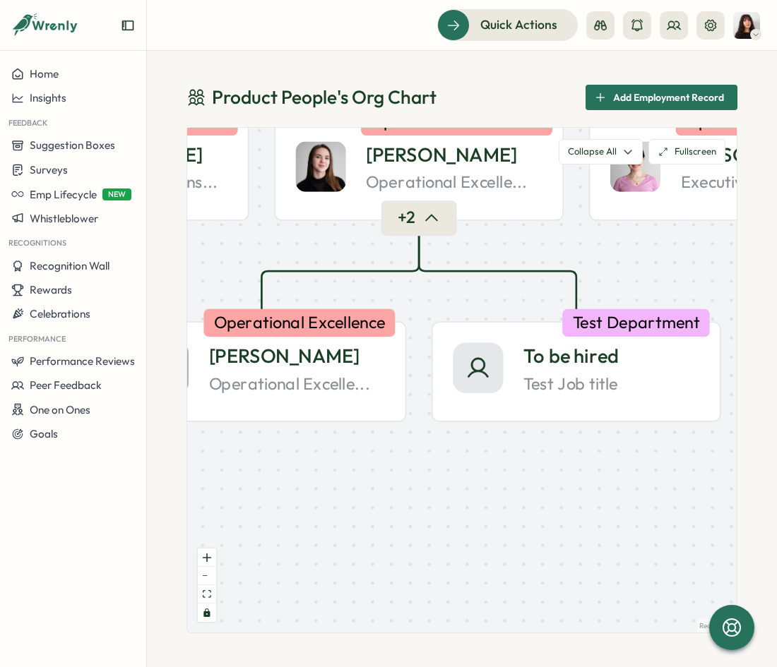
drag, startPoint x: 631, startPoint y: 522, endPoint x: 565, endPoint y: 571, distance: 82.7
click at [565, 571] on div "Product People Company + 1 Mirela M. Founder Leadership + 2 Valentina G. Founde…" at bounding box center [461, 380] width 549 height 505
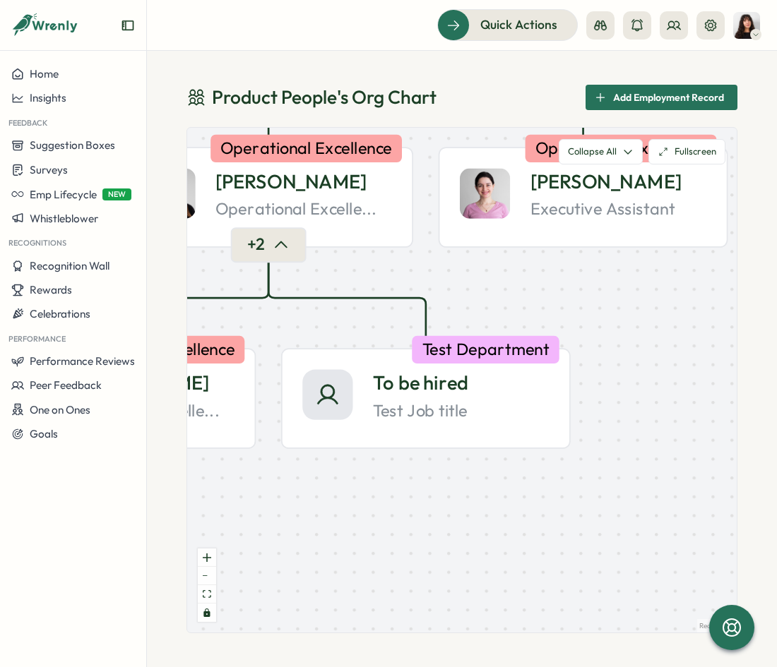
drag, startPoint x: 424, startPoint y: 507, endPoint x: 279, endPoint y: 529, distance: 147.2
click at [279, 529] on div "Product People Company + 1 Mirela M. Founder Leadership + 2 Valentina G. Founde…" at bounding box center [461, 380] width 549 height 505
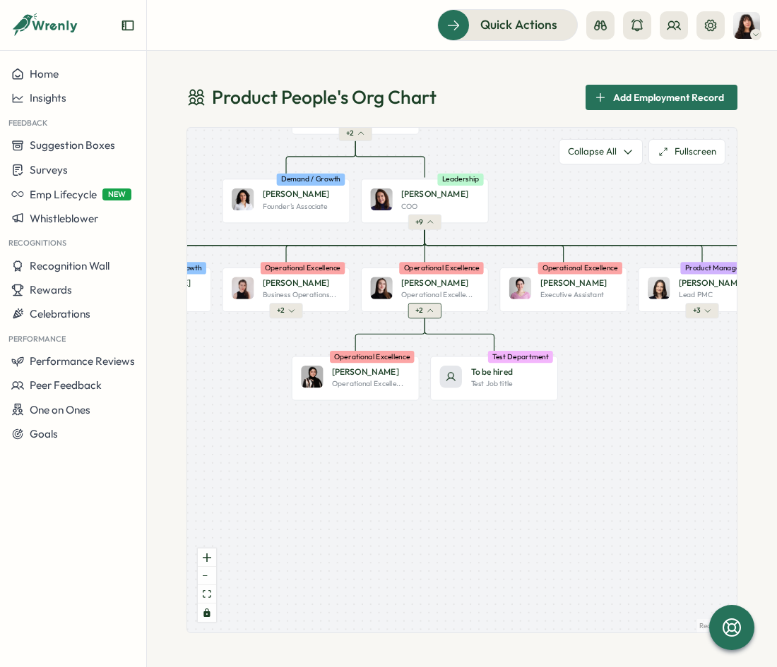
click at [419, 308] on span "+ 2" at bounding box center [419, 311] width 8 height 10
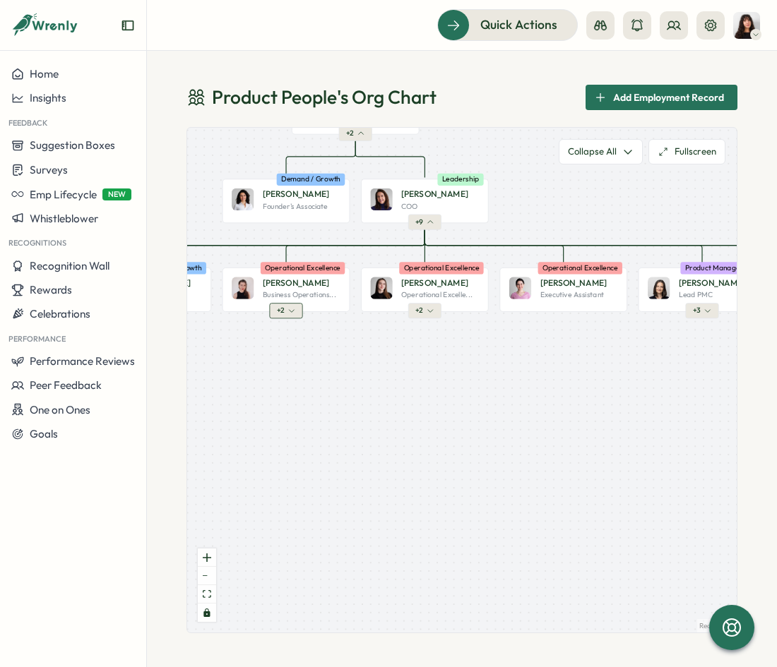
click at [287, 313] on icon "button" at bounding box center [291, 311] width 8 height 8
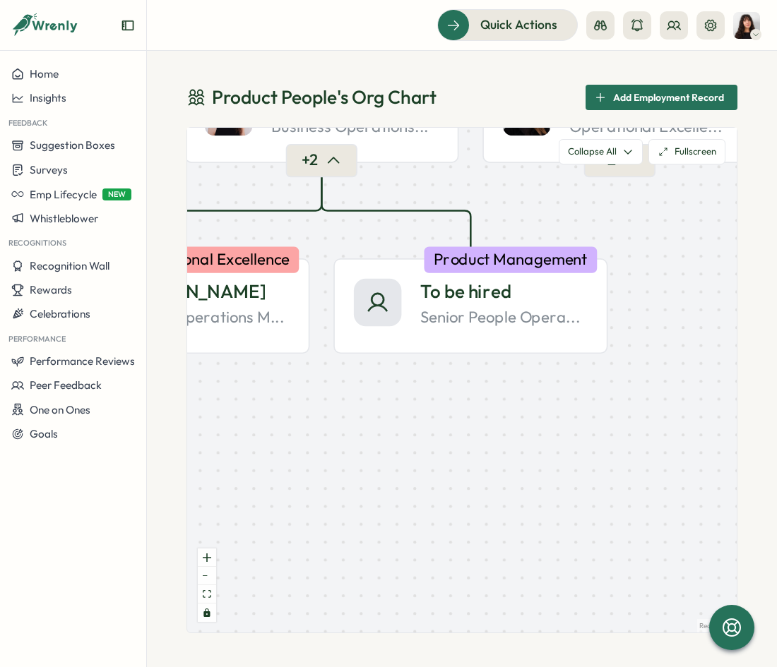
drag, startPoint x: 353, startPoint y: 445, endPoint x: 513, endPoint y: 468, distance: 161.2
click at [513, 468] on div "Product People Company + 1 Mirela M. Founder Leadership + 2 Valentina G. Founde…" at bounding box center [461, 380] width 549 height 505
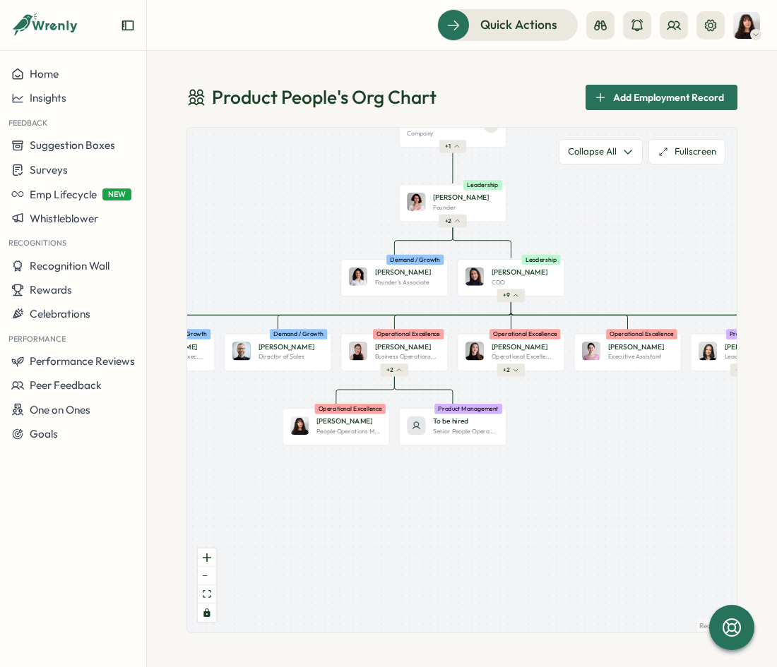
drag, startPoint x: 653, startPoint y: 447, endPoint x: 320, endPoint y: 465, distance: 333.7
click at [320, 465] on div "Product People Company + 1 Mirela M. Founder Leadership + 2 Valentina G. Founde…" at bounding box center [461, 380] width 549 height 505
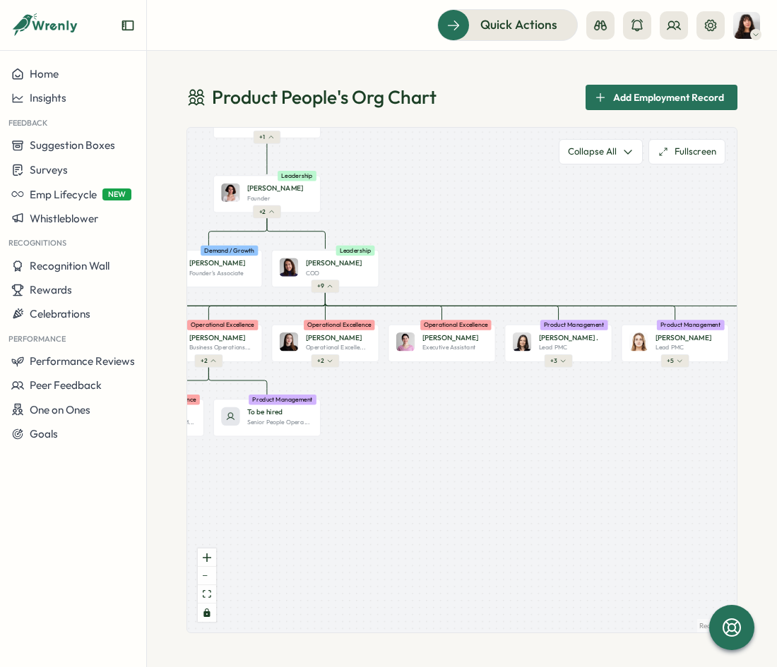
drag, startPoint x: 493, startPoint y: 415, endPoint x: 421, endPoint y: 415, distance: 72.7
click at [421, 415] on div "Product People Company + 1 Mirela M. Founder Leadership + 2 Valentina G. Founde…" at bounding box center [461, 380] width 549 height 505
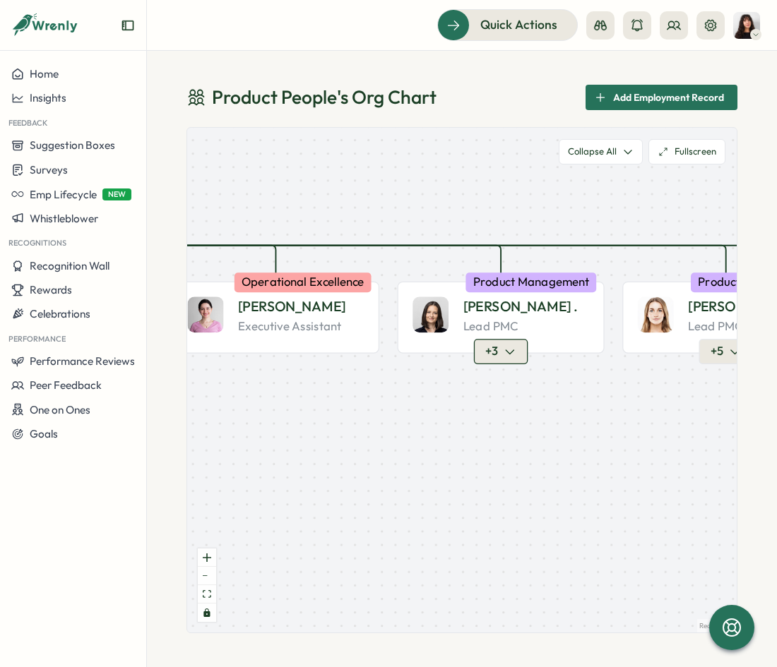
click at [496, 359] on span "+ 3" at bounding box center [491, 352] width 13 height 16
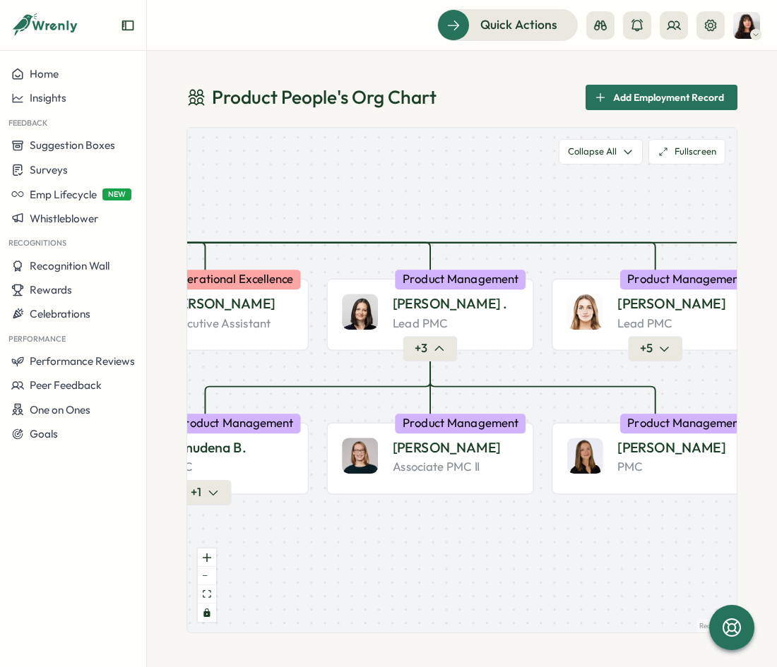
drag, startPoint x: 473, startPoint y: 556, endPoint x: 431, endPoint y: 553, distance: 42.5
click at [431, 553] on div "Product People Company + 1 Mirela M. Founder Leadership + 2 Valentina G. Founde…" at bounding box center [461, 380] width 549 height 505
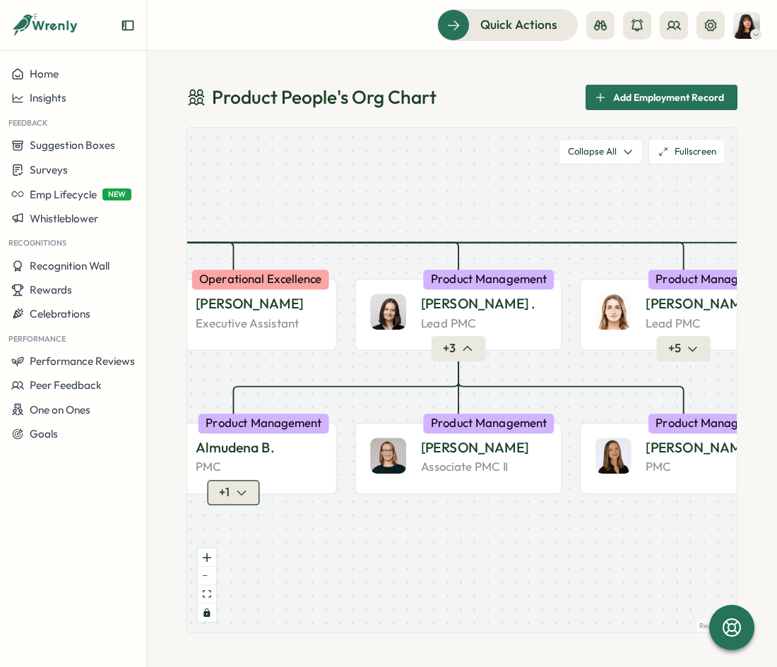
click at [244, 492] on icon "button" at bounding box center [241, 493] width 8 height 4
click at [231, 493] on button "+ 1" at bounding box center [233, 493] width 52 height 25
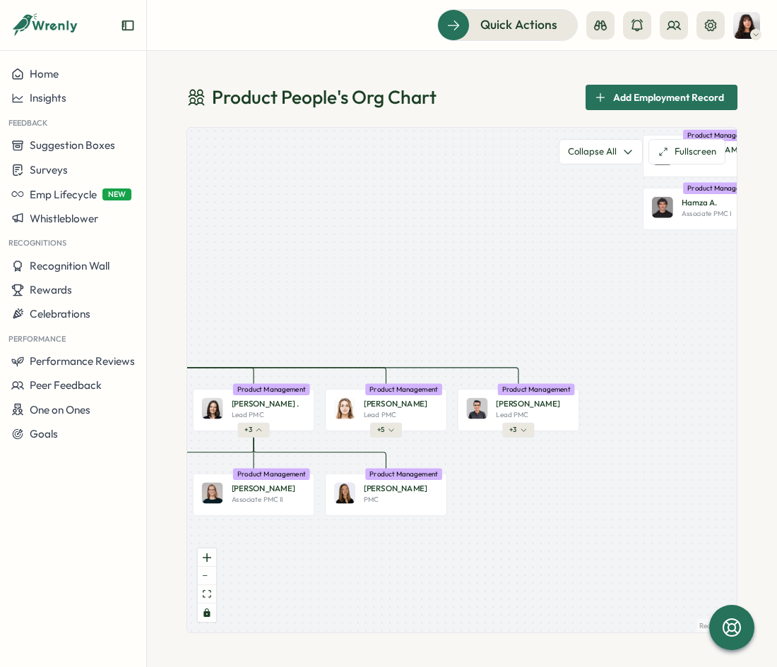
drag, startPoint x: 495, startPoint y: 558, endPoint x: 289, endPoint y: 558, distance: 206.1
click at [289, 558] on div "Product People Company + 1 Mirela M. Founder Leadership + 2 Valentina G. Founde…" at bounding box center [461, 380] width 549 height 505
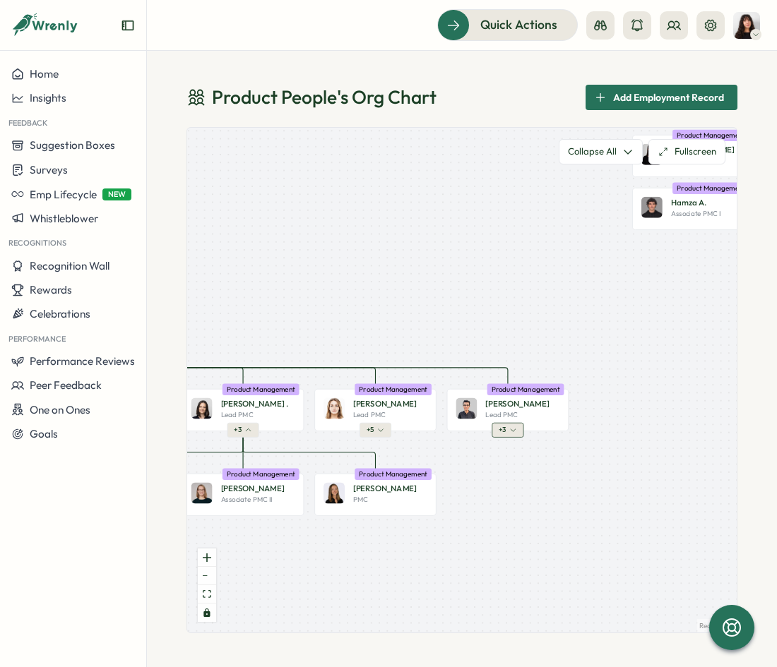
click at [503, 429] on span "+ 3" at bounding box center [501, 430] width 7 height 9
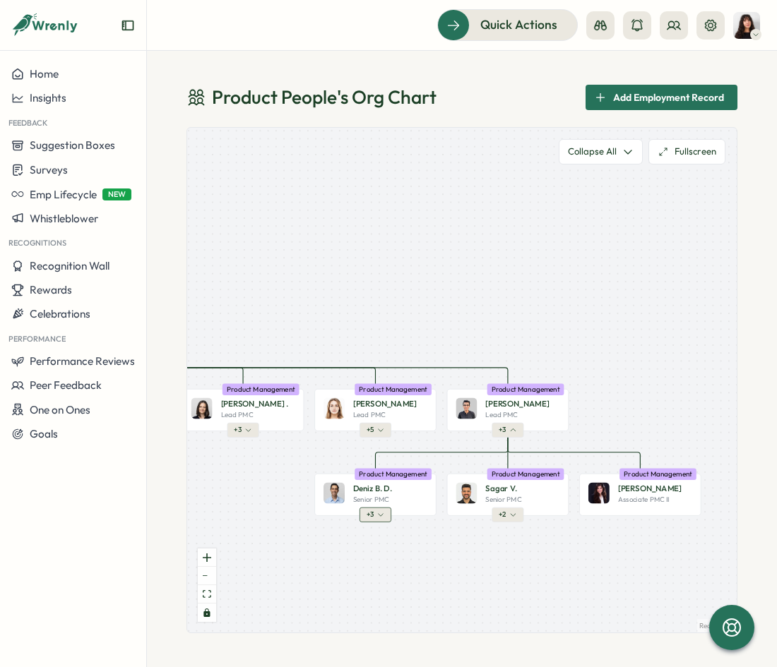
click at [373, 509] on button "+ 3" at bounding box center [375, 515] width 32 height 15
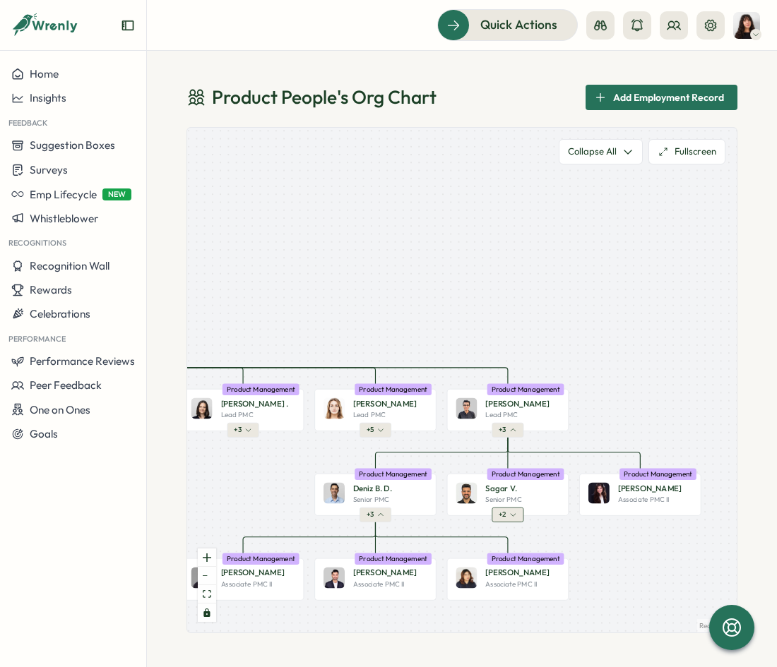
click at [513, 517] on icon "button" at bounding box center [512, 514] width 7 height 7
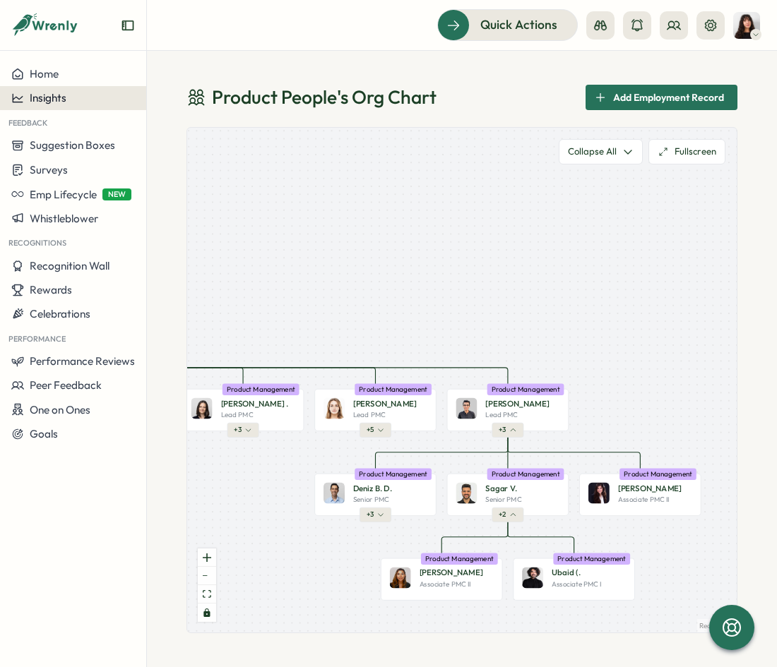
click at [71, 98] on div "Insights" at bounding box center [73, 98] width 124 height 13
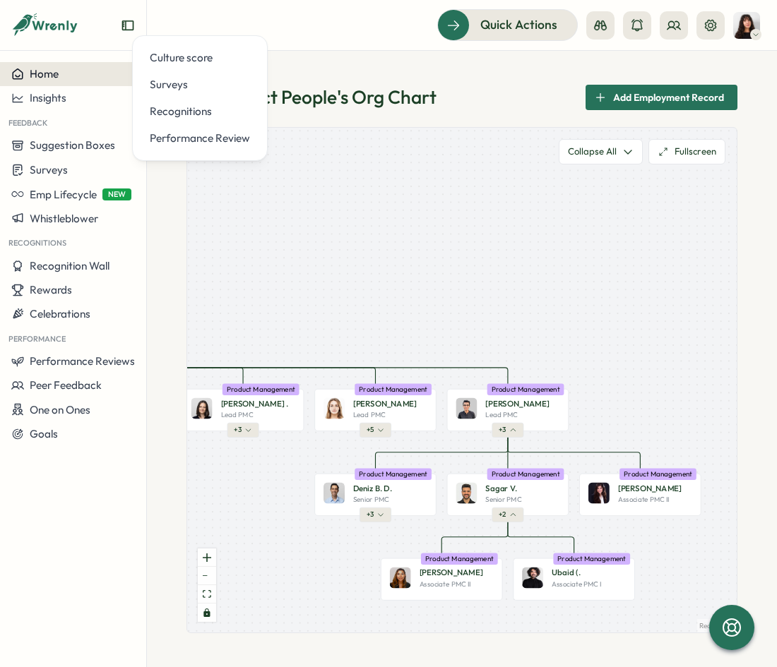
click at [61, 76] on div "Home" at bounding box center [73, 74] width 124 height 13
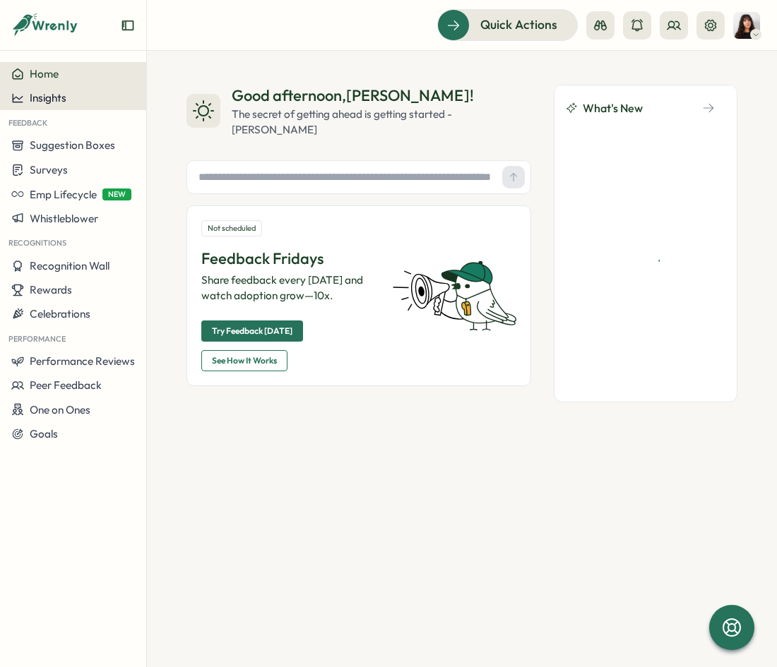
click at [61, 104] on span "Insights" at bounding box center [48, 97] width 37 height 13
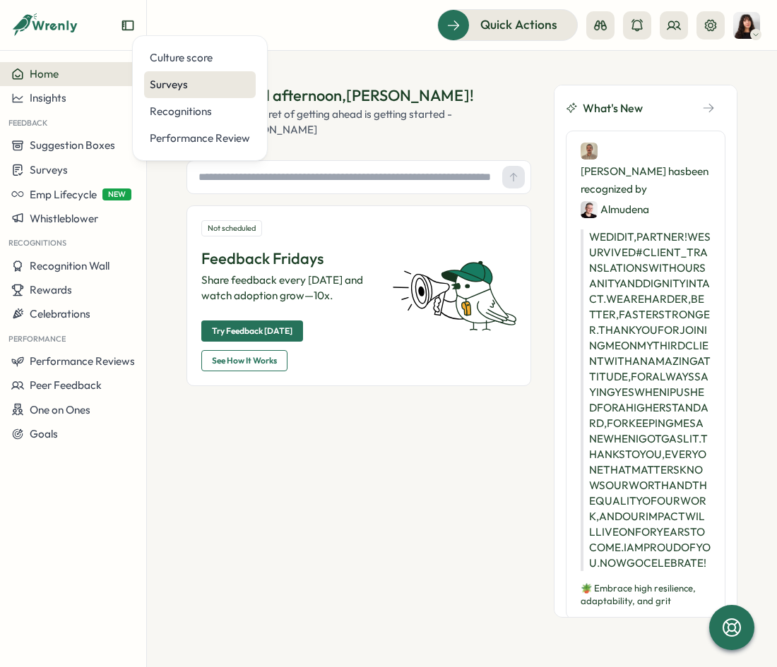
click at [173, 86] on div "Surveys" at bounding box center [200, 85] width 100 height 16
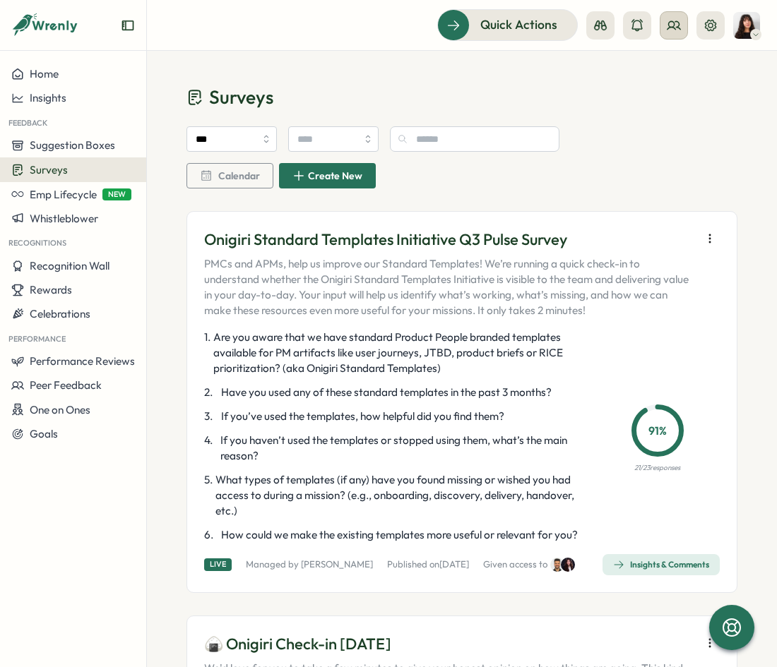
click at [676, 32] on button at bounding box center [673, 25] width 28 height 28
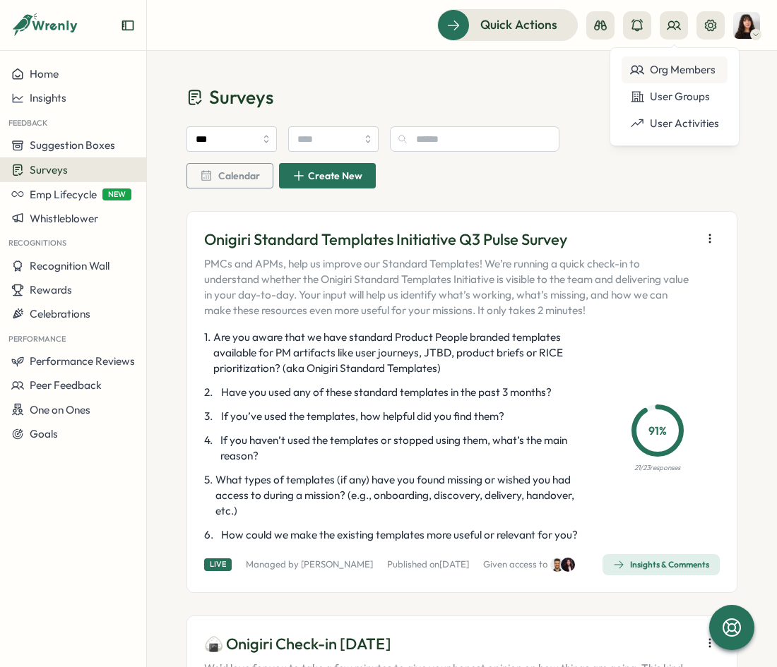
click at [666, 76] on div "Org Members" at bounding box center [674, 70] width 89 height 16
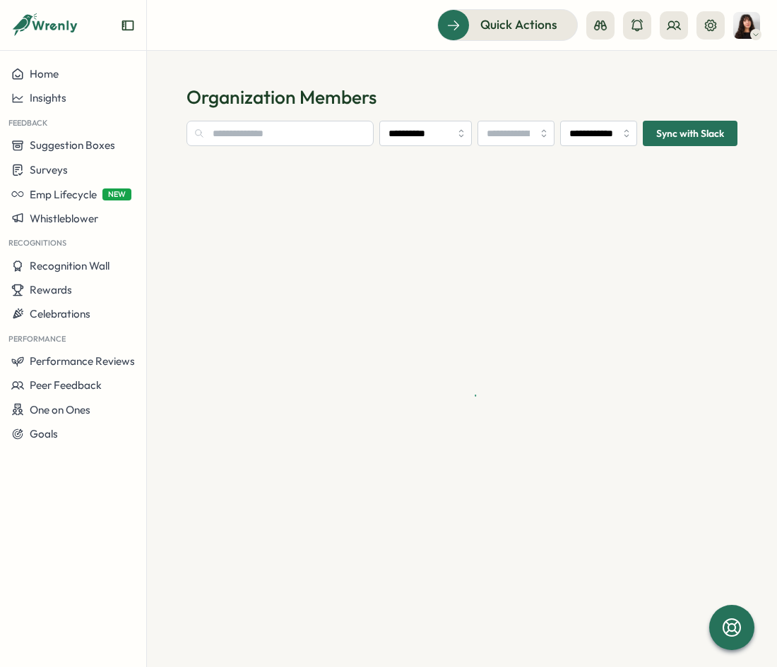
type input "**********"
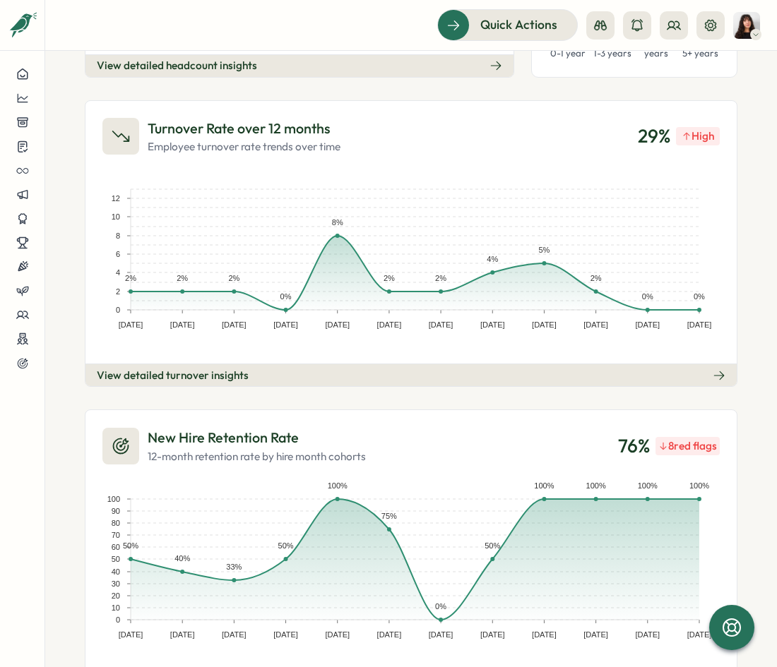
scroll to position [393, 0]
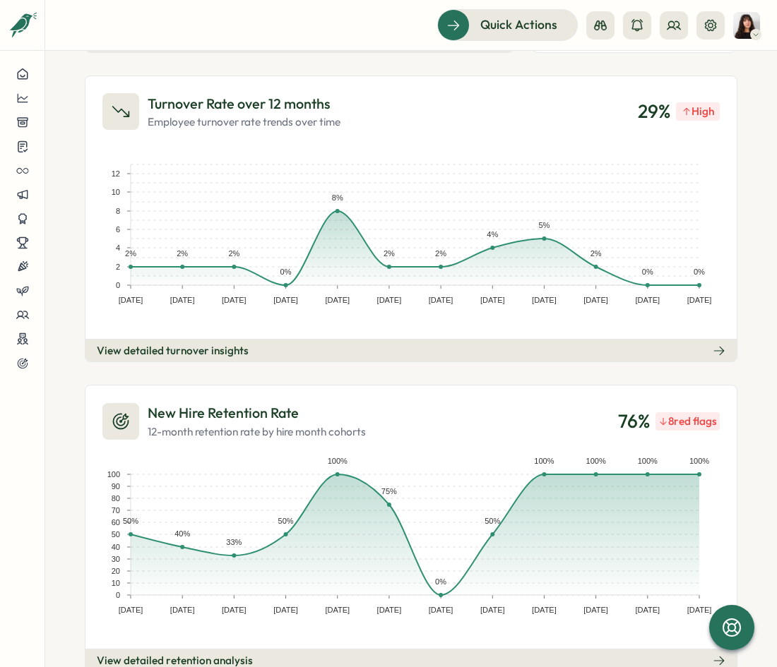
click at [481, 392] on div "New Hire Retention Rate 12-month retention rate by hire month cohorts 76 % 8 re…" at bounding box center [411, 528] width 652 height 287
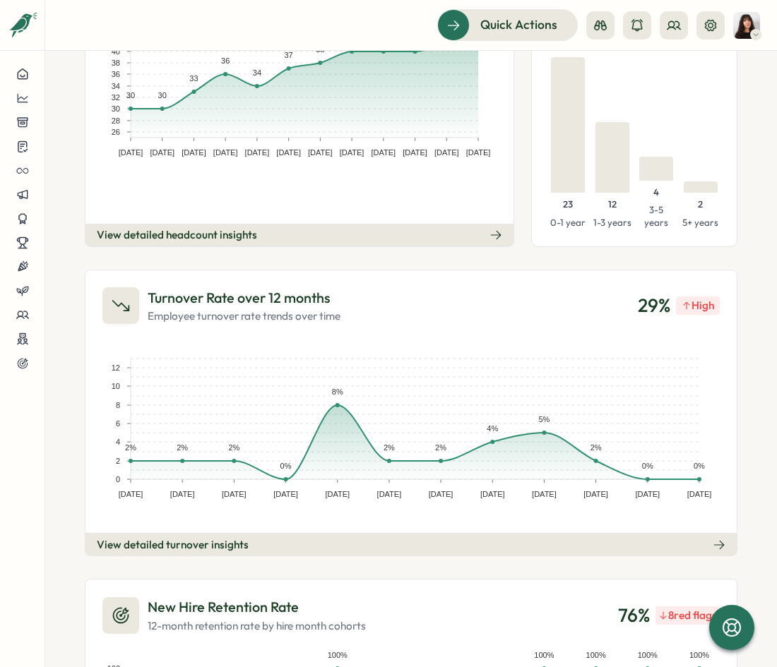
scroll to position [292, 0]
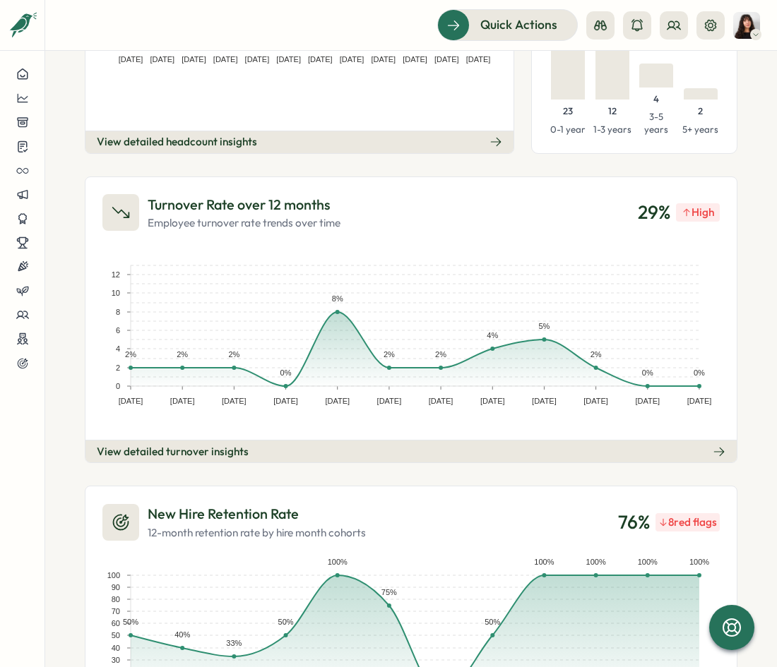
click at [179, 201] on h3 "Turnover Rate over 12 months" at bounding box center [244, 205] width 193 height 22
click at [264, 227] on p "Employee turnover rate trends over time" at bounding box center [244, 223] width 193 height 16
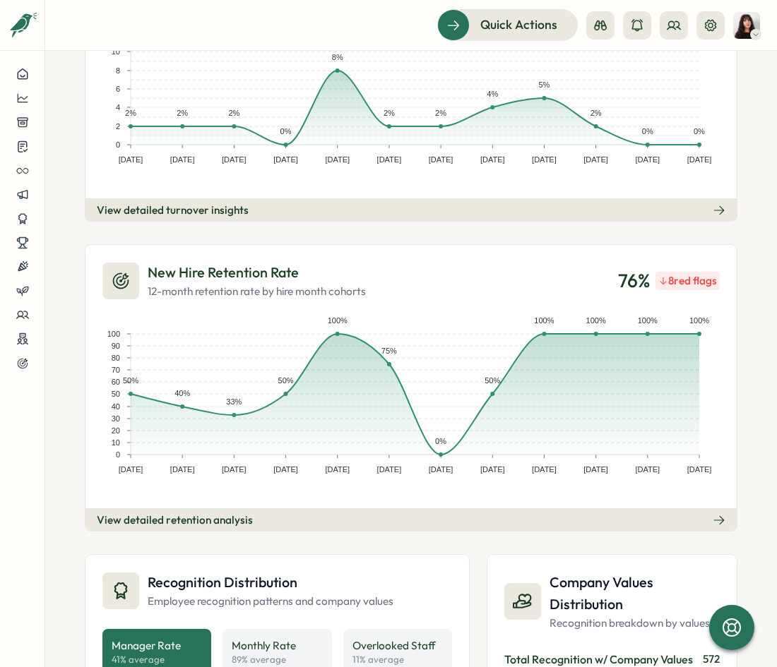
scroll to position [537, 0]
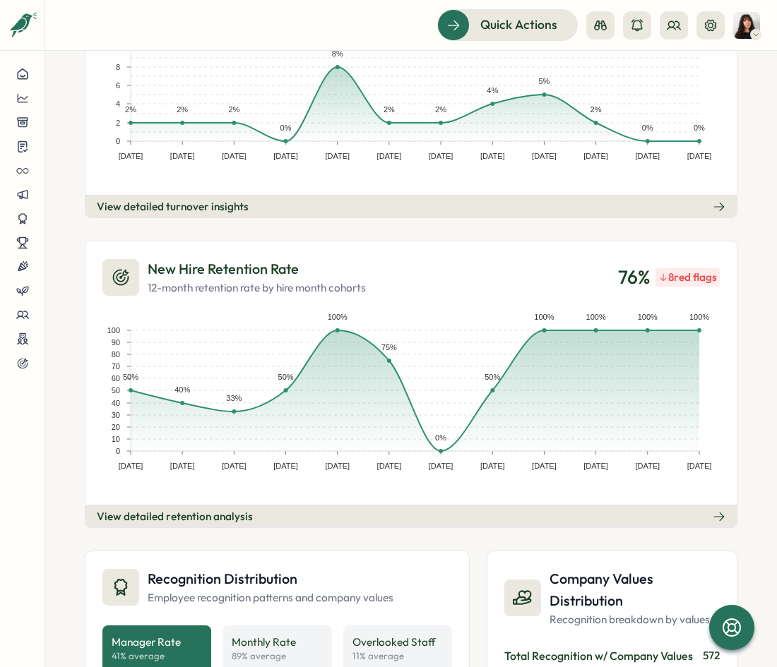
click at [219, 260] on h3 "New Hire Retention Rate" at bounding box center [257, 269] width 218 height 22
click at [606, 281] on div "8 red flags" at bounding box center [687, 277] width 64 height 18
click at [606, 273] on div "8 red flags" at bounding box center [687, 277] width 64 height 18
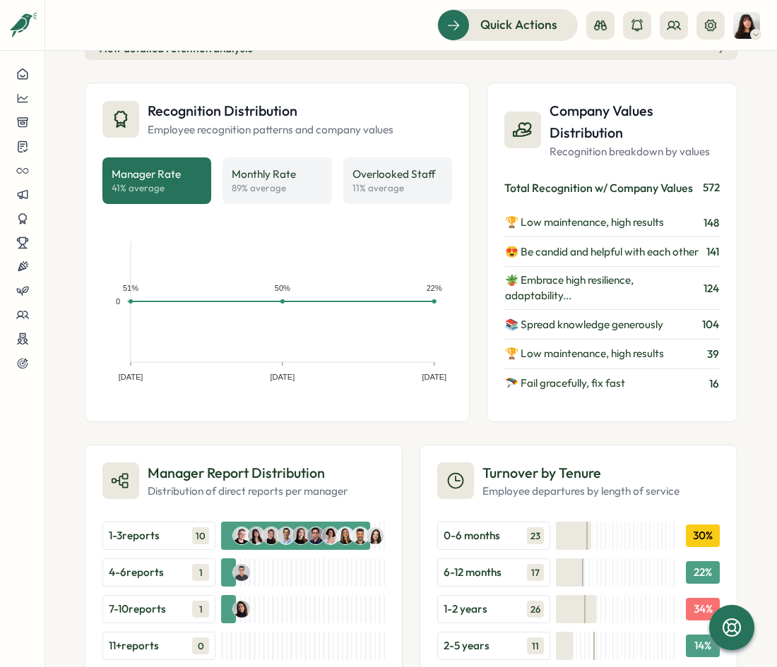
scroll to position [998, 0]
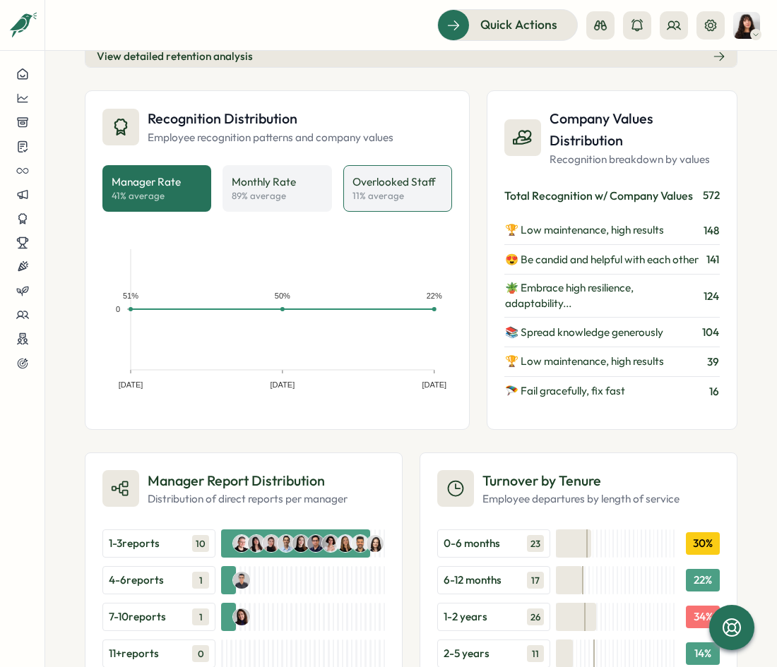
click at [376, 184] on p "Overlooked Staff" at bounding box center [393, 182] width 83 height 16
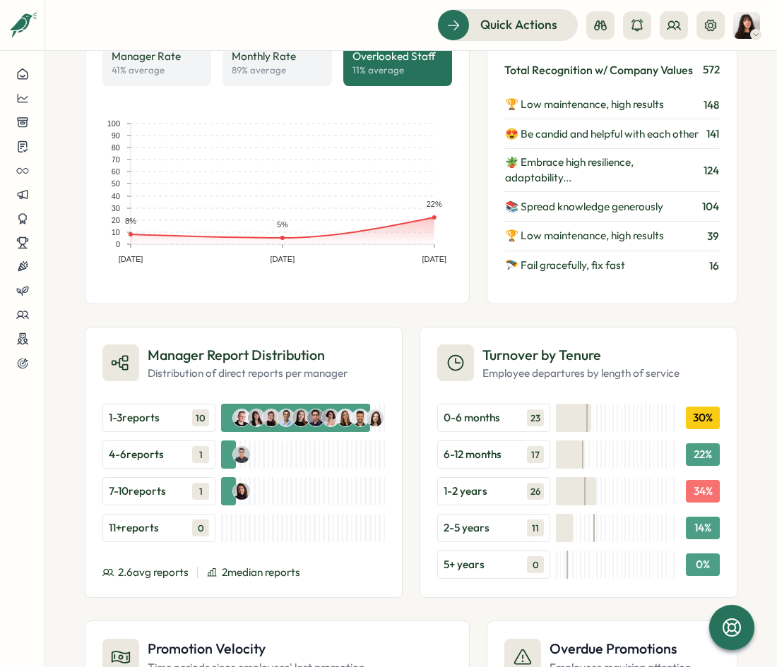
scroll to position [1097, 0]
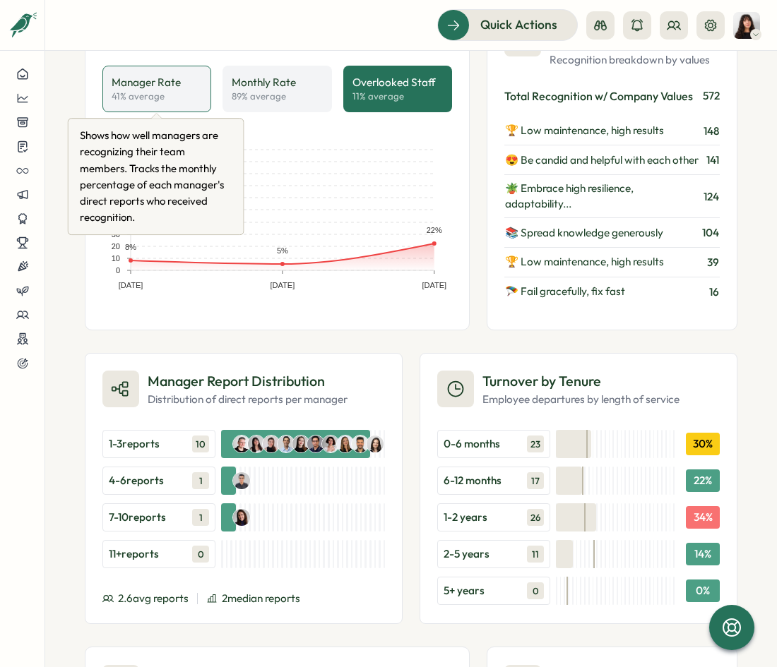
click at [181, 81] on div "Manager Rate 41 % average" at bounding box center [157, 89] width 90 height 28
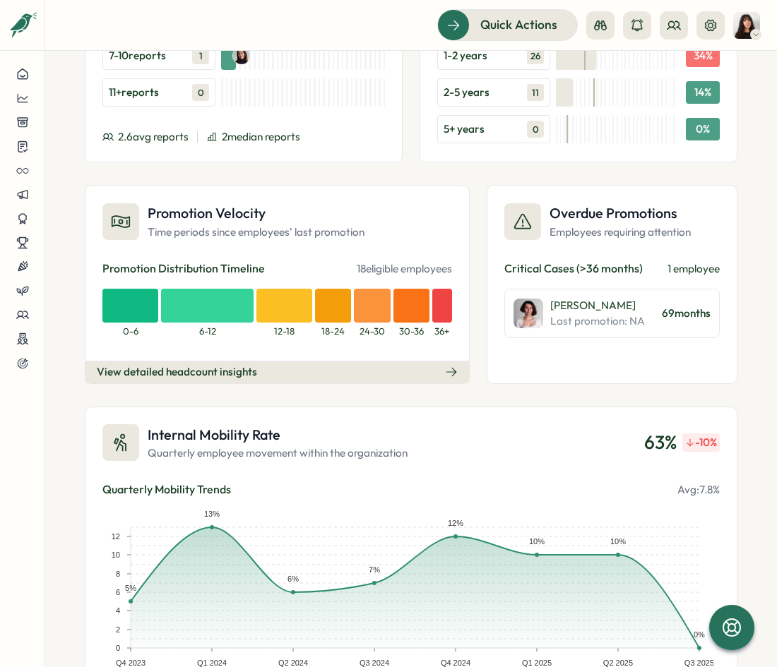
scroll to position [1558, 0]
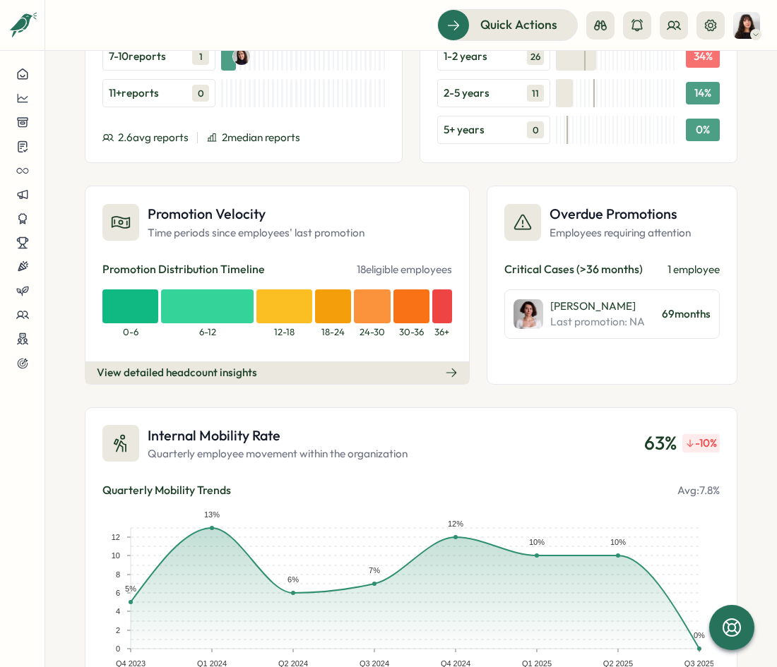
click at [606, 368] on div "Overdue Promotions Employees requiring attention Critical Cases (>36 months) 1 …" at bounding box center [611, 285] width 251 height 198
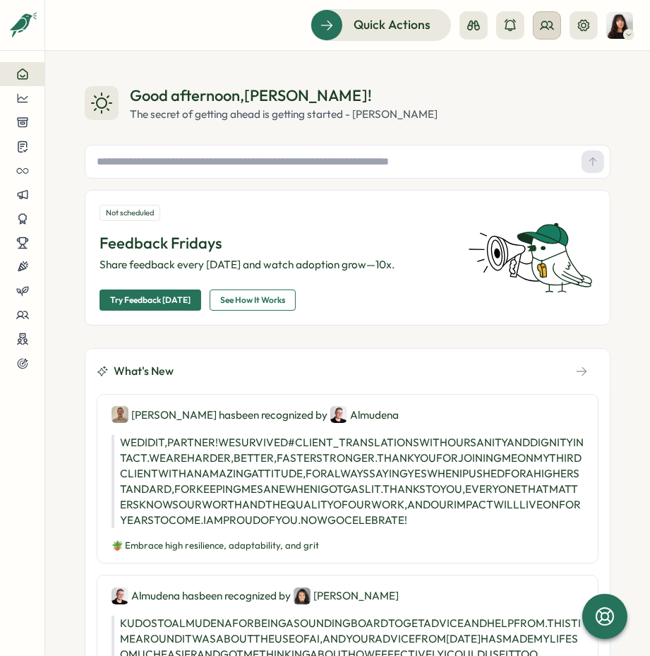
click at [546, 33] on button at bounding box center [547, 25] width 28 height 28
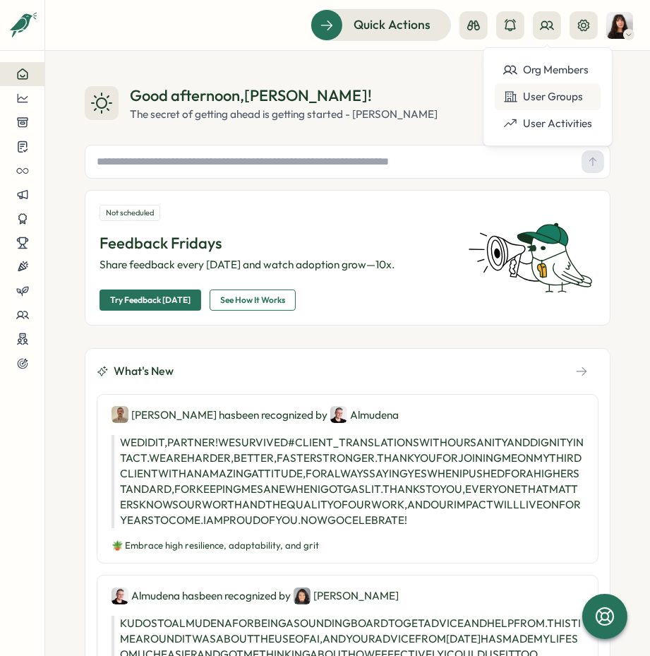
click at [562, 99] on div "User Groups" at bounding box center [547, 97] width 89 height 16
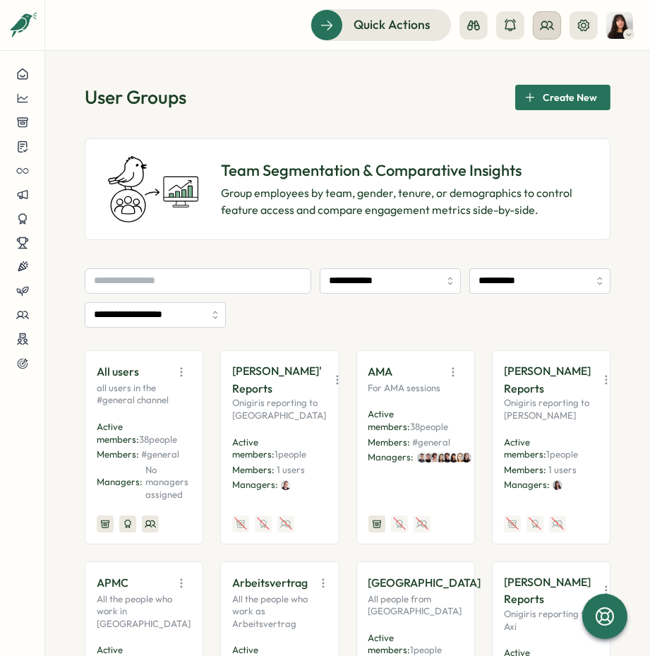
click at [560, 20] on button at bounding box center [547, 25] width 28 height 28
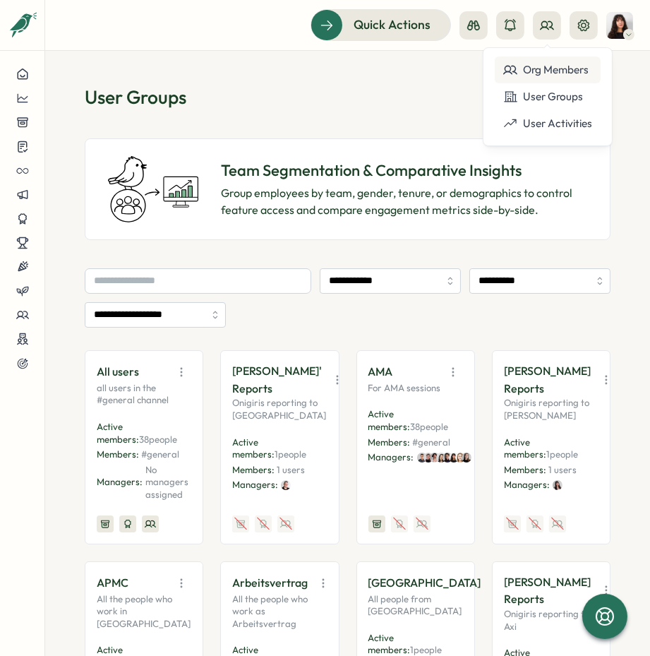
click at [544, 72] on div "Org Members" at bounding box center [547, 70] width 89 height 16
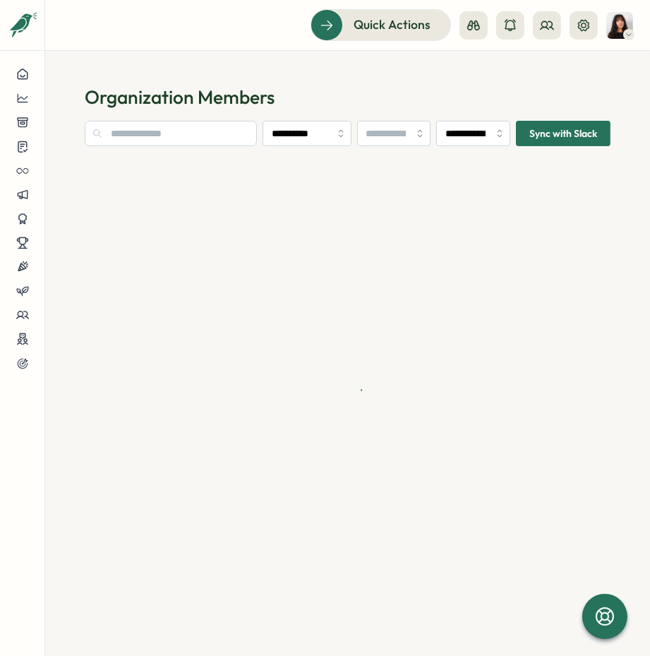
type input "**********"
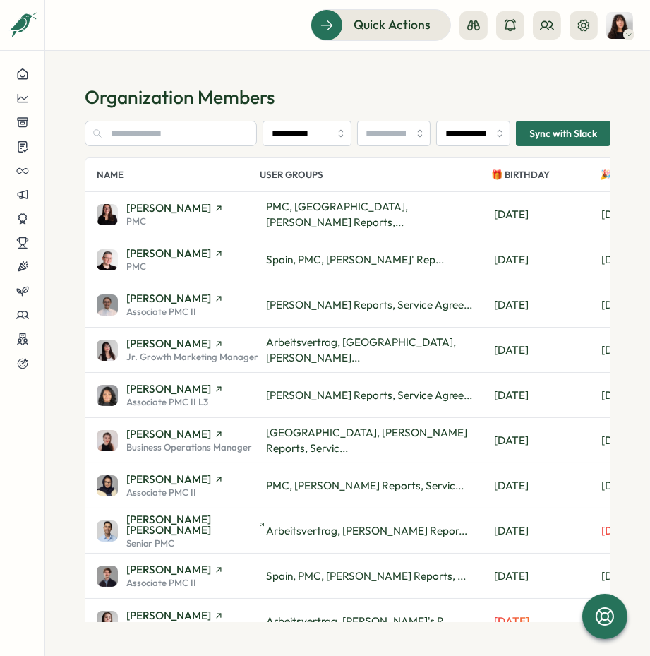
click at [157, 208] on span "[PERSON_NAME]" at bounding box center [168, 208] width 85 height 11
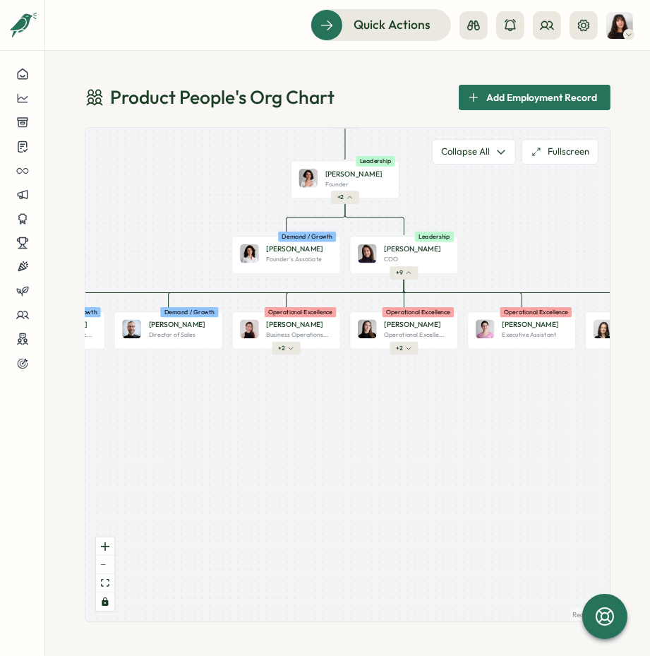
drag, startPoint x: 257, startPoint y: 407, endPoint x: 527, endPoint y: 201, distance: 339.6
click at [527, 201] on div "Product People Company + 1 [PERSON_NAME] Founder Leadership + 2 [PERSON_NAME] F…" at bounding box center [347, 374] width 525 height 493
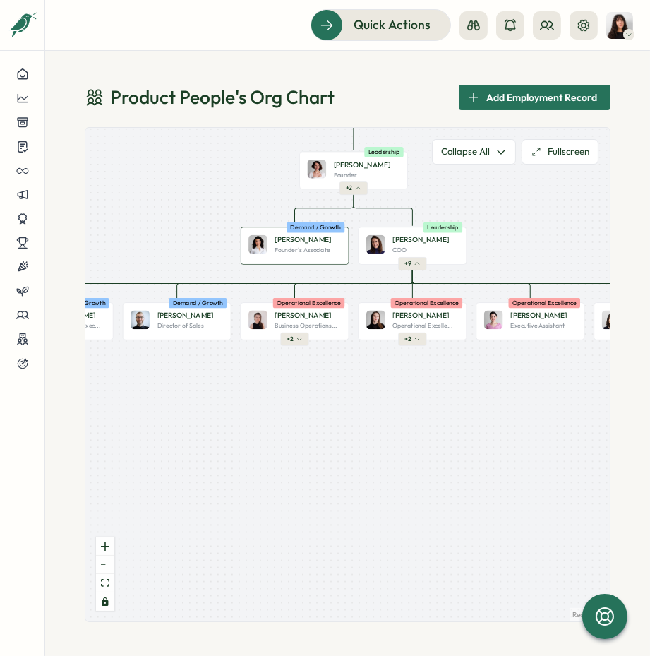
click at [287, 248] on p "Founder's Associate" at bounding box center [302, 250] width 55 height 8
click at [283, 250] on p "Founder's Associate" at bounding box center [302, 250] width 55 height 8
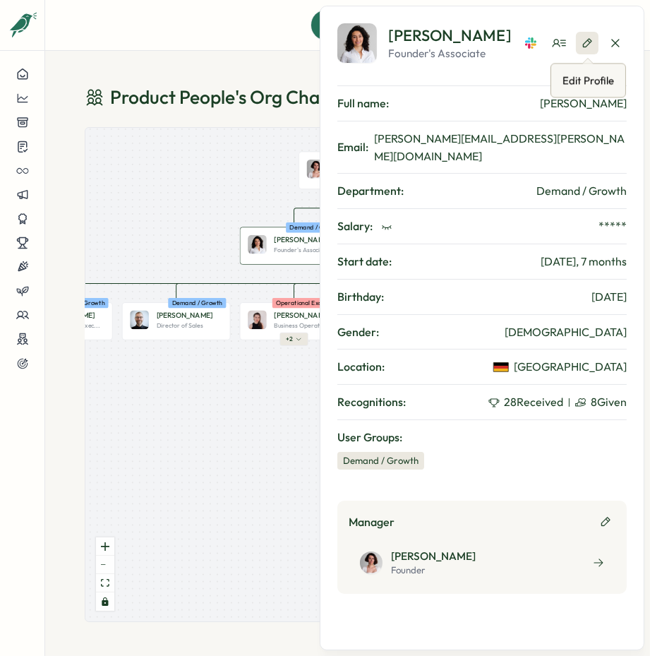
click at [586, 38] on icon "button" at bounding box center [587, 42] width 11 height 11
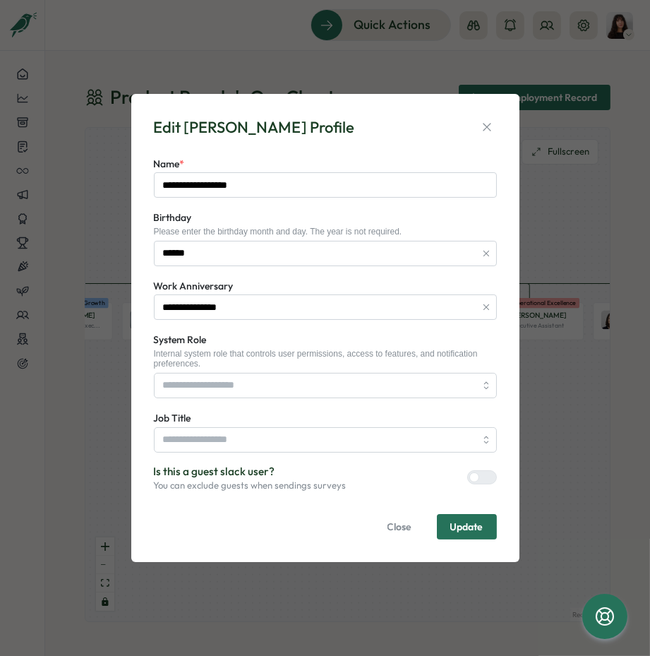
type input "**********"
click at [484, 128] on icon "button" at bounding box center [487, 127] width 14 height 14
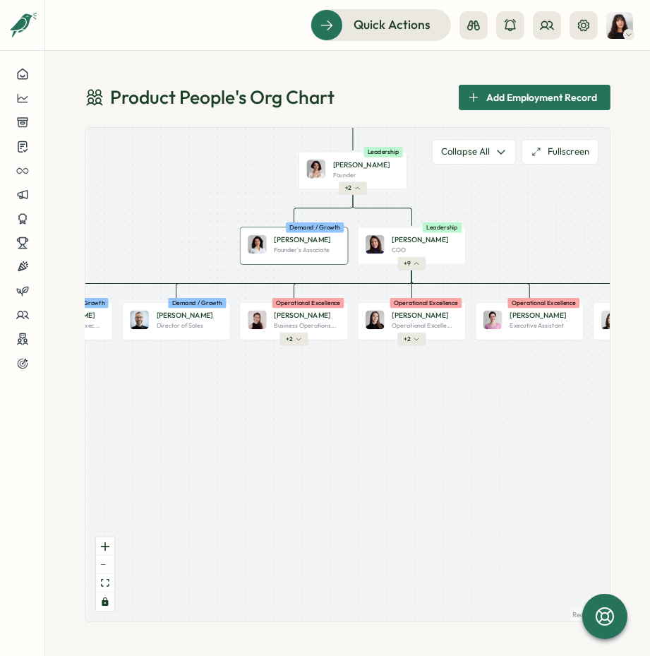
click at [283, 256] on div "Valentina G. Founder's Associate Demand / Growth" at bounding box center [294, 245] width 109 height 37
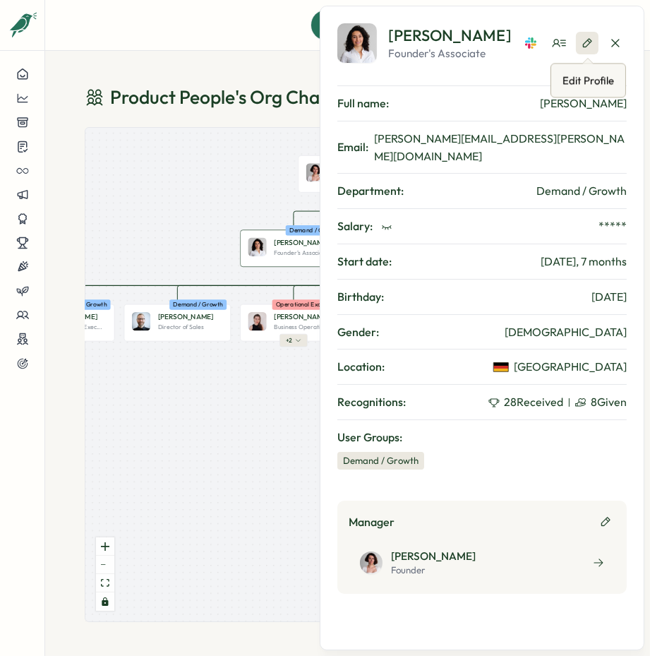
click at [591, 41] on icon "button" at bounding box center [587, 42] width 8 height 9
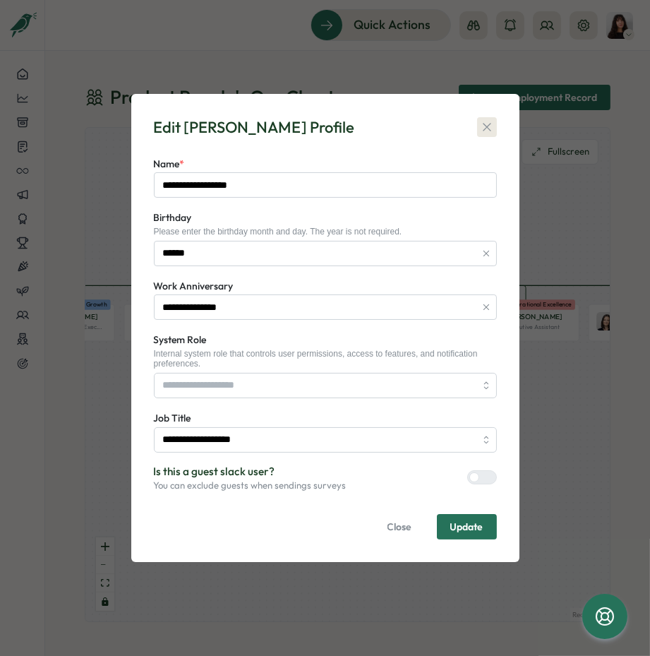
click at [482, 124] on icon "button" at bounding box center [487, 127] width 14 height 14
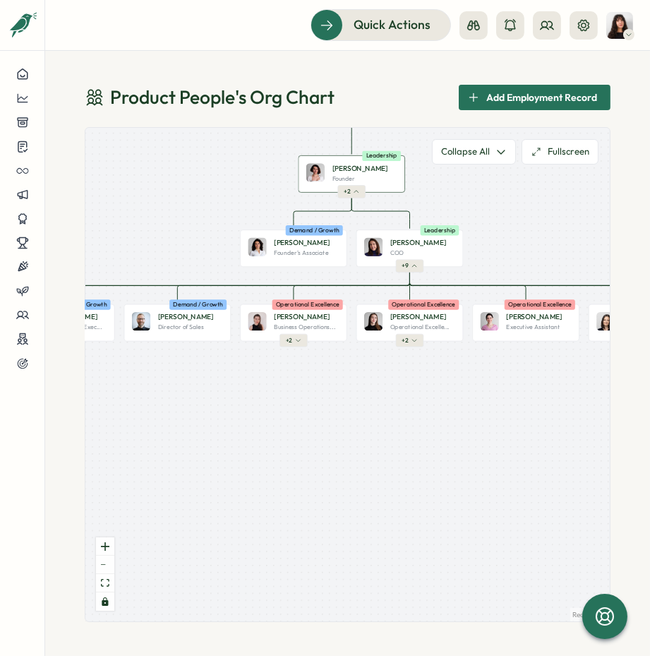
click at [380, 182] on div "Mirela M. Founder Leadership" at bounding box center [352, 173] width 107 height 37
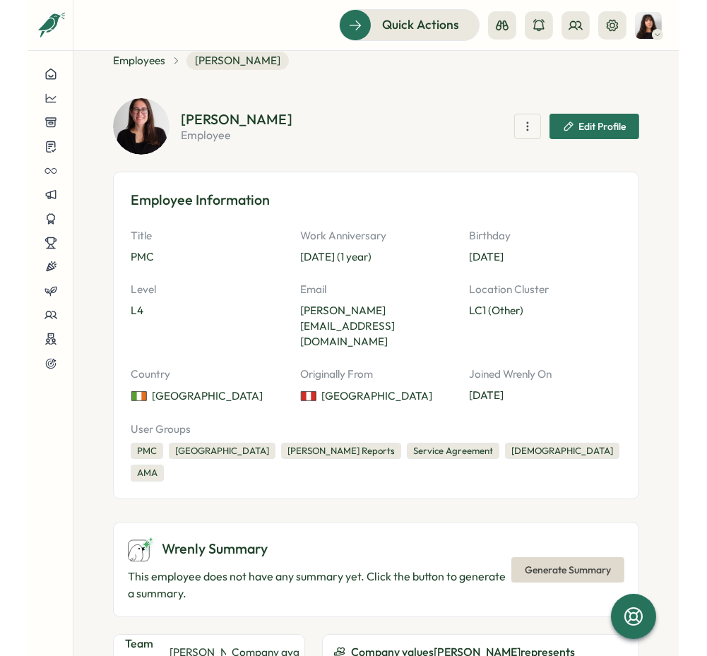
scroll to position [34, 0]
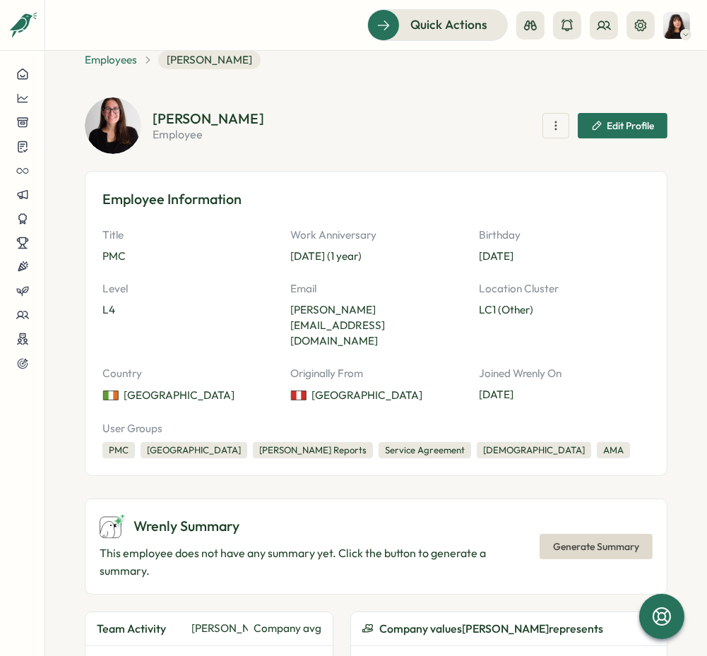
click at [114, 59] on span "Employees" at bounding box center [111, 60] width 52 height 16
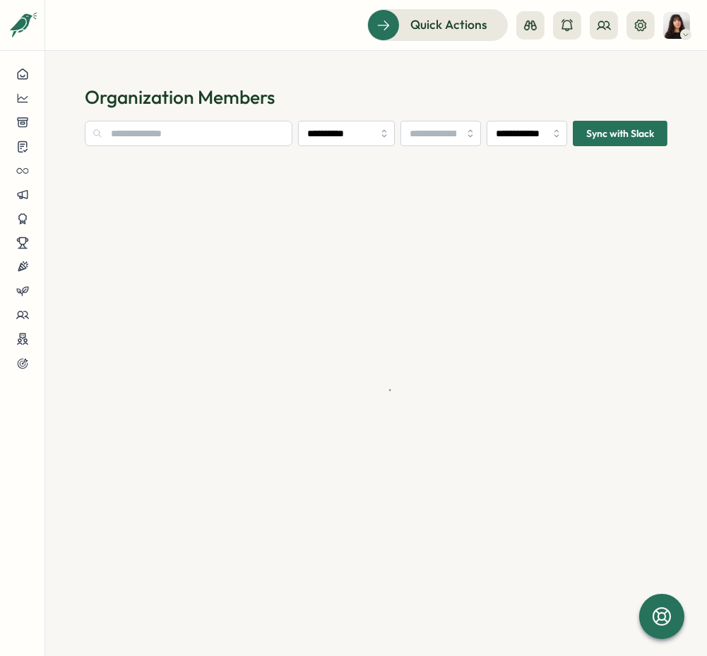
type input "**********"
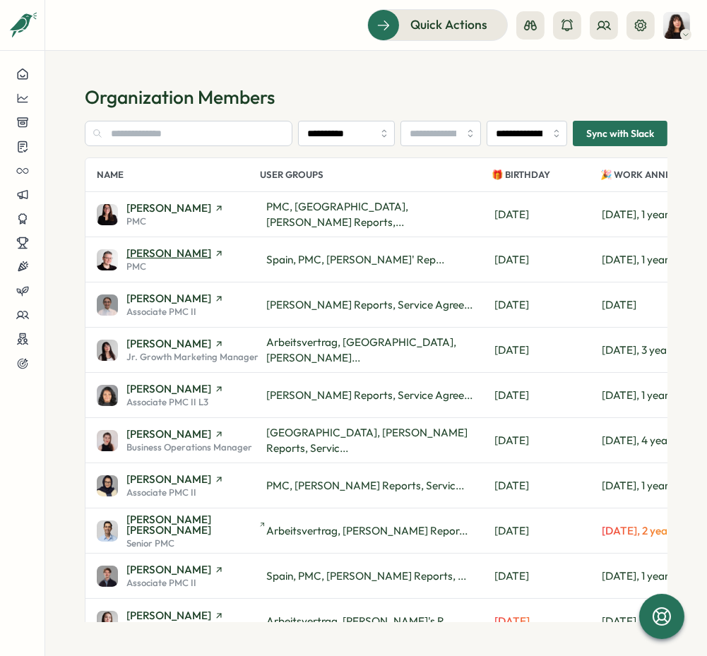
click at [167, 252] on span "Almudena Bernardos" at bounding box center [168, 253] width 85 height 11
click at [160, 209] on span "[PERSON_NAME]" at bounding box center [168, 208] width 85 height 11
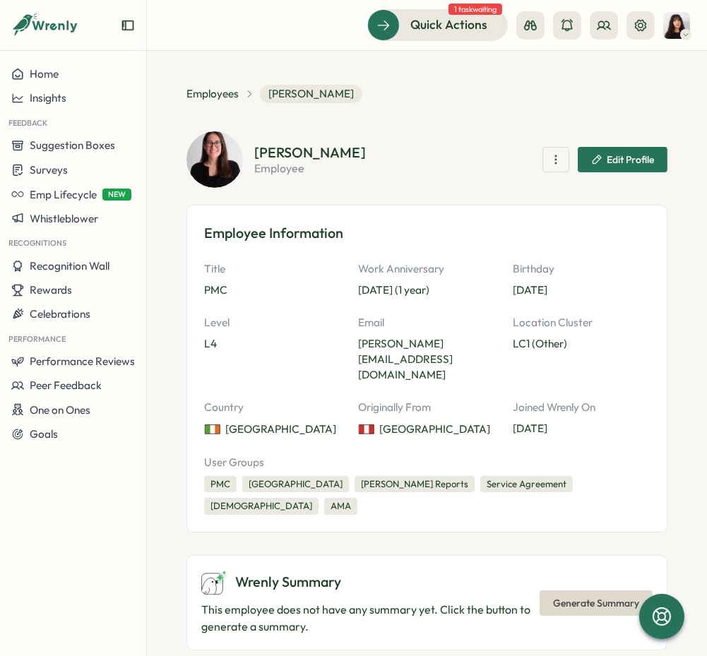
click at [638, 301] on div "Title PMC Work Anniversary [DEMOGRAPHIC_DATA] (1 year) Birthday [DEMOGRAPHIC_DA…" at bounding box center [426, 349] width 445 height 176
click at [609, 27] on icon at bounding box center [603, 25] width 13 height 8
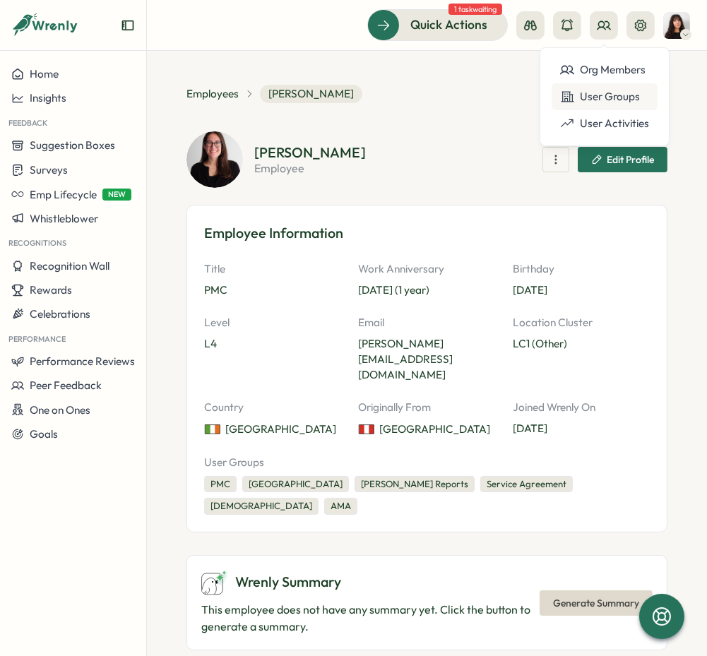
click at [602, 95] on div "User Groups" at bounding box center [604, 97] width 89 height 16
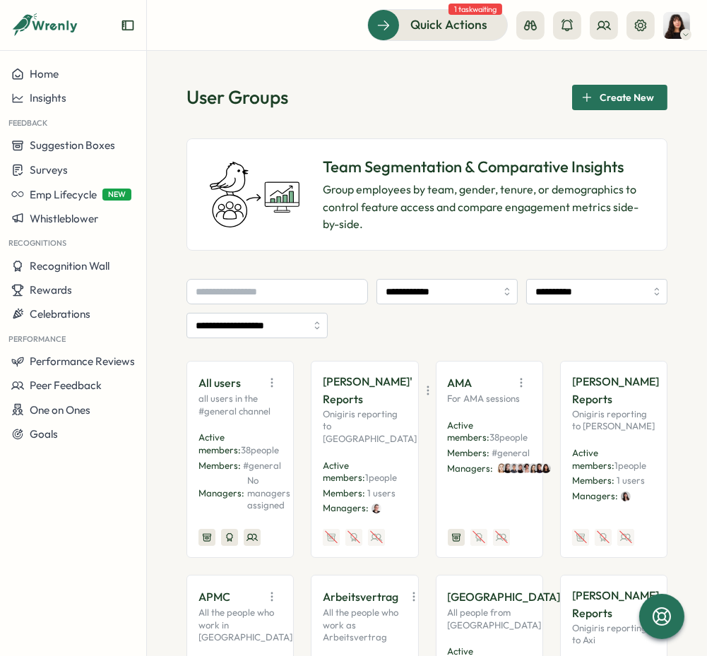
scroll to position [5, 0]
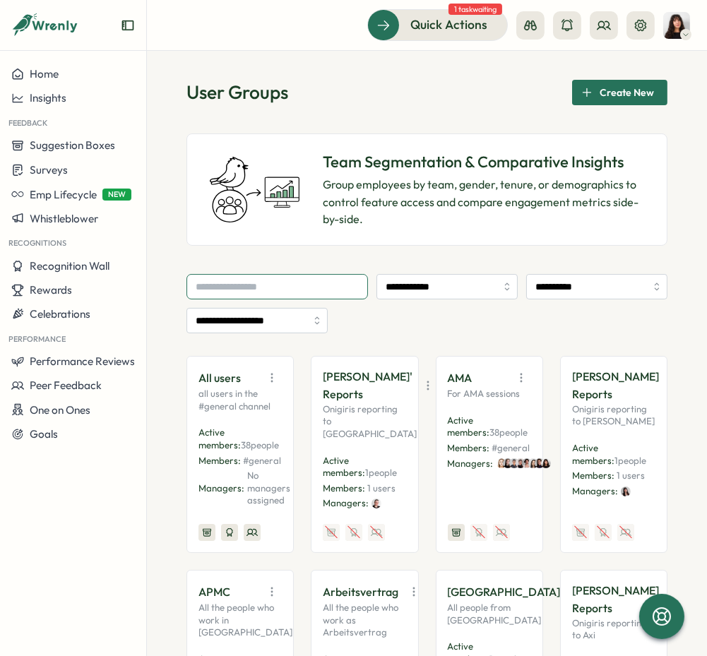
click at [244, 283] on input "text" at bounding box center [276, 286] width 181 height 25
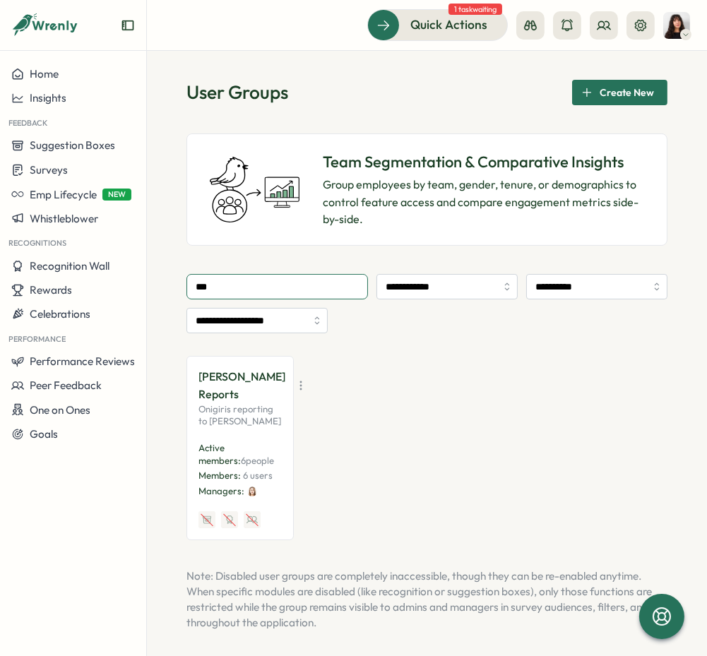
type input "***"
click at [243, 403] on p "[PERSON_NAME] Reports" at bounding box center [241, 385] width 87 height 35
click at [294, 390] on icon "button" at bounding box center [301, 385] width 14 height 14
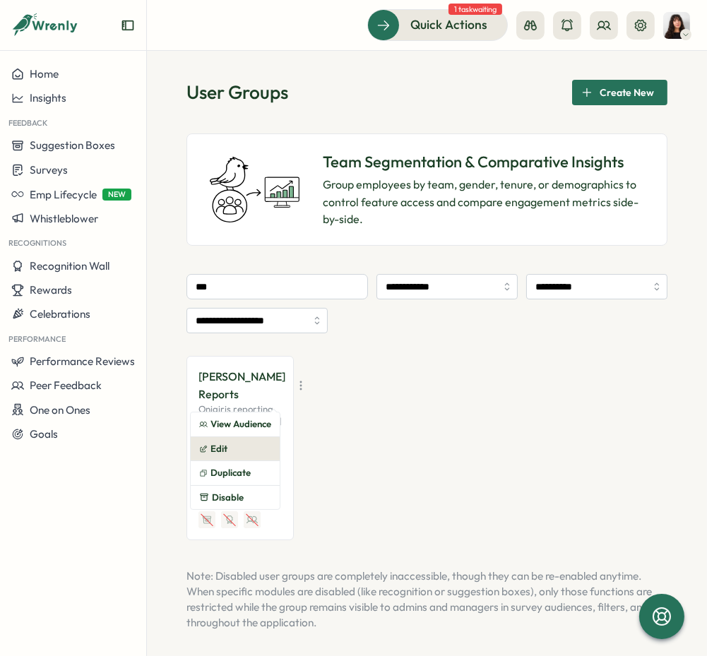
click at [248, 455] on button "Edit" at bounding box center [235, 449] width 89 height 24
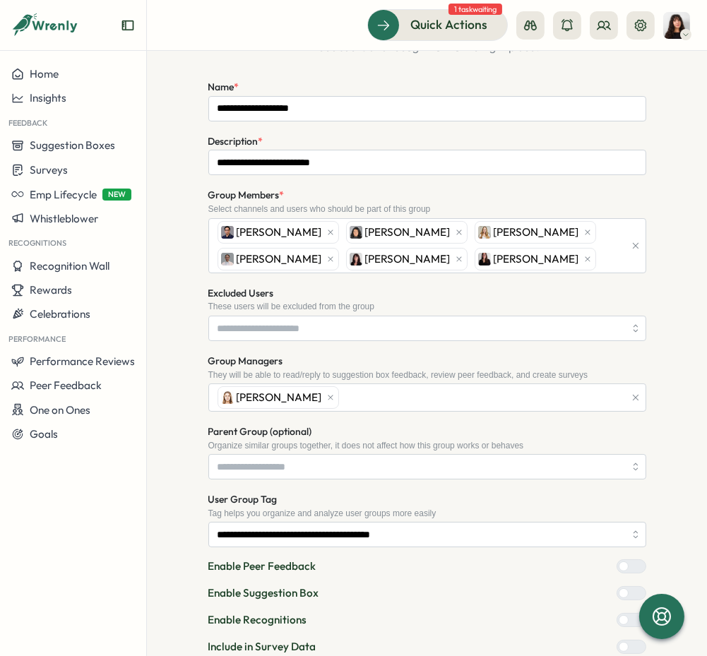
scroll to position [148, 0]
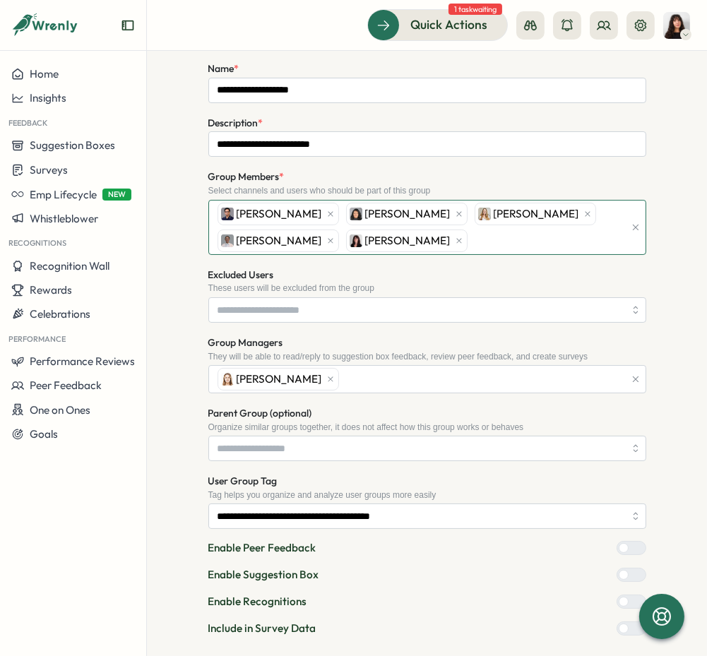
click at [526, 235] on div "Furqan Tariq Angelina Costa Sarah McEwan Amna Khattak Marta Ponari" at bounding box center [419, 228] width 410 height 54
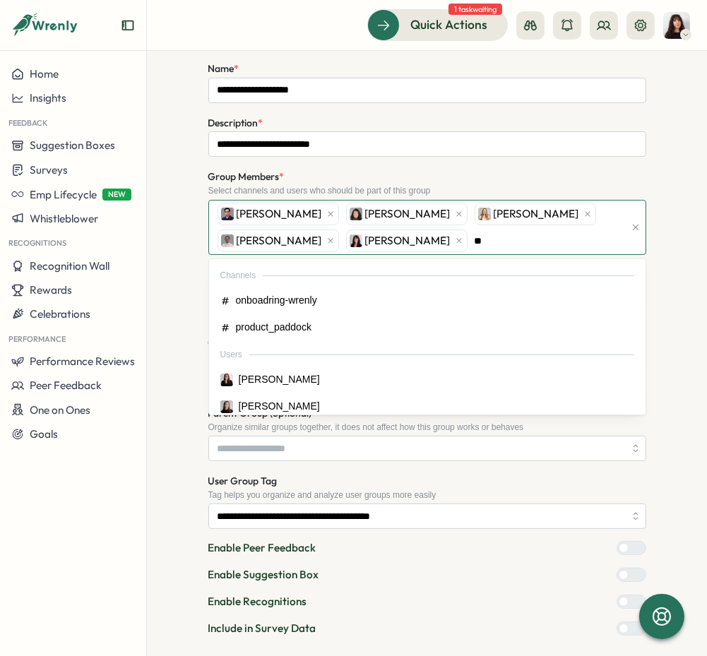
type input "***"
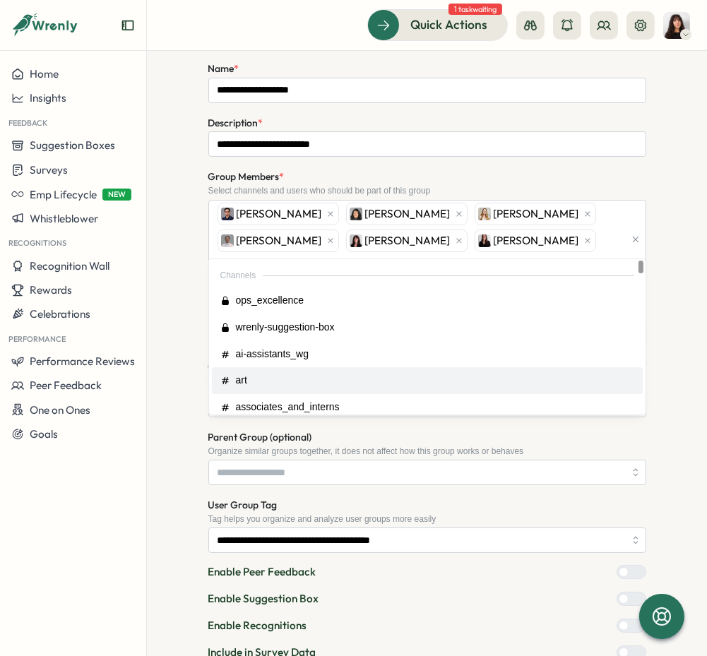
click at [663, 529] on div "**********" at bounding box center [426, 343] width 515 height 777
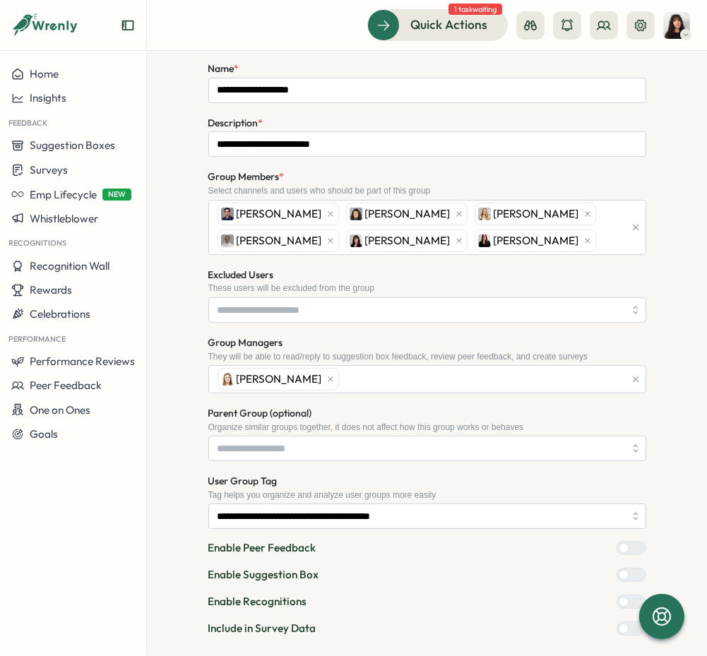
scroll to position [219, 0]
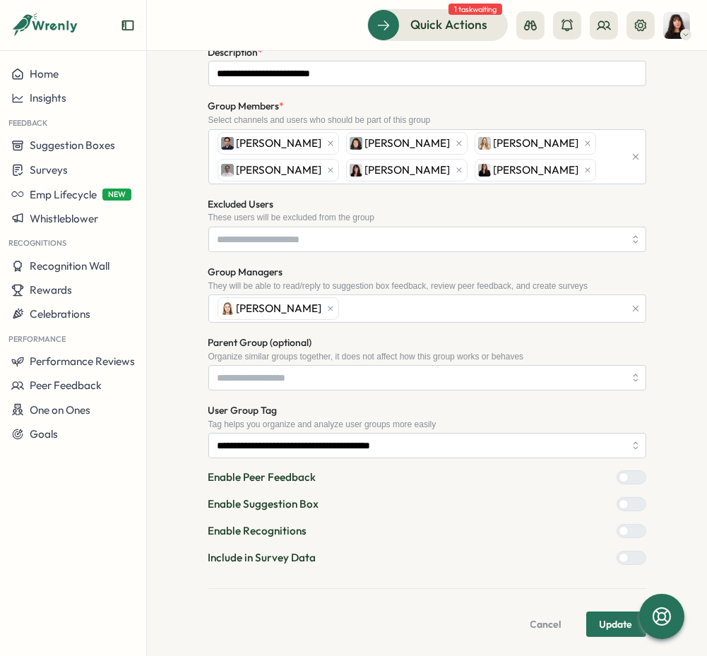
click at [600, 614] on span "Update" at bounding box center [615, 624] width 33 height 24
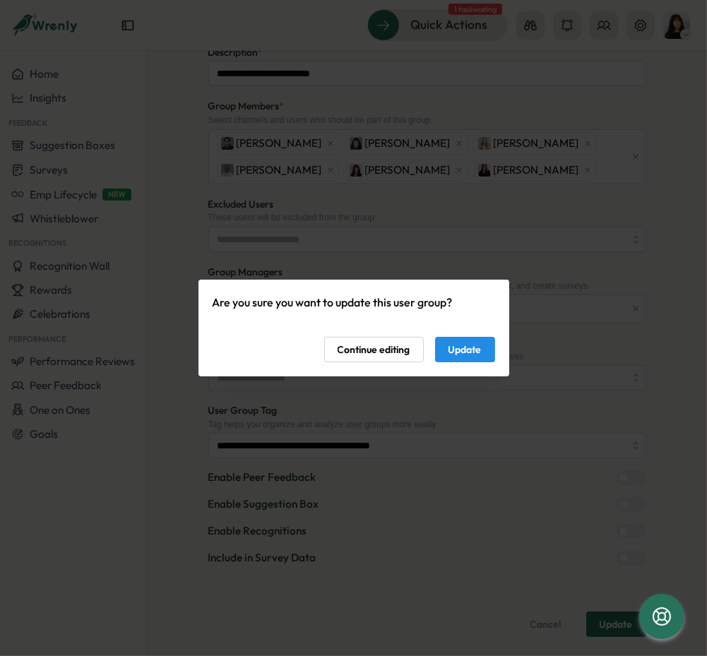
click at [472, 343] on span "Update" at bounding box center [464, 349] width 33 height 24
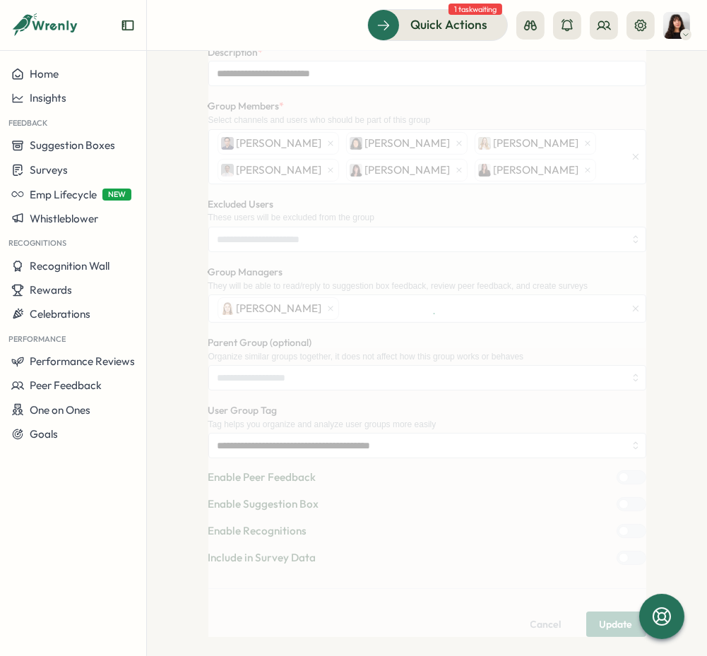
scroll to position [0, 0]
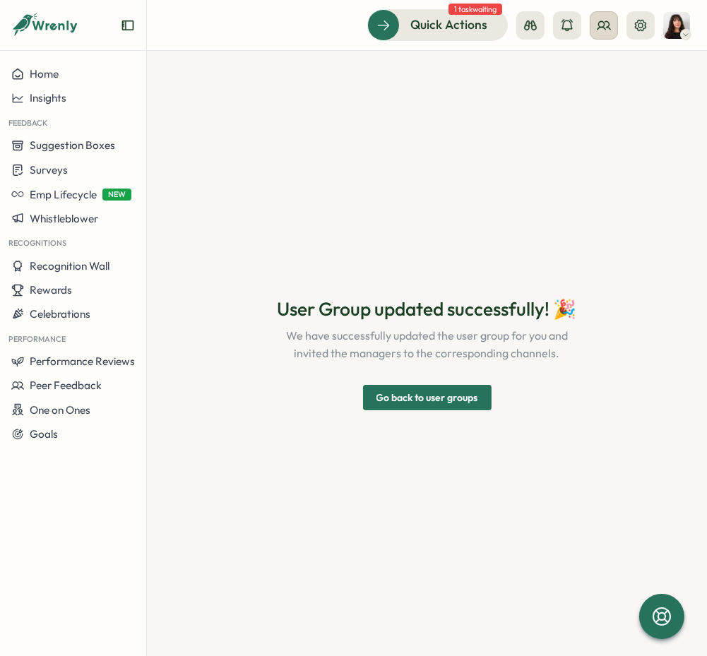
click at [599, 31] on icon at bounding box center [604, 25] width 14 height 14
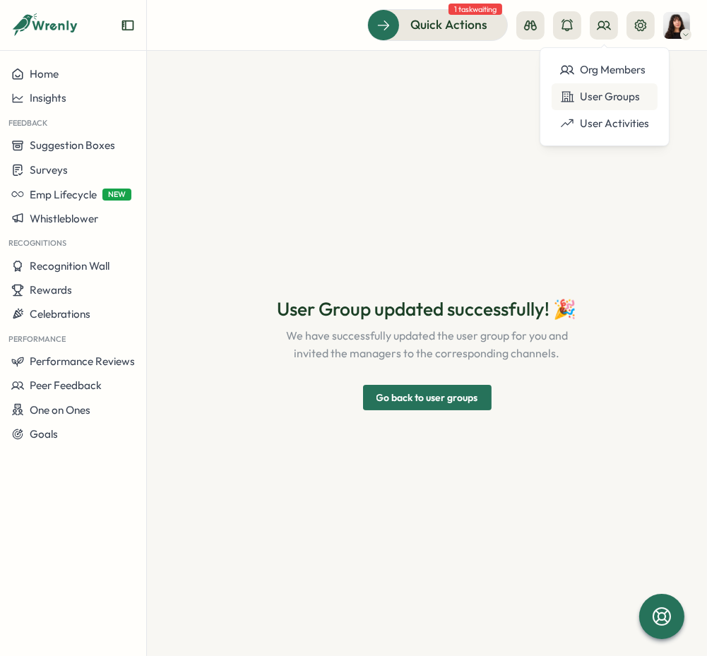
click at [573, 92] on icon at bounding box center [567, 97] width 14 height 14
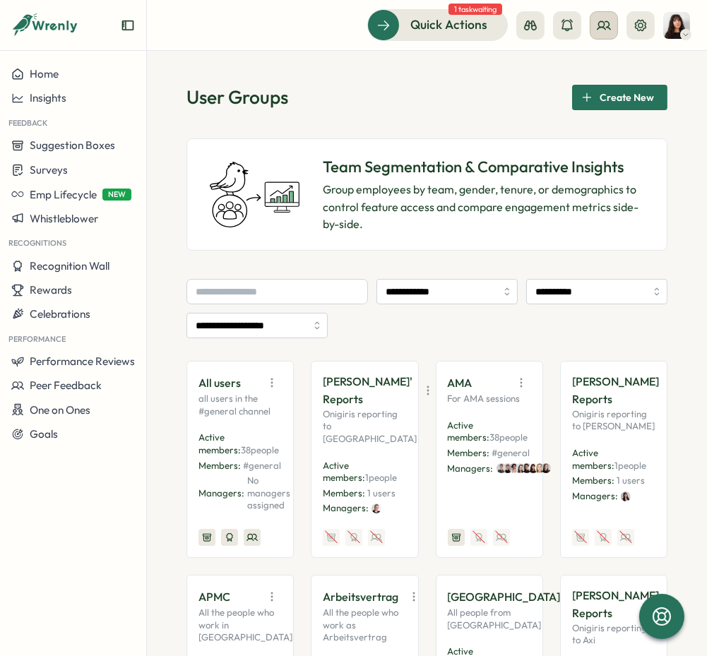
click at [607, 29] on icon at bounding box center [604, 25] width 14 height 14
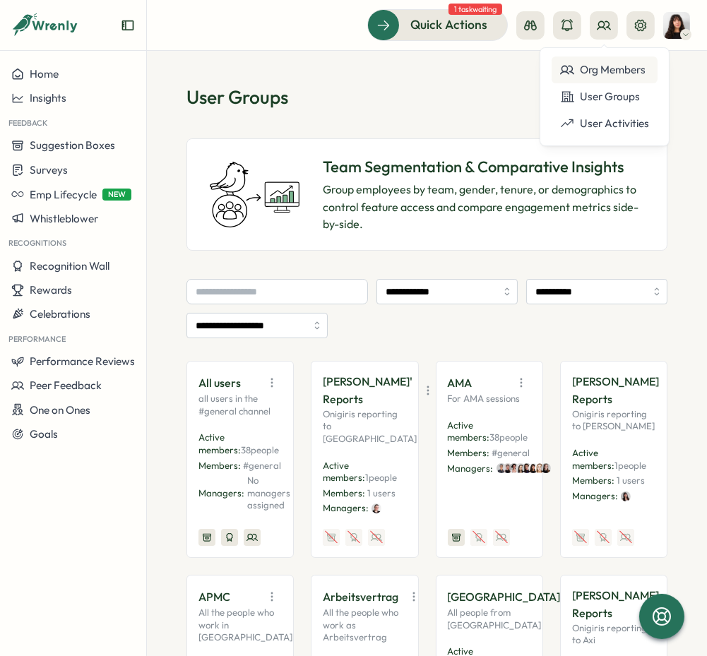
click at [591, 64] on div "Org Members" at bounding box center [604, 70] width 89 height 16
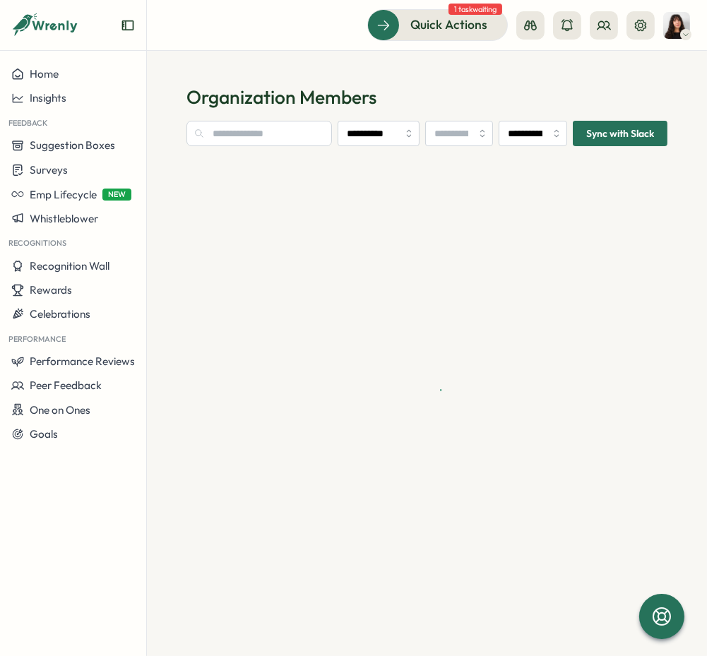
type input "**********"
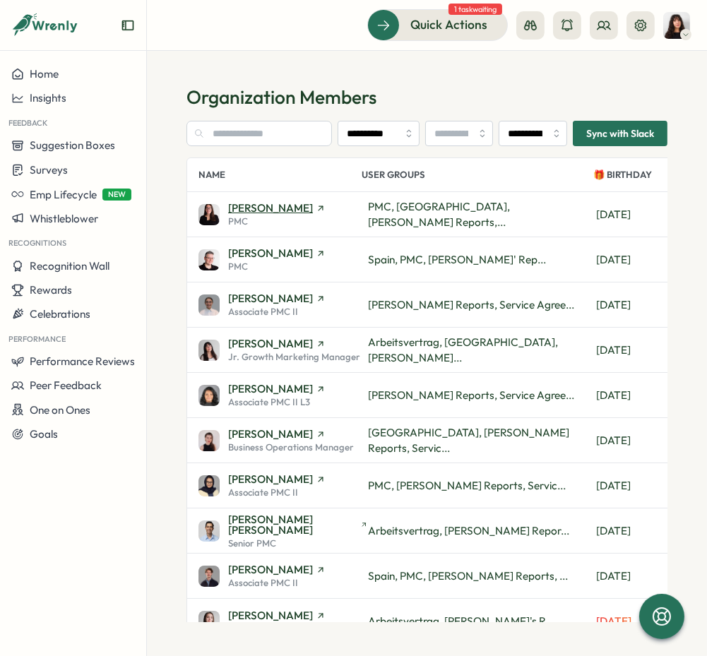
click at [253, 208] on span "[PERSON_NAME]" at bounding box center [270, 208] width 85 height 11
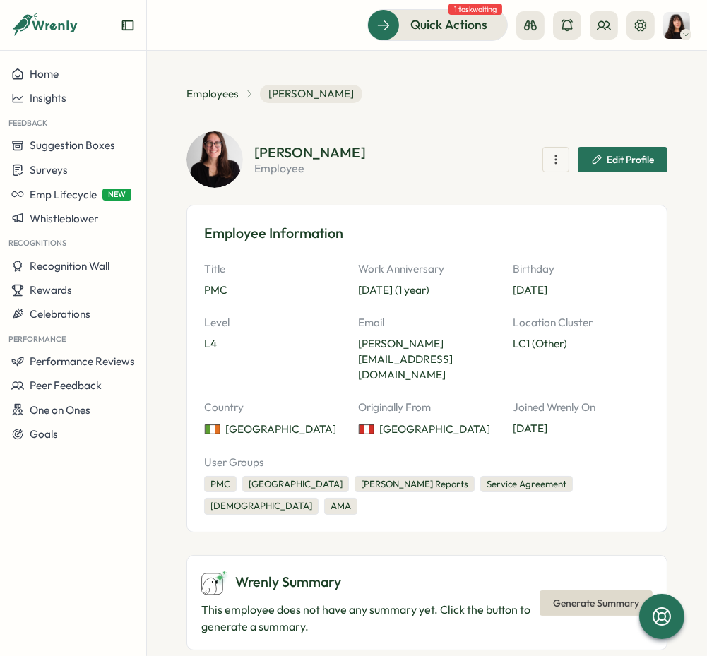
click at [549, 171] on span "button" at bounding box center [556, 160] width 14 height 24
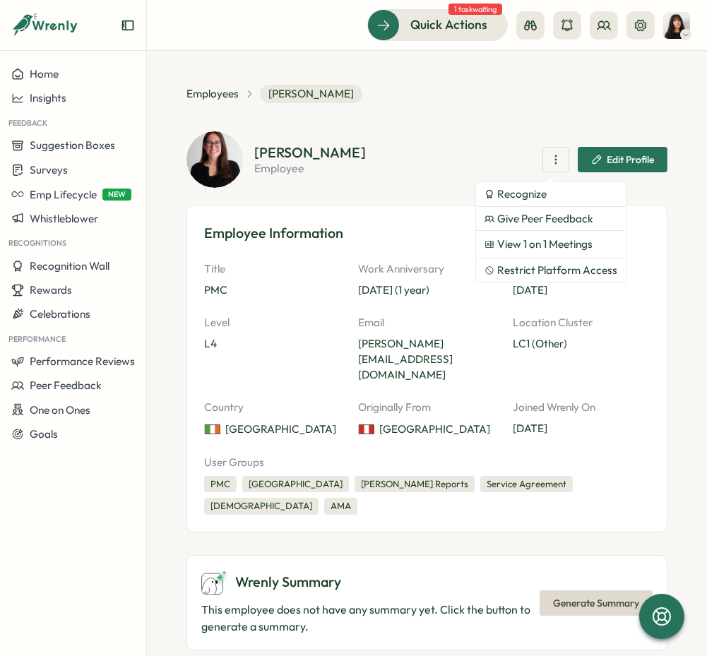
click at [495, 167] on section "Adriana Fosca employee Recognize Give Peer Feedback View 1 on 1 Meetings Restri…" at bounding box center [460, 159] width 413 height 28
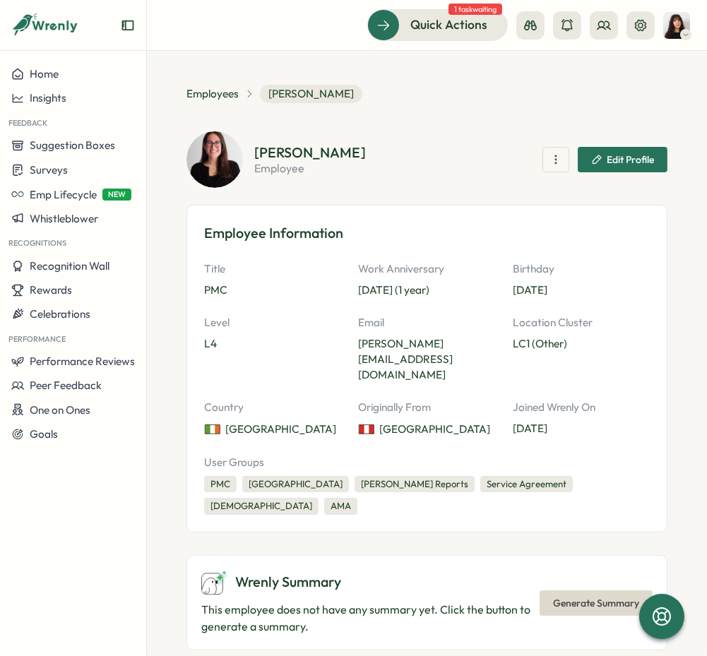
click at [606, 162] on span "Edit Profile" at bounding box center [629, 160] width 47 height 10
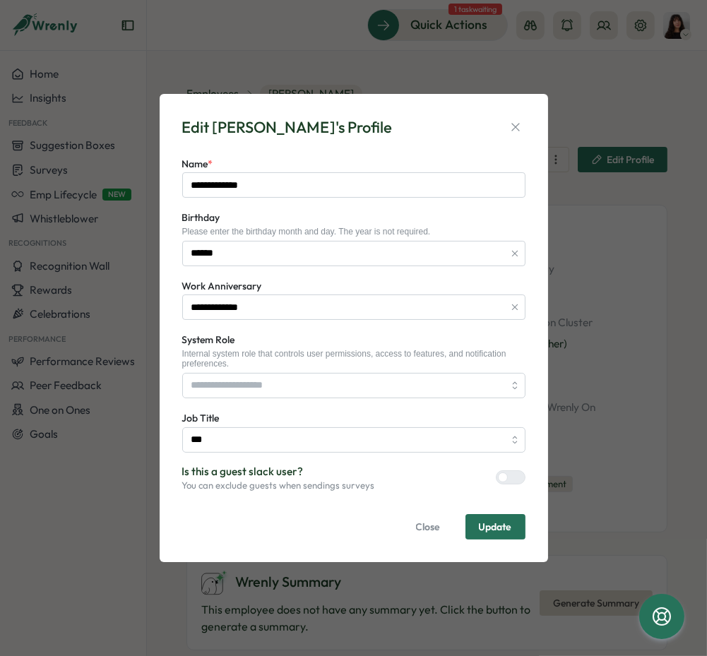
type input "***"
click at [512, 125] on icon "button" at bounding box center [515, 127] width 14 height 14
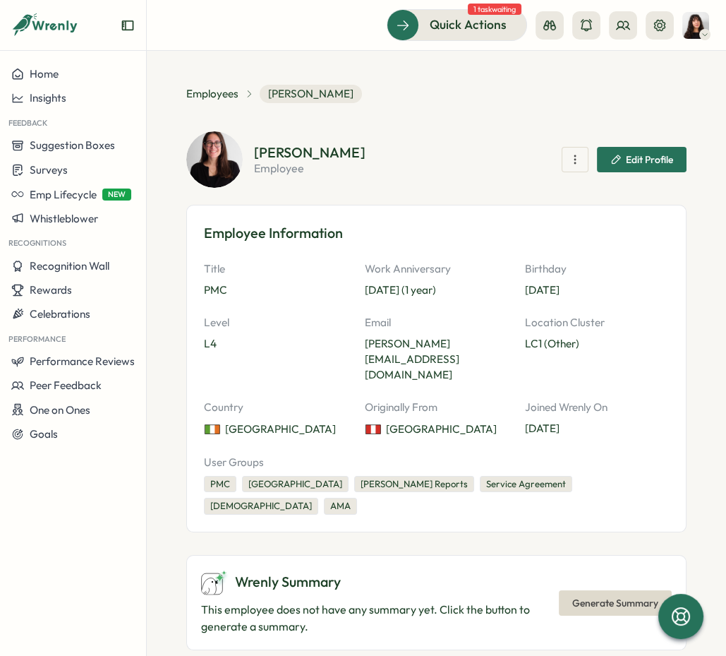
click at [205, 53] on section "**********" at bounding box center [437, 353] width 580 height 605
click at [216, 95] on span "Employees" at bounding box center [212, 94] width 52 height 16
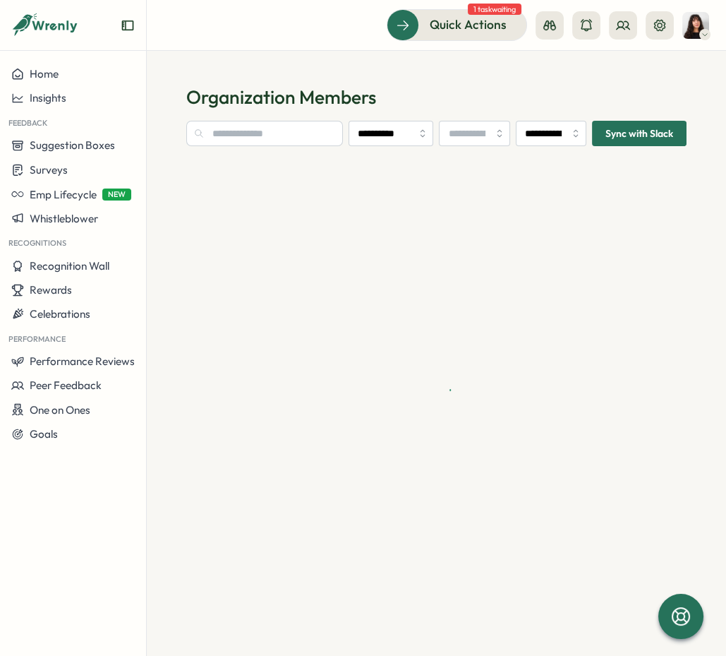
type input "**********"
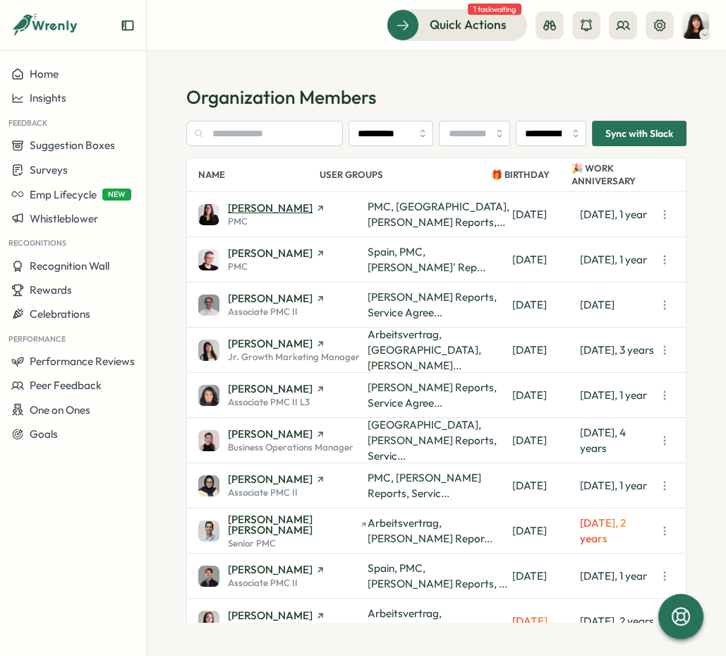
click at [273, 212] on span "[PERSON_NAME]" at bounding box center [270, 208] width 85 height 11
